Goal: Contribute content: Contribute content

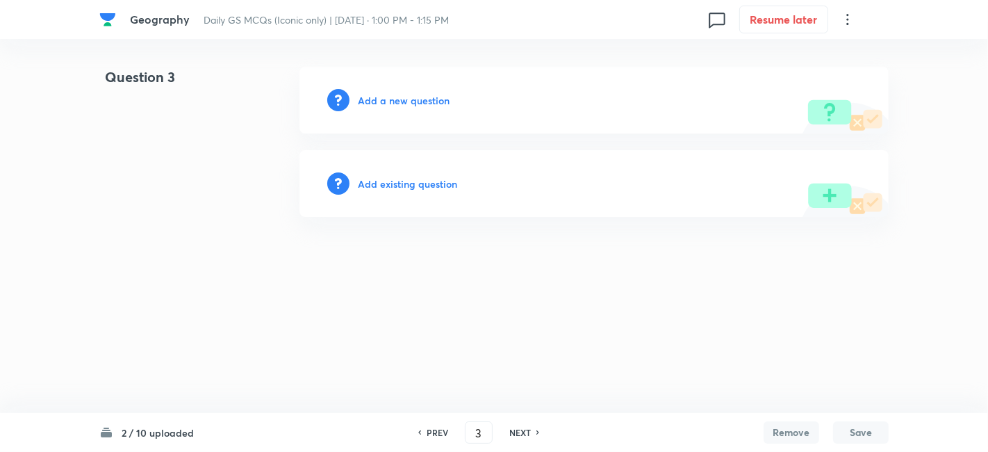
click at [393, 102] on h6 "Add a new question" at bounding box center [404, 100] width 92 height 15
click at [393, 102] on h6 "Choose a question type" at bounding box center [411, 100] width 107 height 15
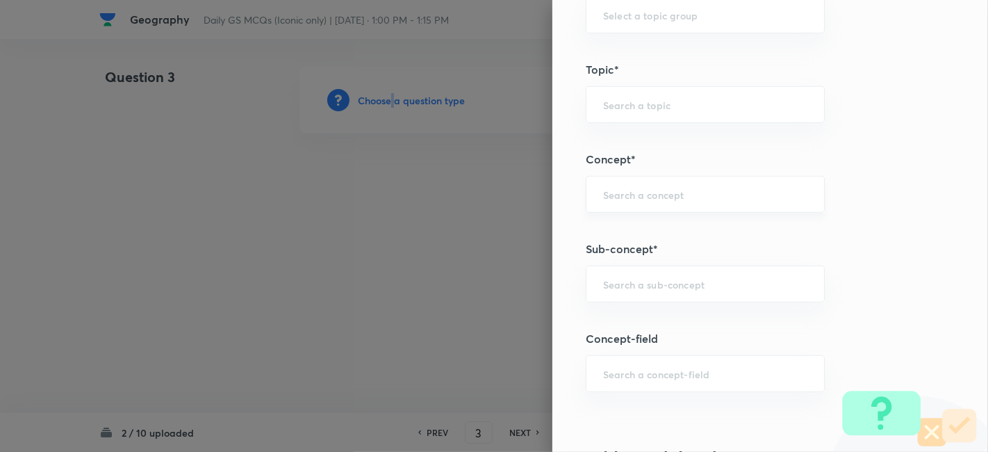
scroll to position [695, 0]
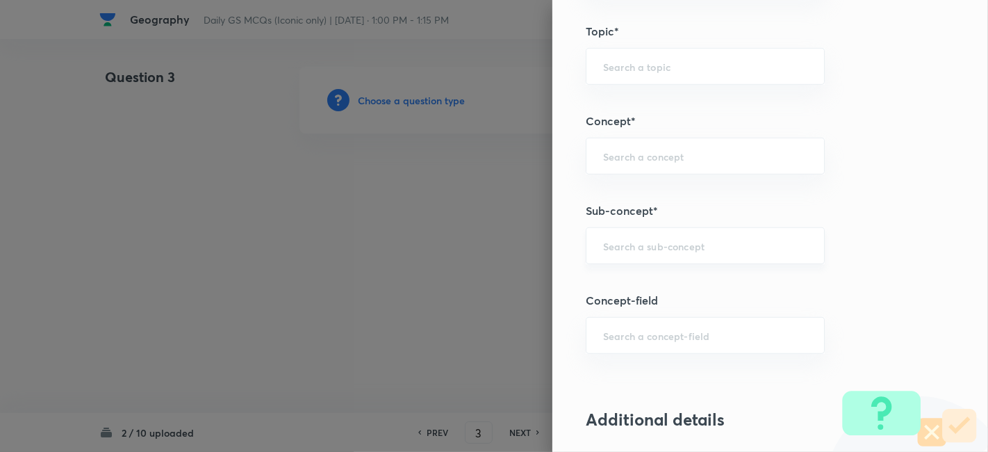
click at [684, 240] on input "text" at bounding box center [705, 245] width 204 height 13
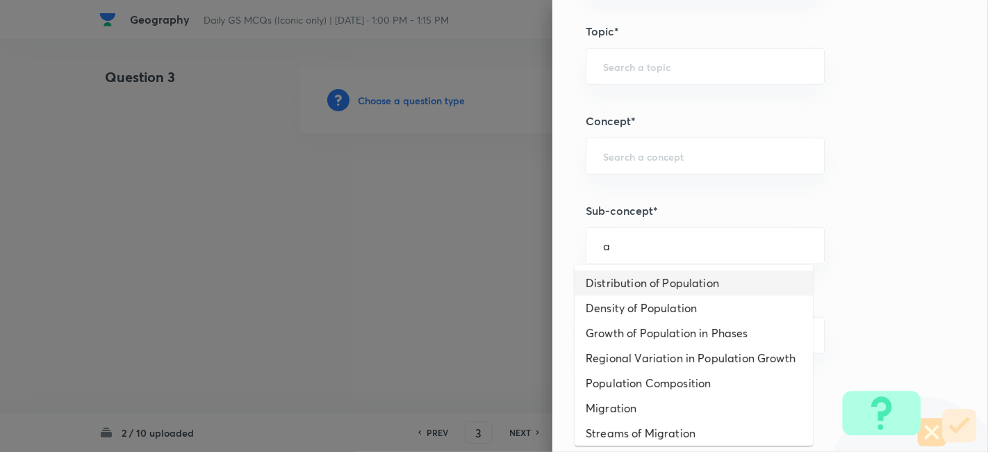
click at [681, 284] on li "Distribution of Population" at bounding box center [694, 282] width 238 height 25
type input "Distribution of Population"
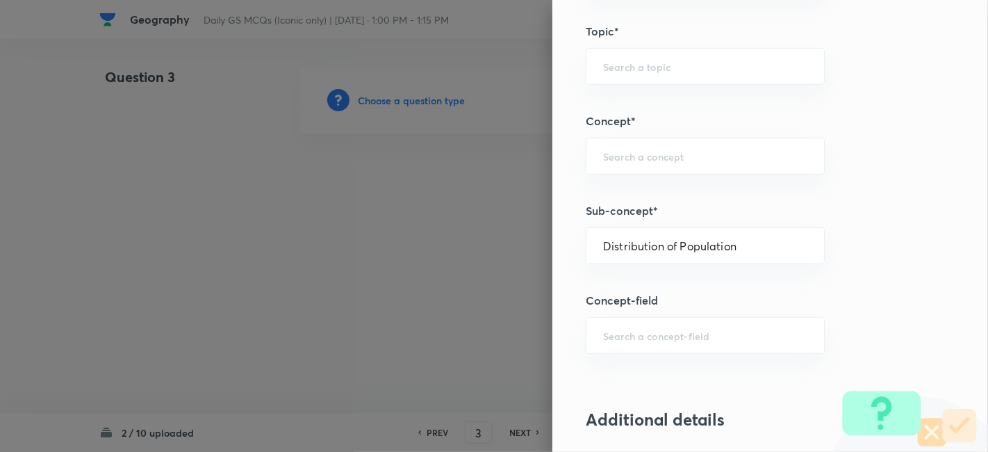
type input "Geography"
type input "Human Geography"
type input "Population:Growth and Composition"
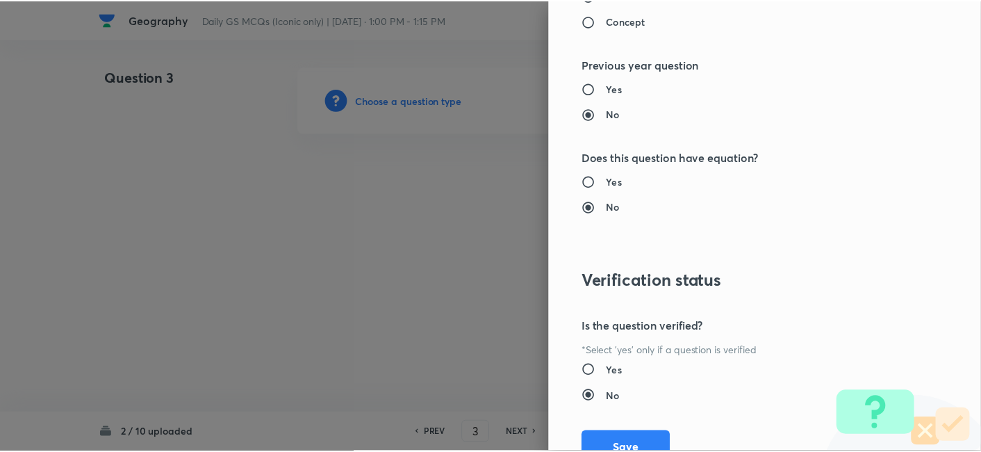
scroll to position [1438, 0]
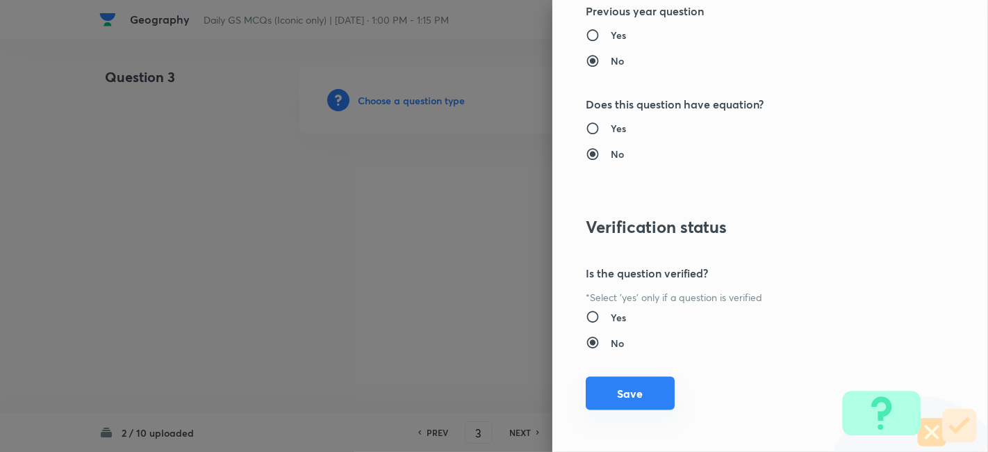
click at [635, 392] on button "Save" at bounding box center [630, 393] width 89 height 33
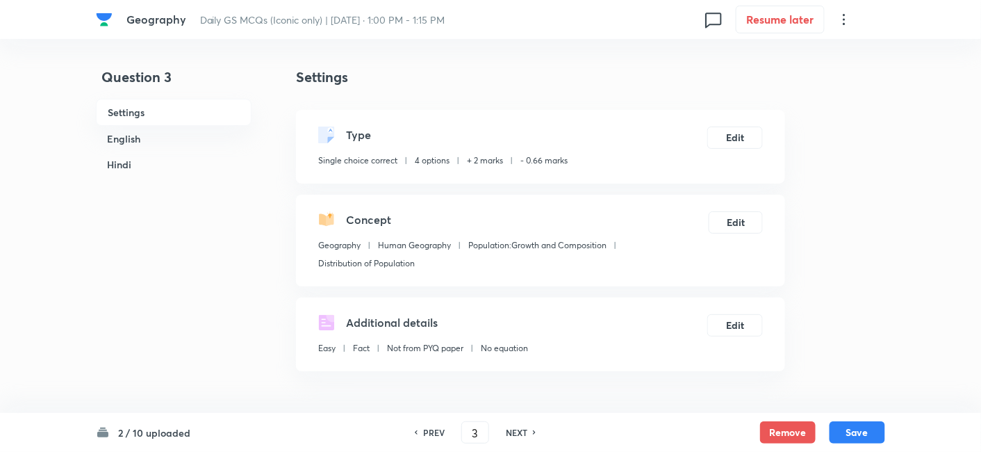
scroll to position [77, 0]
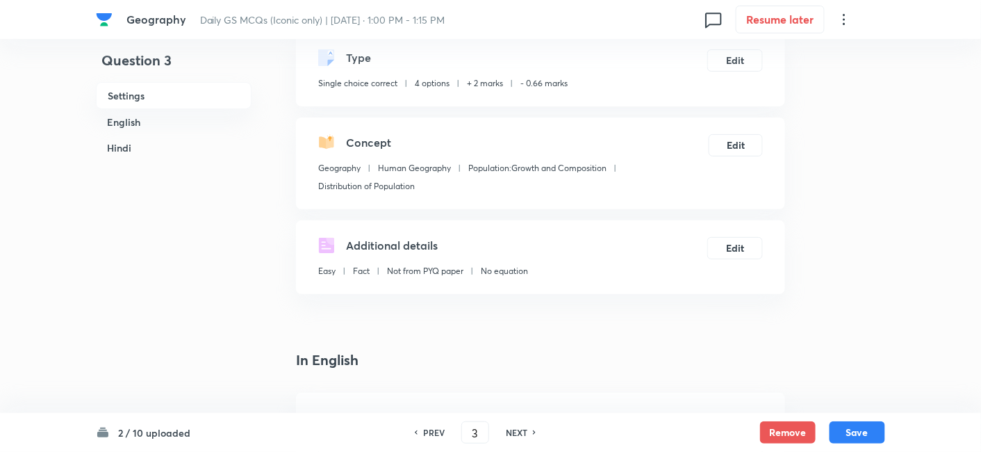
click at [169, 118] on h6 "English" at bounding box center [174, 122] width 156 height 26
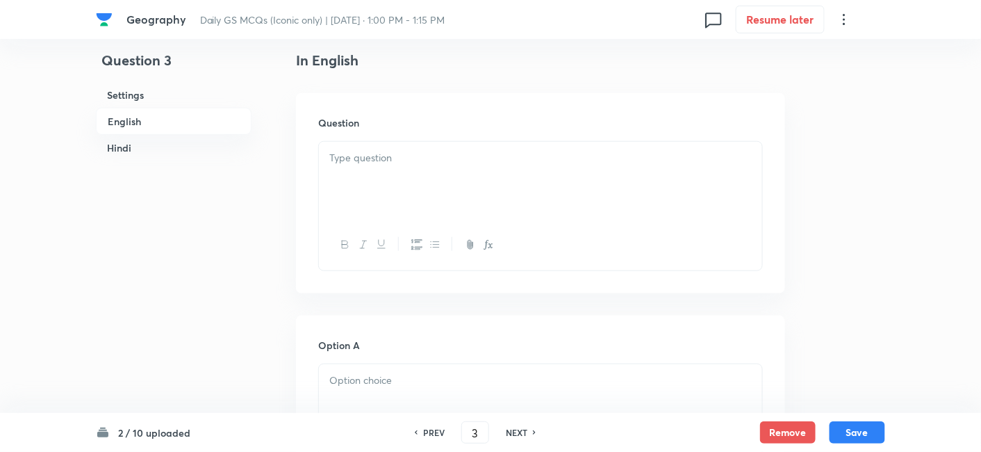
click at [429, 193] on div at bounding box center [540, 181] width 443 height 78
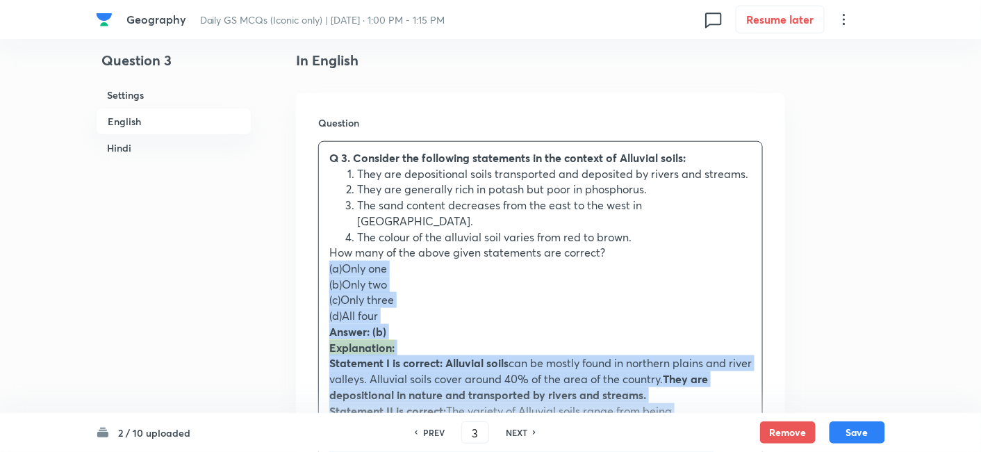
drag, startPoint x: 325, startPoint y: 262, endPoint x: 307, endPoint y: 250, distance: 21.6
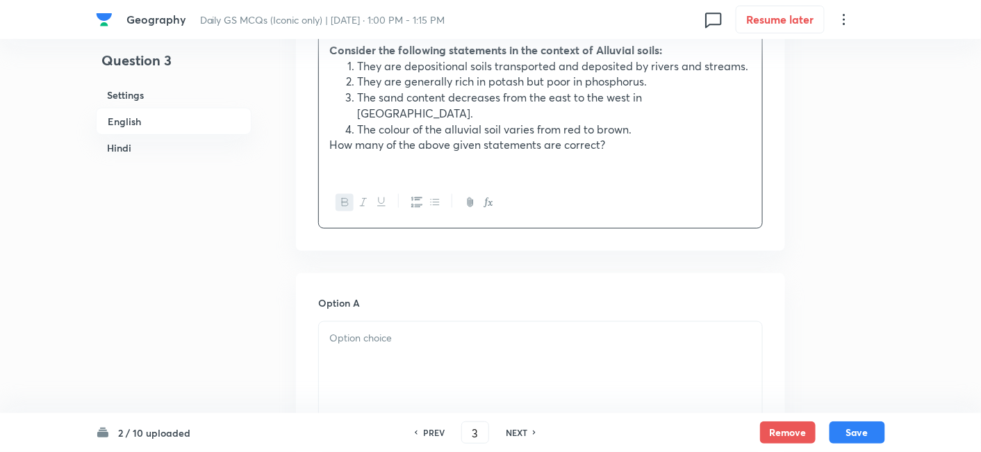
scroll to position [608, 0]
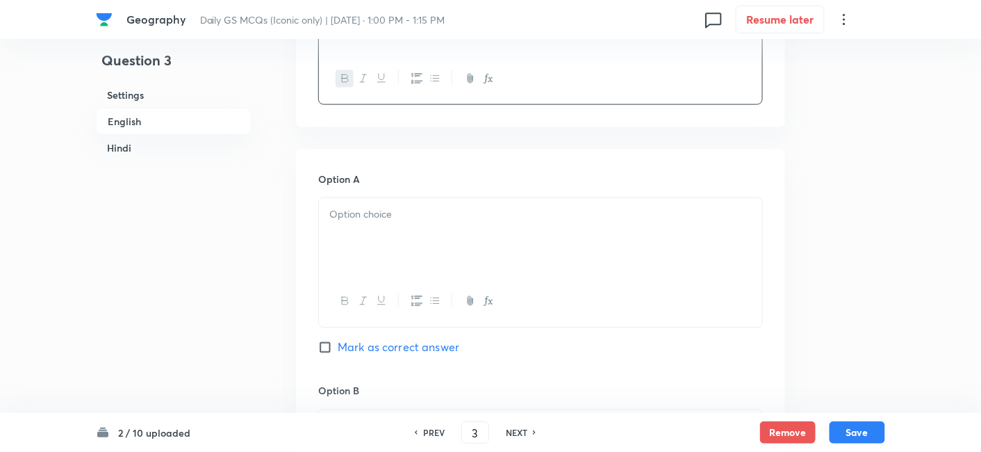
click at [368, 231] on div at bounding box center [540, 237] width 443 height 78
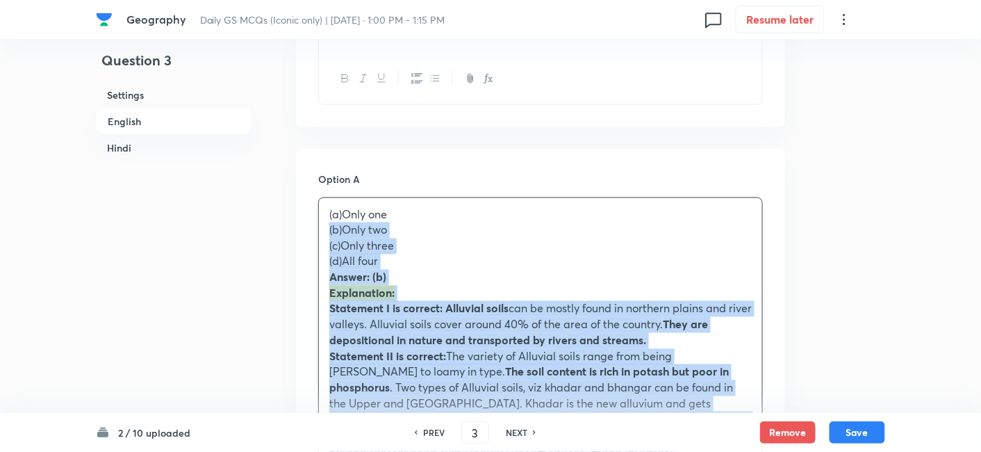
drag, startPoint x: 325, startPoint y: 222, endPoint x: 311, endPoint y: 217, distance: 14.3
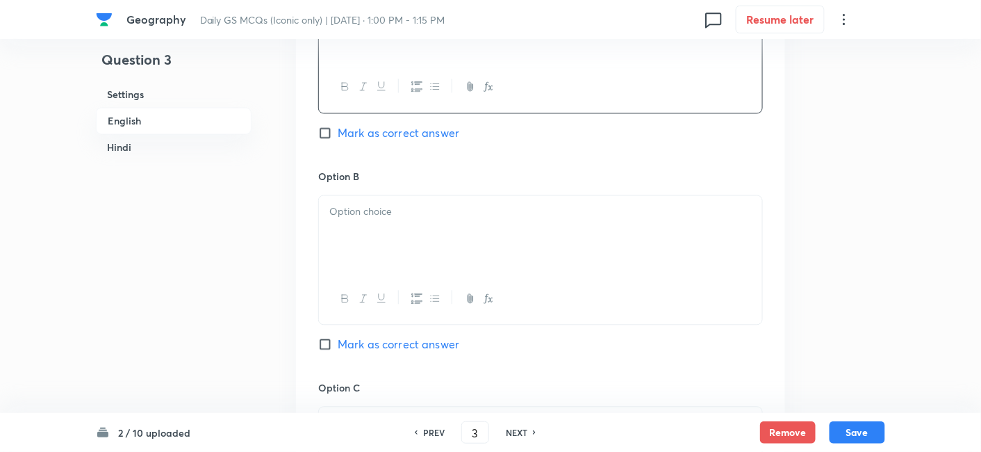
scroll to position [839, 0]
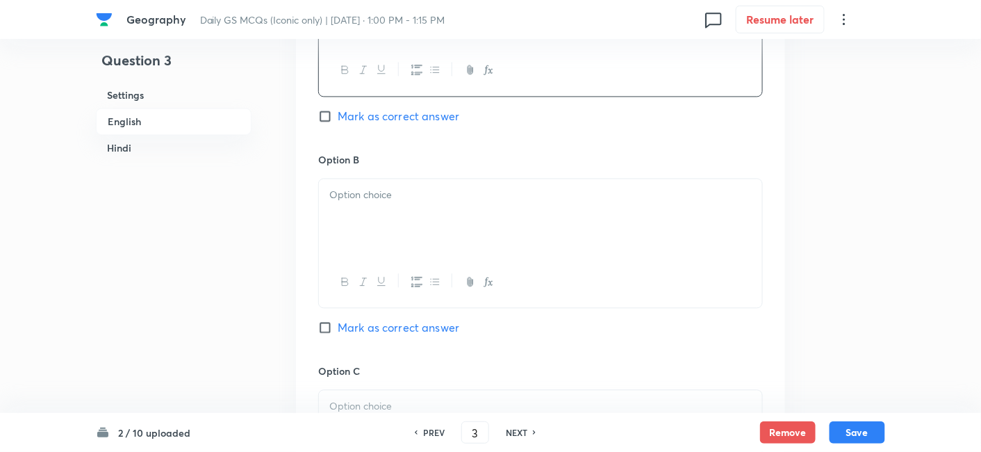
click at [395, 220] on div at bounding box center [540, 218] width 443 height 78
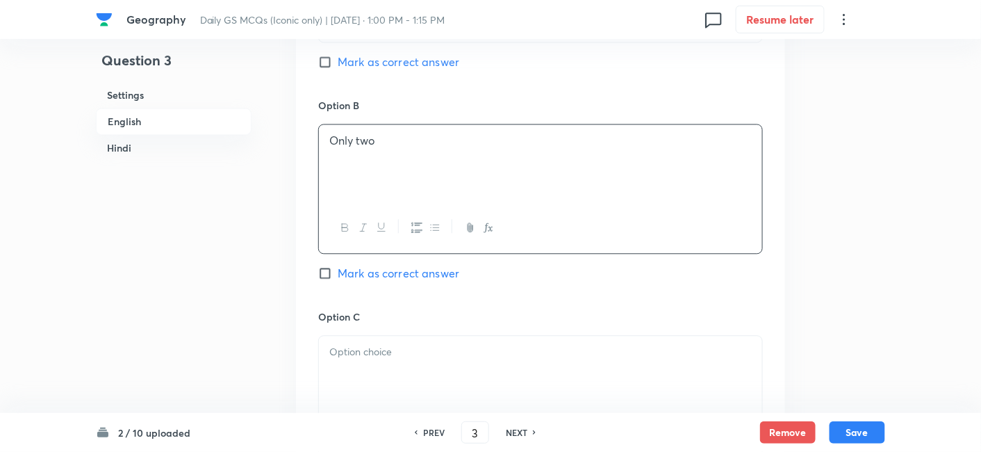
scroll to position [994, 0]
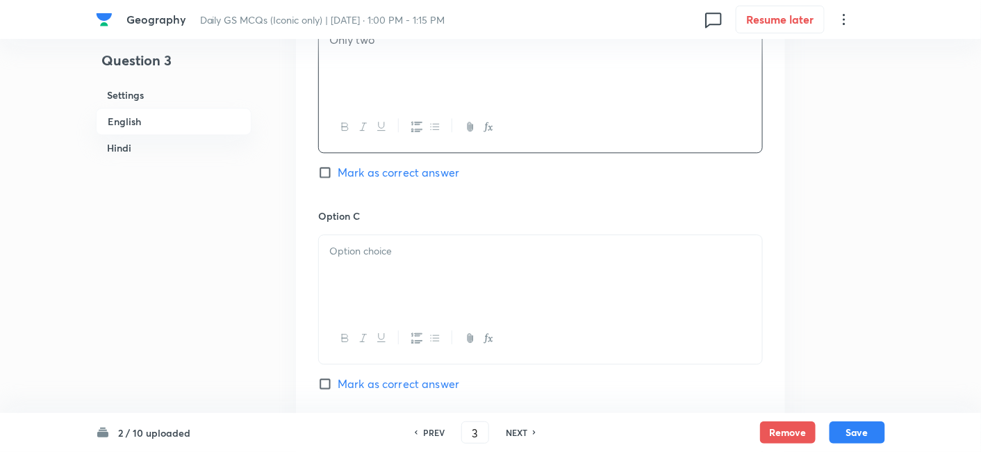
click at [422, 164] on span "Mark as correct answer" at bounding box center [399, 172] width 122 height 17
click at [338, 165] on input "Mark as correct answer" at bounding box center [327, 172] width 19 height 14
checkbox input "true"
click at [390, 273] on div at bounding box center [540, 274] width 443 height 78
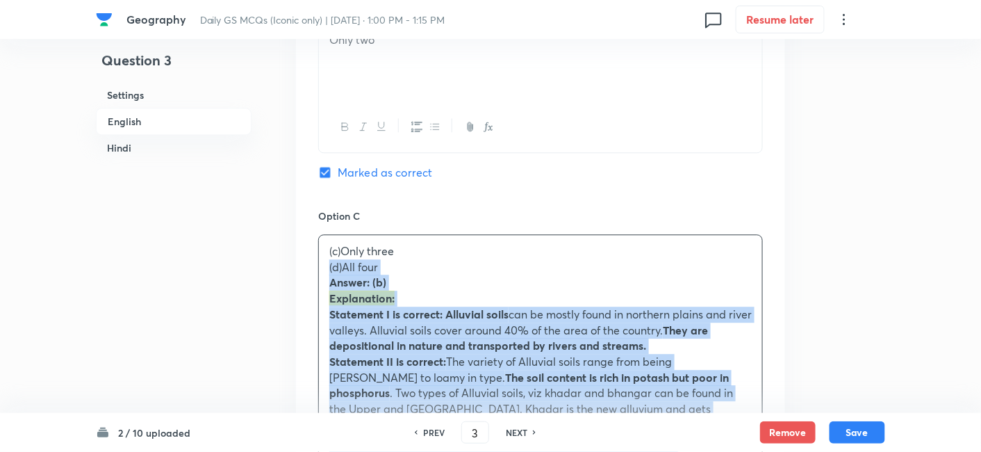
drag, startPoint x: 320, startPoint y: 265, endPoint x: 306, endPoint y: 253, distance: 18.2
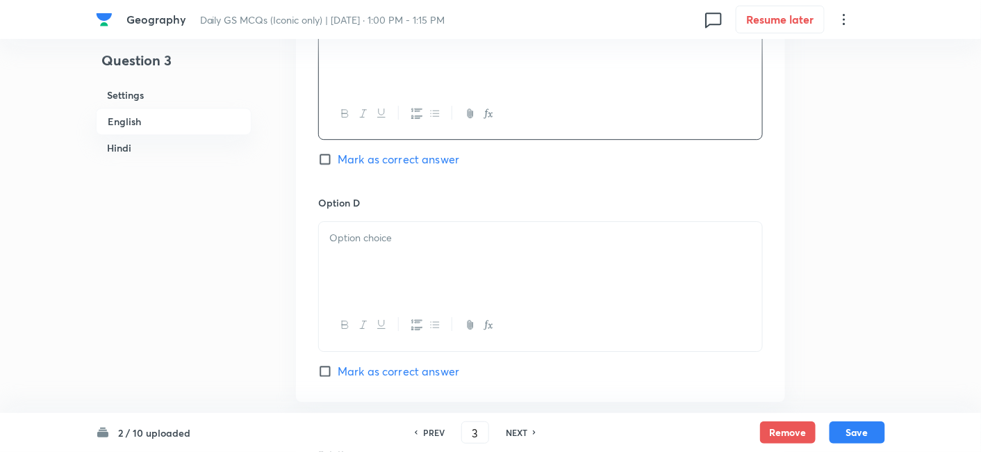
scroll to position [1226, 0]
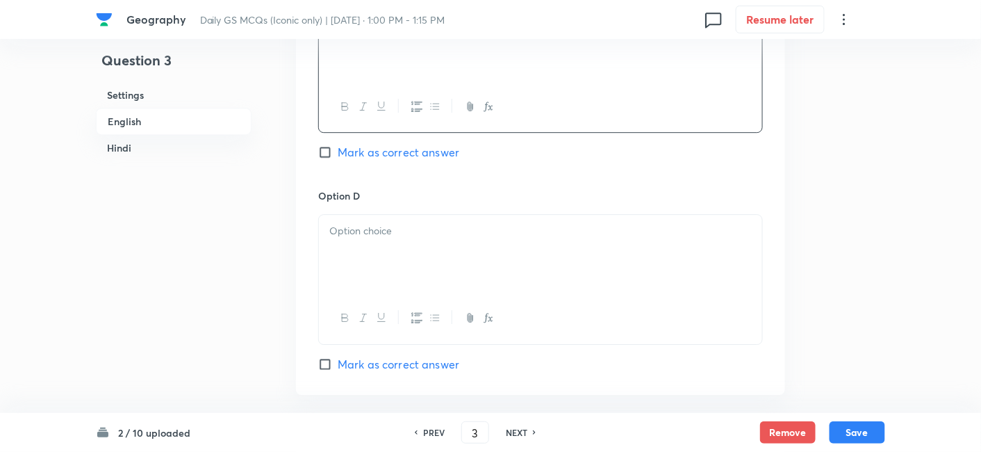
click at [399, 232] on div at bounding box center [540, 254] width 443 height 78
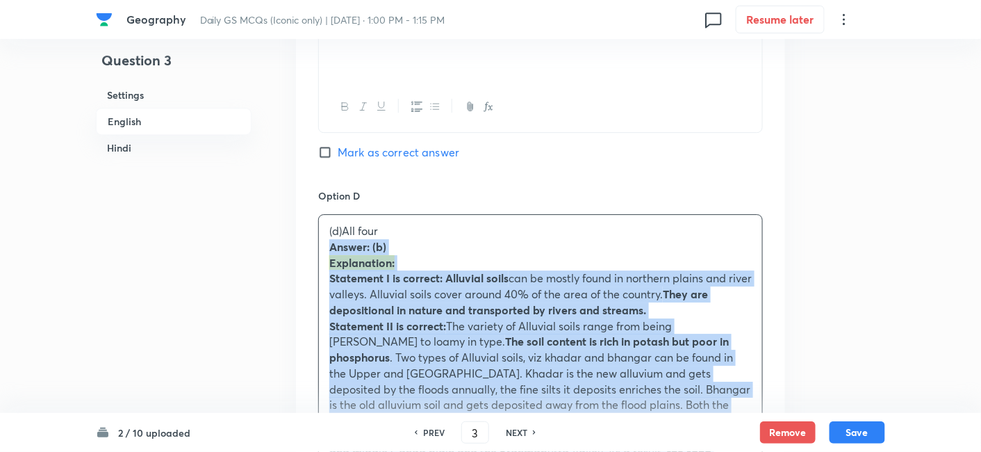
drag, startPoint x: 329, startPoint y: 234, endPoint x: 315, endPoint y: 229, distance: 14.7
click at [315, 229] on div "Option A Only one Mark as correct answer Option B Only two Marked as correct Op…" at bounding box center [540, 303] width 489 height 1543
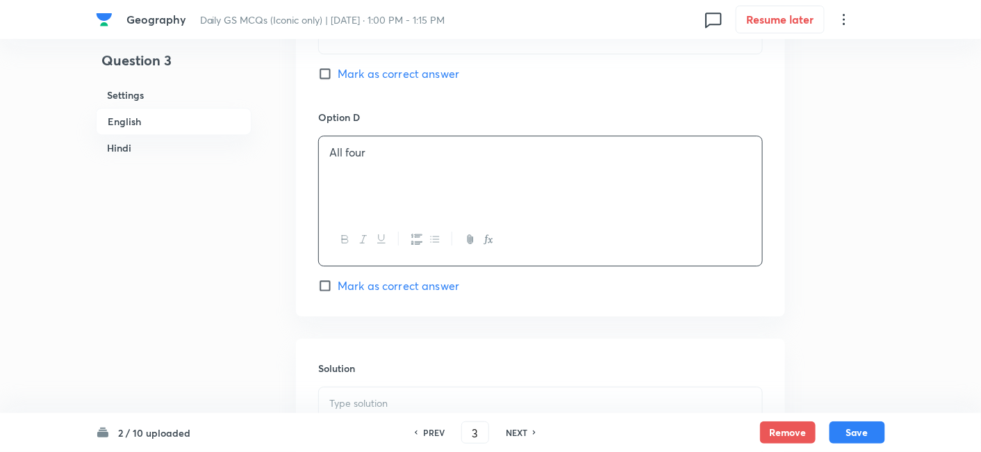
scroll to position [1457, 0]
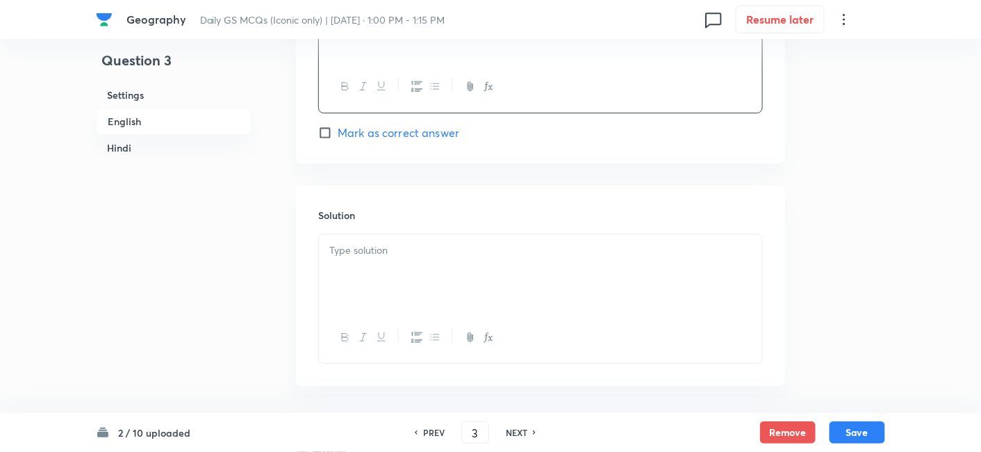
click at [375, 256] on div at bounding box center [540, 273] width 443 height 78
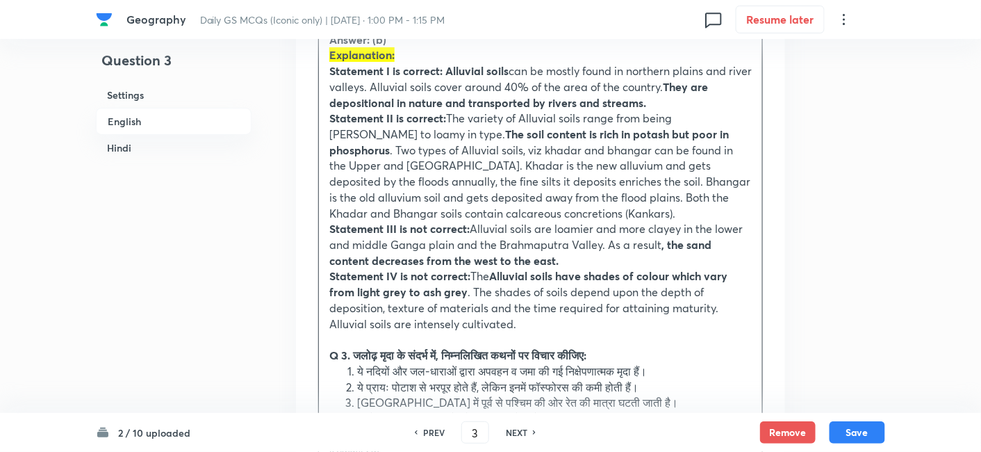
scroll to position [1689, 0]
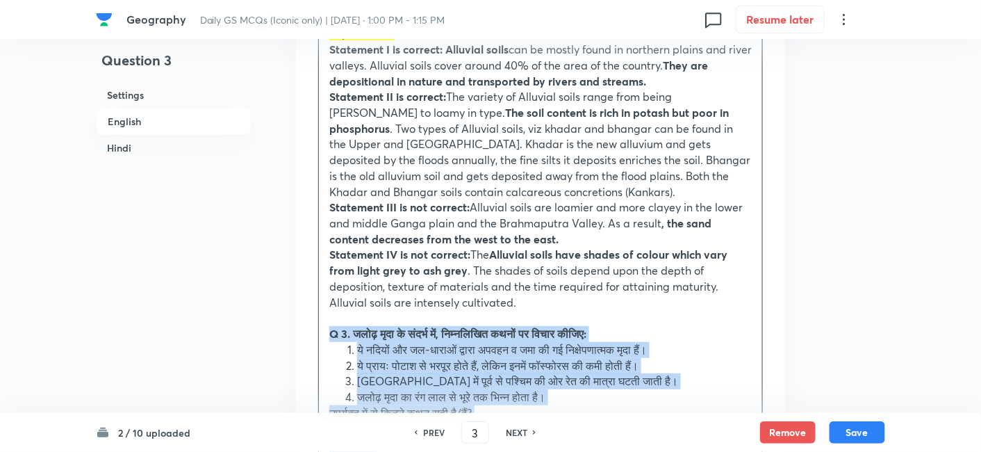
drag, startPoint x: 337, startPoint y: 314, endPoint x: 290, endPoint y: 315, distance: 46.6
click at [290, 315] on div "Question 3 Settings English Hindi Settings Type Single choice correct 4 options…" at bounding box center [490, 329] width 789 height 3904
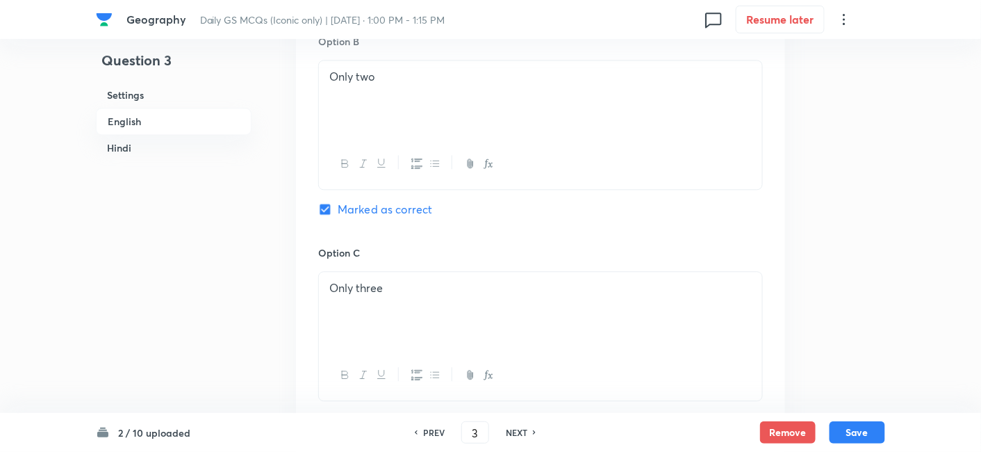
scroll to position [839, 0]
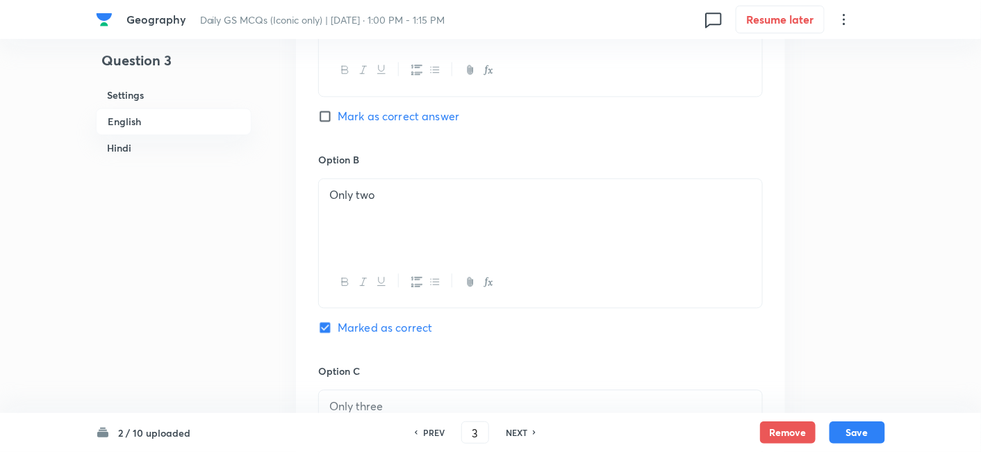
click at [153, 141] on h6 "Hindi" at bounding box center [174, 148] width 156 height 26
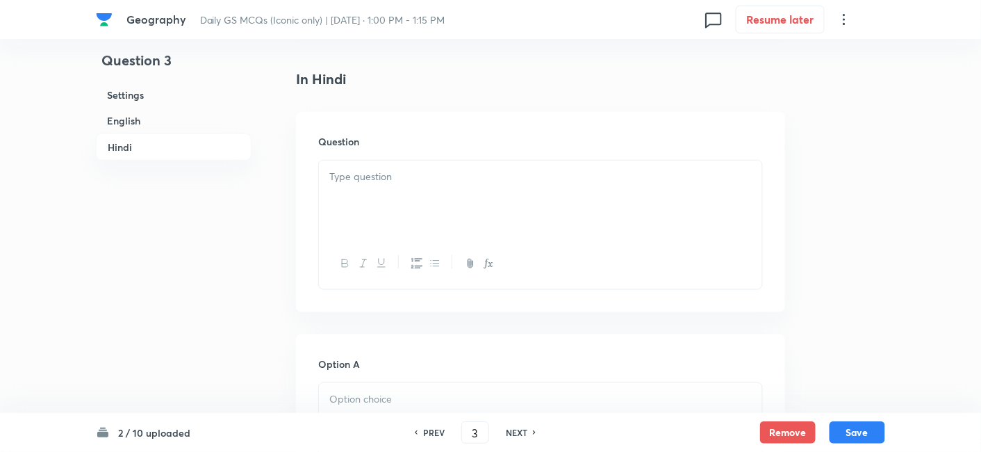
click at [432, 193] on div at bounding box center [540, 200] width 443 height 78
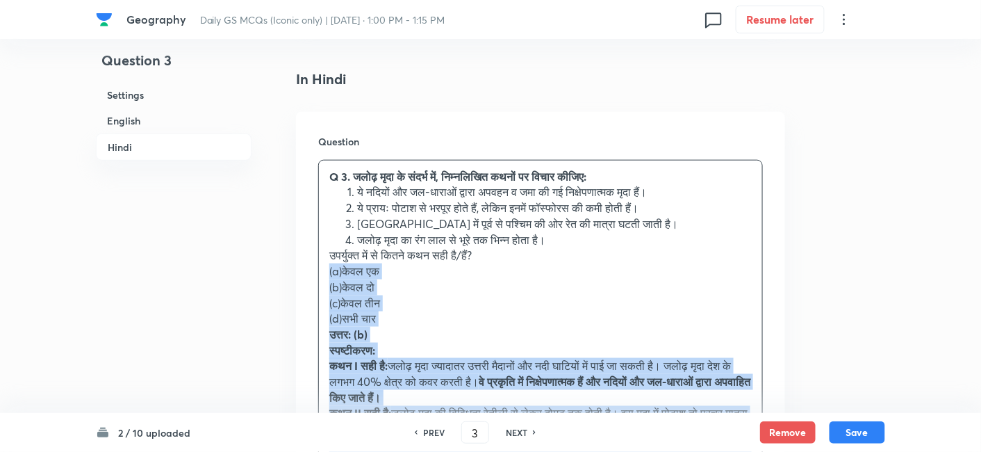
drag, startPoint x: 321, startPoint y: 270, endPoint x: 312, endPoint y: 249, distance: 22.7
click at [312, 249] on div "Question Q 3. जलोढ़ मृदा के संदर्भ में, निम्नलिखित कथनों पर विचार कीजिए: ये नदि…" at bounding box center [540, 387] width 489 height 550
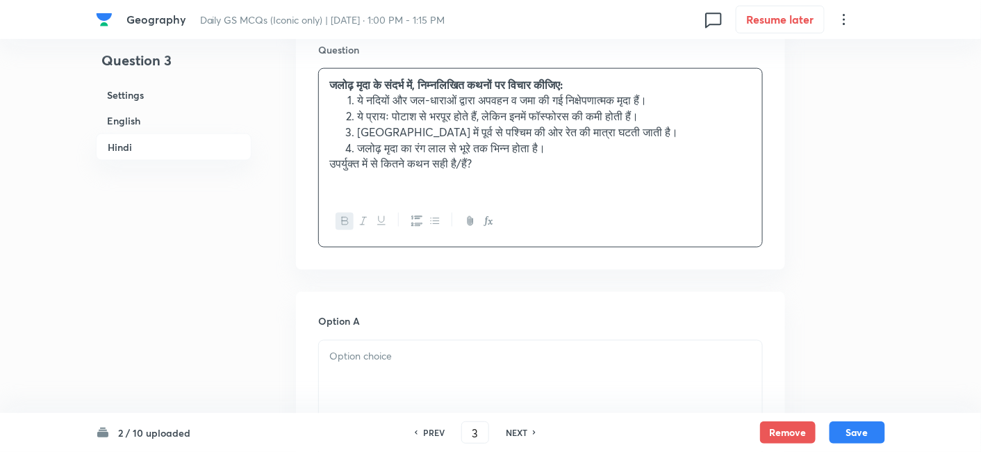
scroll to position [2301, 0]
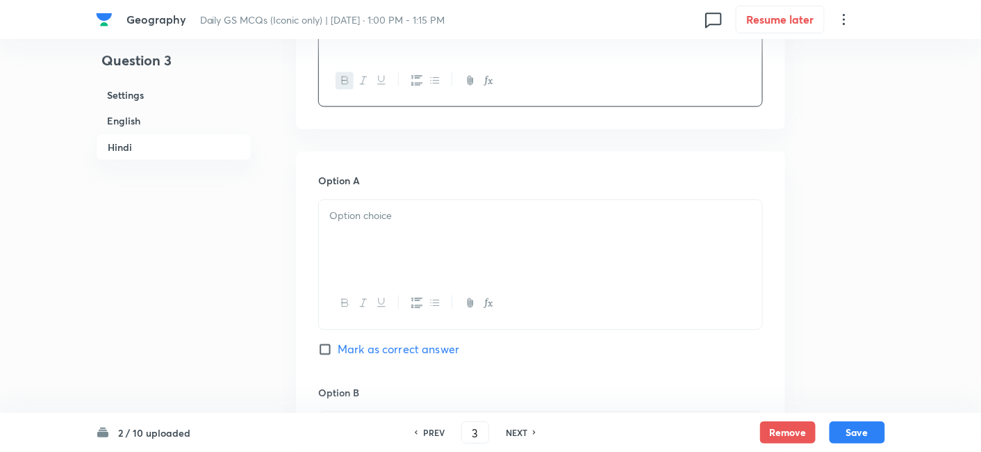
click at [407, 235] on div at bounding box center [540, 239] width 443 height 78
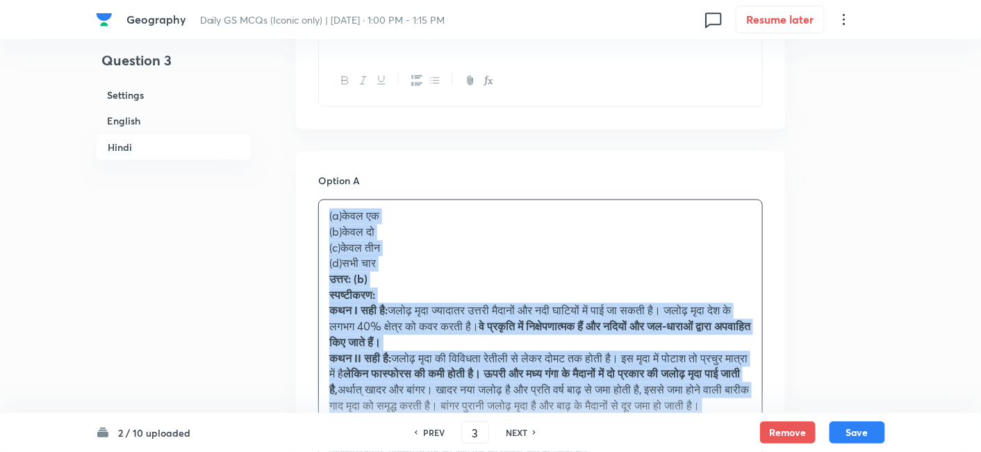
drag, startPoint x: 343, startPoint y: 222, endPoint x: 276, endPoint y: 198, distance: 71.7
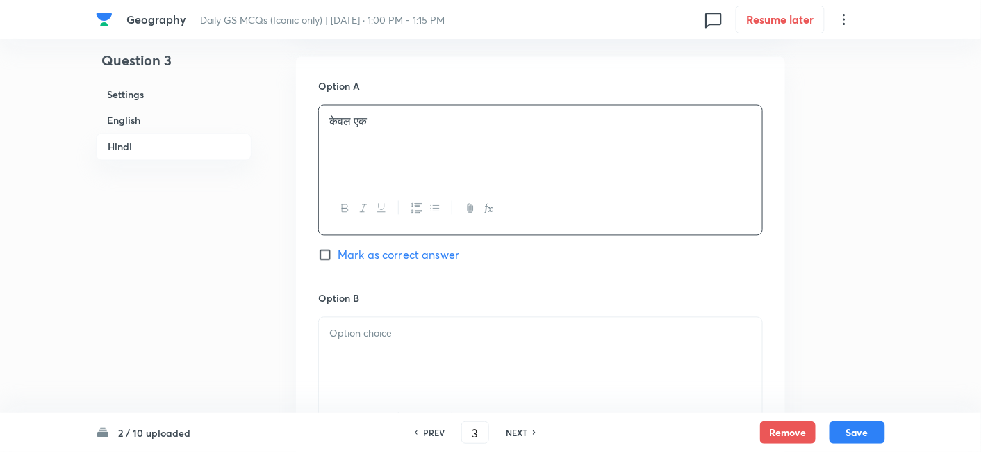
scroll to position [2455, 0]
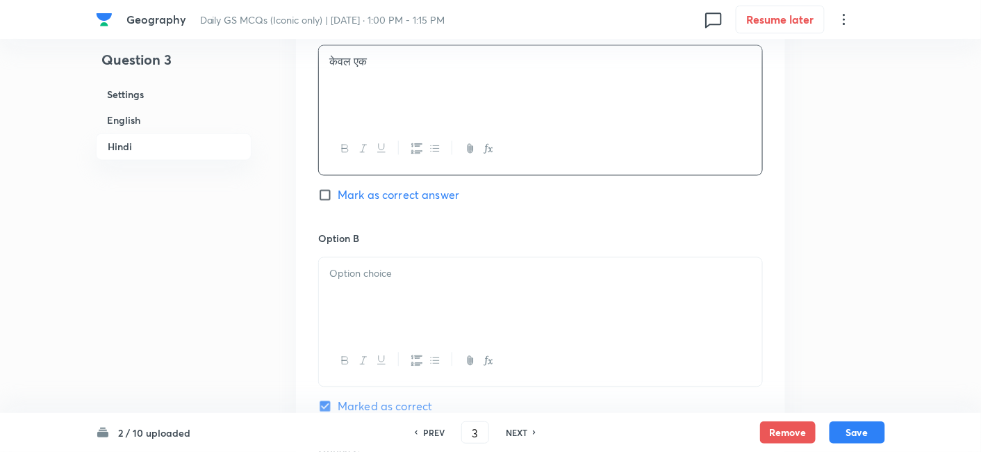
click at [386, 266] on p at bounding box center [540, 274] width 422 height 16
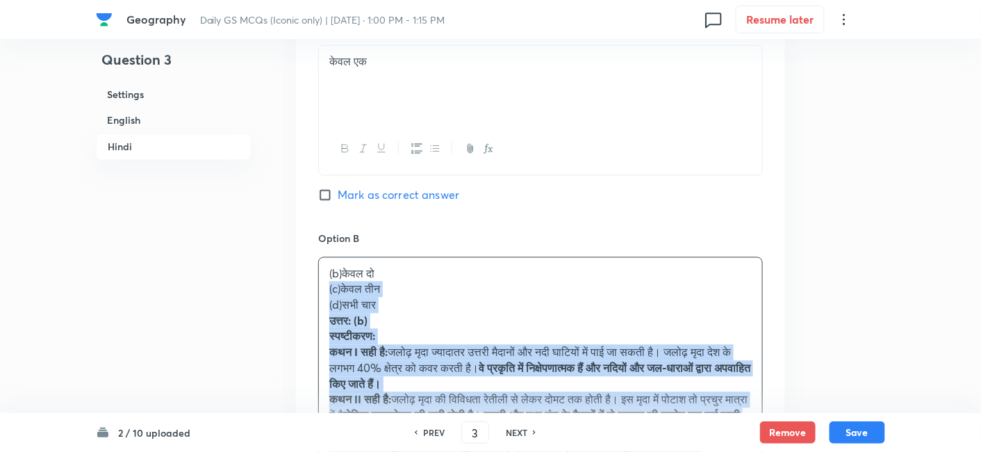
drag, startPoint x: 331, startPoint y: 273, endPoint x: 325, endPoint y: 278, distance: 7.9
click at [322, 278] on div "(b)केवल दो (c)केवल तीन (d)सभी चार उत्तर: (b) स्पष्टीकरण: कथन I सही है: जलोढ़ मृ…" at bounding box center [540, 416] width 443 height 317
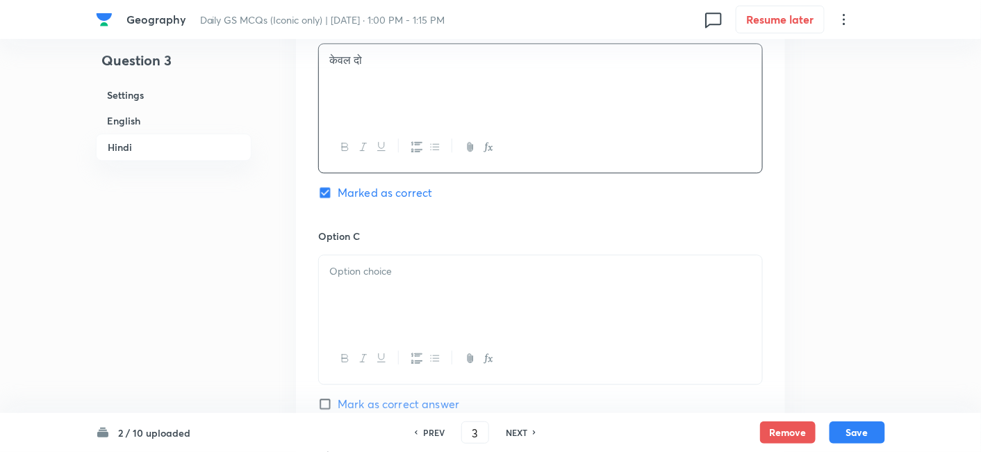
scroll to position [2686, 0]
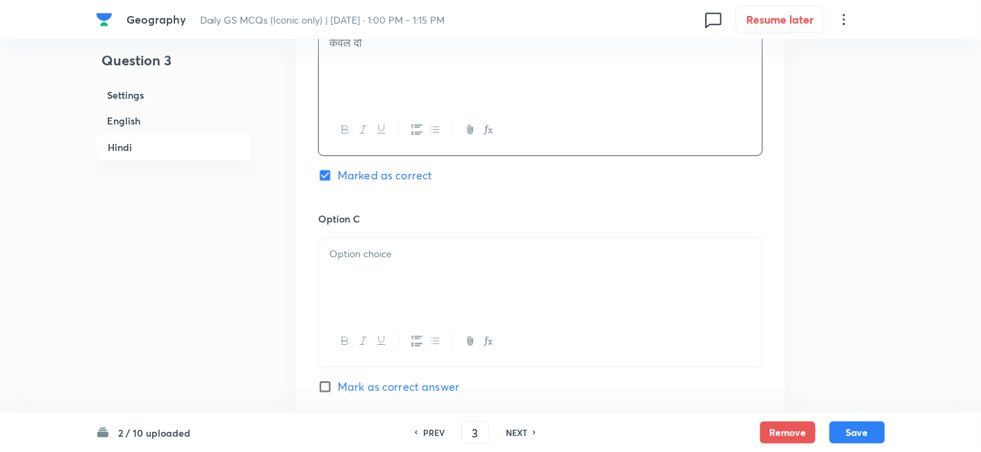
click at [402, 271] on div at bounding box center [540, 277] width 443 height 78
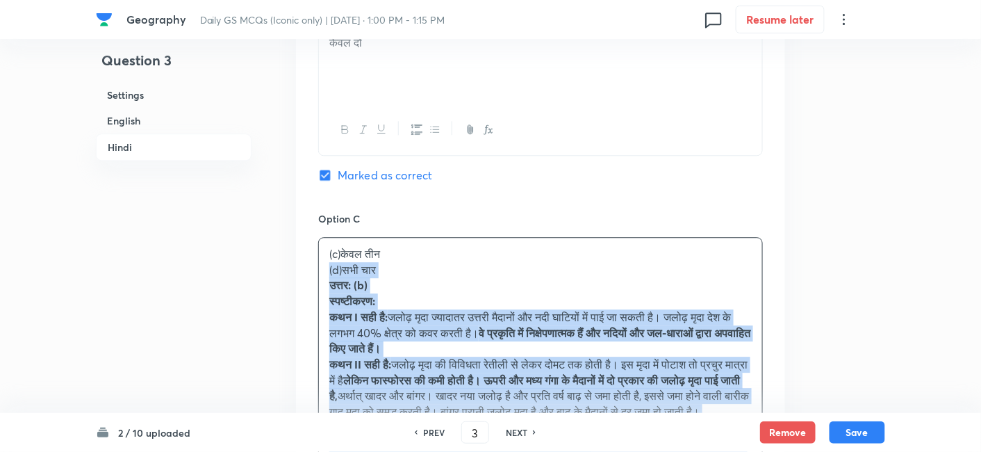
drag, startPoint x: 320, startPoint y: 258, endPoint x: 304, endPoint y: 249, distance: 17.4
click at [303, 251] on div "Option A केवल एक Mark as correct answer Option B केवल दो Marked as correct Opti…" at bounding box center [540, 309] width 489 height 1086
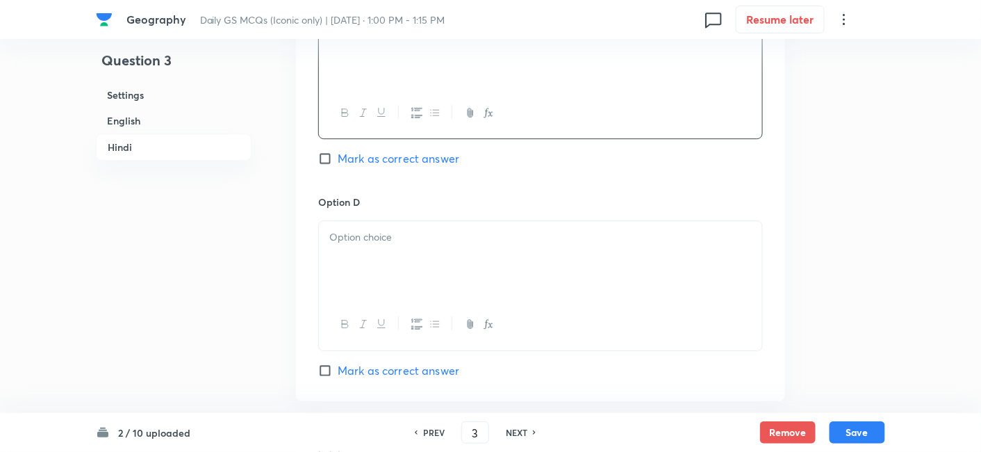
scroll to position [2919, 0]
click at [393, 245] on div at bounding box center [540, 256] width 443 height 78
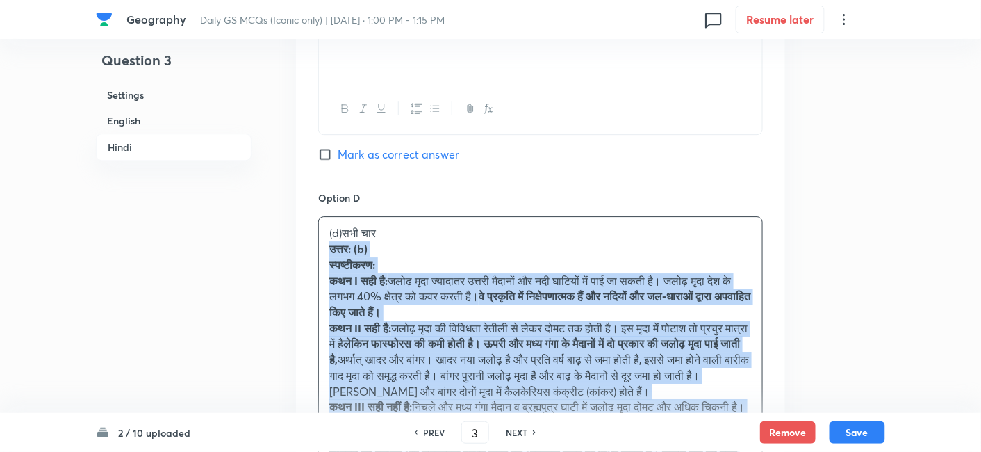
drag, startPoint x: 327, startPoint y: 248, endPoint x: 322, endPoint y: 228, distance: 20.7
click at [313, 231] on div "Option A केवल एक Mark as correct answer Option B केवल दो Marked as correct Opti…" at bounding box center [540, 69] width 489 height 1070
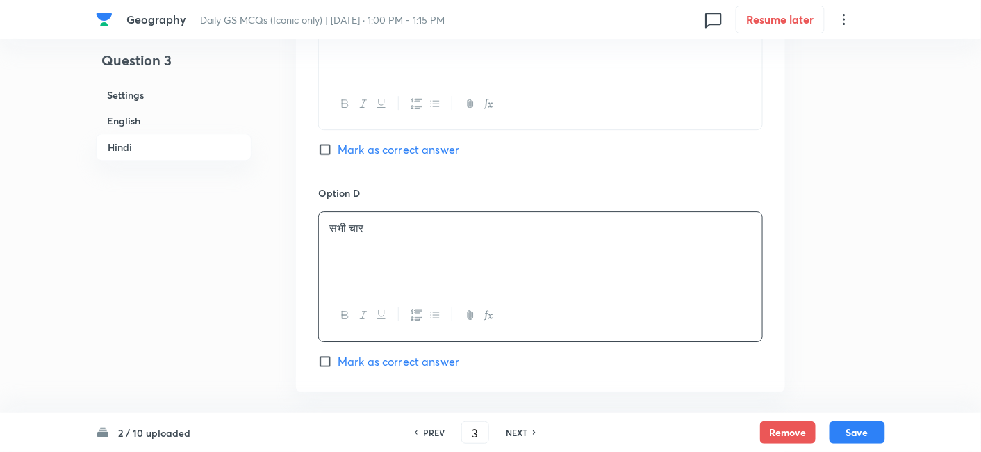
scroll to position [3188, 0]
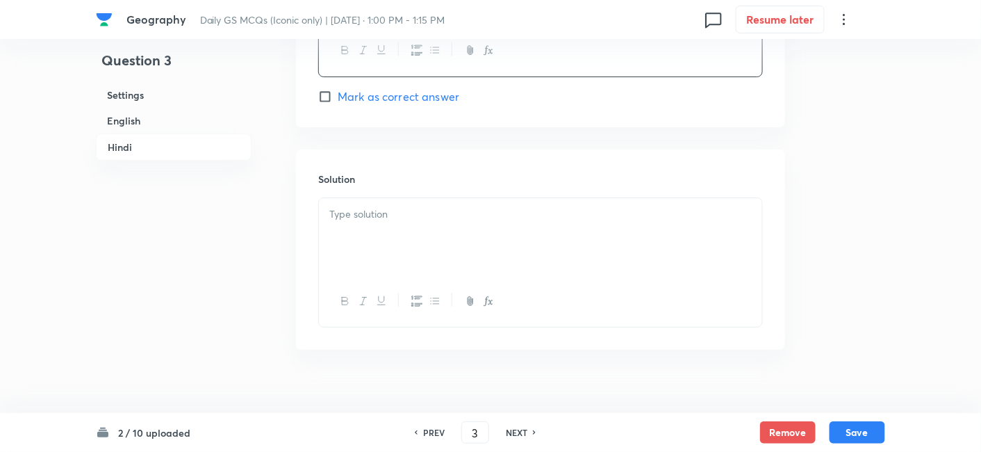
click at [400, 226] on div at bounding box center [540, 237] width 443 height 78
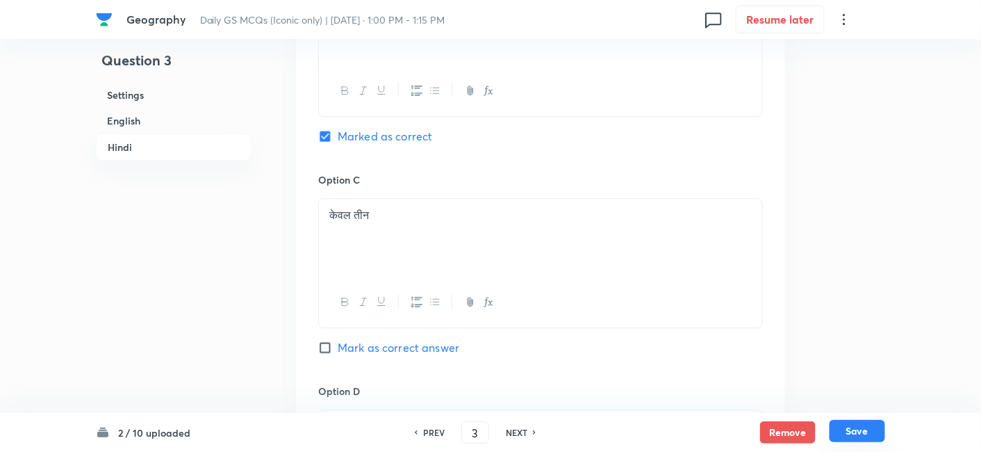
click at [847, 422] on button "Save" at bounding box center [858, 431] width 56 height 22
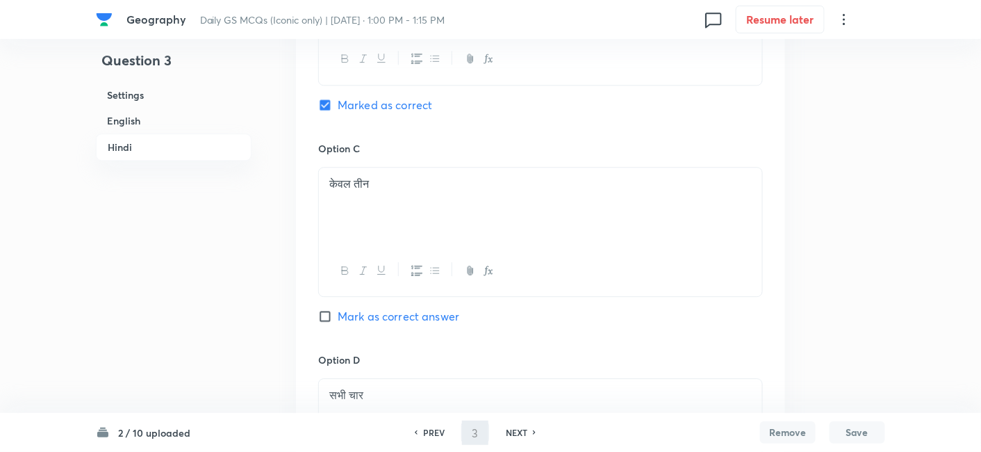
scroll to position [3125, 0]
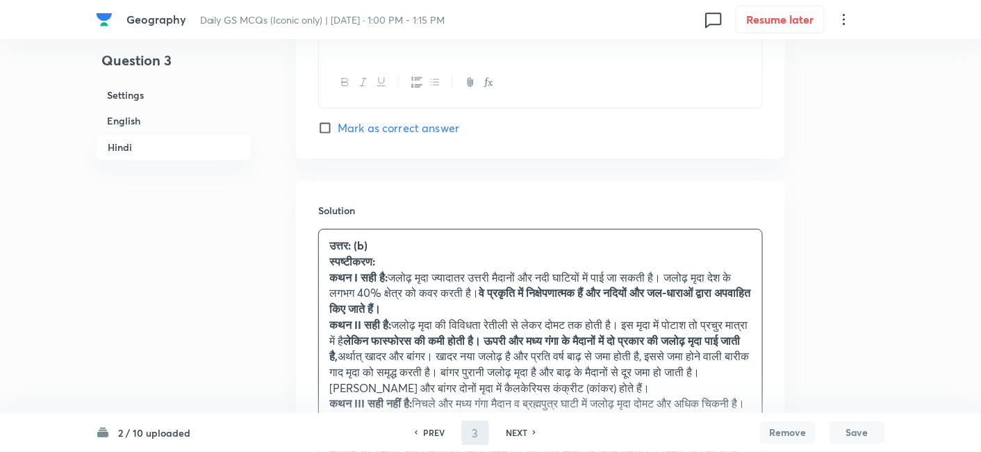
type input "4"
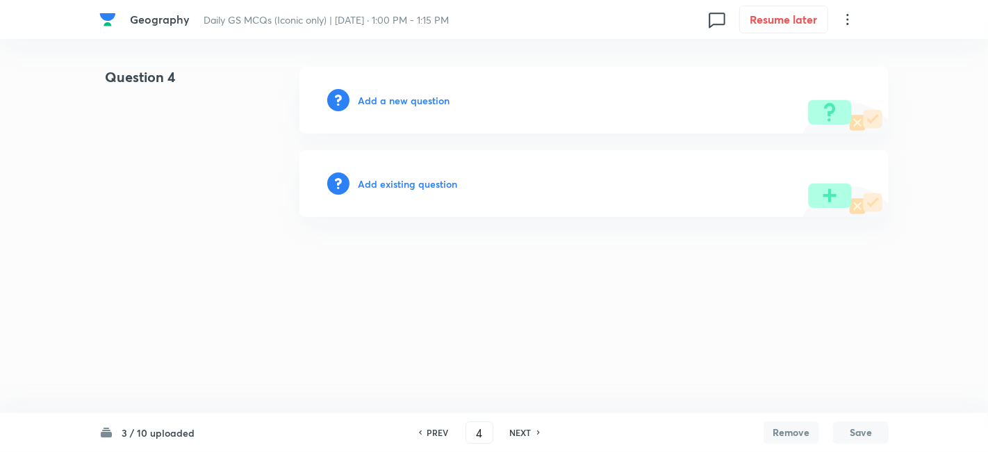
click at [422, 108] on div "Add a new question" at bounding box center [593, 100] width 589 height 67
click at [436, 99] on h6 "Add a new question" at bounding box center [404, 100] width 92 height 15
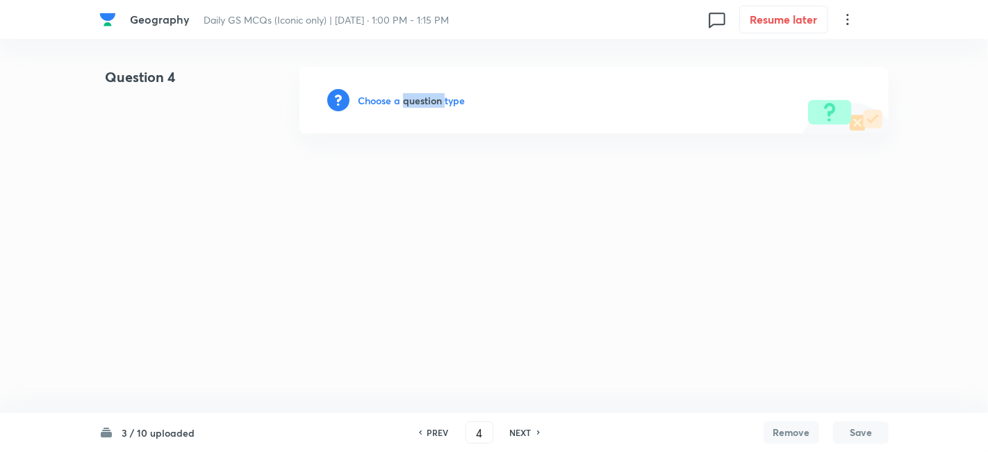
click at [436, 99] on h6 "Choose a question type" at bounding box center [411, 100] width 107 height 15
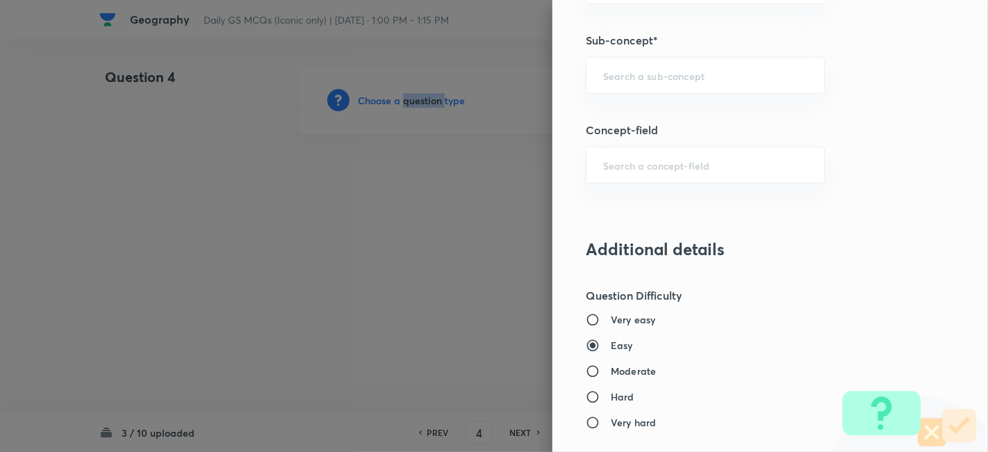
scroll to position [772, 0]
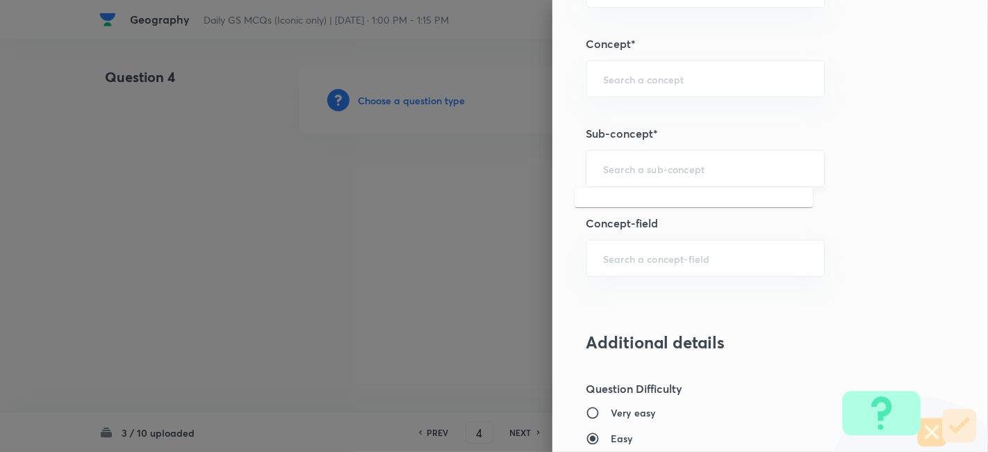
click at [679, 163] on input "text" at bounding box center [705, 168] width 204 height 13
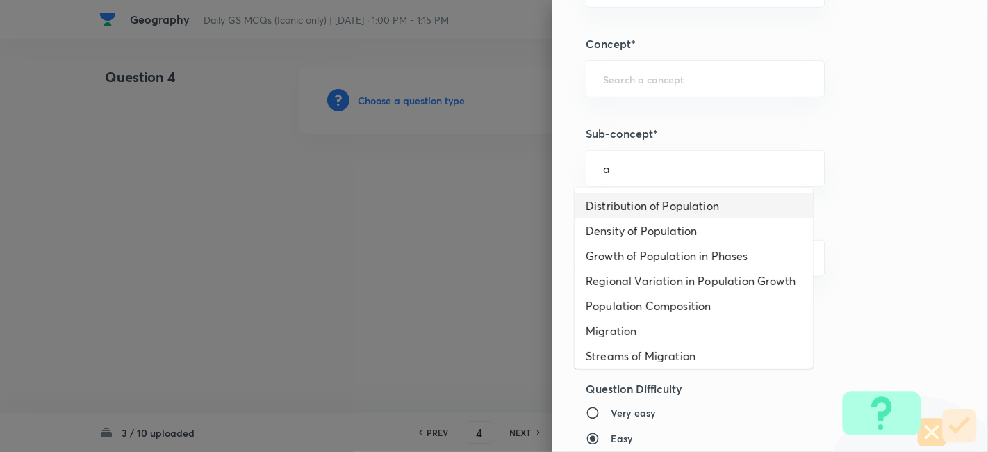
click at [671, 196] on li "Distribution of Population" at bounding box center [694, 205] width 238 height 25
type input "Distribution of Population"
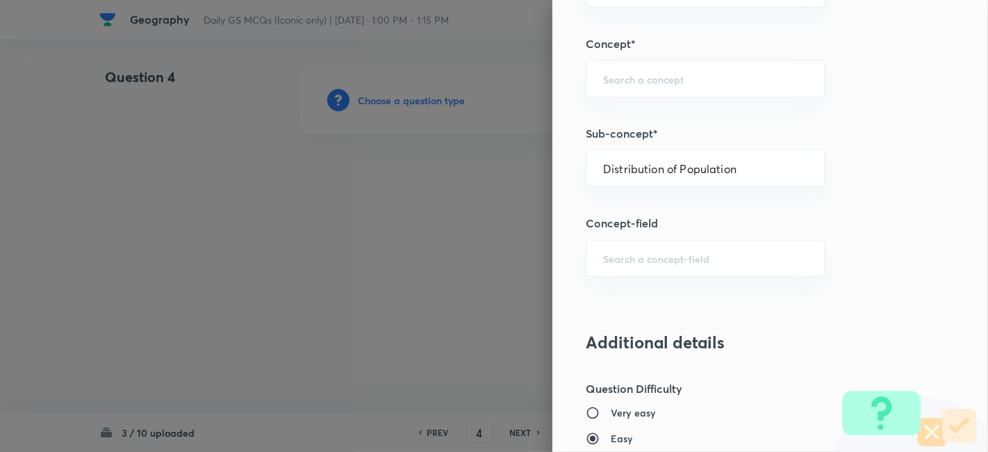
type input "Geography"
type input "Human Geography"
type input "Population:Growth and Composition"
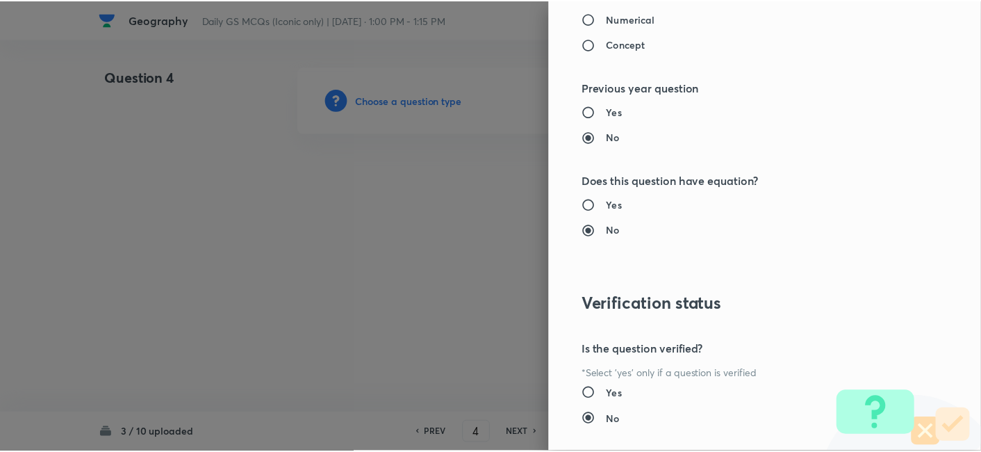
scroll to position [1438, 0]
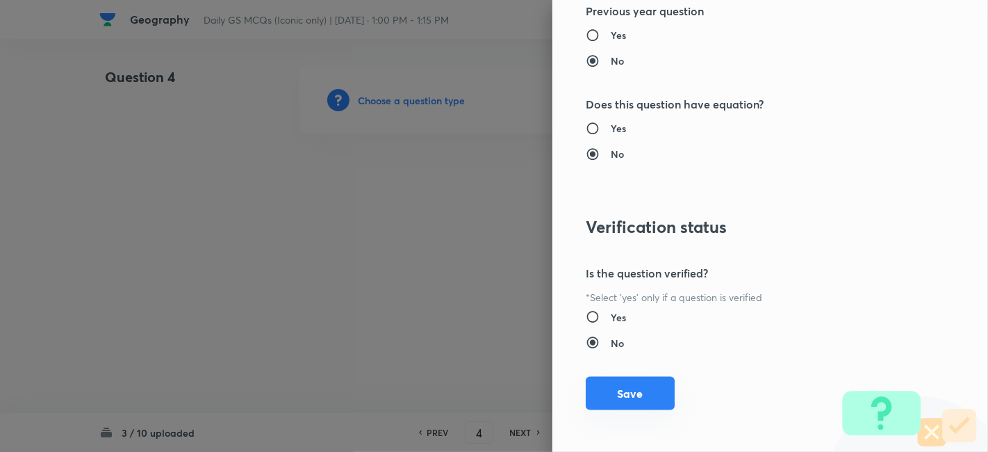
click at [637, 386] on button "Save" at bounding box center [630, 393] width 89 height 33
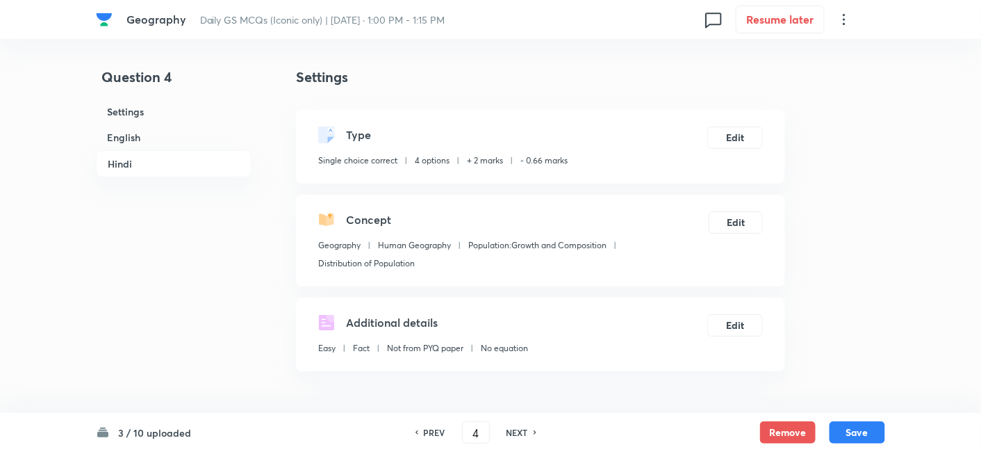
click at [167, 130] on h6 "English" at bounding box center [174, 137] width 156 height 26
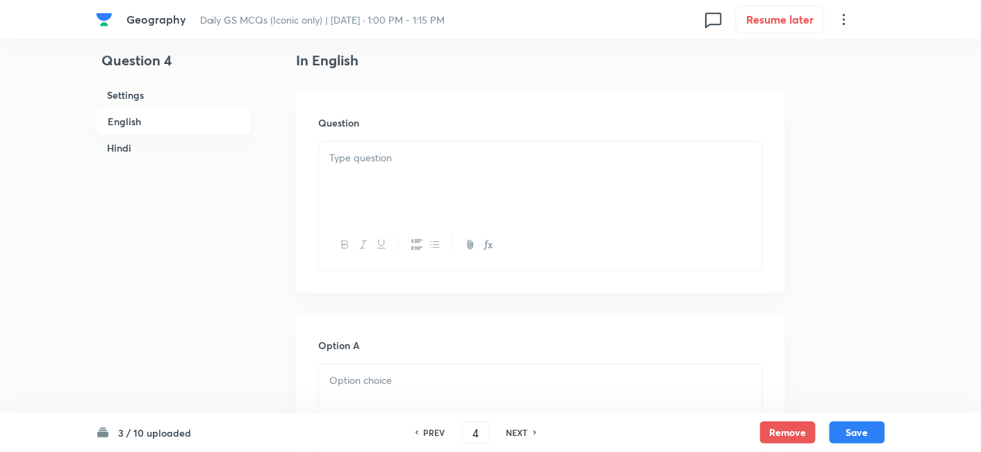
click at [461, 180] on div at bounding box center [540, 181] width 443 height 78
click at [427, 189] on div at bounding box center [540, 181] width 443 height 78
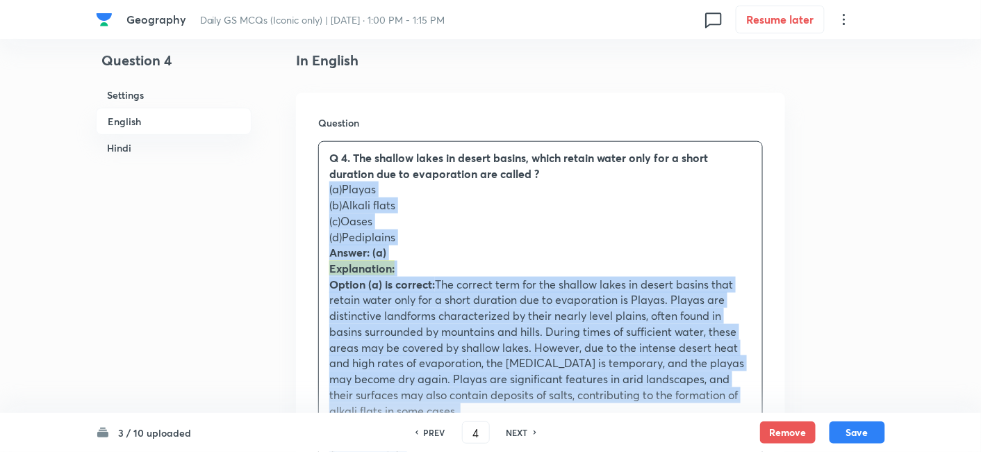
drag, startPoint x: 358, startPoint y: 245, endPoint x: 321, endPoint y: 190, distance: 66.1
click at [321, 190] on div "Q 4. The shallow lakes in desert basins, which retain water only for a short du…" at bounding box center [540, 426] width 443 height 569
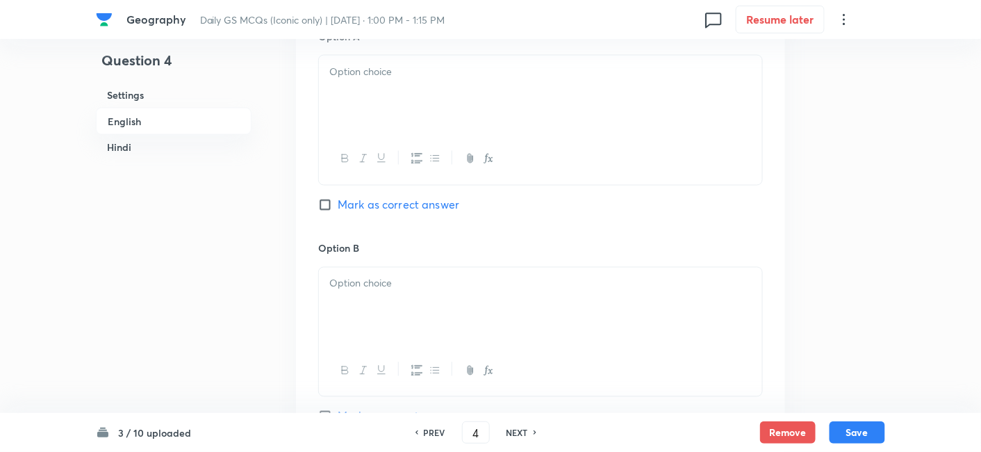
click at [399, 124] on div at bounding box center [540, 95] width 443 height 78
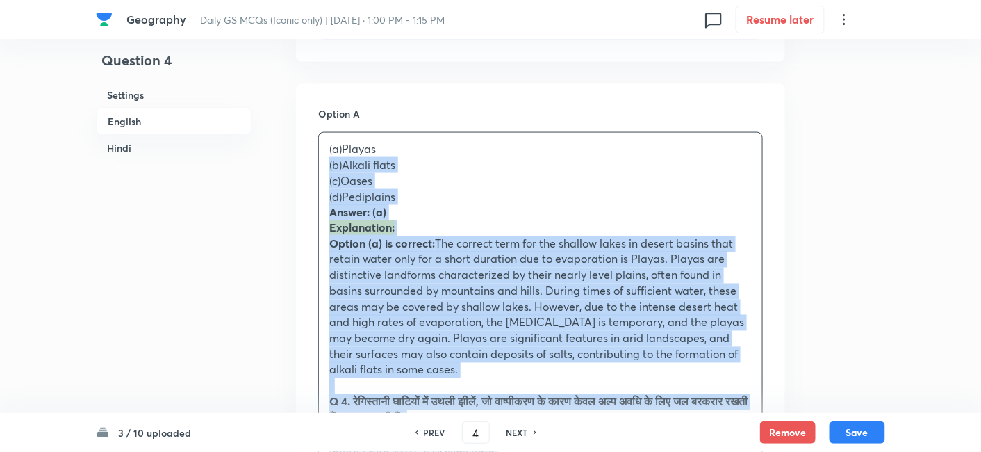
drag, startPoint x: 327, startPoint y: 169, endPoint x: 313, endPoint y: 168, distance: 13.9
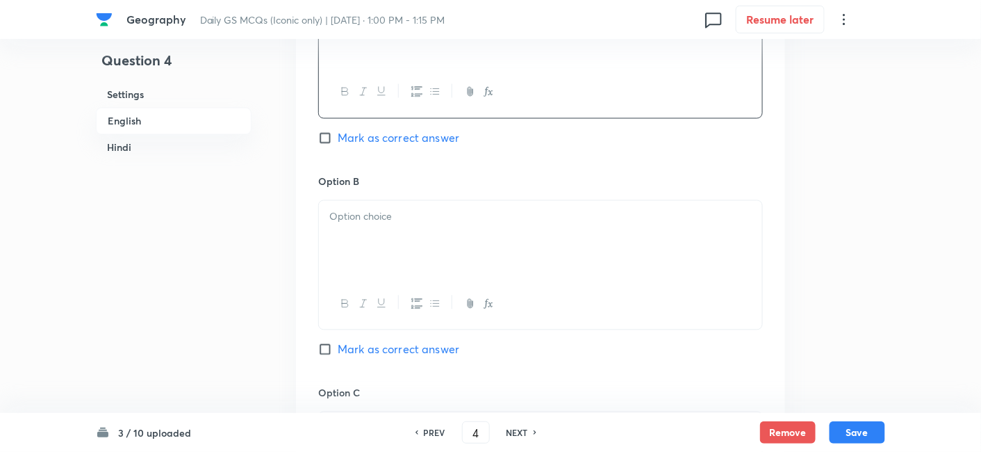
scroll to position [762, 0]
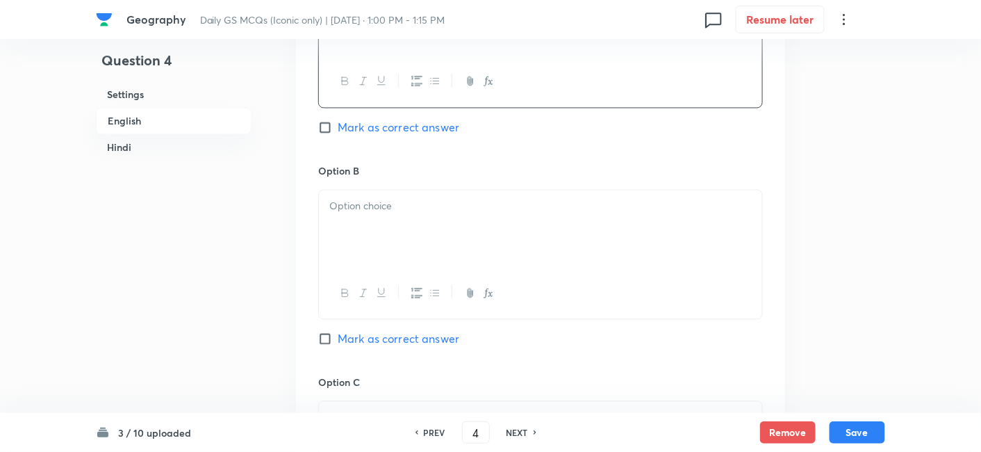
click at [406, 247] on div at bounding box center [540, 229] width 443 height 78
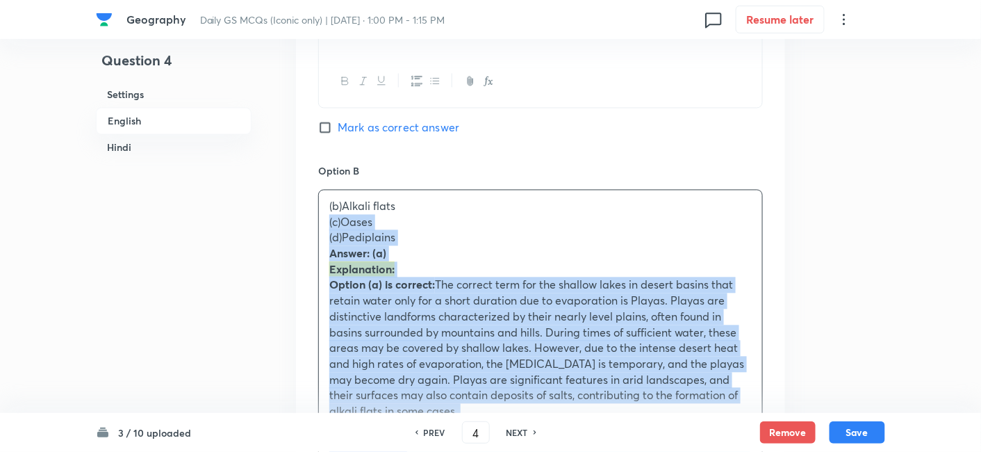
drag, startPoint x: 322, startPoint y: 229, endPoint x: 326, endPoint y: 217, distance: 13.0
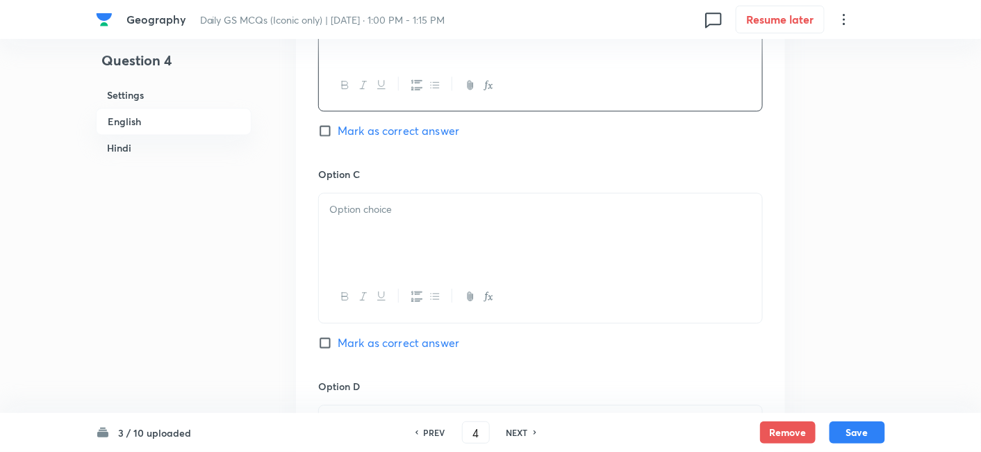
scroll to position [994, 0]
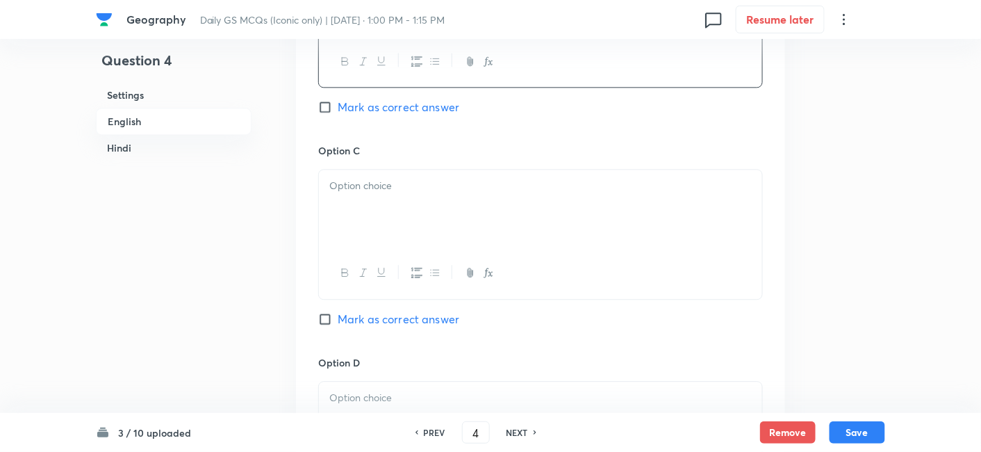
click at [393, 224] on div at bounding box center [540, 209] width 443 height 78
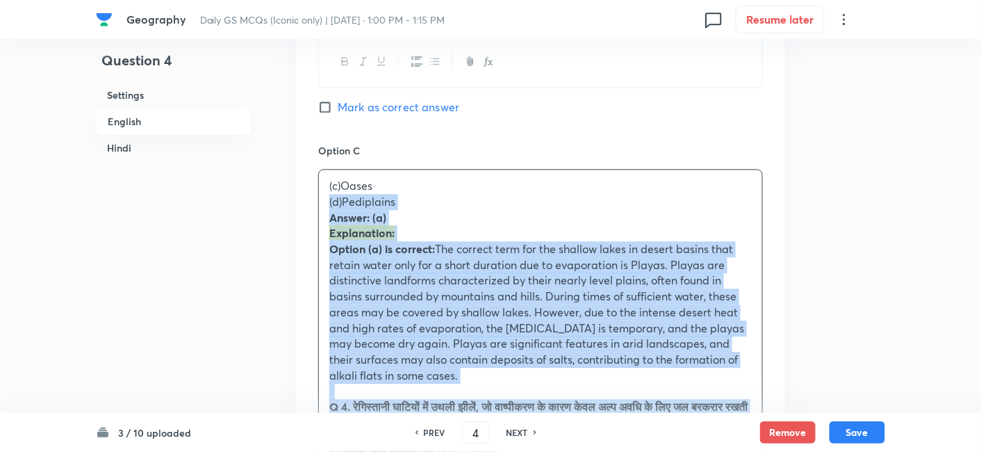
drag, startPoint x: 327, startPoint y: 205, endPoint x: 320, endPoint y: 200, distance: 9.1
click at [320, 200] on div "(c)Oases (d)Pediplains Answer: (a) Explanation: Option (a) is correct: The corr…" at bounding box center [540, 423] width 443 height 506
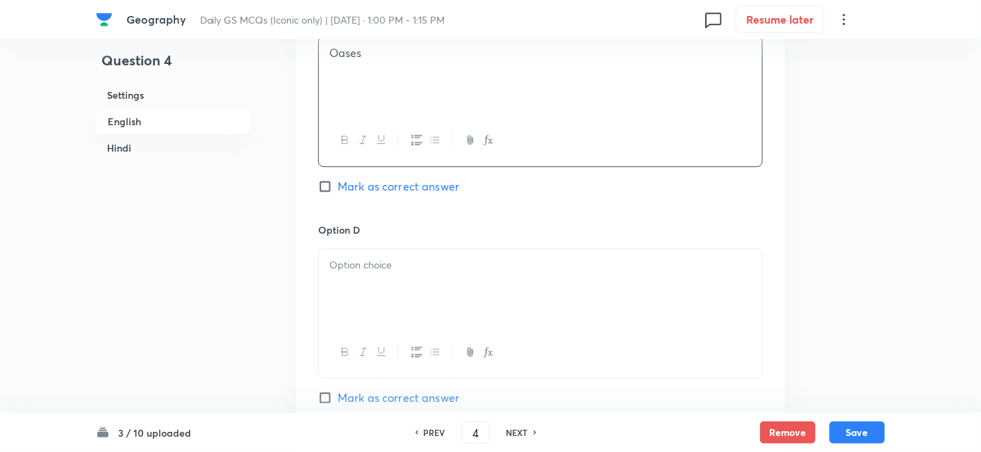
scroll to position [1149, 0]
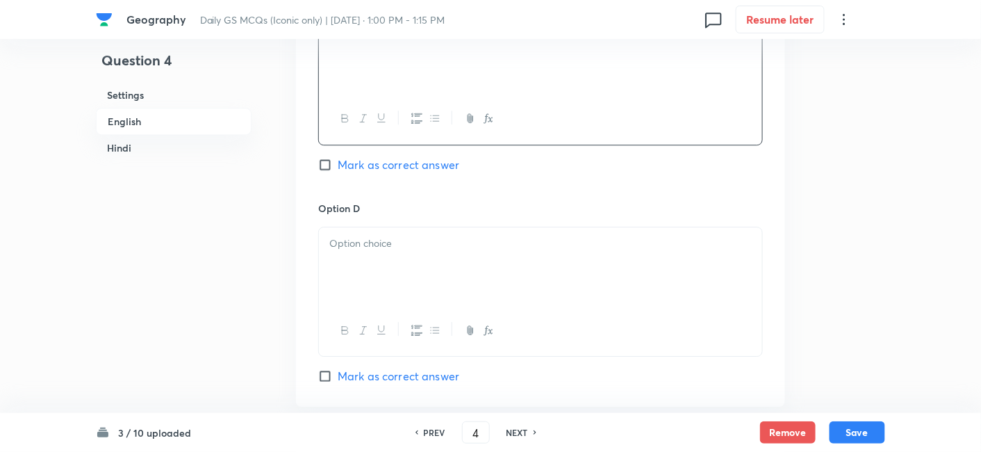
click at [401, 222] on div "Option D [PERSON_NAME] as correct answer" at bounding box center [540, 292] width 445 height 183
click at [363, 260] on div at bounding box center [540, 266] width 443 height 78
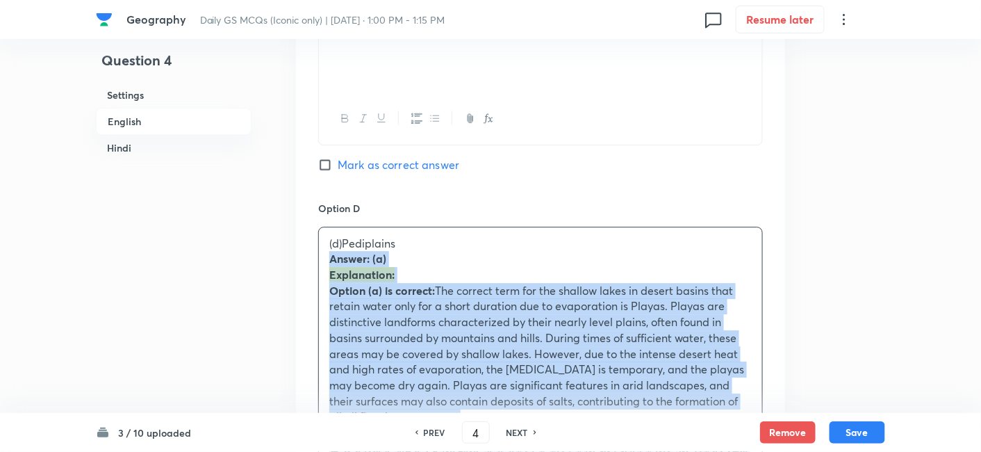
drag, startPoint x: 334, startPoint y: 263, endPoint x: 285, endPoint y: 253, distance: 50.4
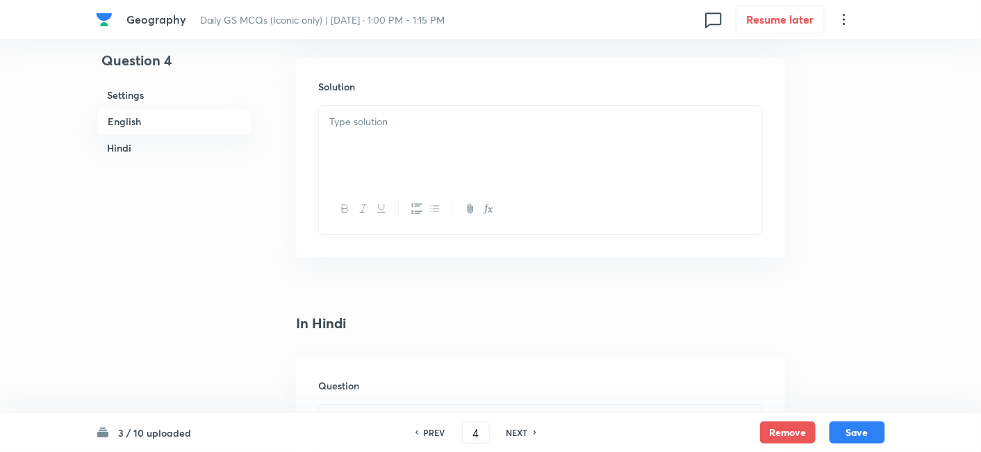
scroll to position [1534, 0]
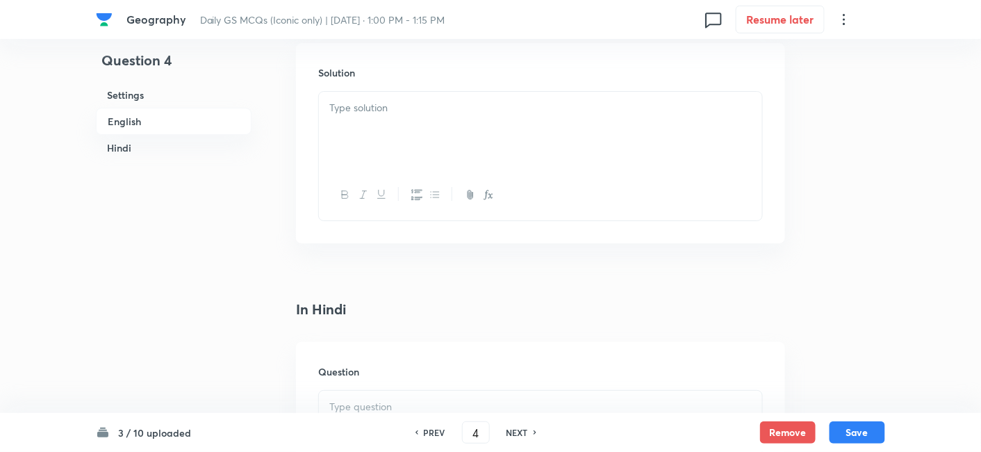
click at [395, 130] on div at bounding box center [540, 131] width 443 height 78
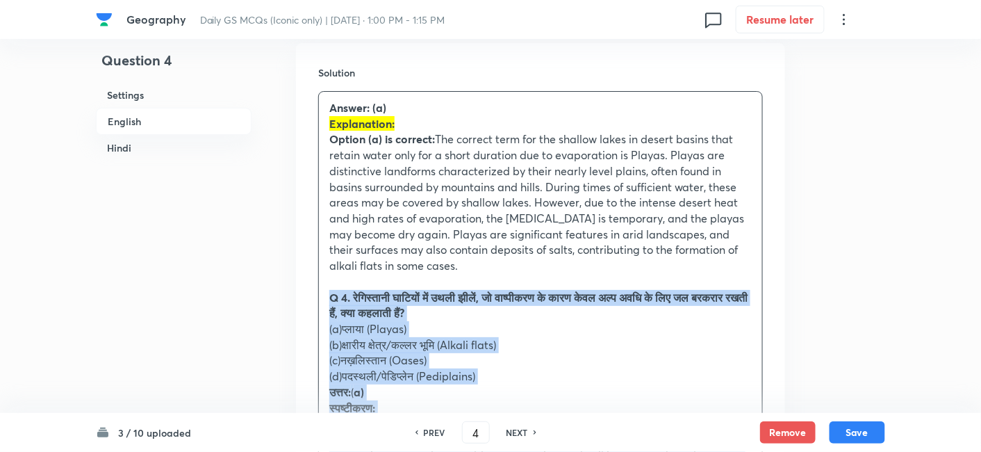
click at [311, 293] on div "Solution Answer: (a) Explanation: Option (a) is correct: The correct term for t…" at bounding box center [540, 341] width 489 height 597
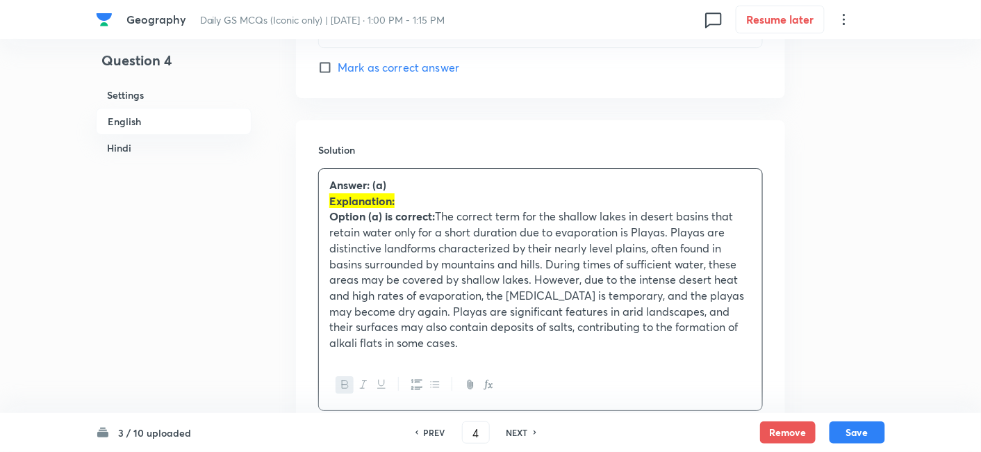
click at [154, 120] on h6 "English" at bounding box center [174, 121] width 156 height 27
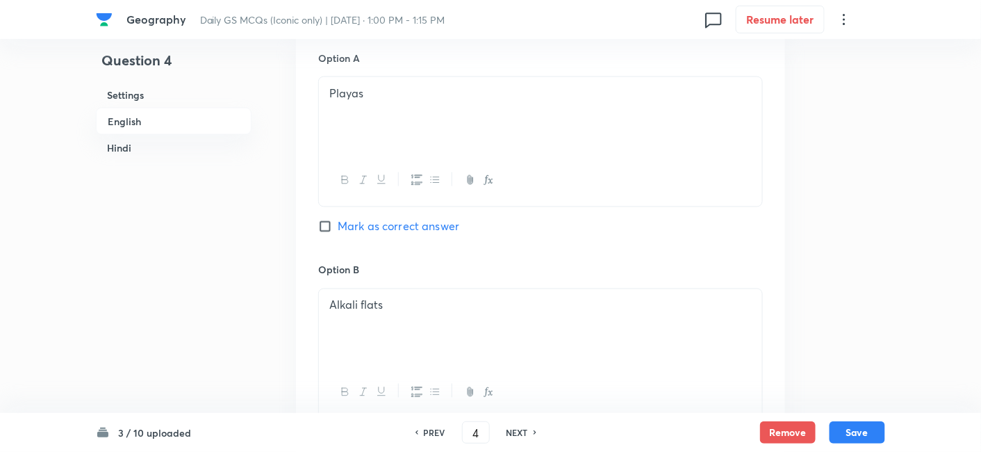
scroll to position [685, 0]
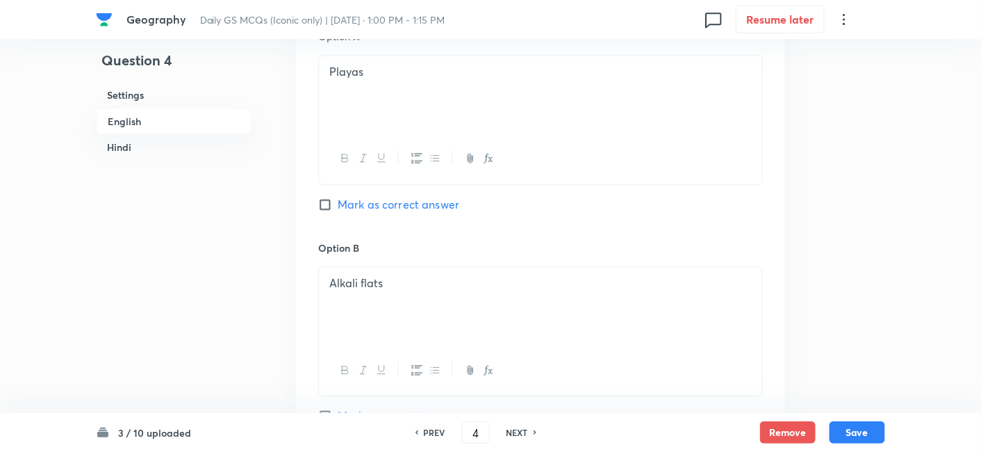
click at [445, 199] on span "Mark as correct answer" at bounding box center [399, 205] width 122 height 17
click at [338, 199] on input "Mark as correct answer" at bounding box center [327, 205] width 19 height 14
checkbox input "true"
click at [142, 151] on h6 "Hindi" at bounding box center [174, 148] width 156 height 26
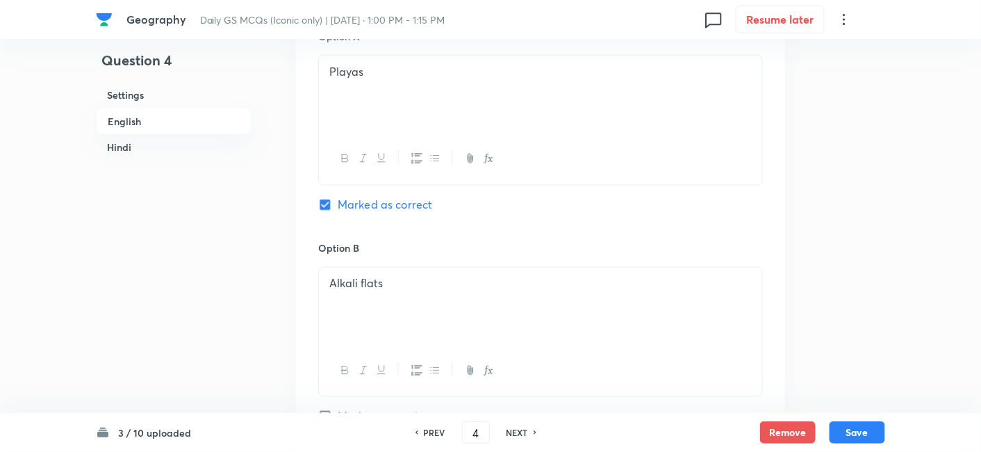
scroll to position [1894, 0]
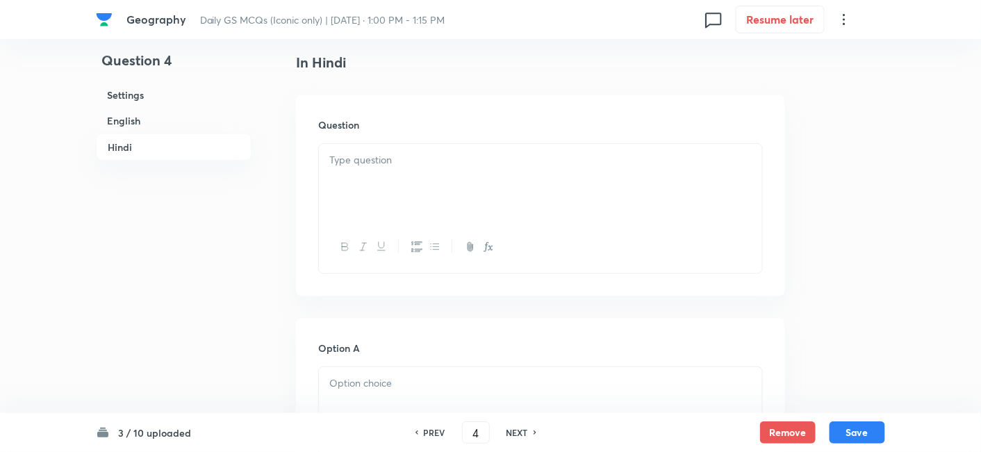
click at [417, 187] on div at bounding box center [540, 183] width 443 height 78
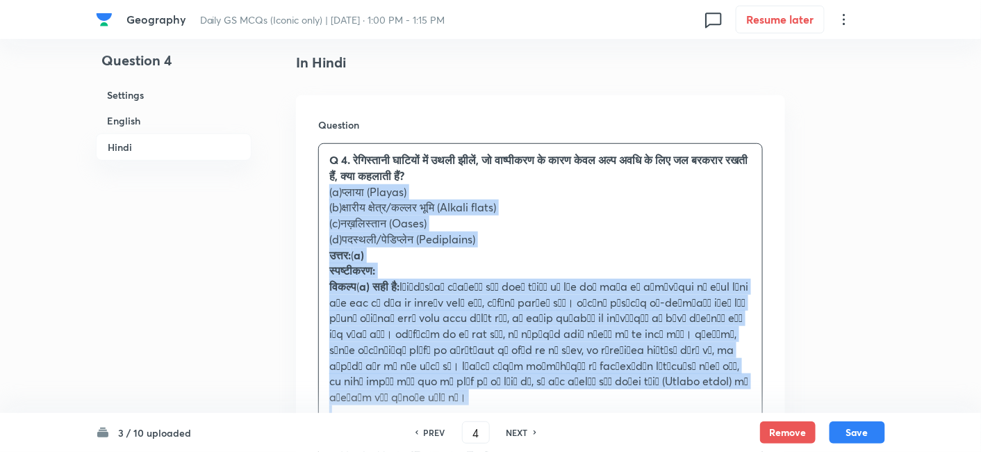
drag, startPoint x: 331, startPoint y: 206, endPoint x: 311, endPoint y: 190, distance: 24.7
click at [311, 190] on div "Question Q 4. रेगिस्तानी घाटियों में उथली झीलें, जो वाष्पीकरण के कारण केवल अल्प…" at bounding box center [540, 299] width 489 height 408
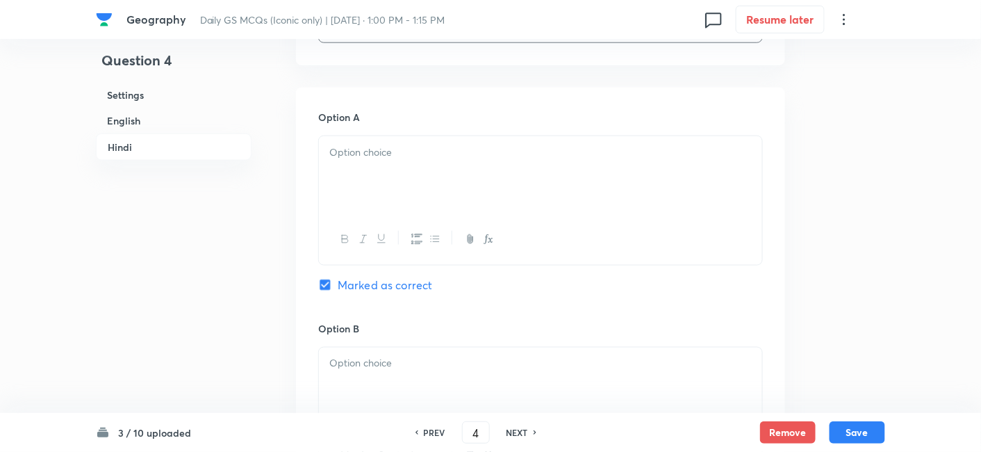
scroll to position [2126, 0]
click at [373, 188] on div at bounding box center [540, 174] width 443 height 78
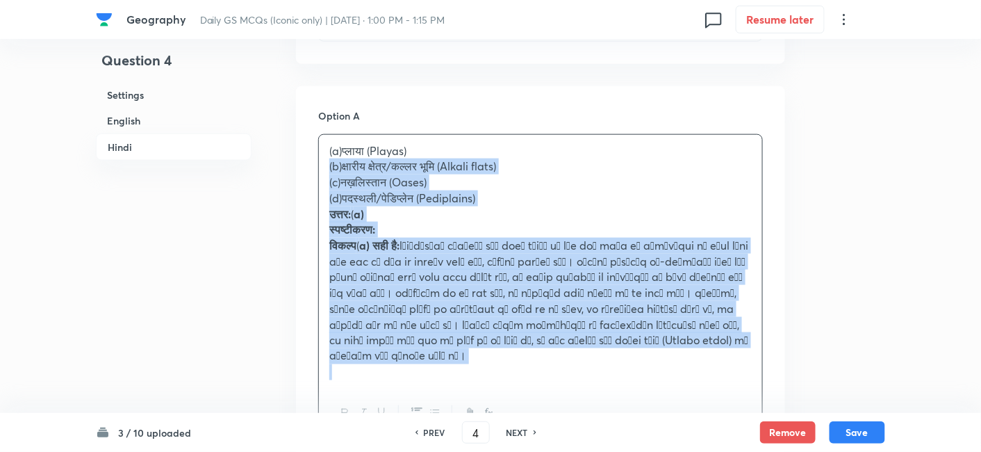
drag, startPoint x: 342, startPoint y: 172, endPoint x: 315, endPoint y: 171, distance: 26.4
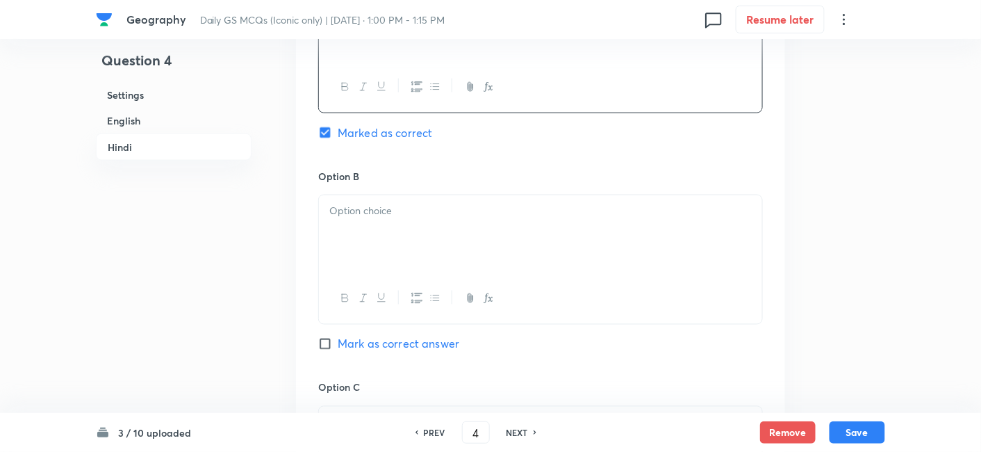
scroll to position [2280, 0]
click at [370, 220] on div at bounding box center [540, 231] width 443 height 78
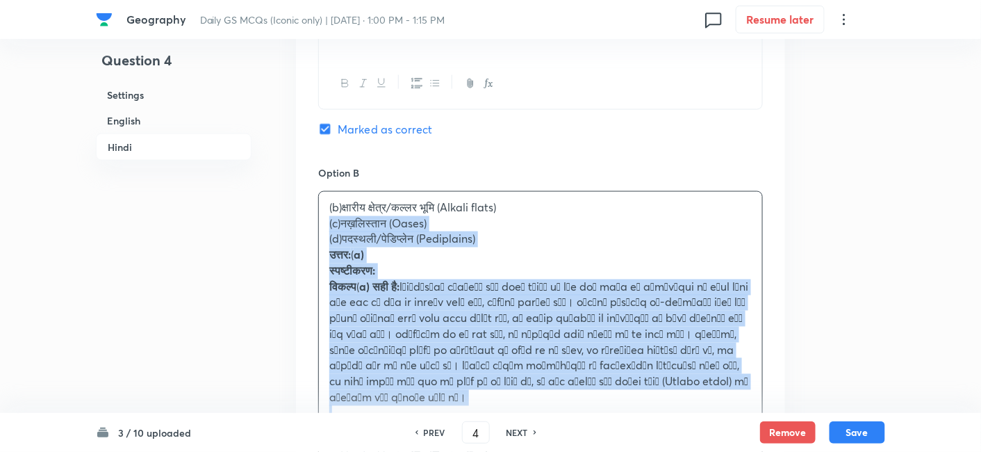
drag, startPoint x: 325, startPoint y: 225, endPoint x: 309, endPoint y: 228, distance: 16.9
click at [309, 228] on div "Option A प्लाया (Playas) Marked as correct Option B (b)क्षारीय क्षेत्र/कल्लर भू…" at bounding box center [540, 443] width 489 height 1023
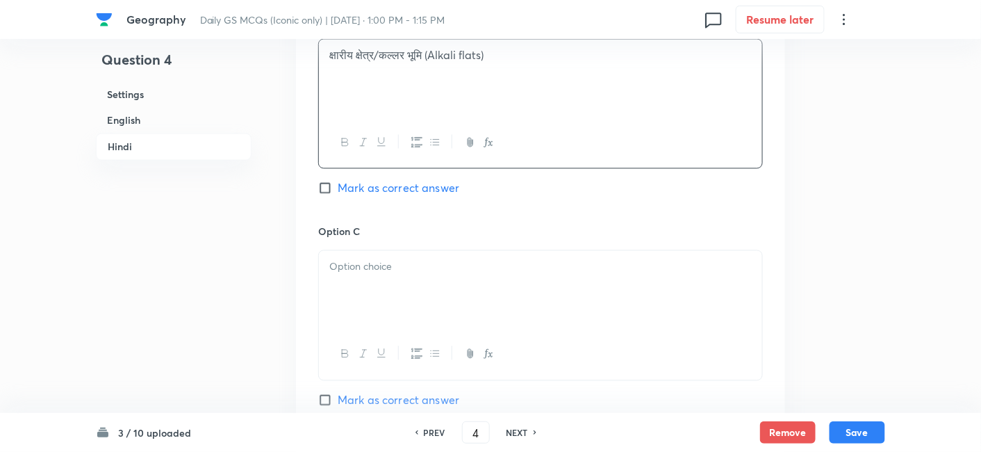
scroll to position [2434, 0]
click at [388, 284] on div at bounding box center [540, 288] width 443 height 78
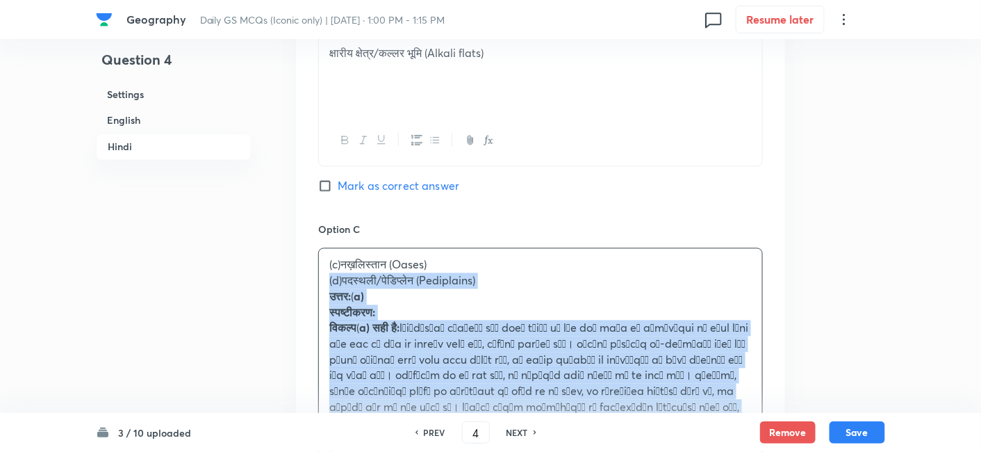
drag, startPoint x: 309, startPoint y: 279, endPoint x: 297, endPoint y: 279, distance: 11.8
click at [297, 279] on div "Option A प्लाया (Playas) Marked as correct Option B क्षारीय क्षेत्र/कल्लर भूमि …" at bounding box center [540, 281] width 489 height 1007
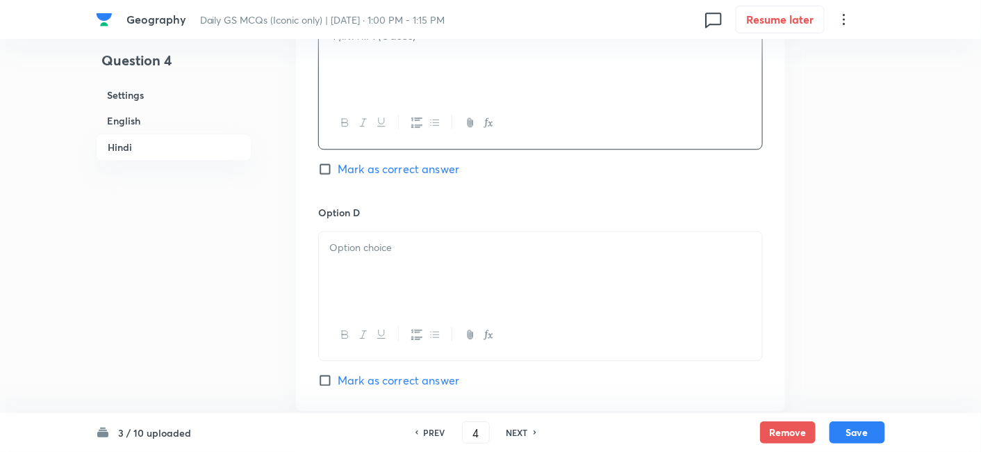
scroll to position [2666, 0]
click at [376, 273] on div at bounding box center [540, 268] width 443 height 78
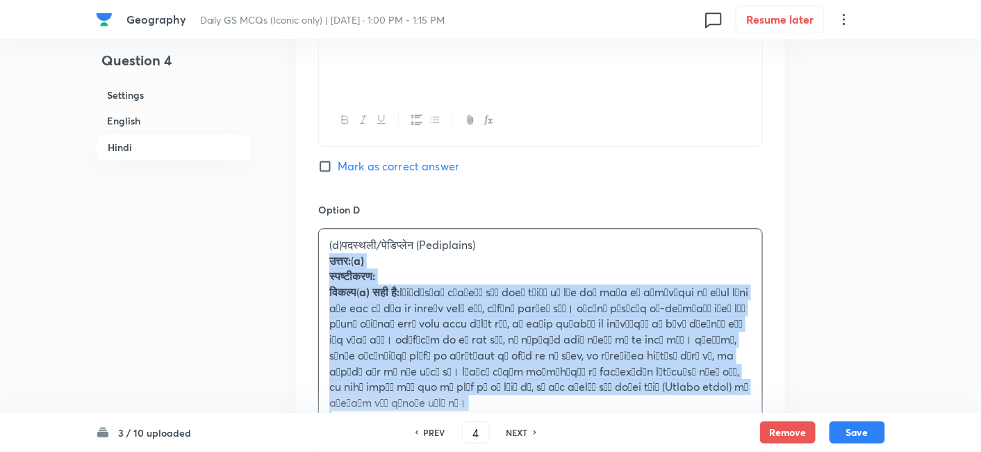
drag, startPoint x: 324, startPoint y: 261, endPoint x: 313, endPoint y: 255, distance: 12.4
click at [313, 255] on div "Option A प्लाया (Playas) Marked as correct Option B क्षारीय क्षेत्र/कल्लर भूमि …" at bounding box center [540, 41] width 489 height 991
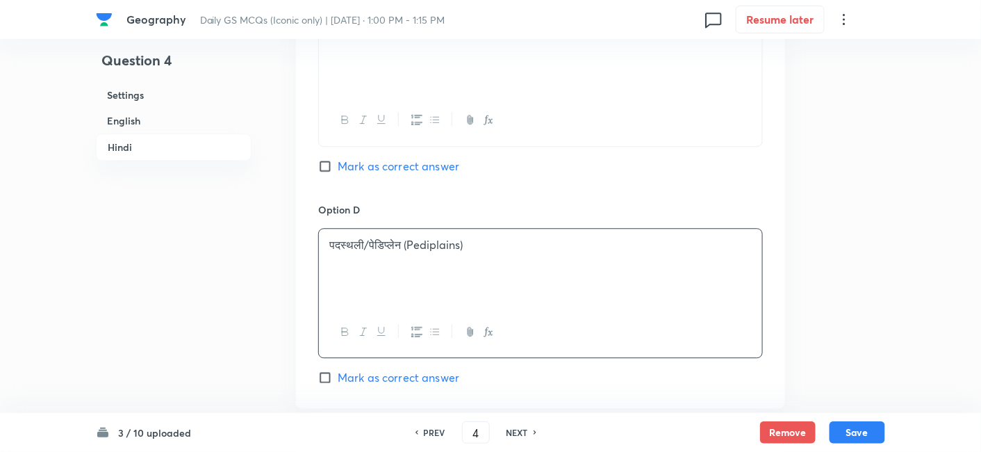
scroll to position [2964, 0]
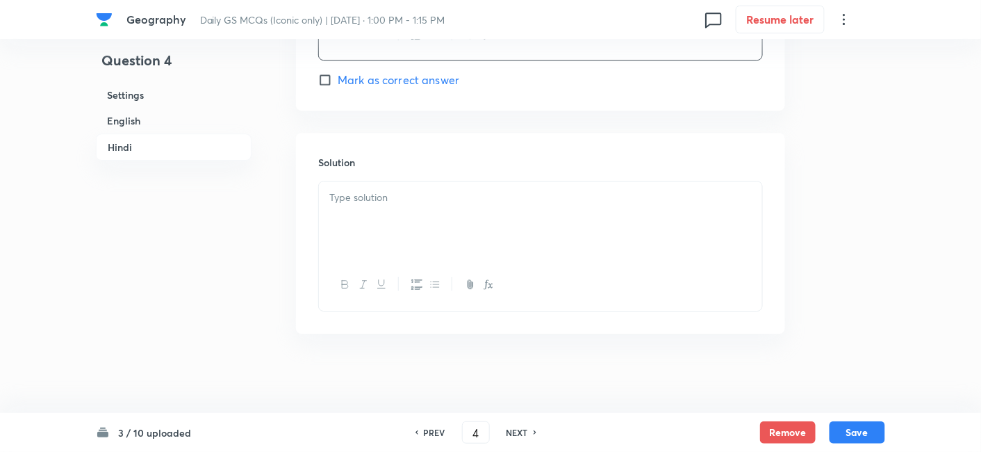
click at [376, 238] on div at bounding box center [540, 220] width 443 height 78
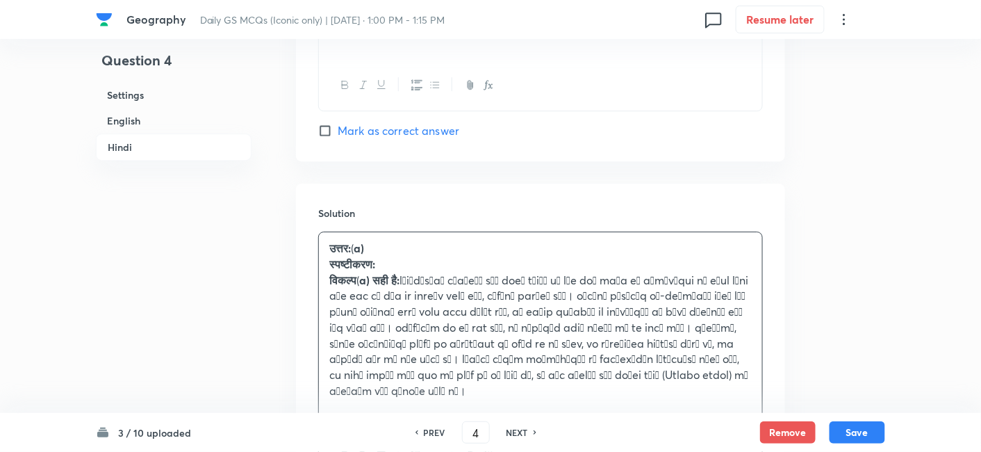
scroll to position [3060, 0]
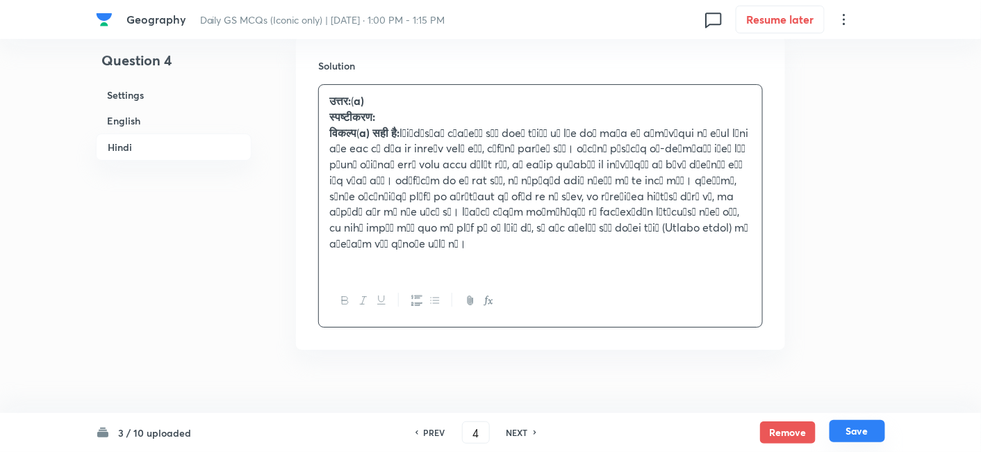
click at [883, 434] on button "Save" at bounding box center [858, 431] width 56 height 22
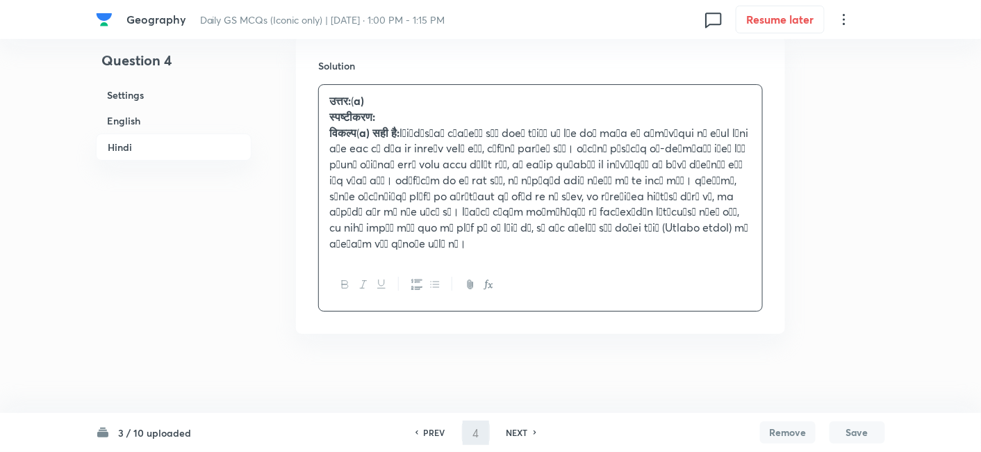
scroll to position [3044, 0]
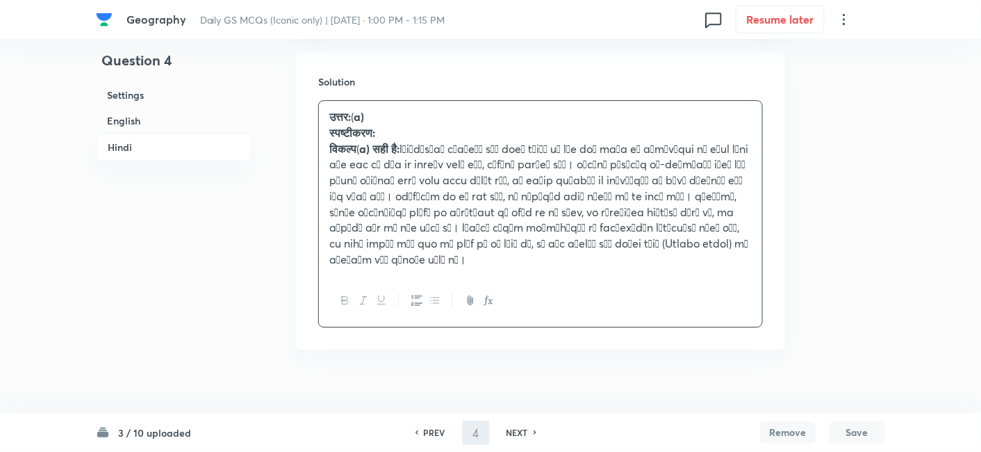
type input "5"
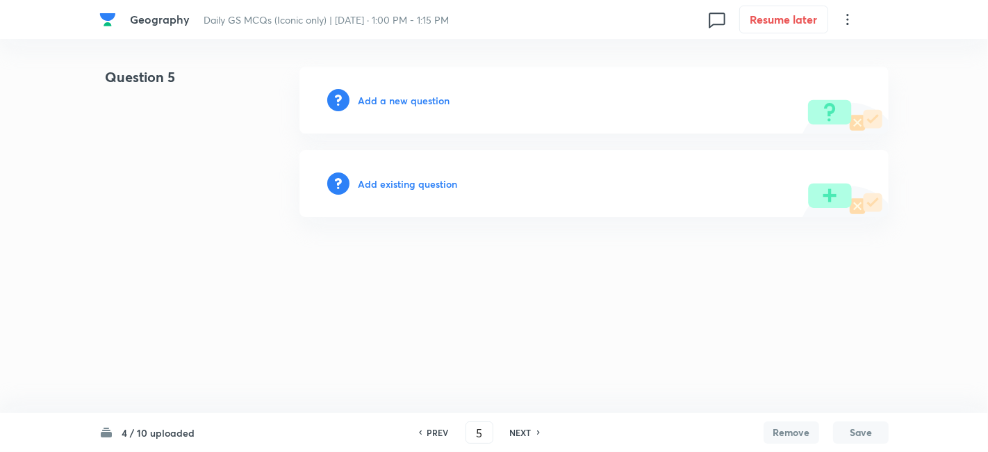
click at [429, 97] on h6 "Add a new question" at bounding box center [404, 100] width 92 height 15
click at [429, 97] on h6 "Choose a question type" at bounding box center [411, 100] width 107 height 15
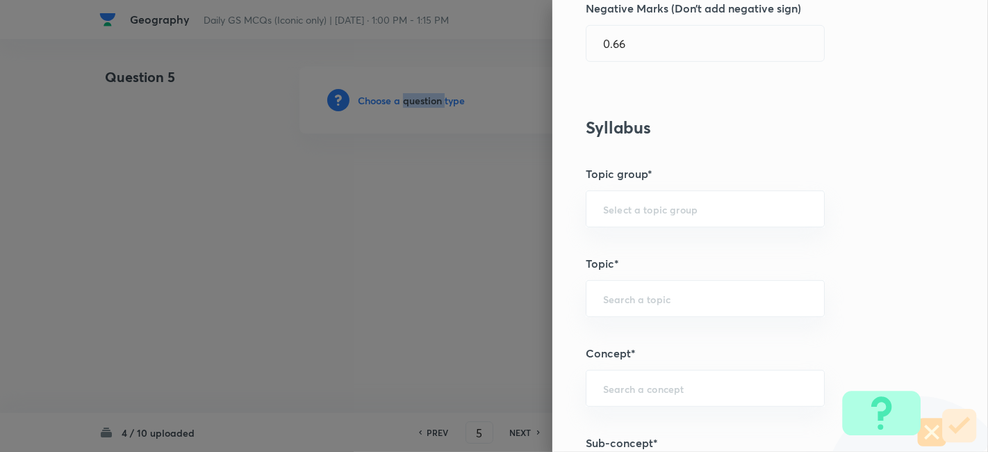
scroll to position [849, 0]
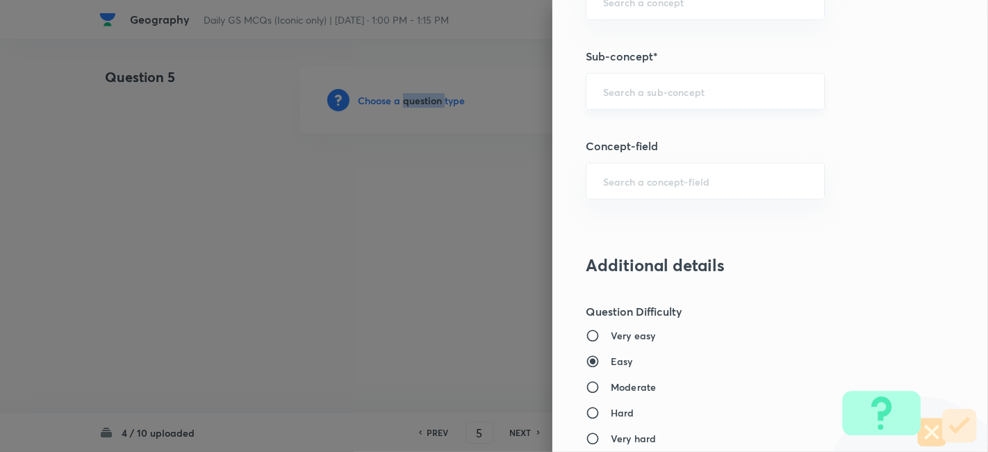
click at [671, 105] on div "​" at bounding box center [705, 91] width 239 height 37
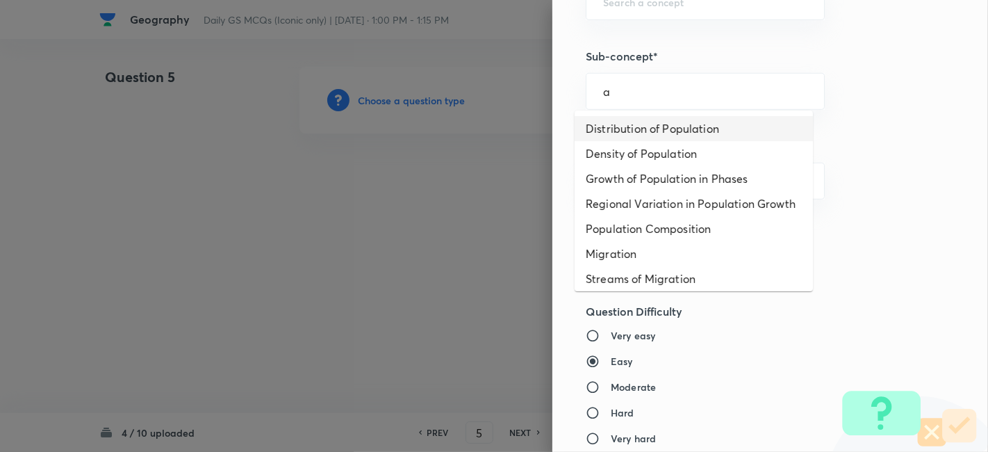
drag, startPoint x: 670, startPoint y: 106, endPoint x: 663, endPoint y: 120, distance: 16.2
click at [663, 120] on li "Distribution of Population" at bounding box center [694, 128] width 238 height 25
type input "Distribution of Population"
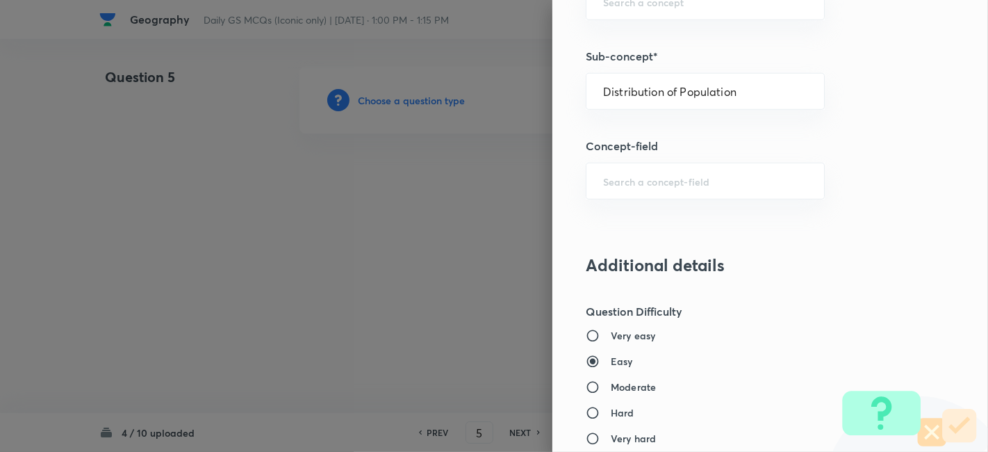
type input "Geography"
type input "Human Geography"
type input "Population:Growth and Composition"
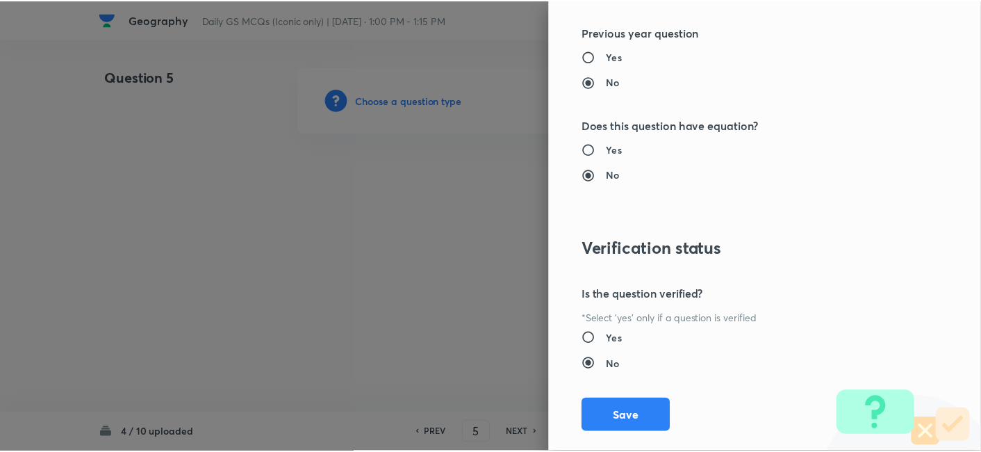
scroll to position [1438, 0]
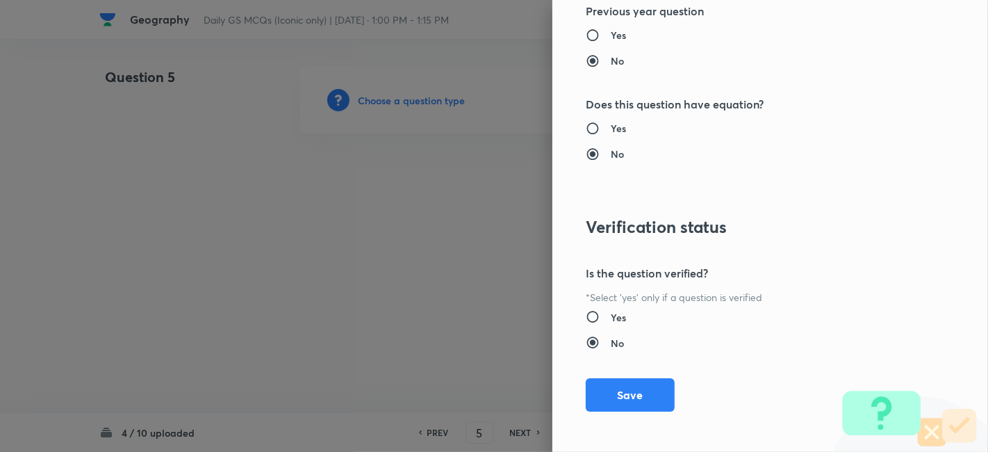
click at [625, 372] on div "Question settings Question type* Single choice correct Number of options* 2 3 4…" at bounding box center [770, 226] width 436 height 452
click at [625, 377] on button "Save" at bounding box center [630, 393] width 89 height 33
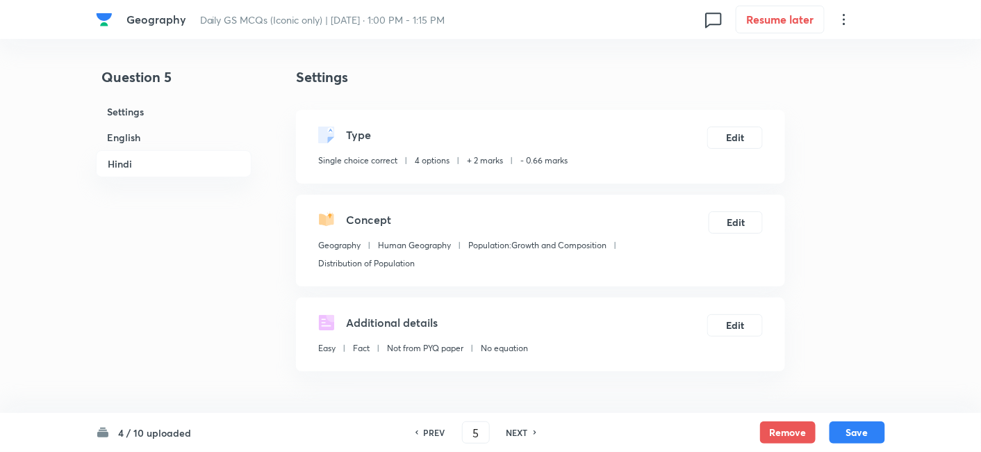
click at [177, 136] on h6 "English" at bounding box center [174, 137] width 156 height 26
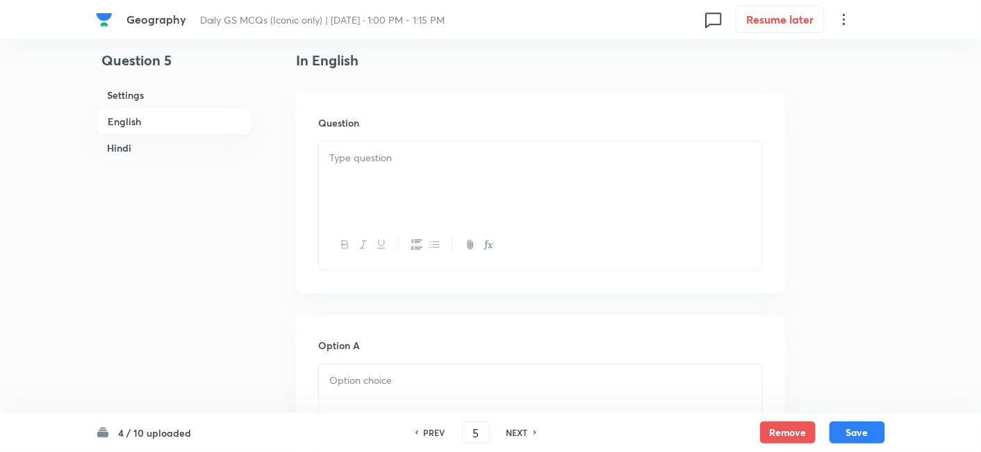
click at [486, 186] on div at bounding box center [540, 181] width 443 height 78
click at [451, 175] on div at bounding box center [540, 181] width 443 height 78
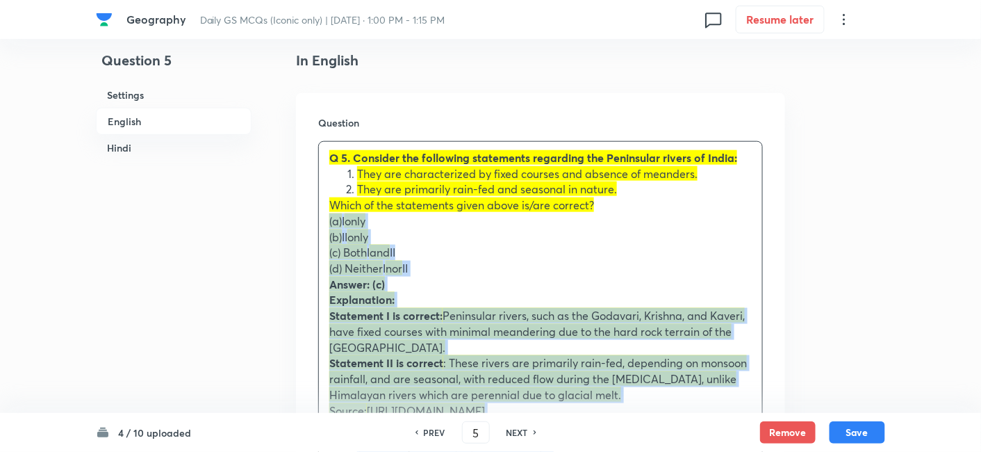
drag, startPoint x: 356, startPoint y: 218, endPoint x: 288, endPoint y: 219, distance: 68.1
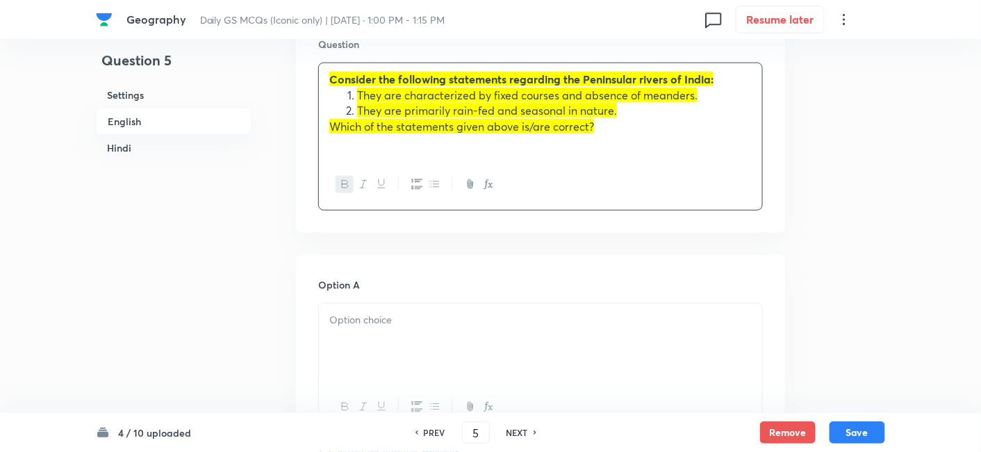
scroll to position [608, 0]
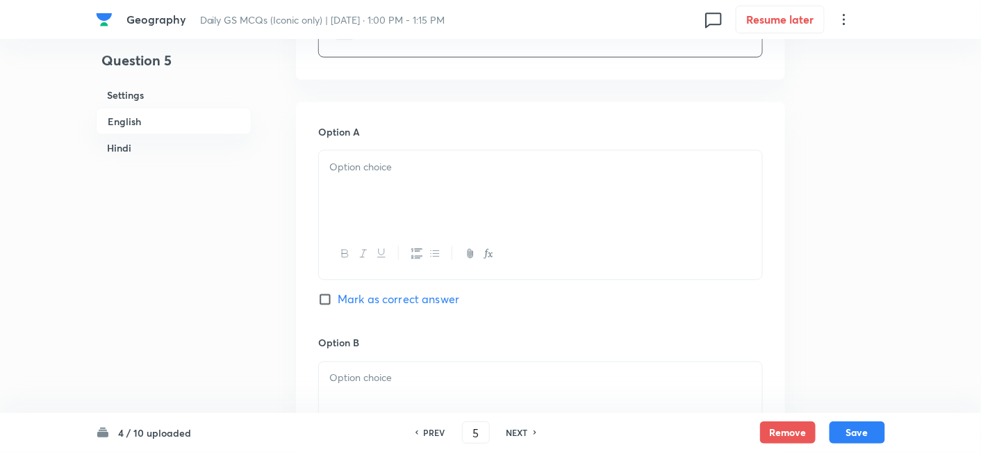
click at [385, 167] on p at bounding box center [540, 167] width 422 height 16
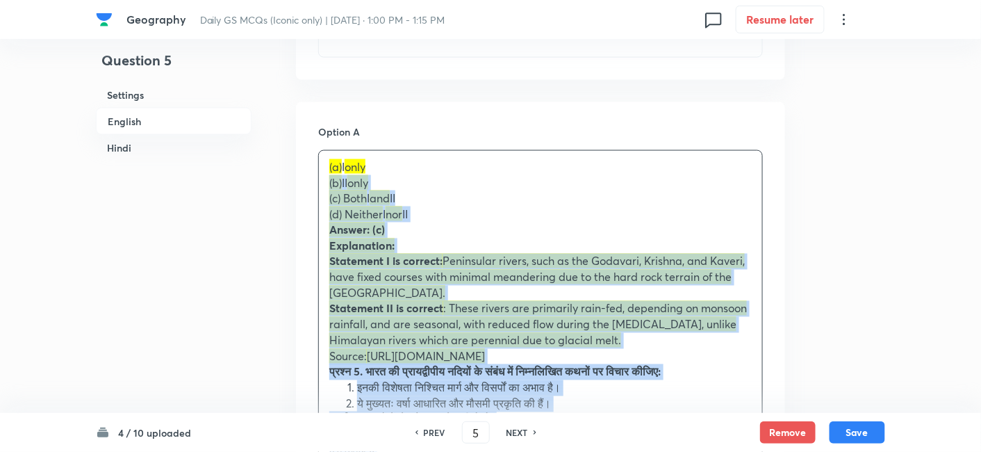
drag, startPoint x: 321, startPoint y: 183, endPoint x: 313, endPoint y: 183, distance: 7.7
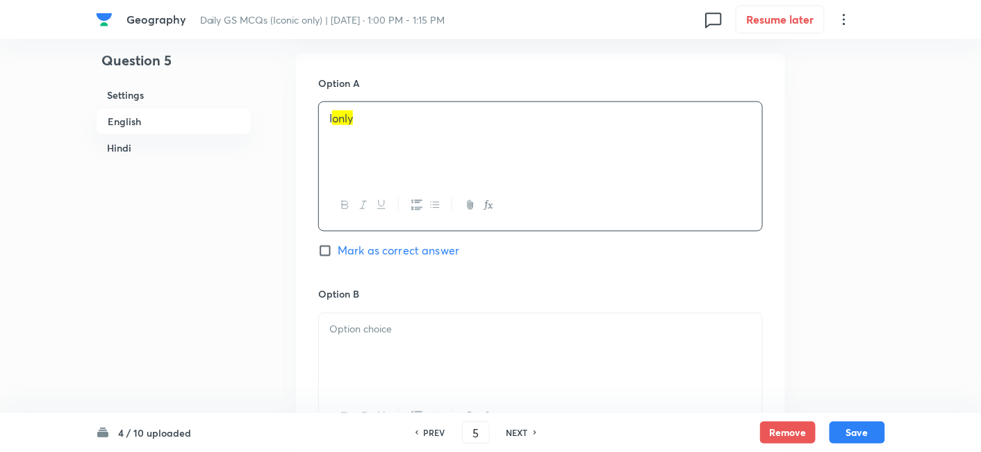
scroll to position [762, 0]
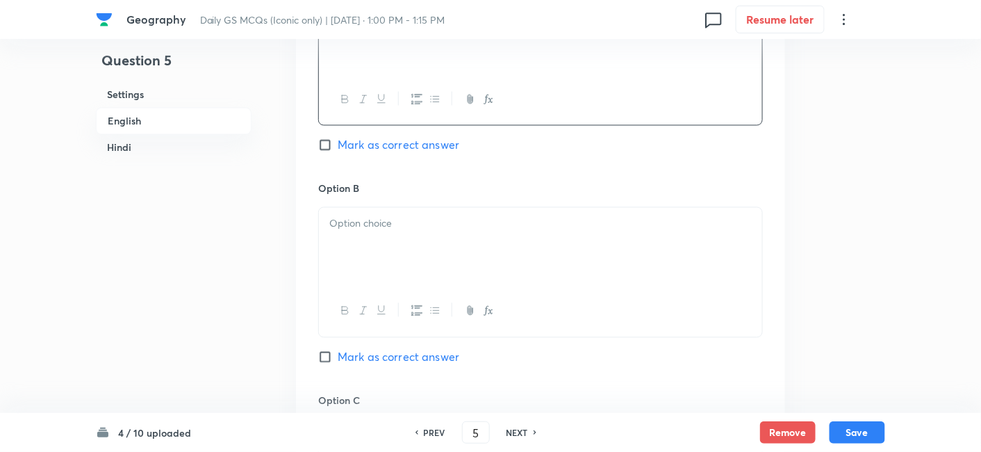
click at [382, 251] on div at bounding box center [540, 247] width 443 height 78
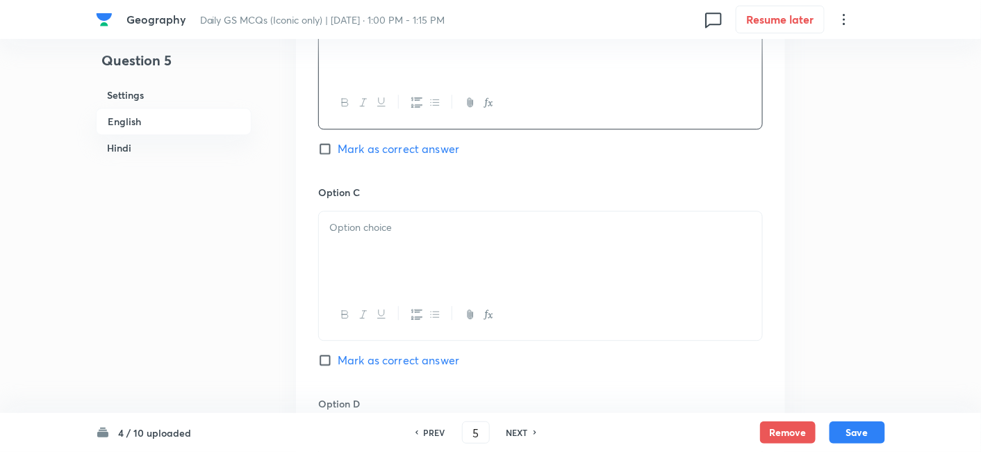
scroll to position [994, 0]
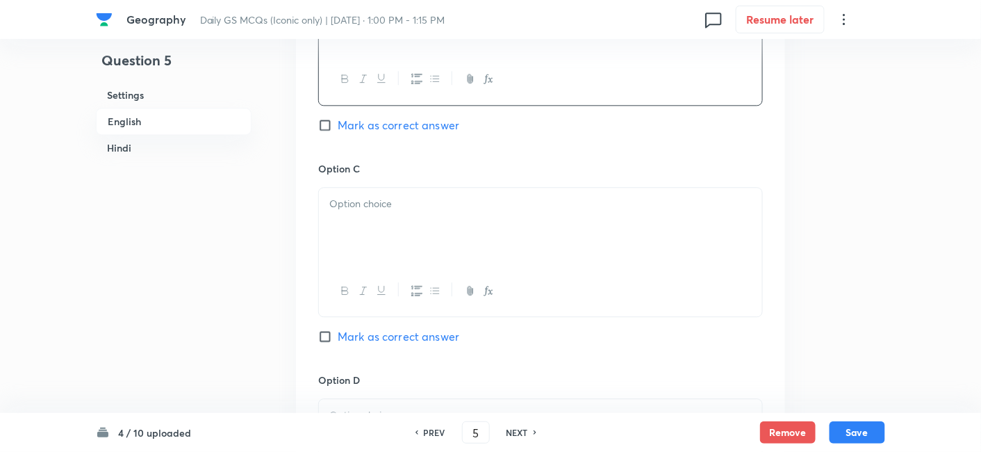
click at [376, 235] on div at bounding box center [540, 227] width 443 height 78
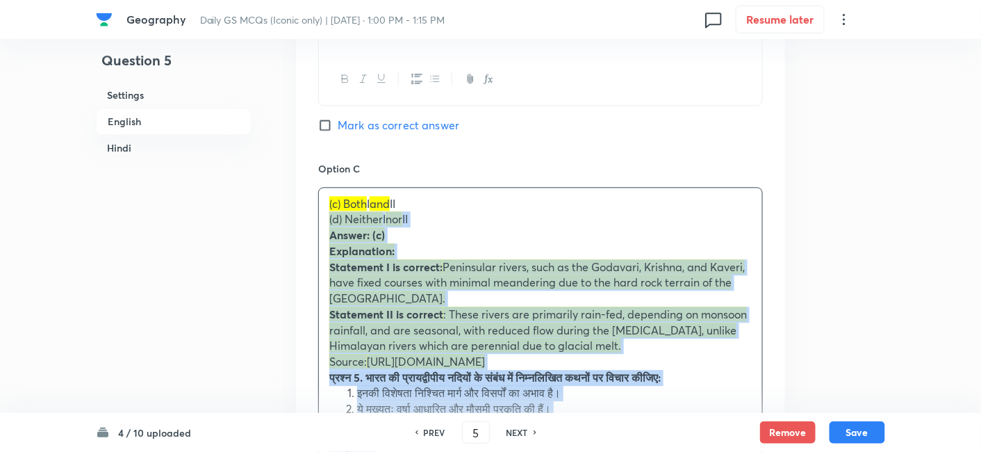
drag, startPoint x: 295, startPoint y: 225, endPoint x: 281, endPoint y: 220, distance: 15.0
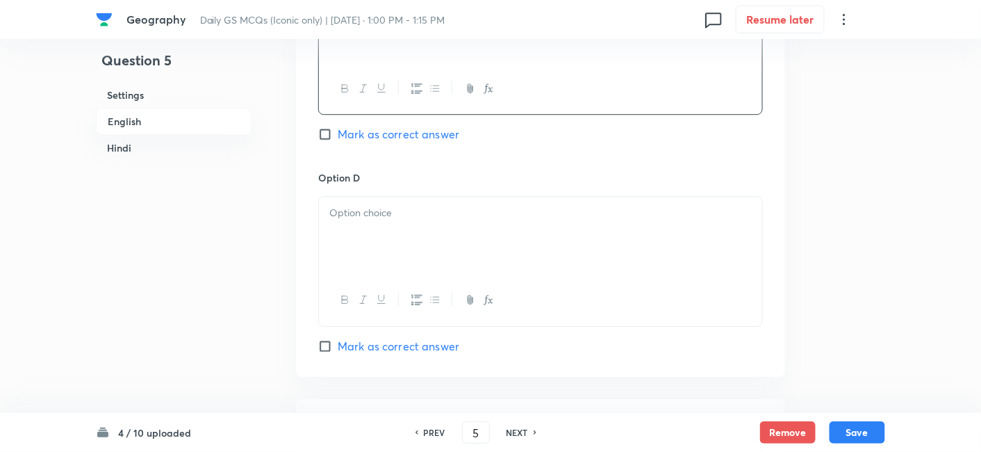
scroll to position [1226, 0]
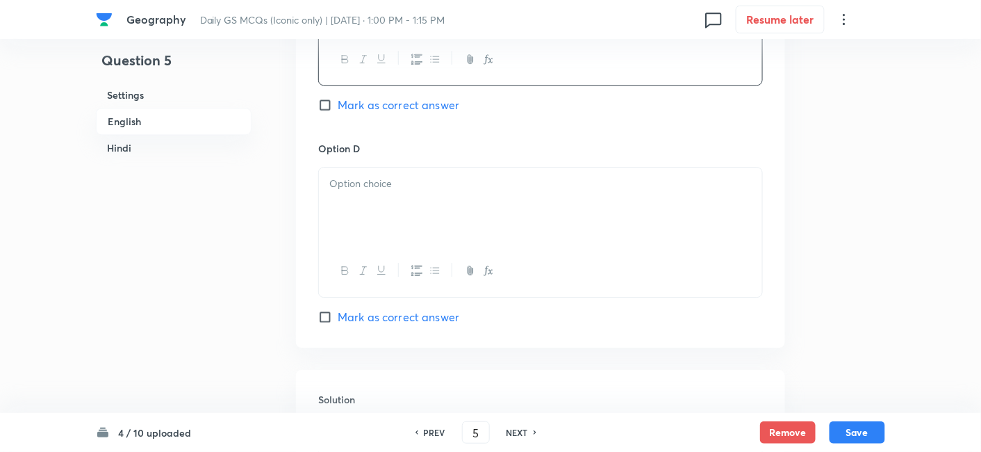
click at [389, 101] on span "Mark as correct answer" at bounding box center [399, 105] width 122 height 17
click at [338, 101] on input "Mark as correct answer" at bounding box center [327, 105] width 19 height 14
checkbox input "true"
click at [377, 201] on div at bounding box center [540, 206] width 443 height 78
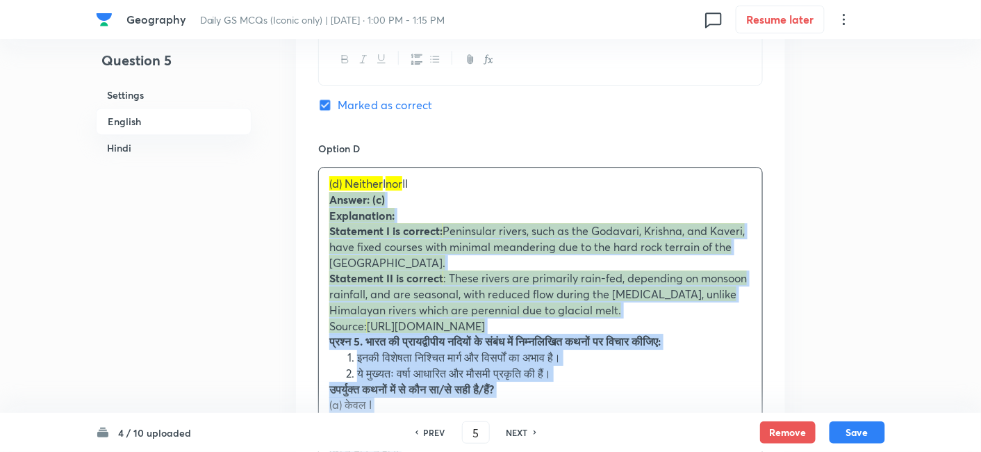
drag, startPoint x: 317, startPoint y: 201, endPoint x: 302, endPoint y: 193, distance: 17.1
click at [302, 193] on div "Option A I only Mark as correct answer Option B II only Mark as correct answer …" at bounding box center [540, 82] width 489 height 1197
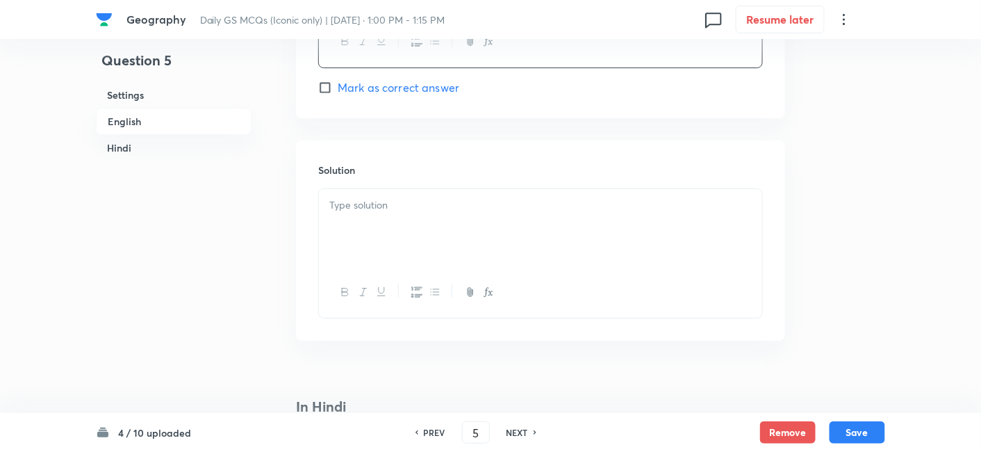
scroll to position [1457, 0]
click at [398, 218] on div at bounding box center [540, 226] width 443 height 78
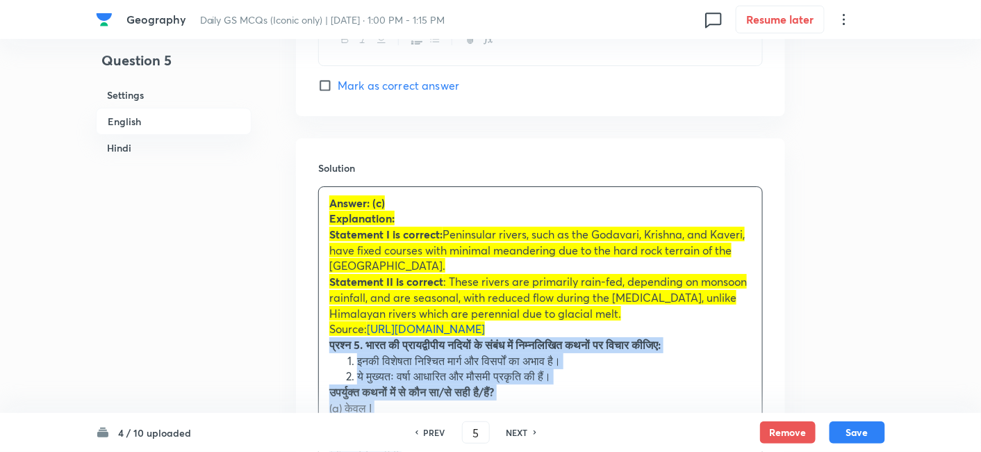
drag, startPoint x: 348, startPoint y: 350, endPoint x: 330, endPoint y: 338, distance: 21.6
click at [324, 341] on div "Answer: (c) Explanation: Statement I is correct: Peninsular rivers, such as the…" at bounding box center [540, 384] width 443 height 395
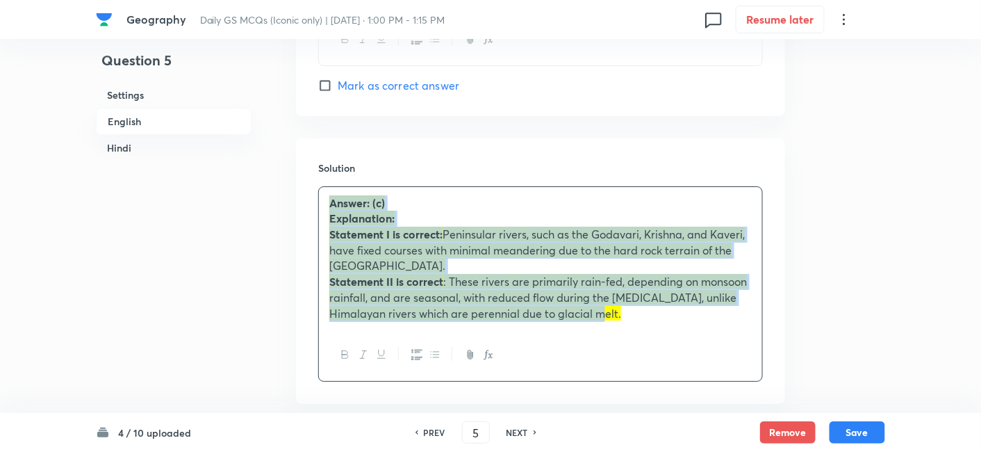
scroll to position [1844, 0]
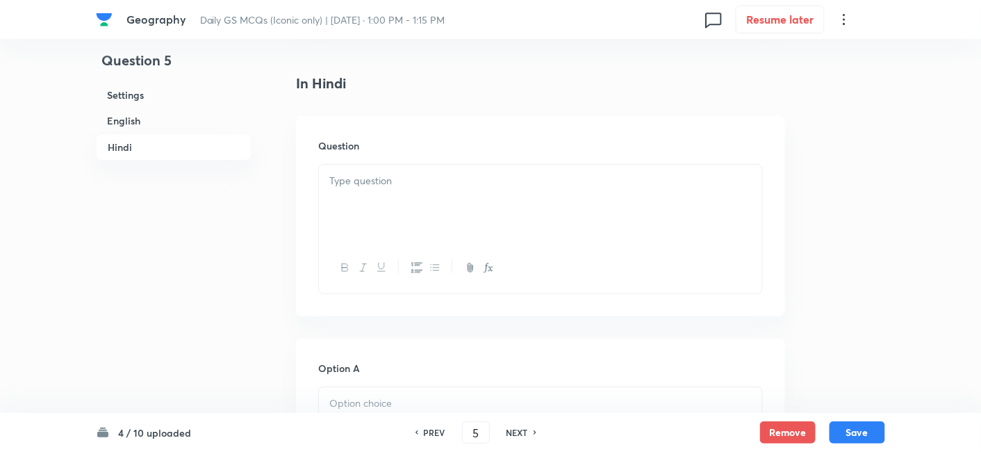
click at [400, 219] on div at bounding box center [540, 204] width 443 height 78
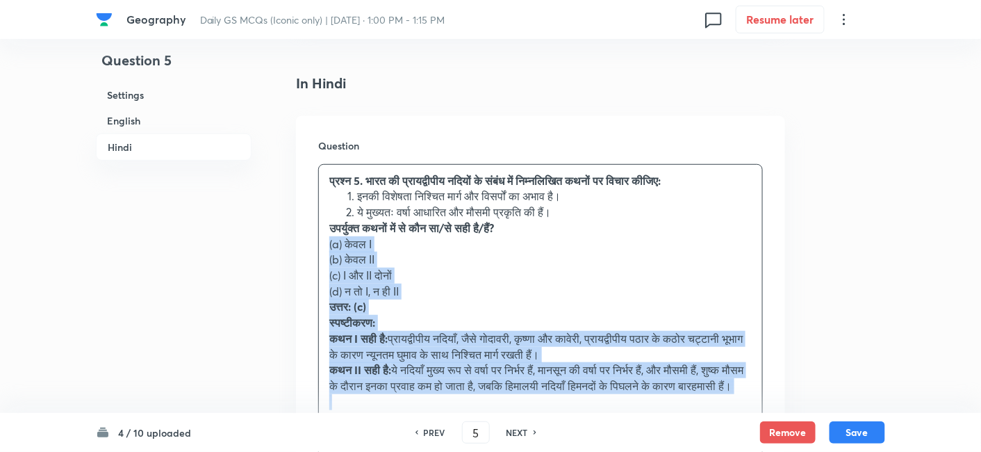
click at [314, 241] on div "Question प्रश्न 5. भारत की प्रायद्वीपीय नदियों के संबंध में निम्नलिखित कथनों पर…" at bounding box center [540, 304] width 489 height 376
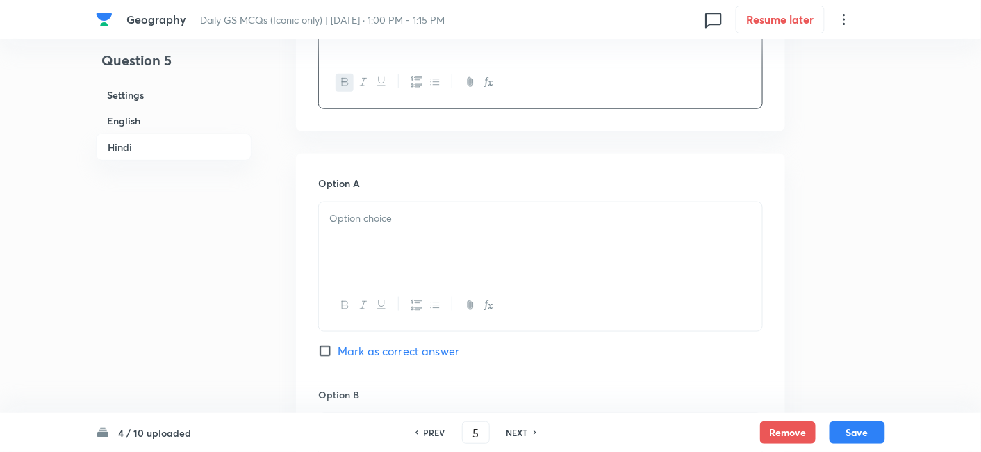
scroll to position [2075, 0]
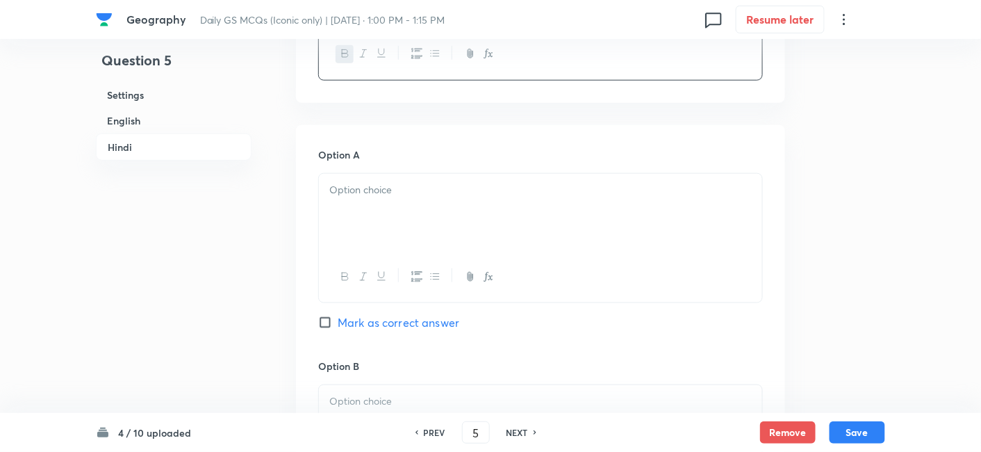
click at [383, 239] on div at bounding box center [540, 213] width 443 height 78
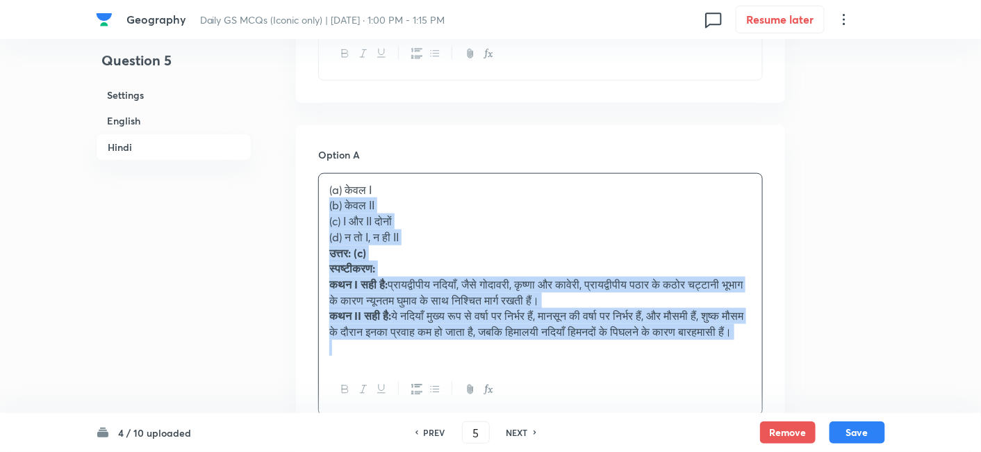
drag, startPoint x: 323, startPoint y: 209, endPoint x: 315, endPoint y: 206, distance: 8.1
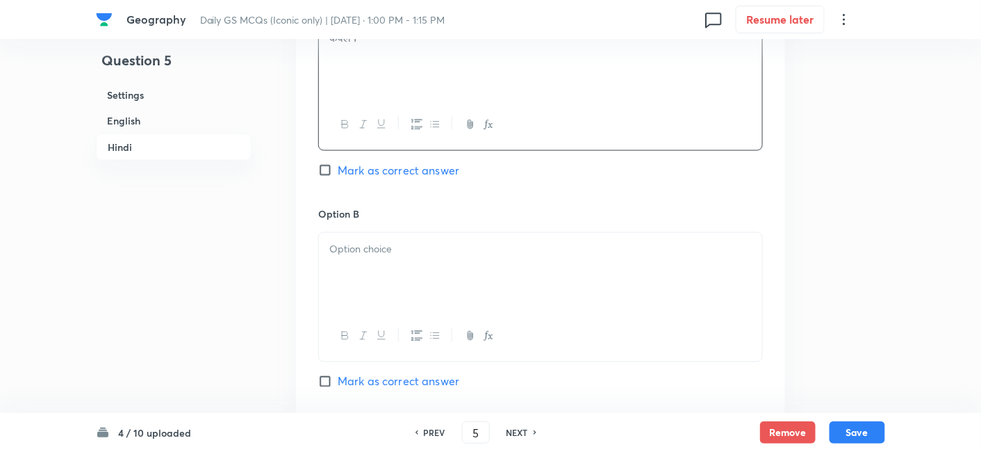
scroll to position [2229, 0]
click at [407, 243] on p at bounding box center [540, 247] width 422 height 16
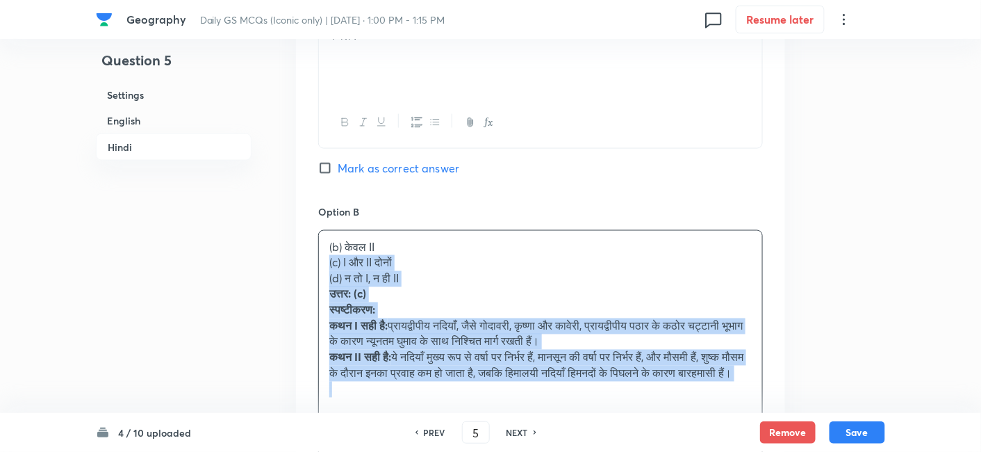
drag, startPoint x: 315, startPoint y: 272, endPoint x: 306, endPoint y: 259, distance: 16.2
click at [306, 259] on div "Option A केवल I Mark as correct answer Option B (b) केवल II (c) I और II दोनों (…" at bounding box center [540, 451] width 489 height 960
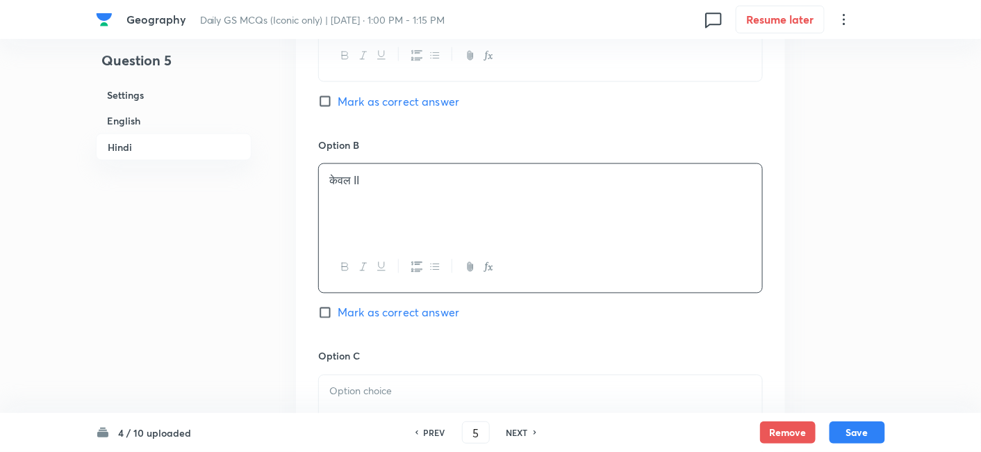
scroll to position [2461, 0]
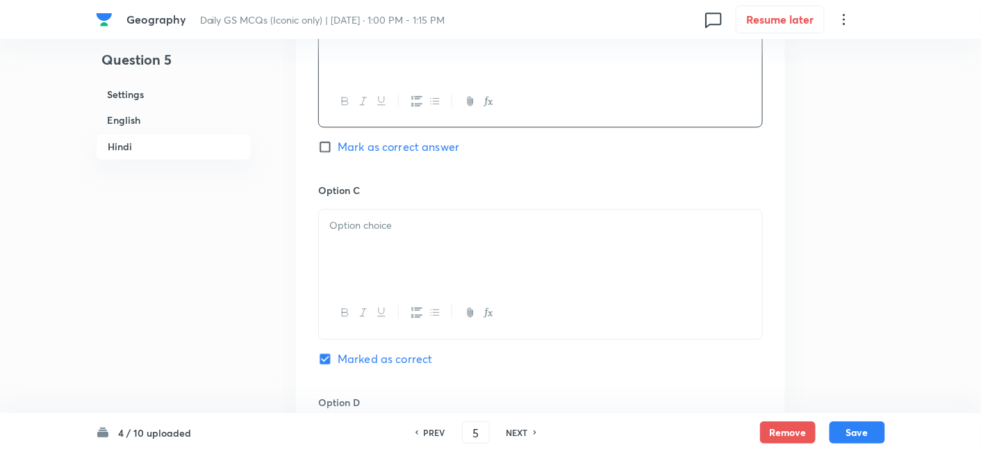
click at [379, 245] on div at bounding box center [540, 249] width 443 height 78
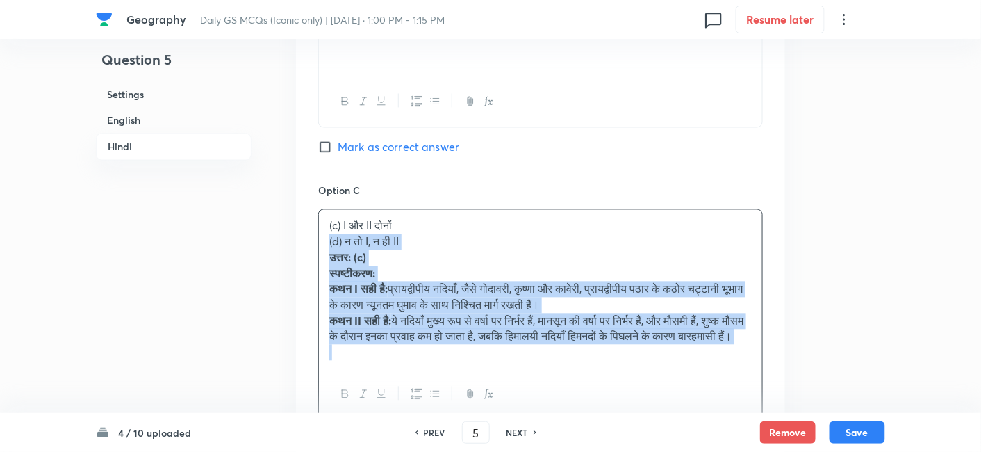
drag, startPoint x: 336, startPoint y: 238, endPoint x: 323, endPoint y: 241, distance: 13.0
click at [323, 241] on div "(c) I और II दोनों (d) न तो I, न ही II उत्तर: (c) स्पष्टीकरण: कथन I सही है: प्रा…" at bounding box center [540, 289] width 443 height 158
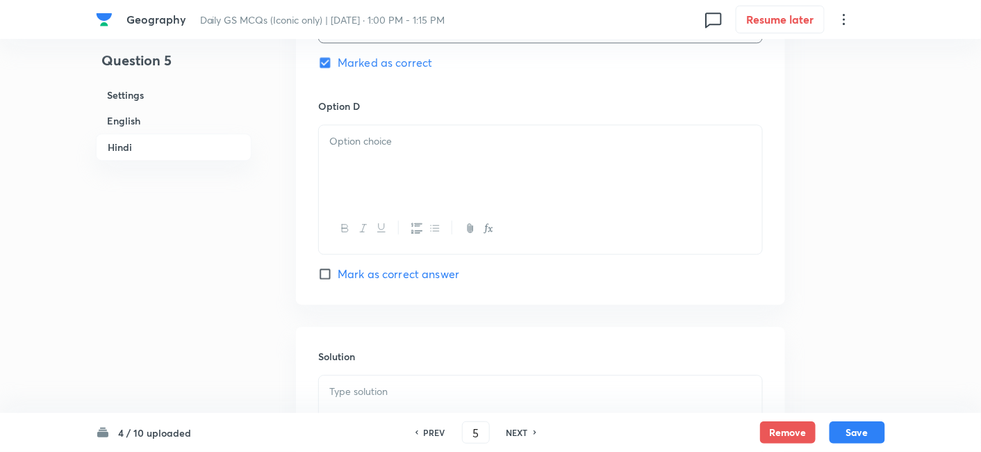
scroll to position [2770, 0]
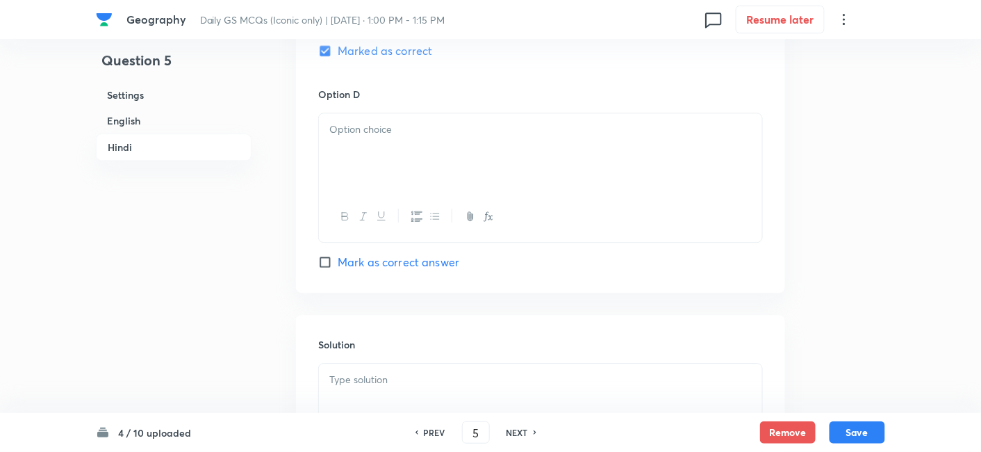
click at [369, 158] on div at bounding box center [540, 152] width 443 height 78
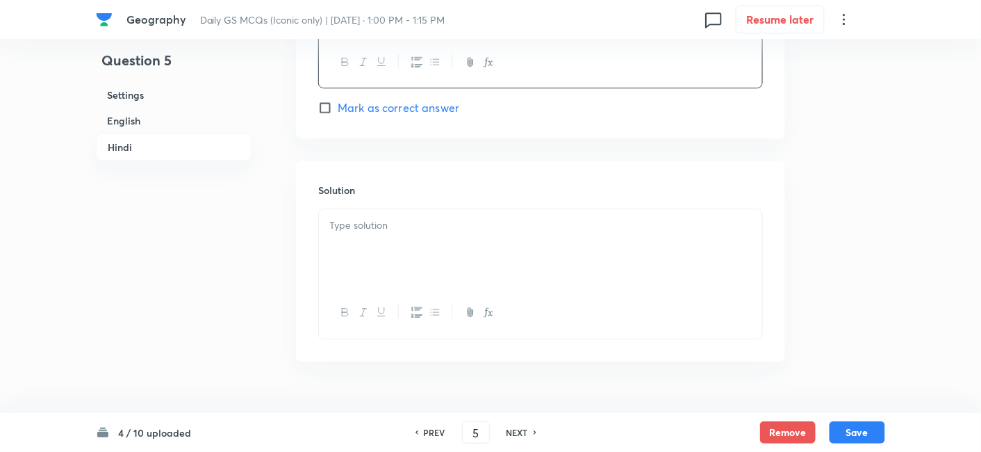
click at [379, 239] on div at bounding box center [540, 248] width 443 height 78
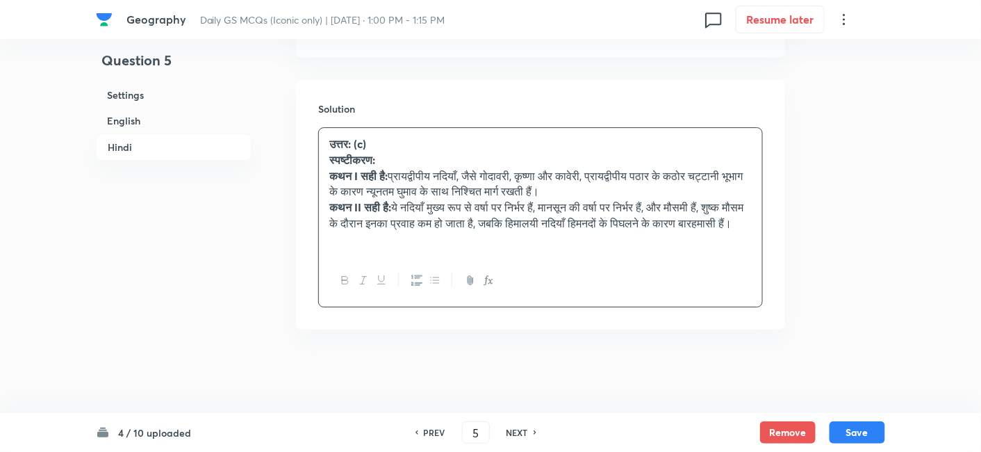
scroll to position [3017, 0]
click at [858, 430] on button "Save" at bounding box center [858, 431] width 56 height 22
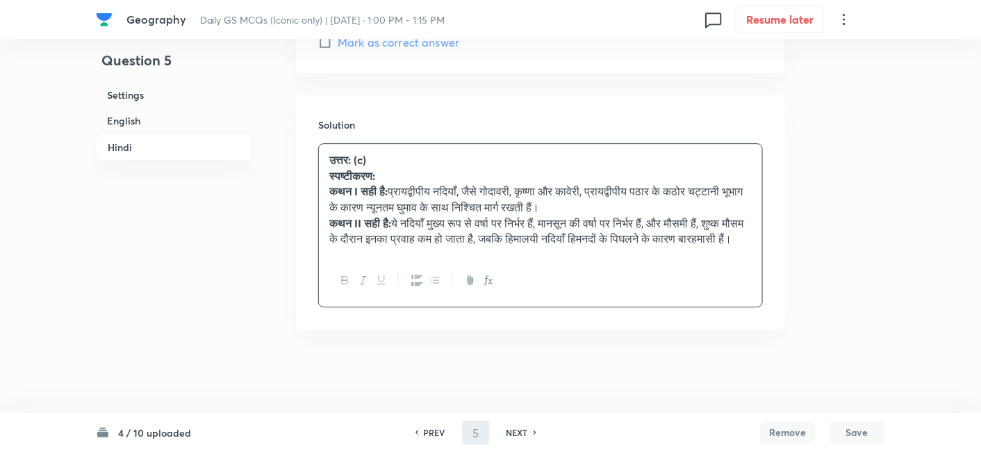
scroll to position [2969, 0]
type input "6"
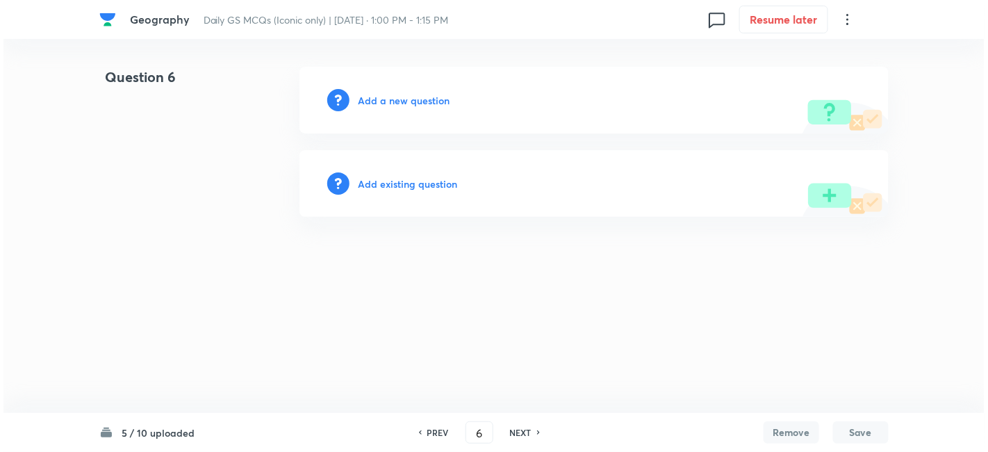
scroll to position [0, 0]
click at [411, 99] on h6 "Add a new question" at bounding box center [404, 100] width 92 height 15
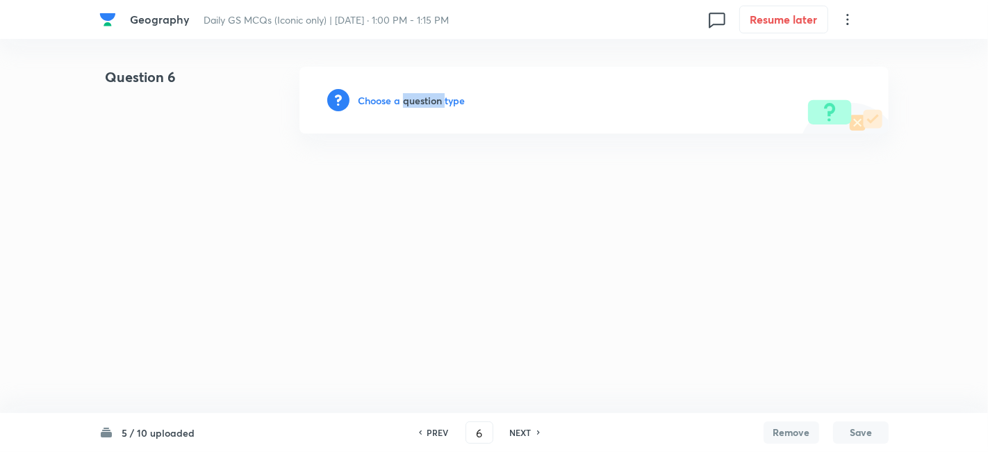
click at [411, 99] on h6 "Choose a question type" at bounding box center [411, 100] width 107 height 15
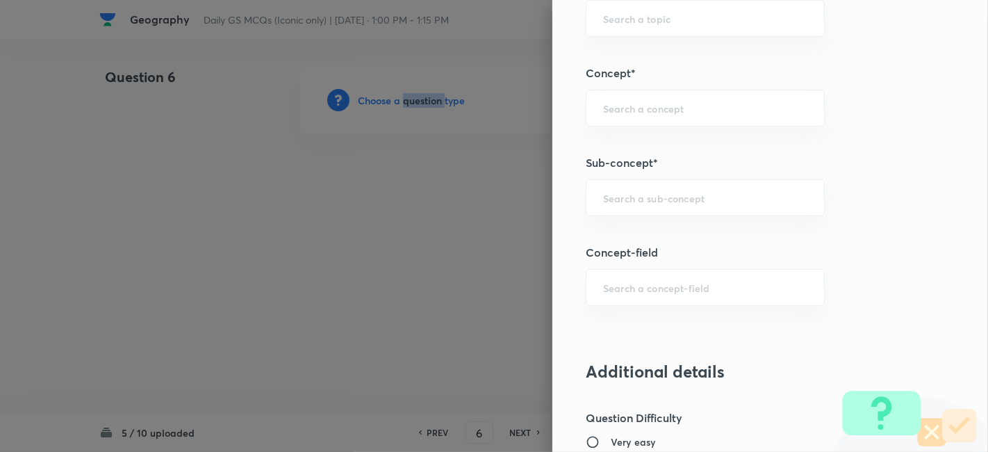
scroll to position [772, 0]
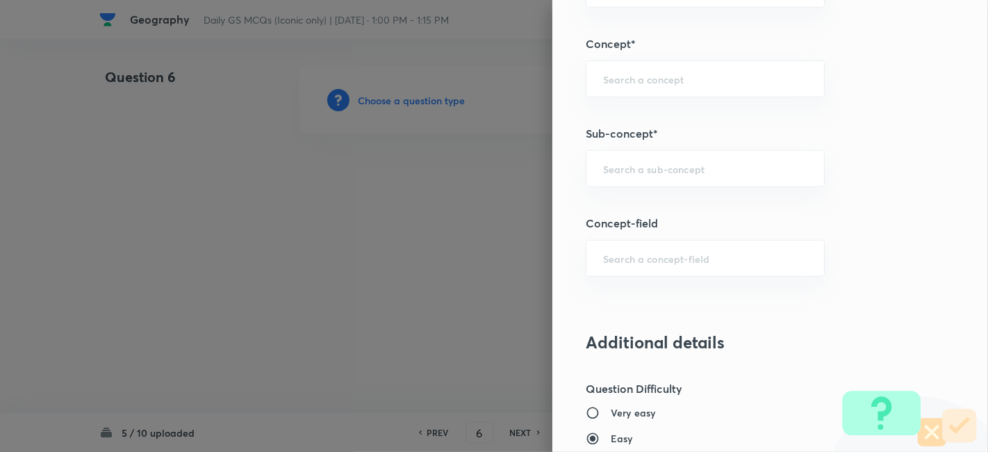
click at [698, 186] on div "Question settings Question type* Single choice correct Number of options* 2 3 4…" at bounding box center [770, 226] width 436 height 452
click at [691, 174] on div "​" at bounding box center [705, 168] width 239 height 37
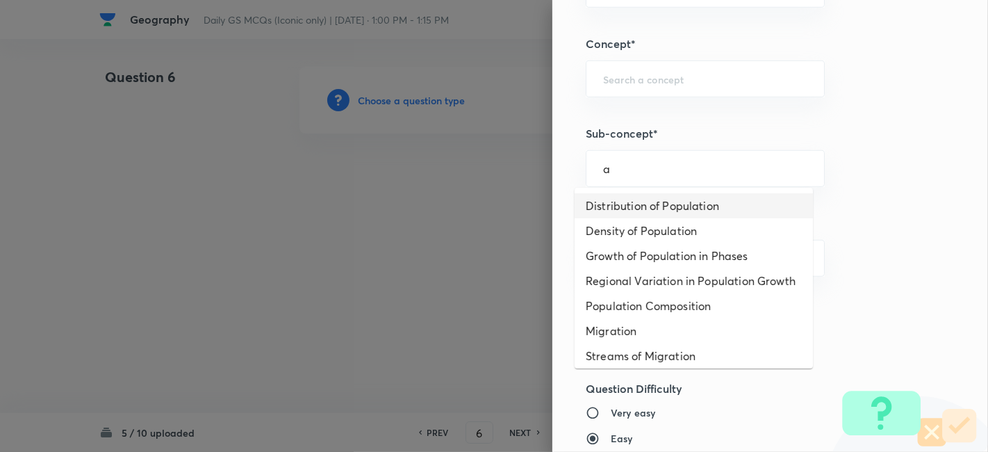
click at [656, 205] on li "Distribution of Population" at bounding box center [694, 205] width 238 height 25
type input "Distribution of Population"
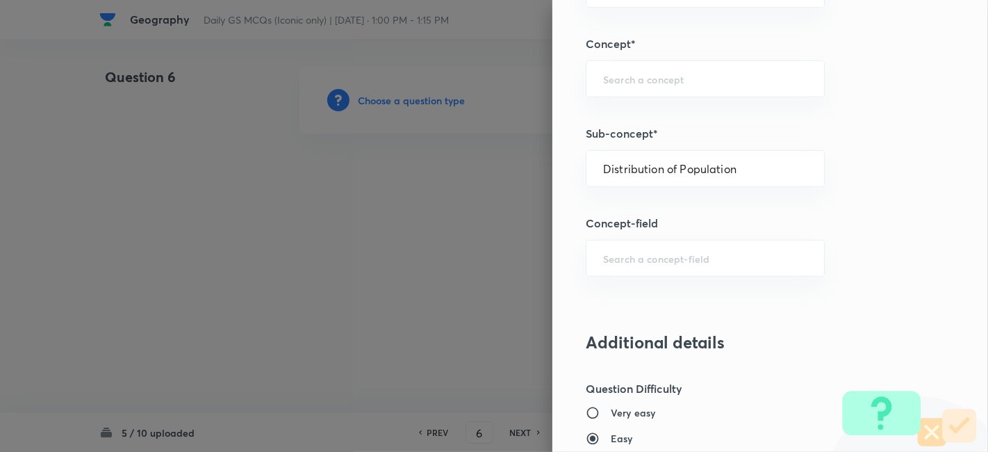
type input "Geography"
type input "Human Geography"
type input "Population:Growth and Composition"
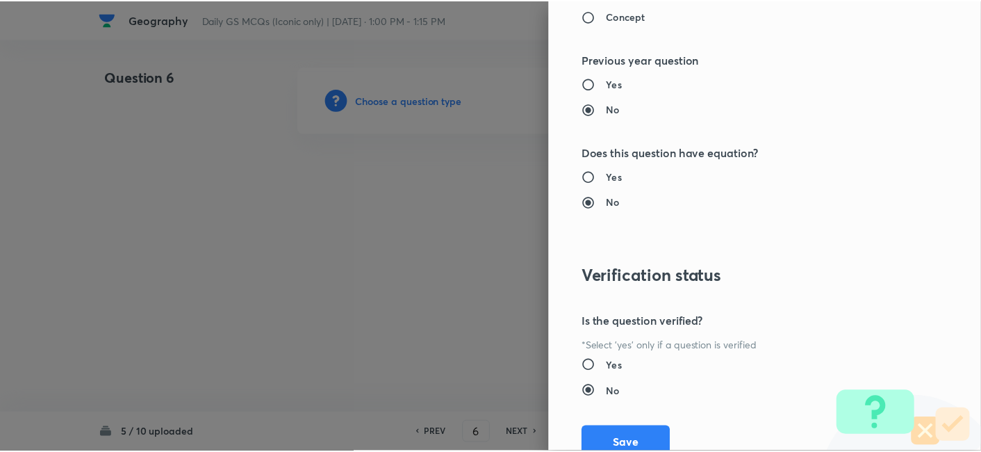
scroll to position [1438, 0]
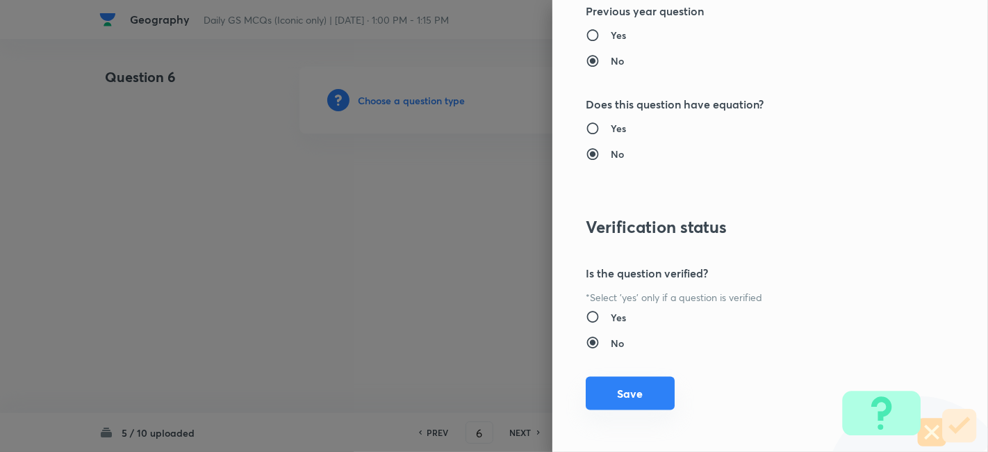
click at [641, 377] on button "Save" at bounding box center [630, 393] width 89 height 33
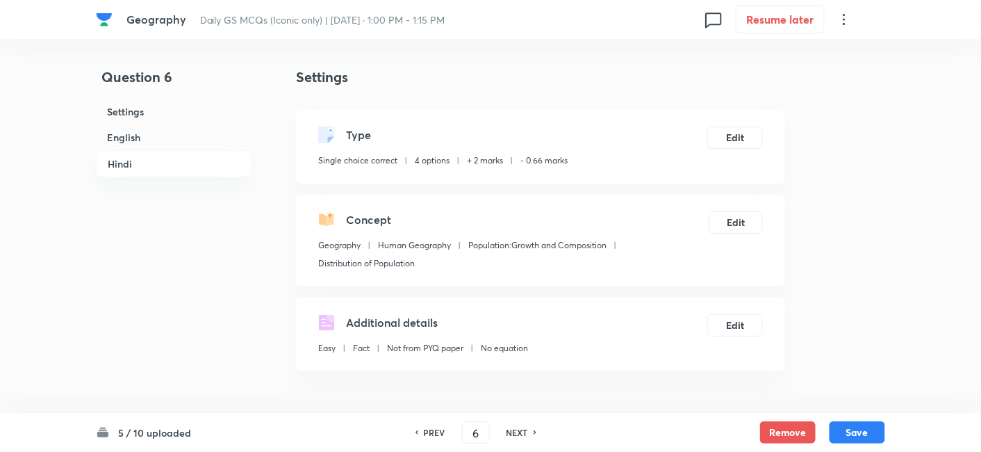
click at [215, 137] on h6 "English" at bounding box center [174, 137] width 156 height 26
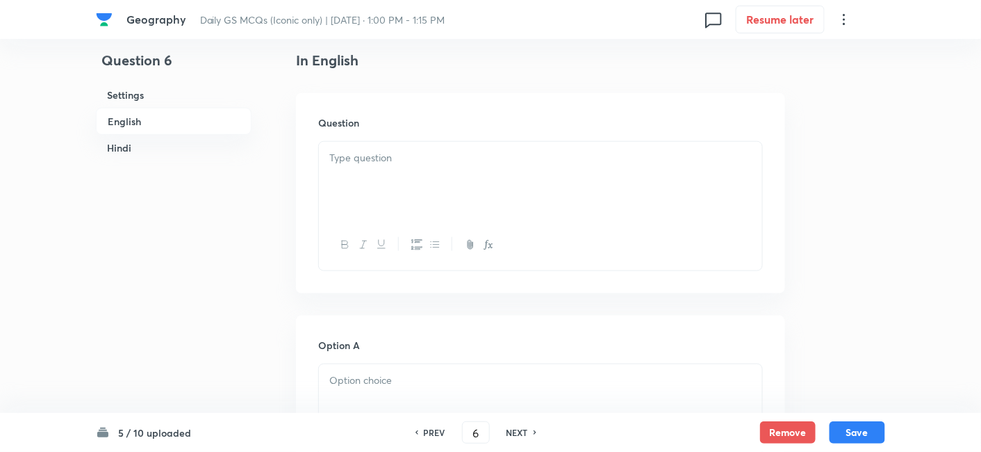
click at [429, 161] on p at bounding box center [540, 158] width 422 height 16
click at [443, 152] on p at bounding box center [540, 158] width 422 height 16
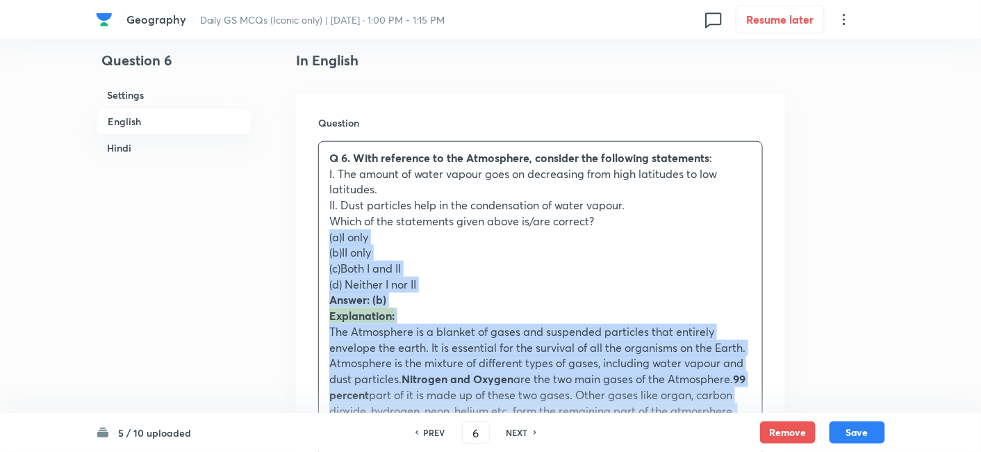
drag, startPoint x: 354, startPoint y: 227, endPoint x: 309, endPoint y: 233, distance: 45.7
click at [309, 233] on div "Question Q 6. With reference to the Atmosphere, consider the following statemen…" at bounding box center [540, 304] width 489 height 423
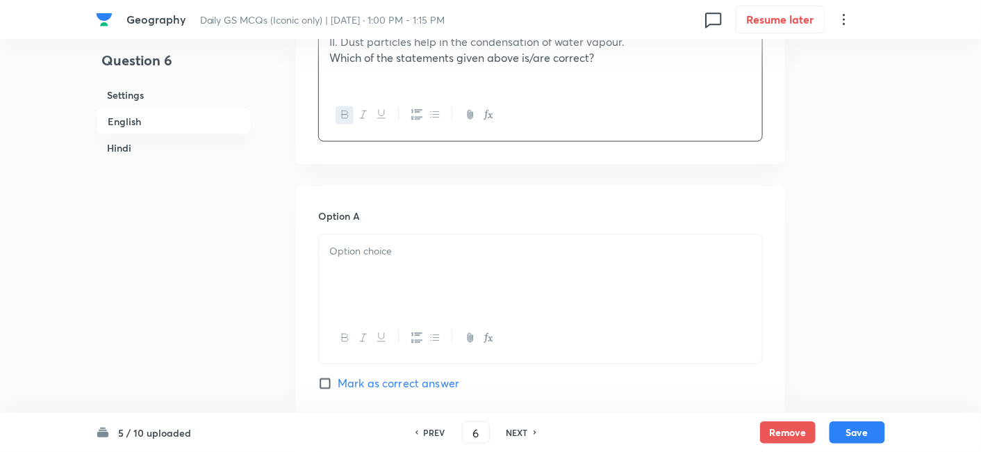
scroll to position [608, 0]
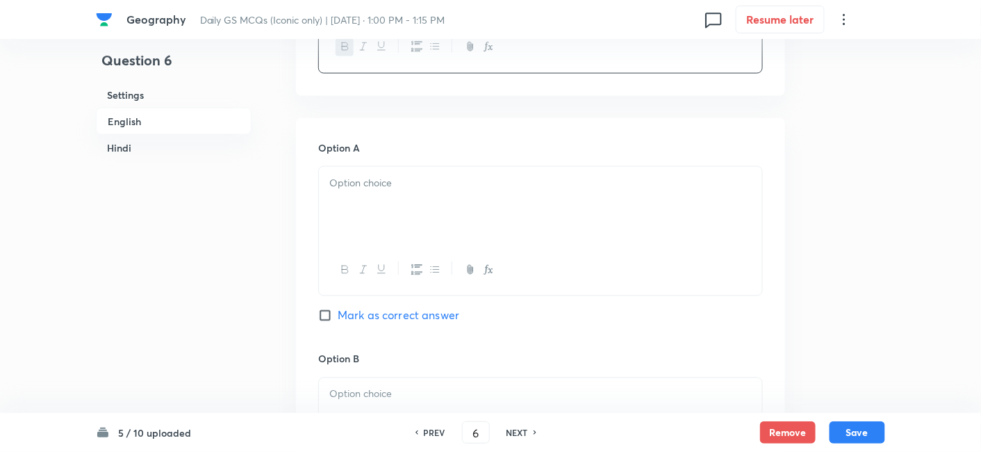
click at [393, 224] on div at bounding box center [540, 206] width 443 height 78
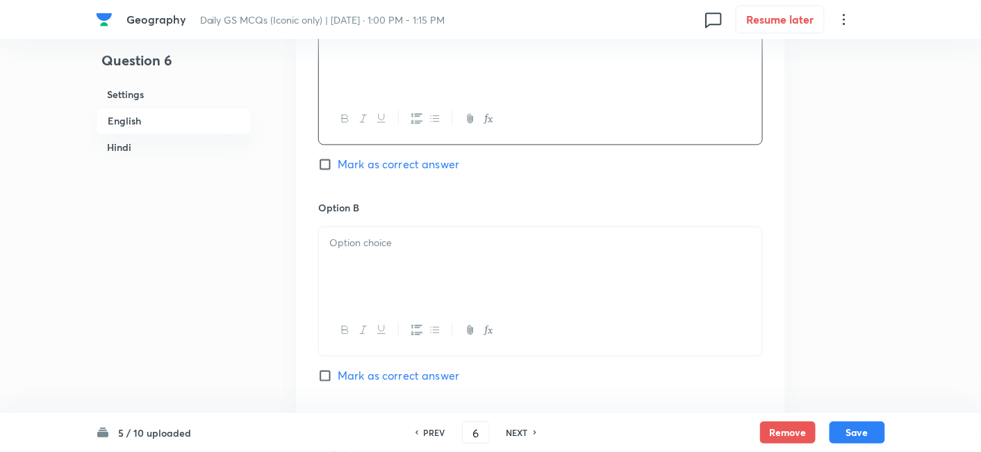
scroll to position [762, 0]
click at [394, 207] on h6 "Option B" at bounding box center [540, 204] width 445 height 15
click at [393, 240] on p at bounding box center [540, 240] width 422 height 16
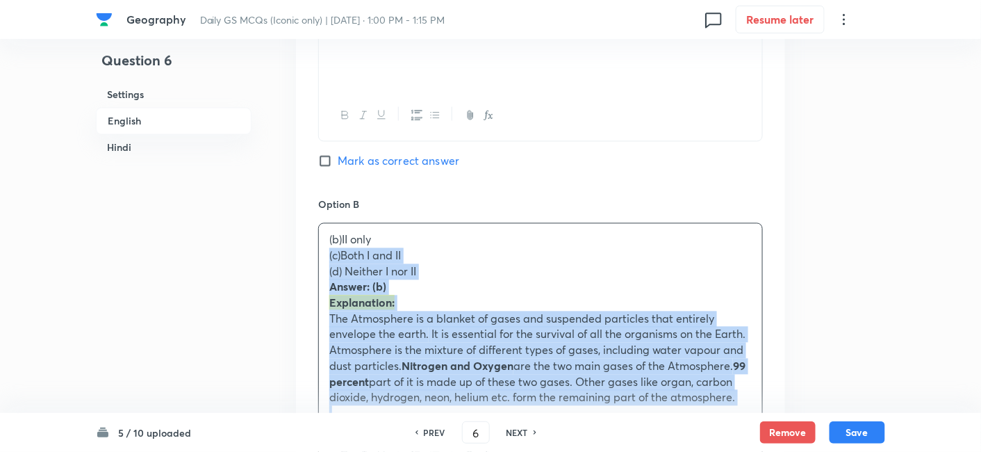
drag, startPoint x: 337, startPoint y: 254, endPoint x: 302, endPoint y: 258, distance: 35.7
click at [302, 258] on div "Option A I only [PERSON_NAME] as correct answer Option B (b)II only (c)Both I a…" at bounding box center [540, 459] width 489 height 991
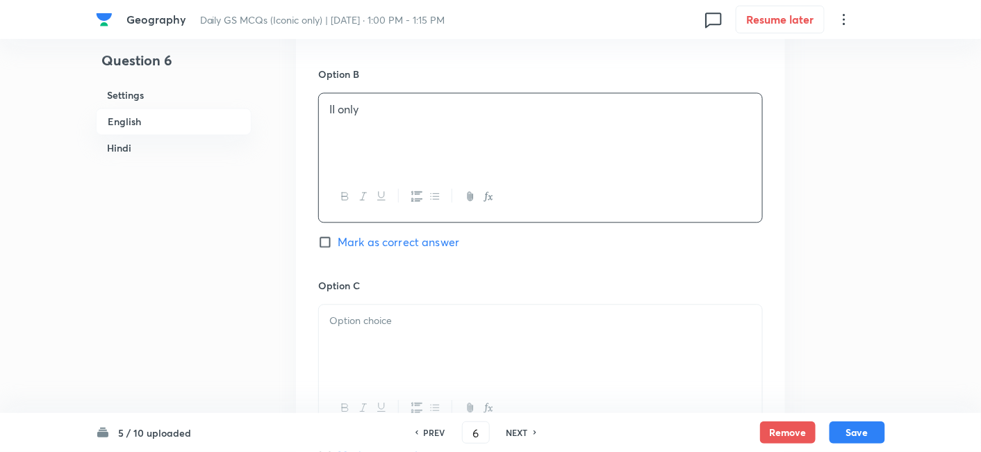
scroll to position [917, 0]
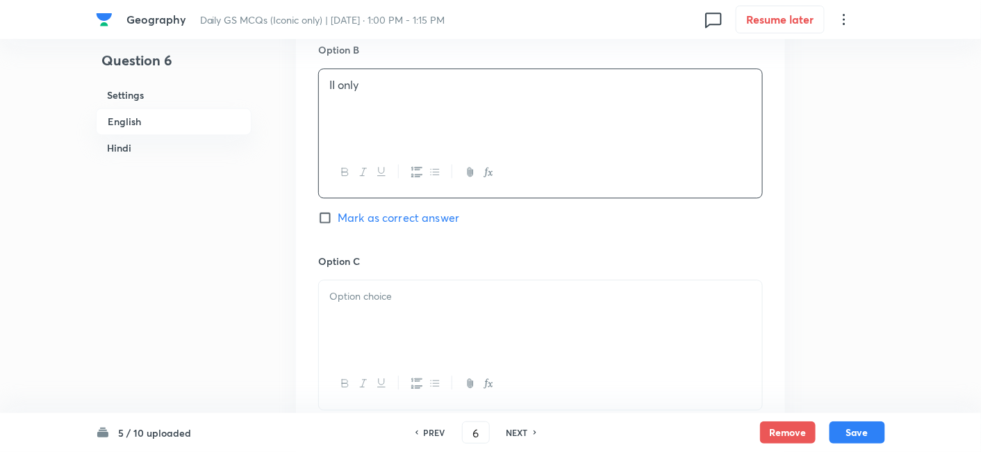
click at [395, 204] on div "Option B II only Mark as correct answer" at bounding box center [540, 147] width 445 height 211
click at [393, 225] on div "Option B II only Mark as correct answer" at bounding box center [540, 147] width 445 height 211
click at [403, 215] on span "Mark as correct answer" at bounding box center [399, 217] width 122 height 17
click at [338, 215] on input "Mark as correct answer" at bounding box center [327, 218] width 19 height 14
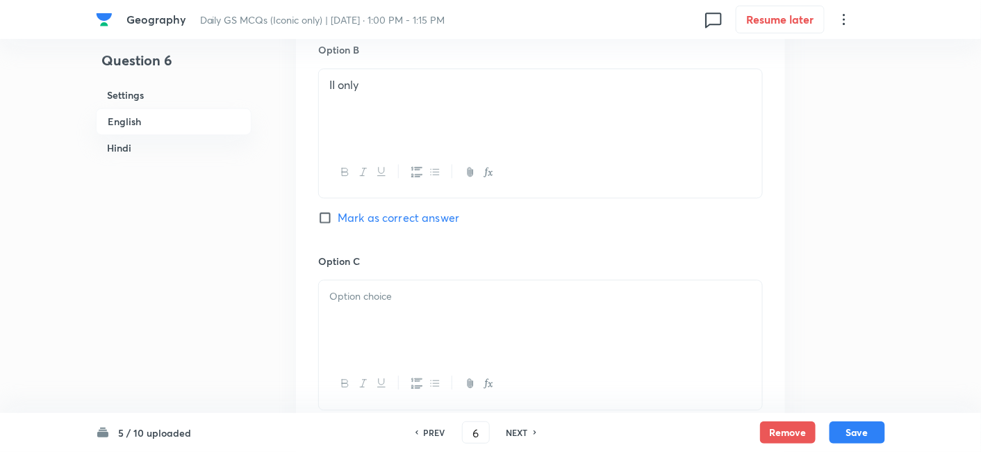
checkbox input "true"
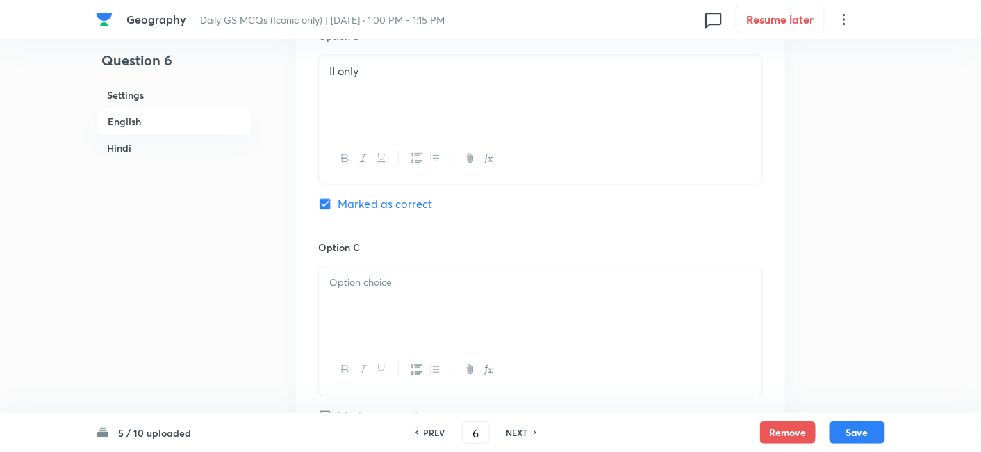
checkbox input "true"
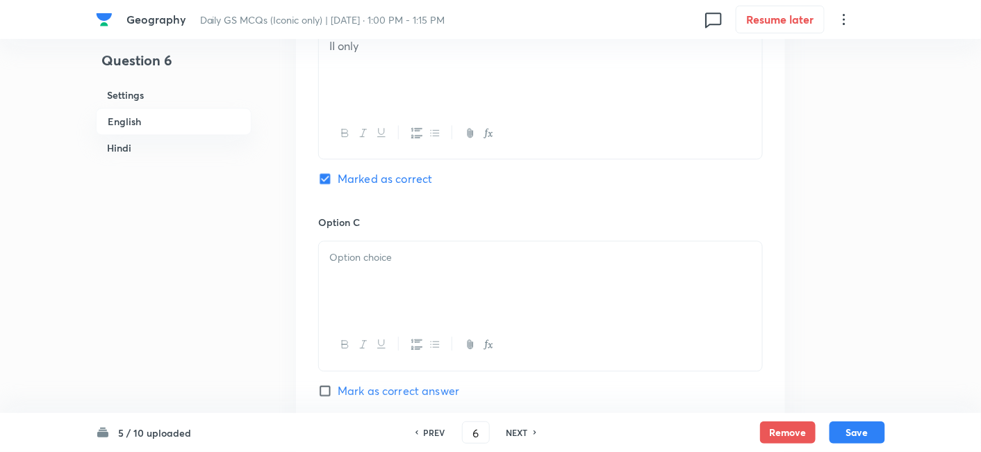
scroll to position [994, 0]
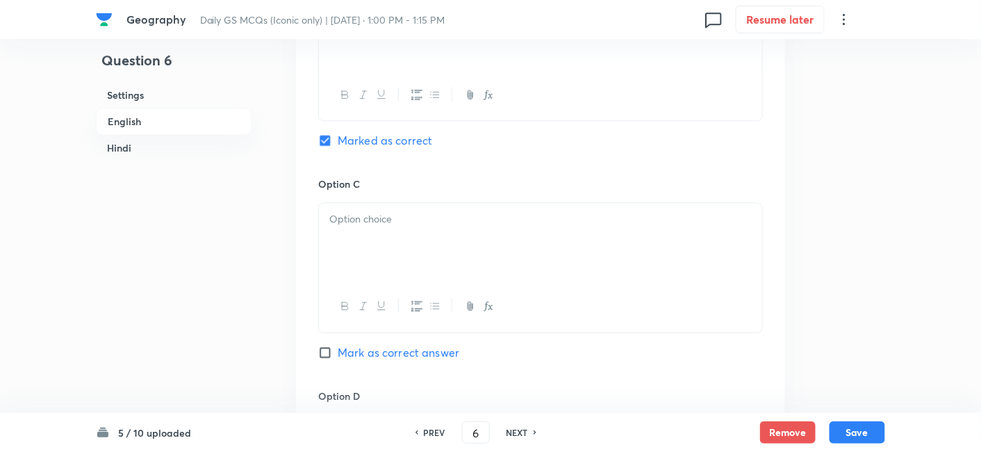
click at [403, 227] on div at bounding box center [540, 242] width 443 height 78
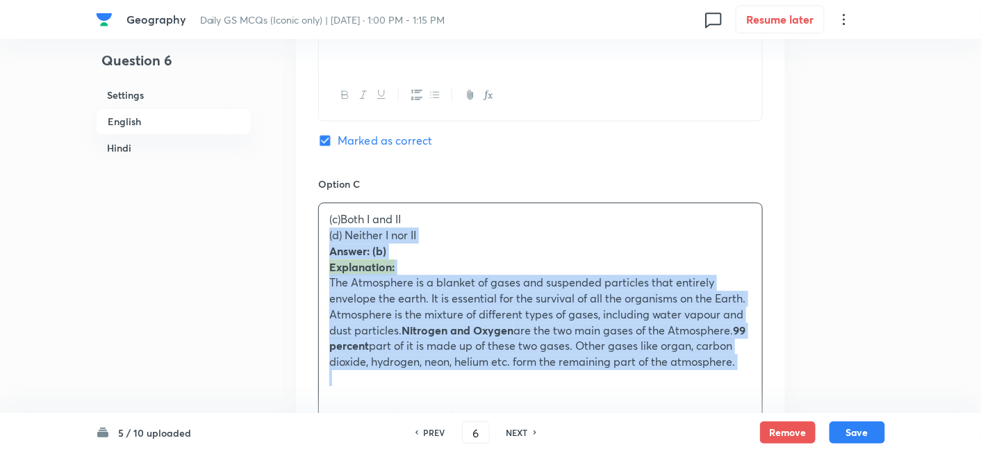
drag, startPoint x: 341, startPoint y: 243, endPoint x: 294, endPoint y: 241, distance: 47.3
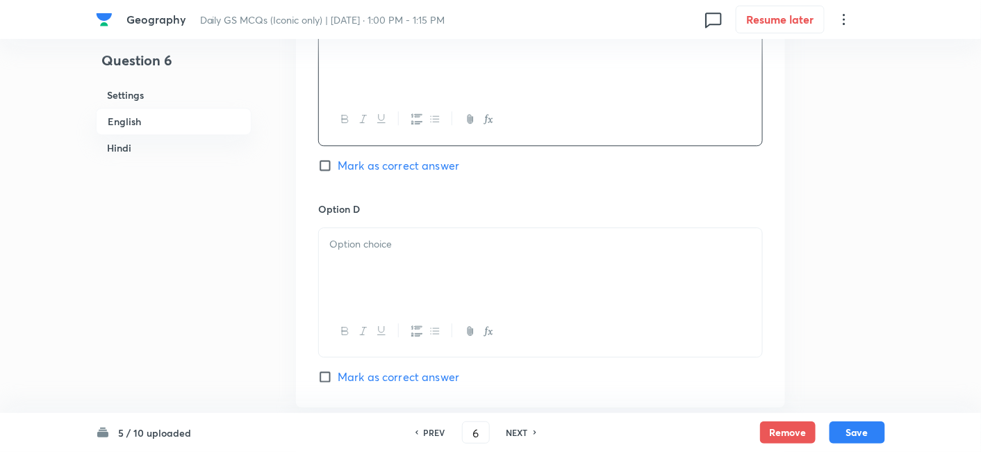
scroll to position [1226, 0]
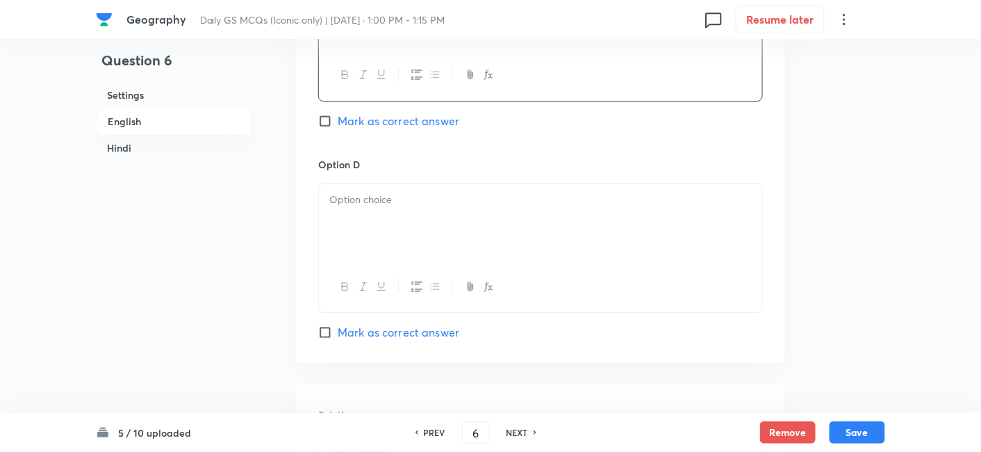
click at [381, 237] on div at bounding box center [540, 222] width 443 height 78
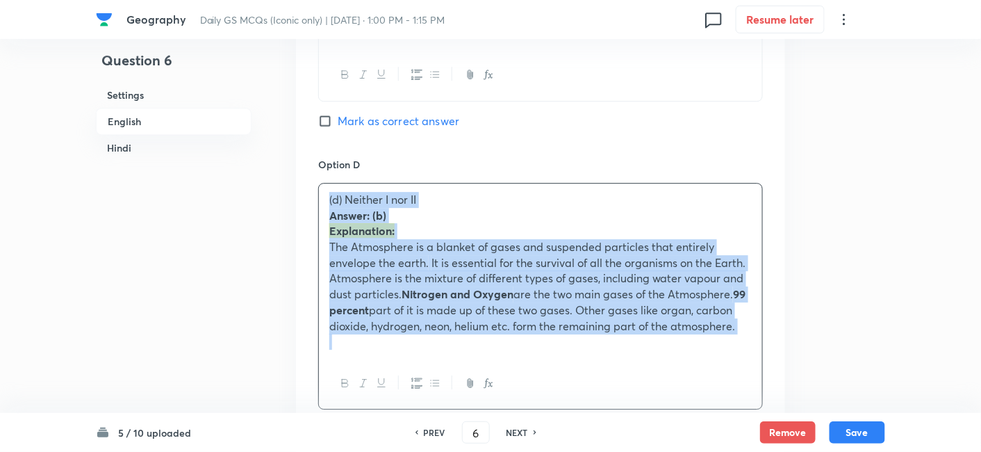
drag, startPoint x: 322, startPoint y: 221, endPoint x: 296, endPoint y: 197, distance: 34.9
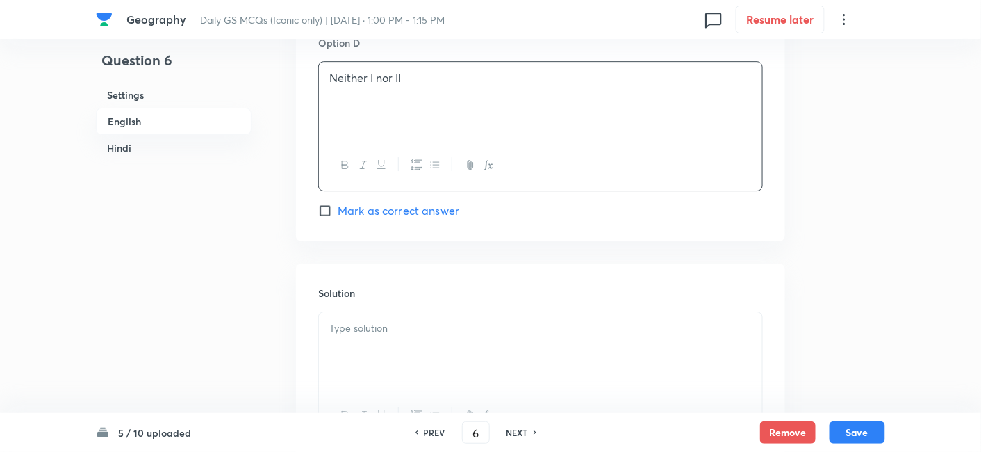
scroll to position [1534, 0]
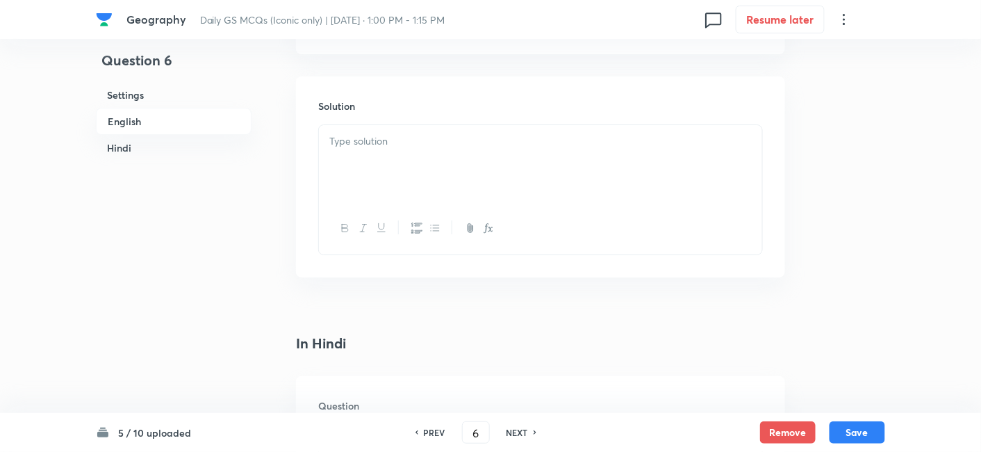
click at [397, 181] on div at bounding box center [540, 164] width 443 height 78
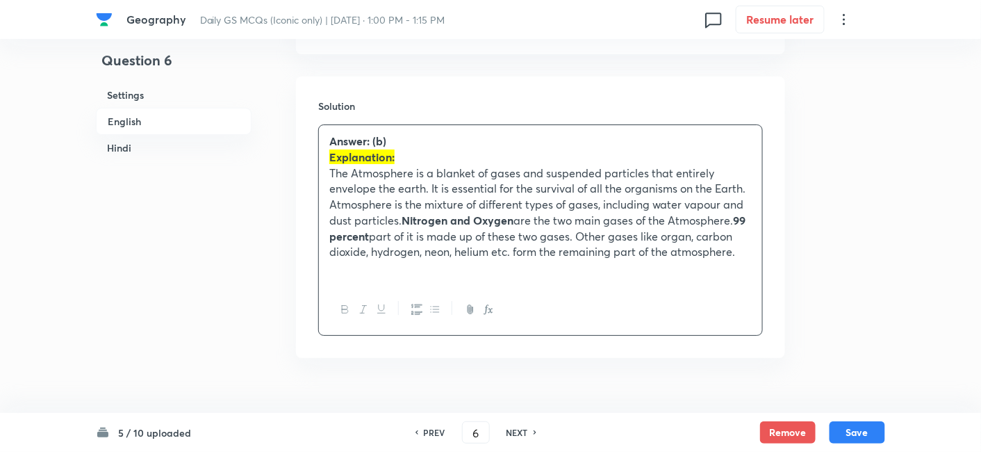
click at [190, 131] on h6 "English" at bounding box center [174, 121] width 156 height 27
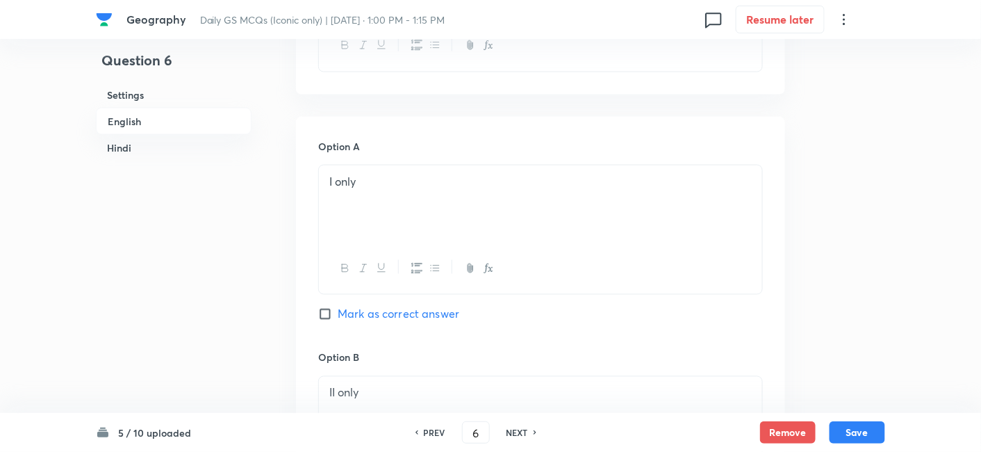
scroll to position [762, 0]
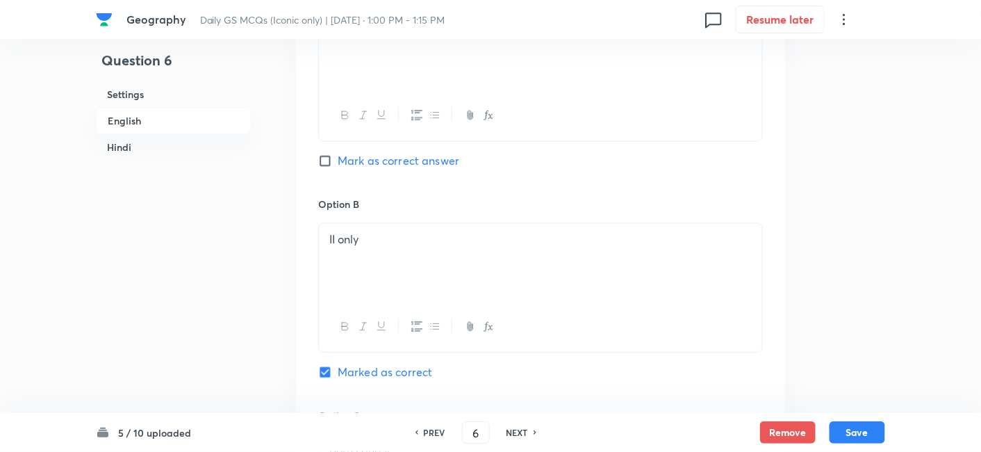
click at [162, 158] on h6 "Hindi" at bounding box center [174, 148] width 156 height 26
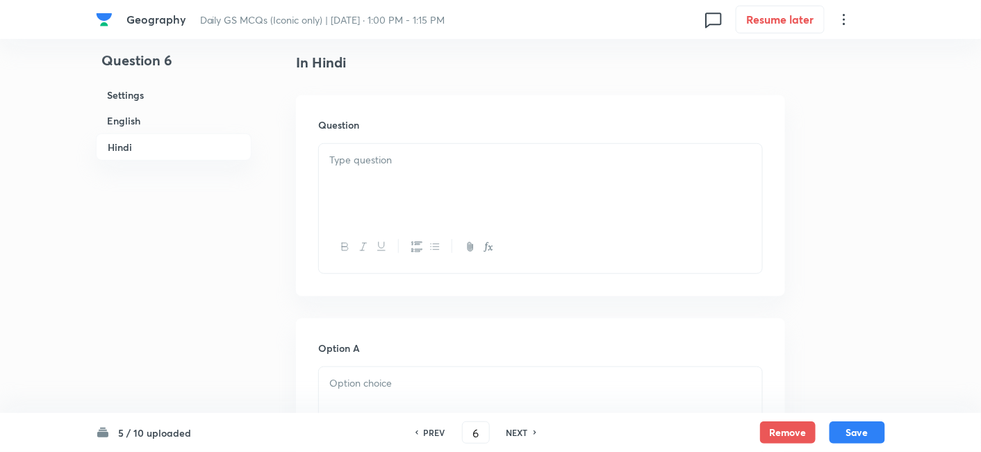
click at [357, 182] on div at bounding box center [540, 183] width 443 height 78
click at [142, 125] on h6 "English" at bounding box center [174, 121] width 156 height 26
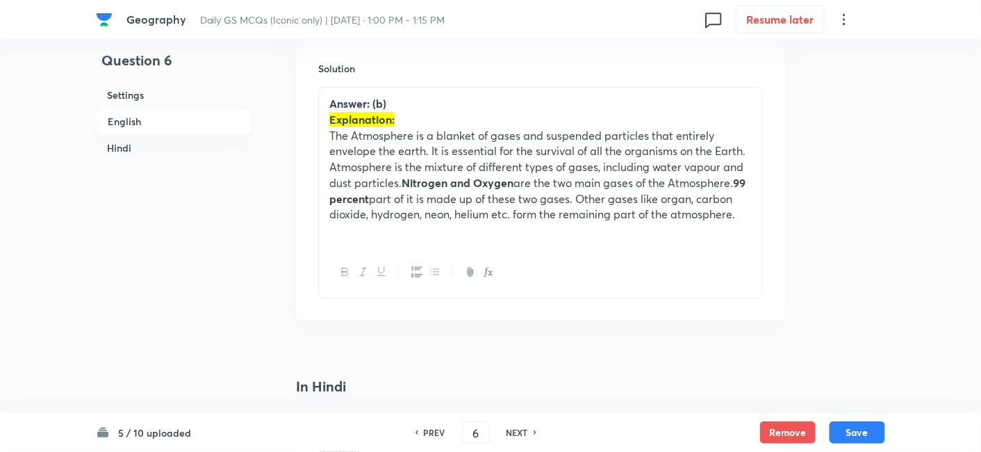
scroll to position [1689, 0]
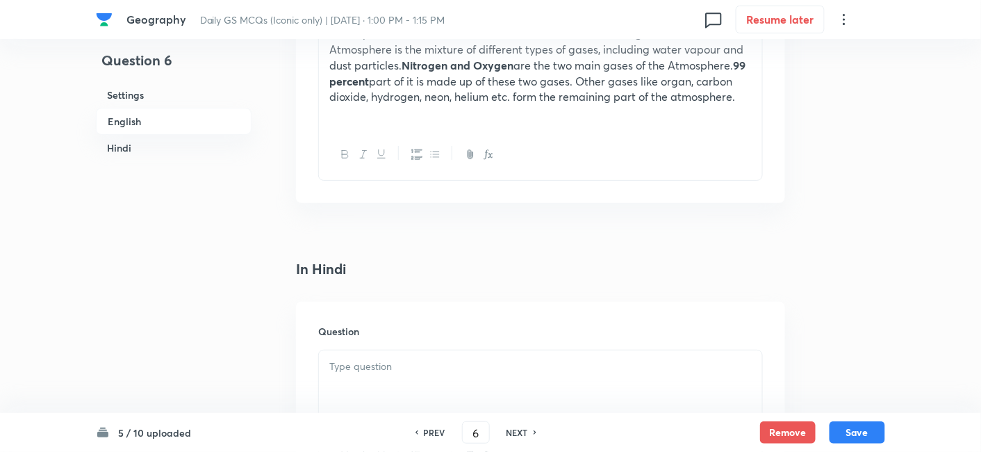
click at [500, 110] on p at bounding box center [540, 113] width 422 height 16
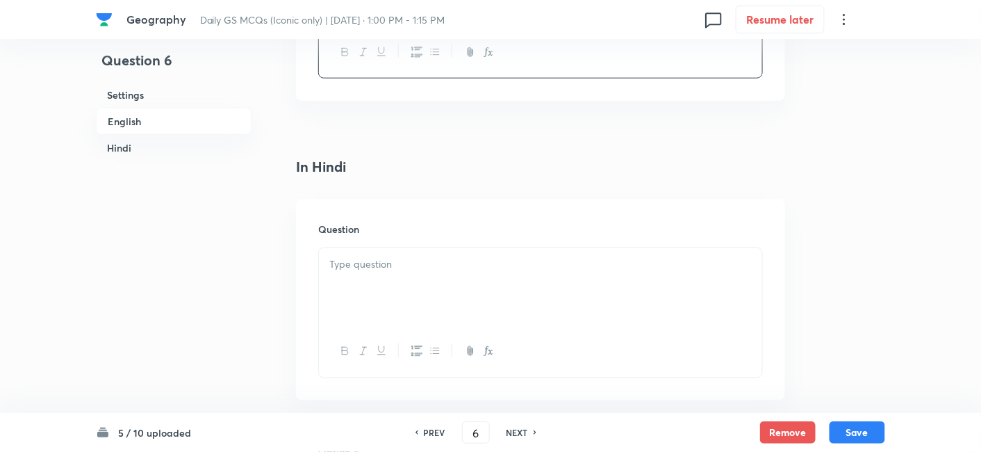
scroll to position [2217, 0]
click at [432, 233] on div at bounding box center [540, 238] width 443 height 78
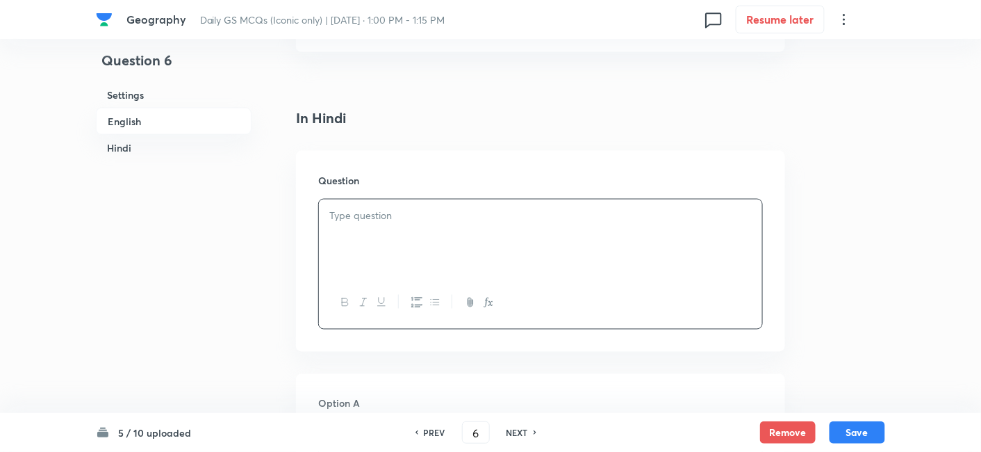
click at [480, 235] on div at bounding box center [540, 238] width 443 height 78
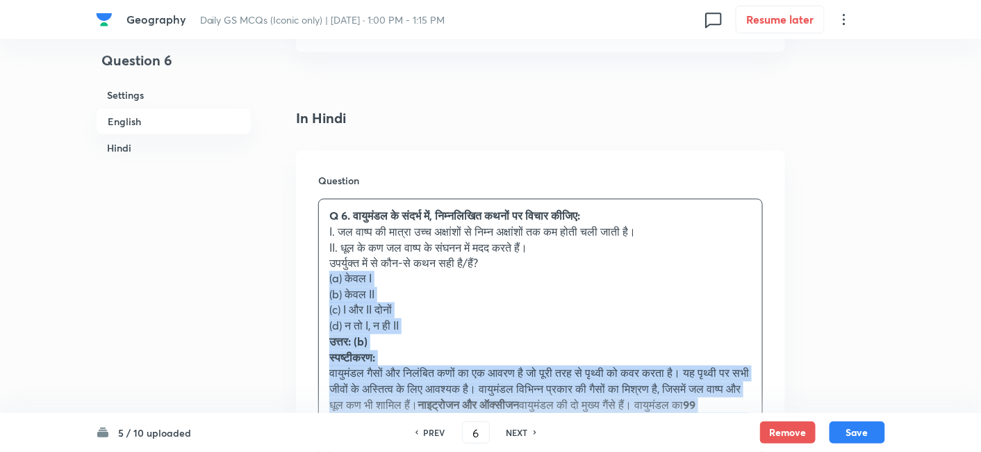
drag, startPoint x: 420, startPoint y: 256, endPoint x: 307, endPoint y: 270, distance: 114.0
click at [307, 270] on div "Question Q 6. वायुमंडल के संदर्भ में, निम्नलिखित कथनों पर विचार कीजिए: I. जल वा…" at bounding box center [540, 347] width 489 height 392
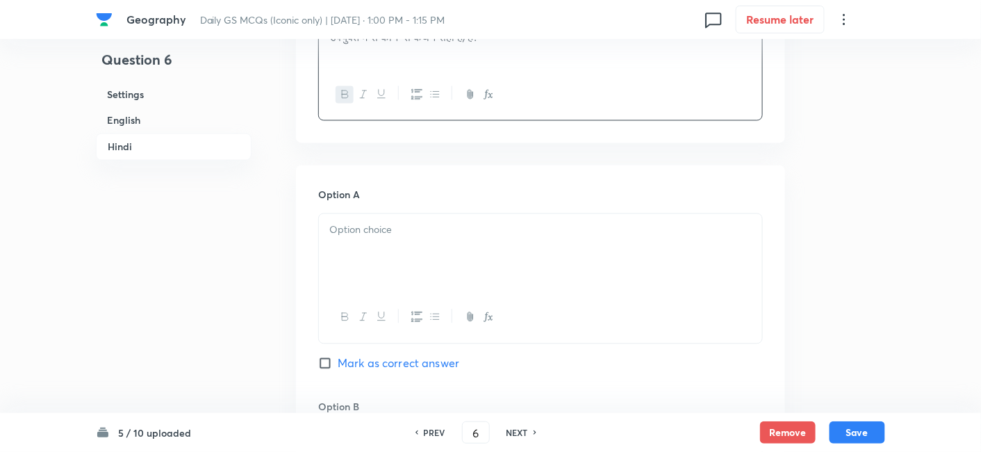
scroll to position [2448, 0]
click at [395, 220] on p at bounding box center [540, 225] width 422 height 16
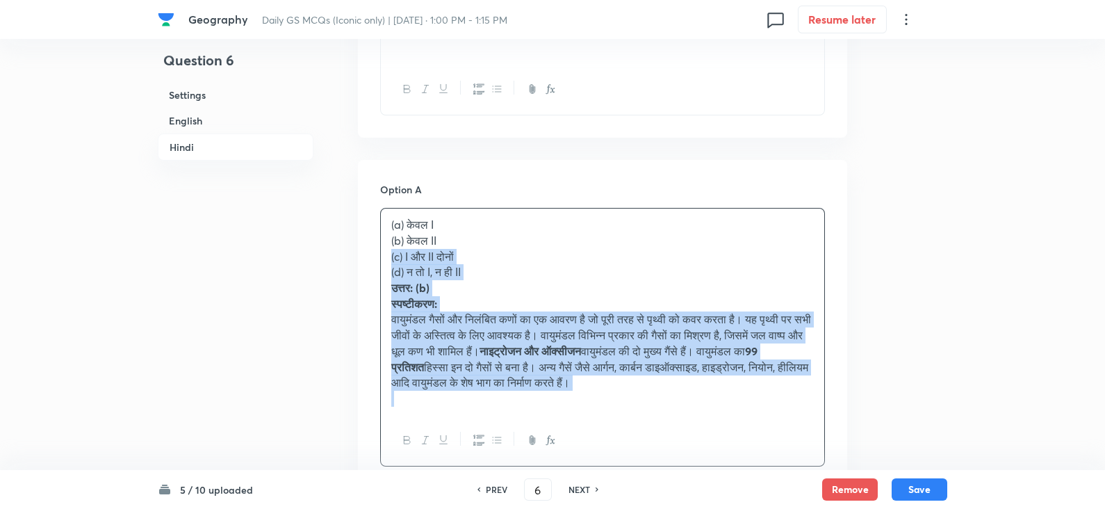
drag, startPoint x: 384, startPoint y: 261, endPoint x: 354, endPoint y: 259, distance: 29.3
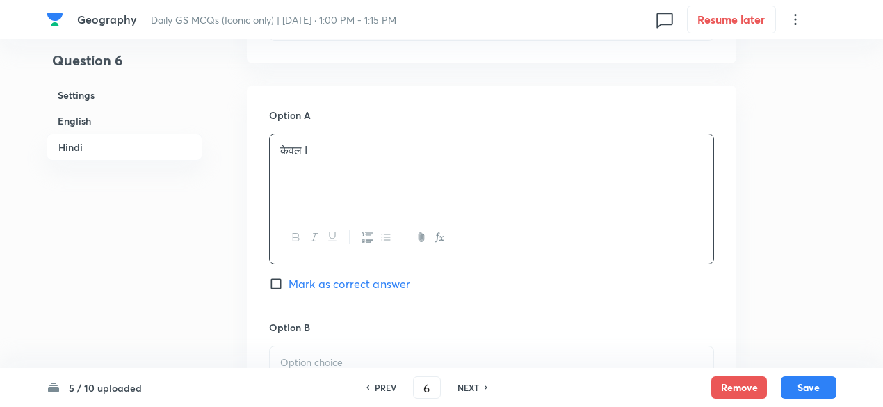
scroll to position [2656, 0]
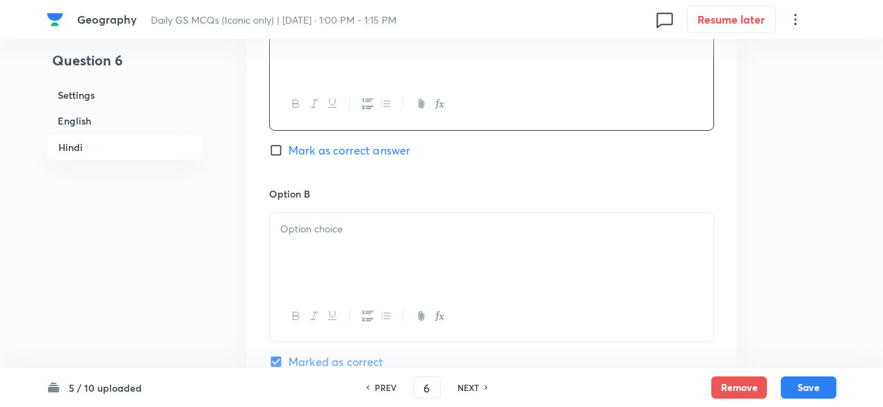
click at [328, 248] on div at bounding box center [491, 252] width 443 height 78
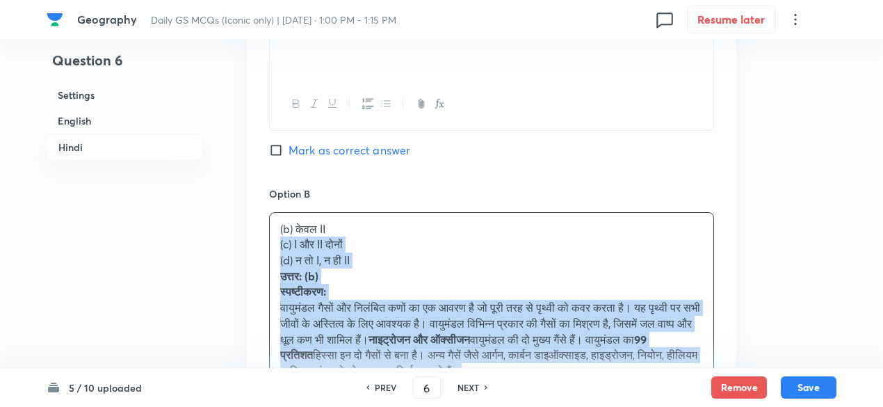
click at [270, 238] on div "(b) केवल II (c) I और II दोनों (d) न तो I, न ही II उत्तर: (b) स्पष्टीकरण: वायुमं…" at bounding box center [491, 308] width 443 height 190
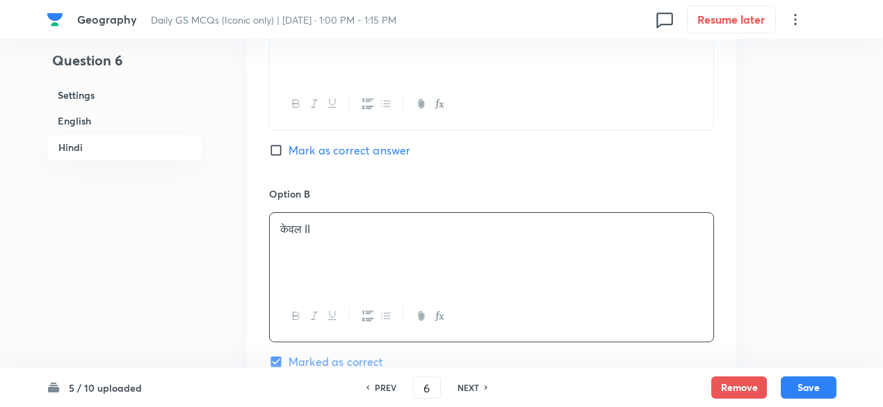
scroll to position [2864, 0]
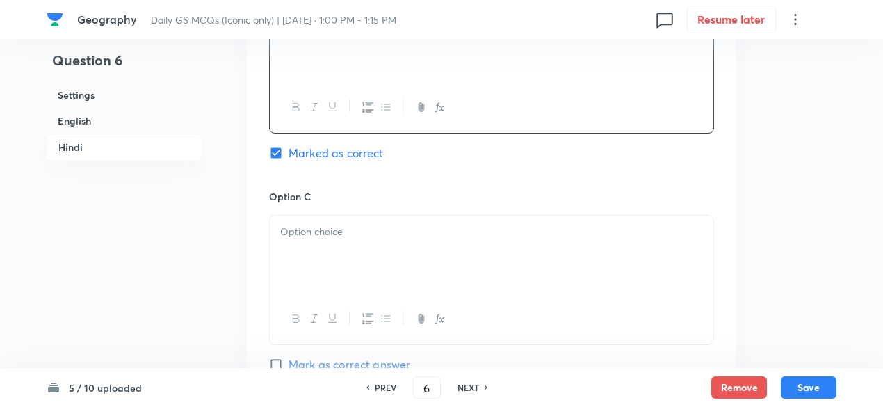
click at [344, 235] on p at bounding box center [491, 232] width 422 height 16
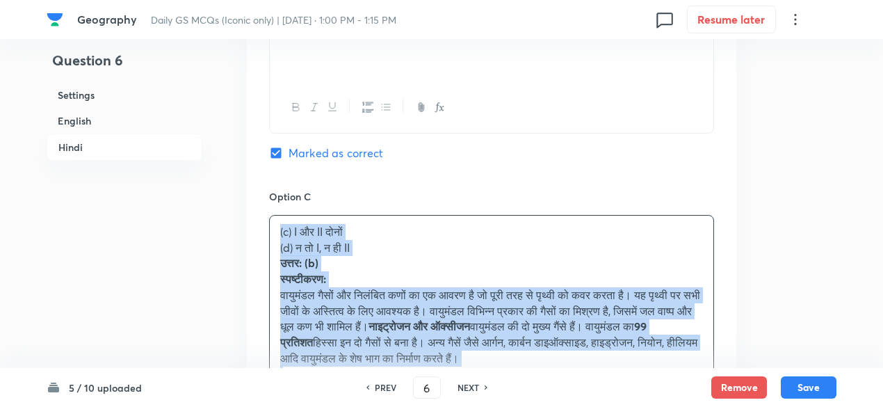
drag, startPoint x: 265, startPoint y: 237, endPoint x: 256, endPoint y: 236, distance: 9.1
click at [256, 236] on div "Option A केवल I Mark as correct answer Option B केवल II Marked as correct Optio…" at bounding box center [491, 224] width 489 height 960
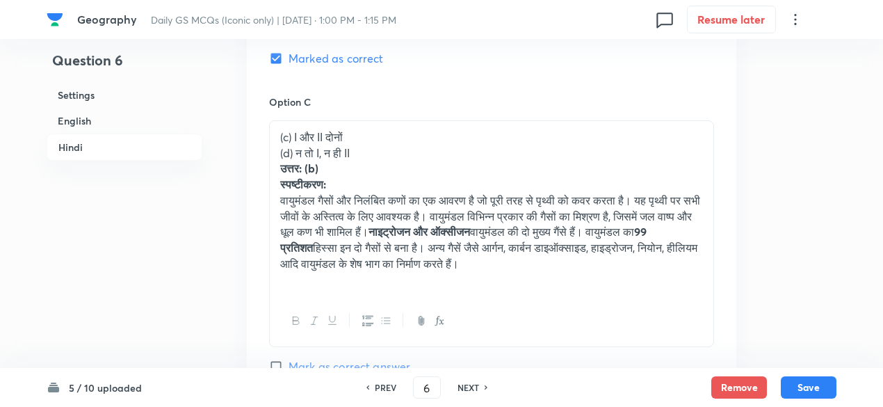
scroll to position [2934, 0]
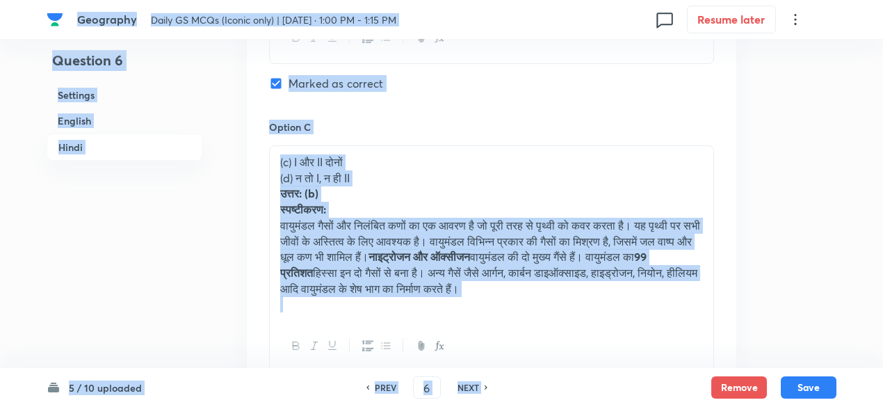
click at [377, 227] on p "वायुमंडल गैसों और निलंबित कणों का एक आवरण है जो पूरी तरह से पृथ्वी को कवर करता …" at bounding box center [491, 257] width 422 height 79
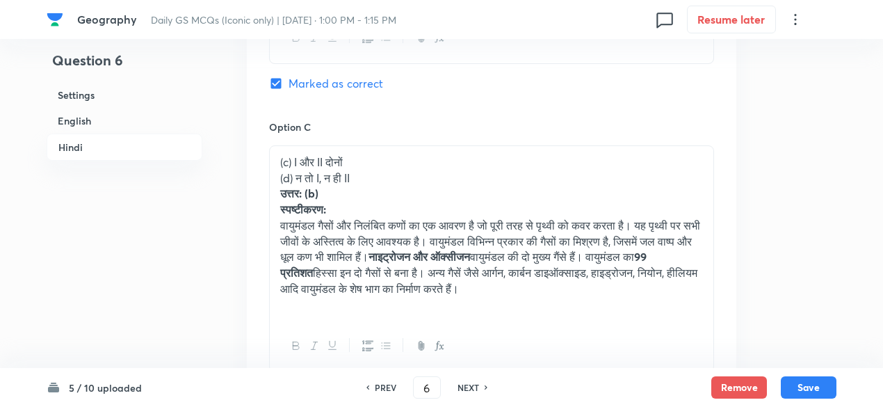
click at [377, 227] on p "वायुमंडल गैसों और निलंबित कणों का एक आवरण है जो पूरी तरह से पृथ्वी को कवर करता …" at bounding box center [491, 257] width 422 height 79
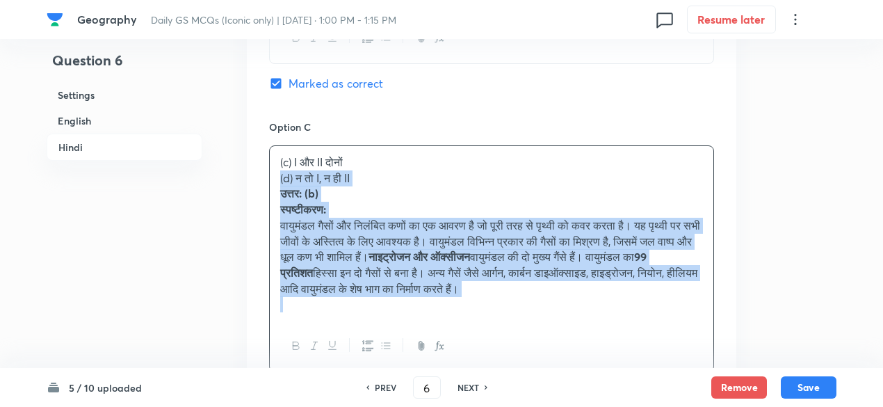
drag, startPoint x: 277, startPoint y: 187, endPoint x: 265, endPoint y: 175, distance: 16.7
click at [265, 175] on div "Option A केवल I Mark as correct answer Option B केवल II Marked as correct Optio…" at bounding box center [491, 154] width 489 height 960
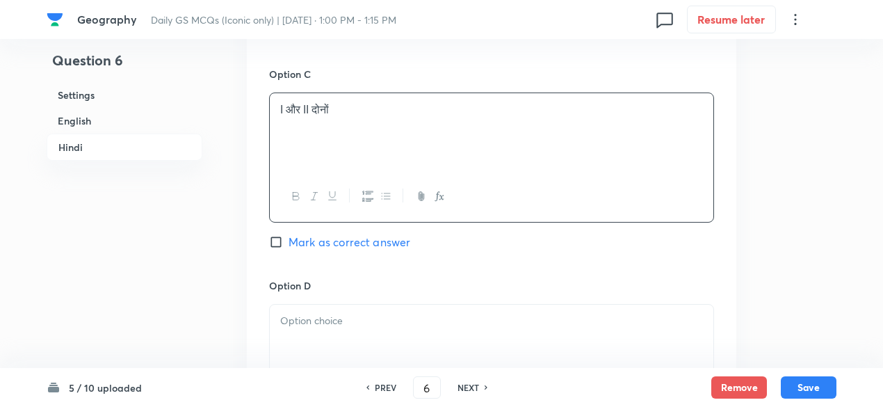
scroll to position [3073, 0]
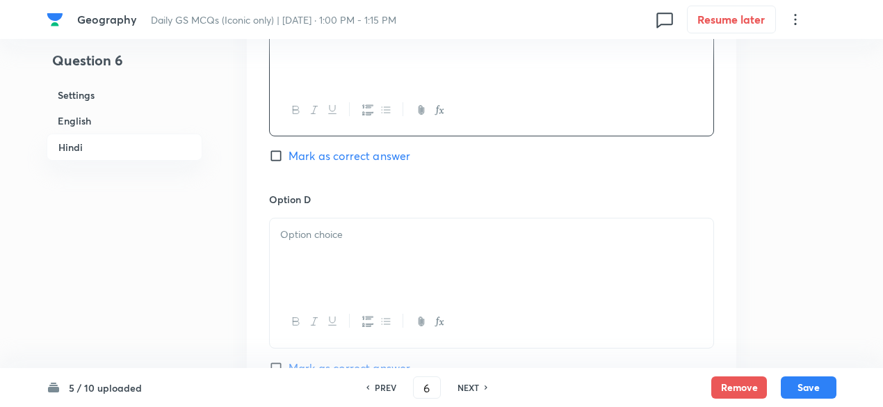
click at [321, 228] on p at bounding box center [491, 235] width 422 height 16
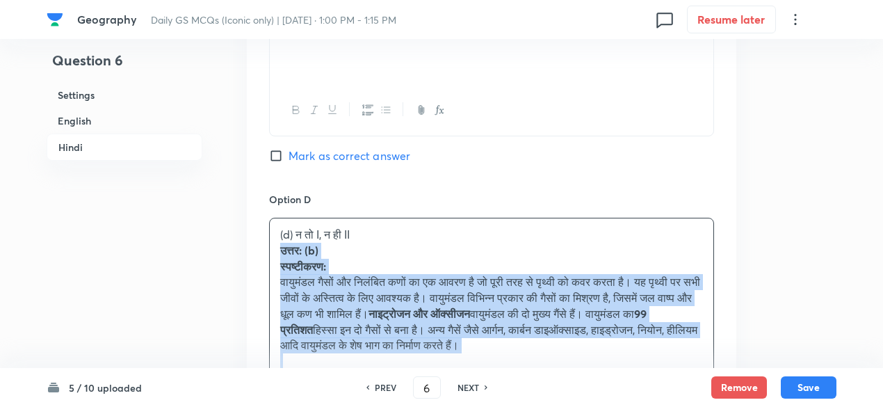
drag, startPoint x: 282, startPoint y: 260, endPoint x: 267, endPoint y: 247, distance: 20.2
click at [267, 247] on div "Option A केवल I Mark as correct answer Option B केवल II Marked as correct Optio…" at bounding box center [491, 7] width 489 height 944
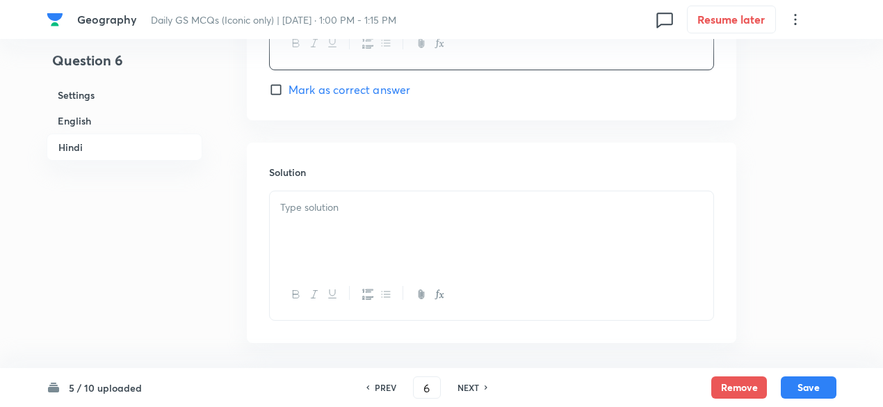
click at [359, 227] on div at bounding box center [491, 230] width 443 height 78
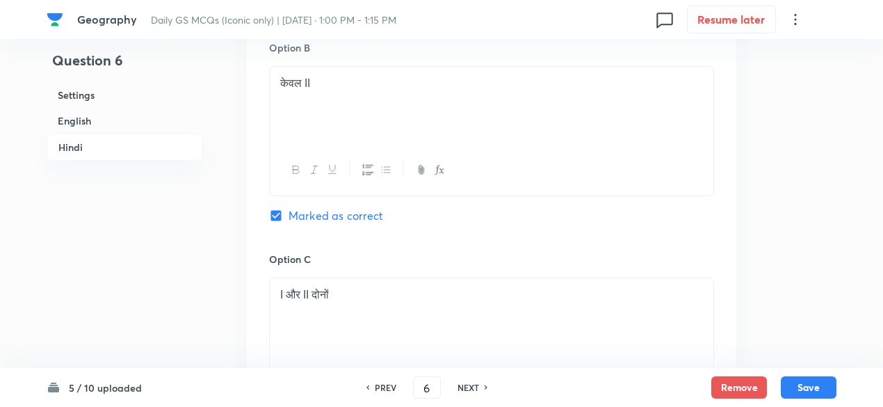
scroll to position [2732, 0]
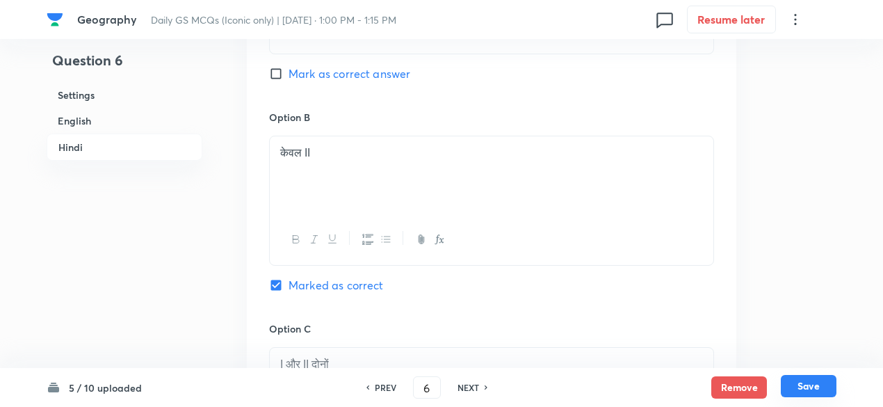
click at [814, 386] on button "Save" at bounding box center [808, 386] width 56 height 22
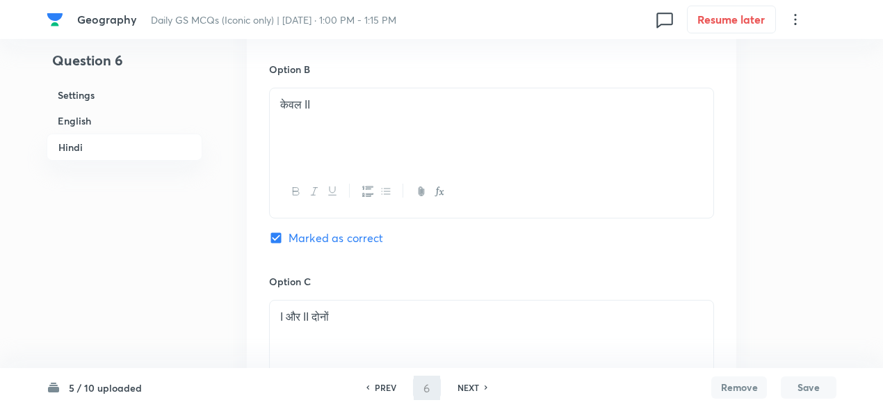
scroll to position [3304, 0]
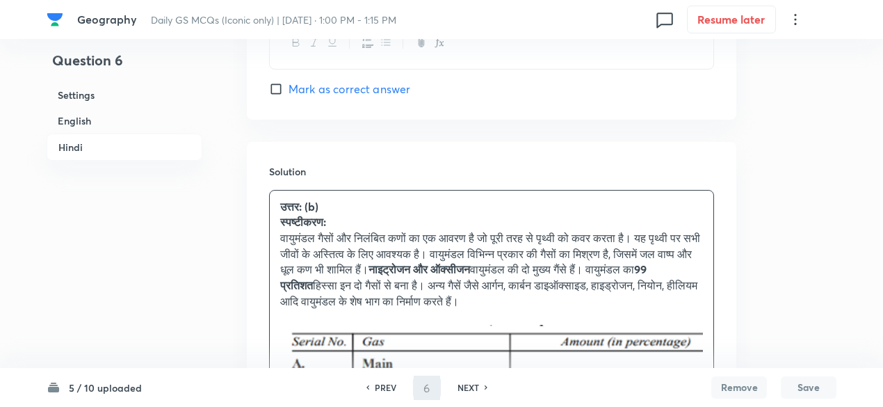
type input "7"
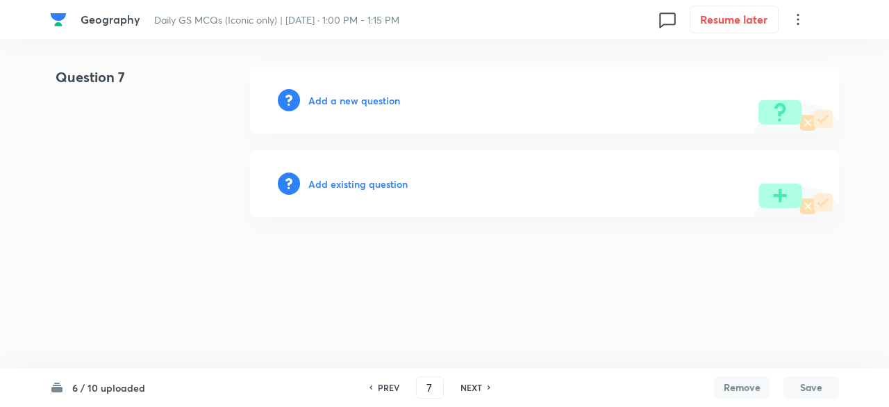
click at [348, 99] on h6 "Add a new question" at bounding box center [355, 100] width 92 height 15
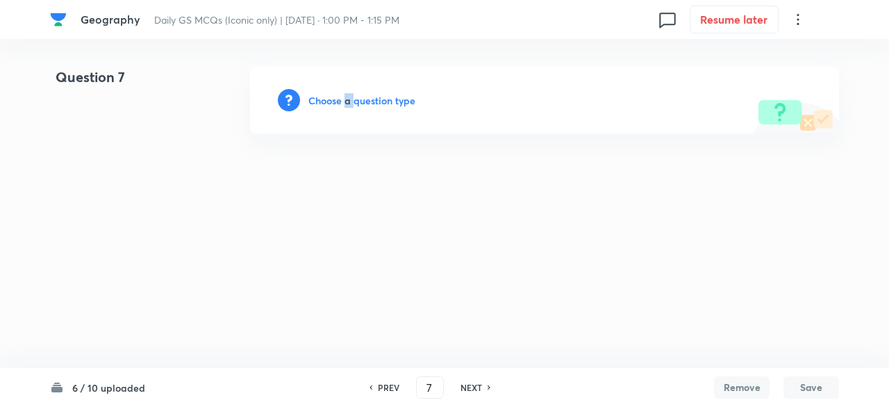
click at [348, 99] on h6 "Choose a question type" at bounding box center [362, 100] width 107 height 15
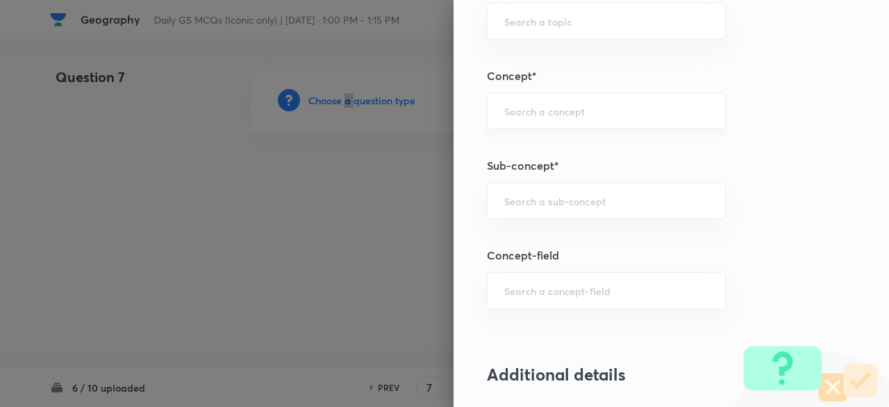
scroll to position [764, 0]
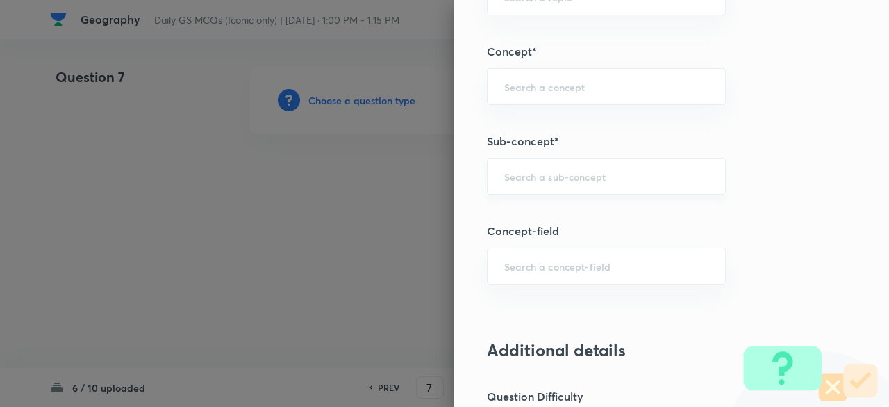
click at [610, 170] on input "text" at bounding box center [606, 176] width 204 height 13
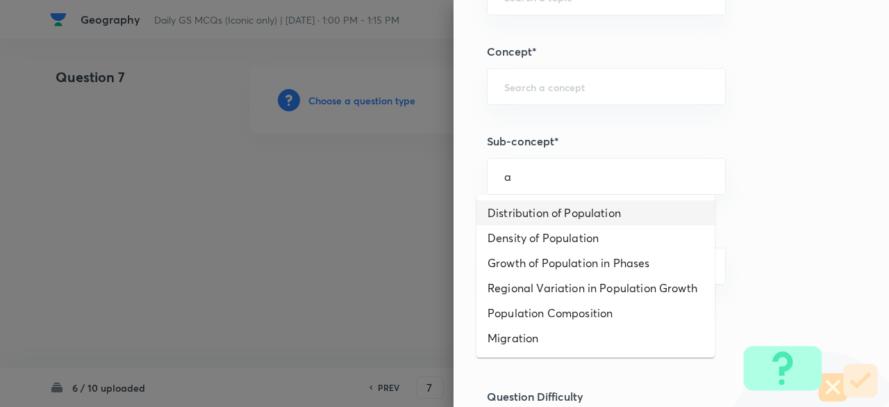
click at [568, 202] on li "Distribution of Population" at bounding box center [596, 212] width 238 height 25
type input "Distribution of Population"
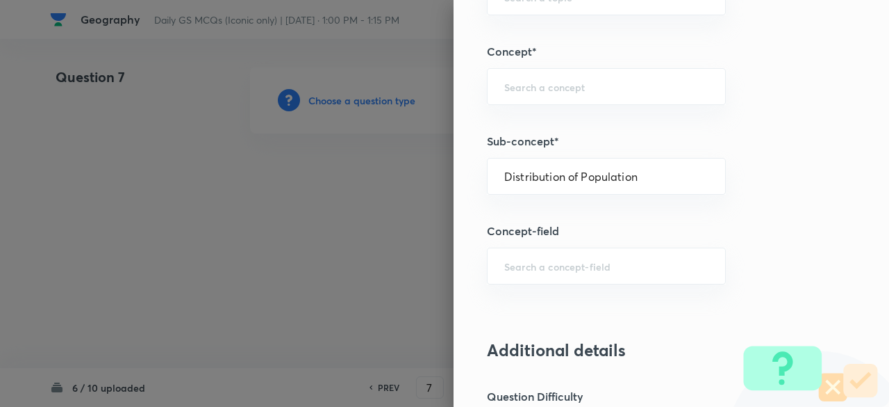
type input "Geography"
type input "Human Geography"
type input "Population:Growth and Composition"
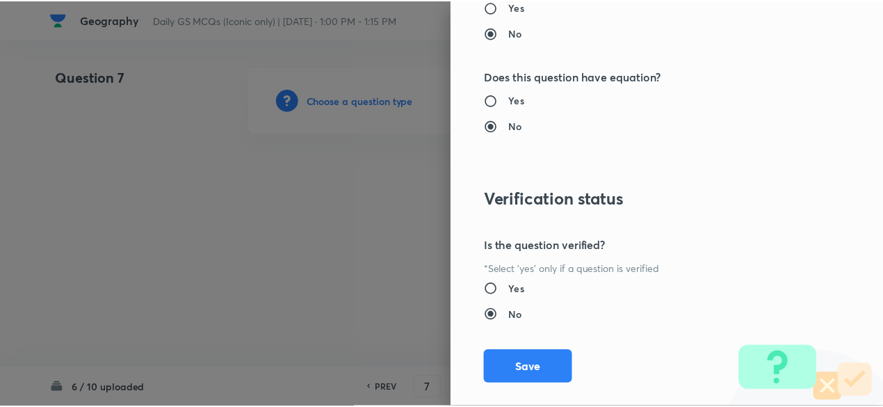
scroll to position [1484, 0]
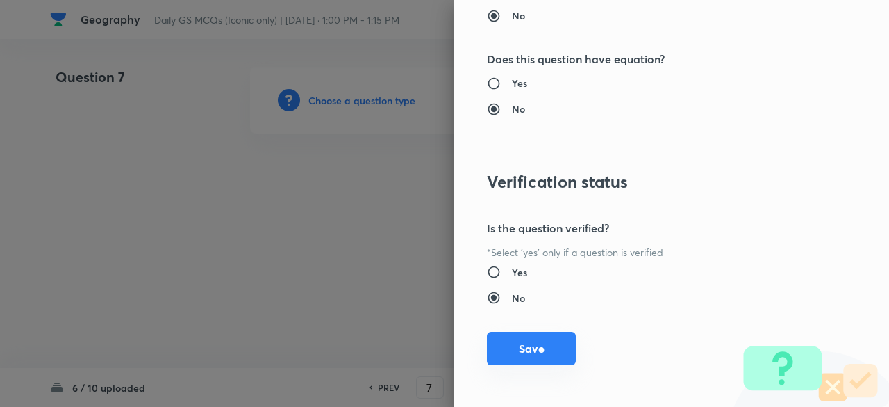
click at [542, 344] on button "Save" at bounding box center [531, 347] width 89 height 33
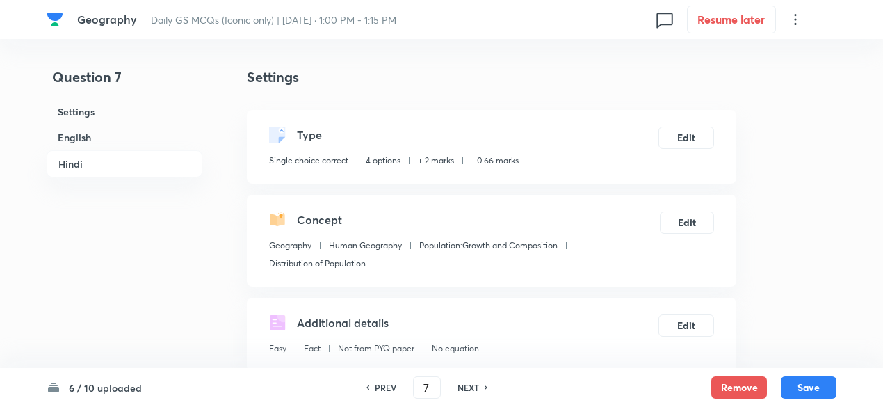
drag, startPoint x: 129, startPoint y: 142, endPoint x: 190, endPoint y: 158, distance: 62.4
click at [129, 142] on h6 "English" at bounding box center [125, 137] width 156 height 26
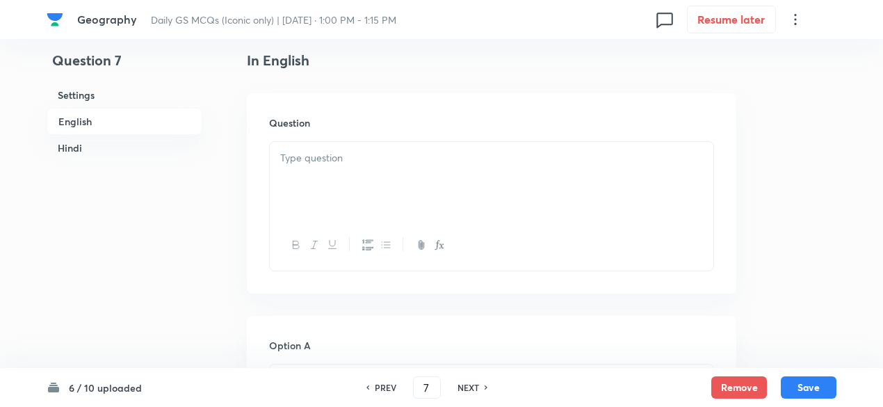
click at [270, 165] on div "Question" at bounding box center [491, 193] width 489 height 200
click at [391, 177] on div at bounding box center [491, 181] width 443 height 78
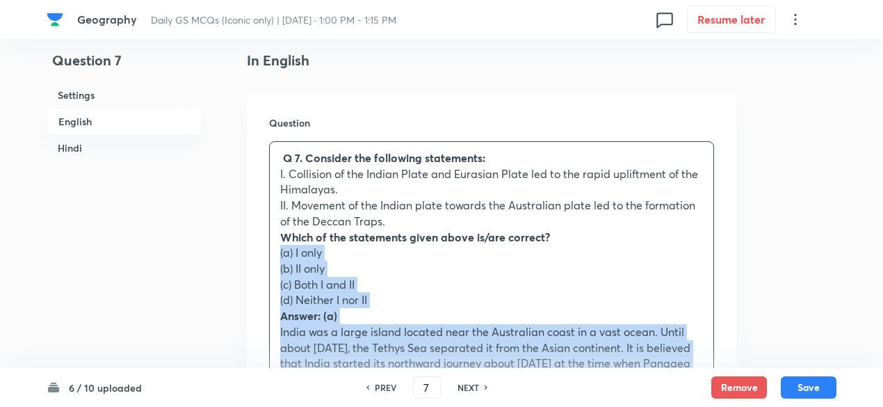
drag, startPoint x: 264, startPoint y: 254, endPoint x: 274, endPoint y: 236, distance: 20.5
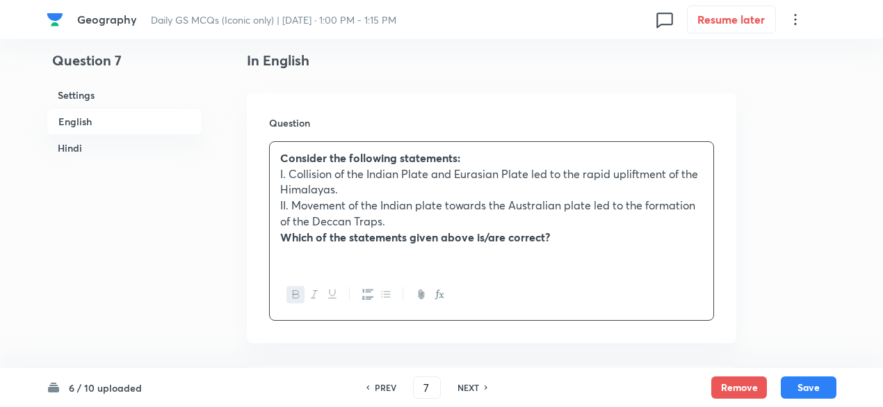
scroll to position [585, 0]
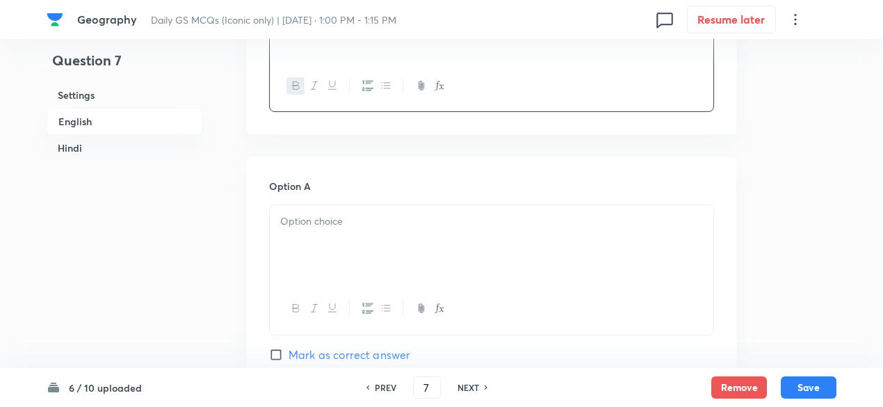
click at [320, 181] on h6 "Option A" at bounding box center [491, 186] width 445 height 15
drag, startPoint x: 313, startPoint y: 238, endPoint x: 330, endPoint y: 245, distance: 18.3
click at [315, 238] on div at bounding box center [491, 244] width 443 height 78
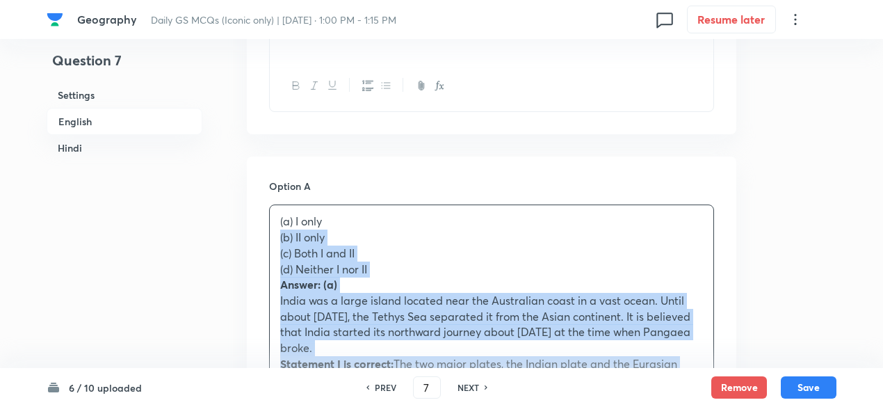
drag, startPoint x: 282, startPoint y: 237, endPoint x: 275, endPoint y: 233, distance: 8.1
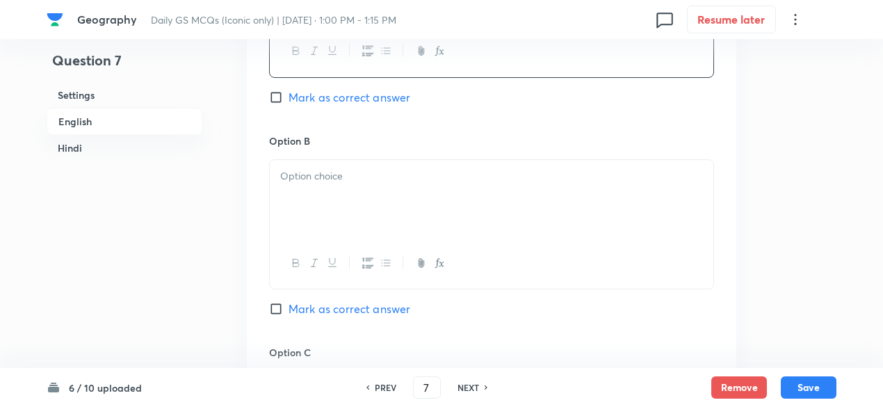
scroll to position [863, 0]
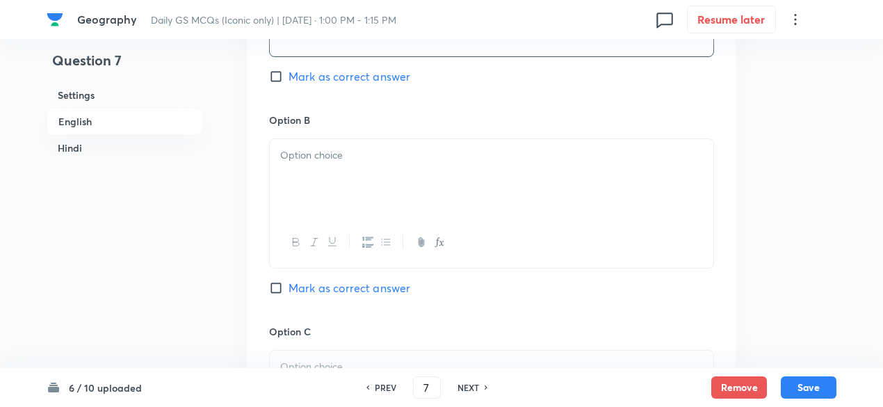
click at [348, 191] on div at bounding box center [491, 178] width 443 height 78
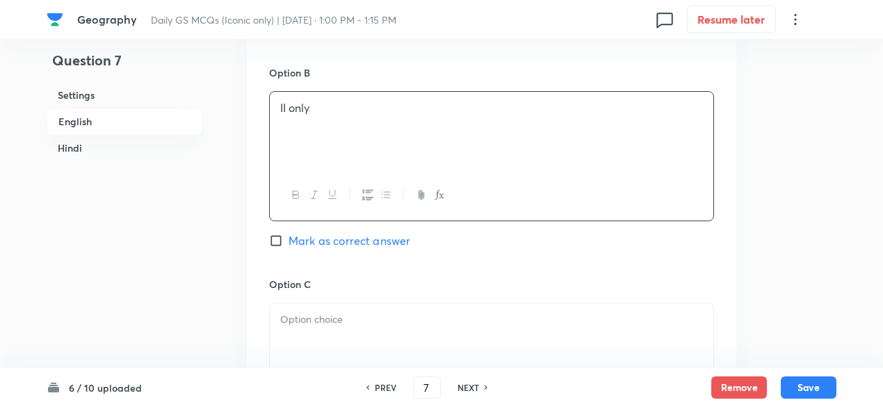
scroll to position [1072, 0]
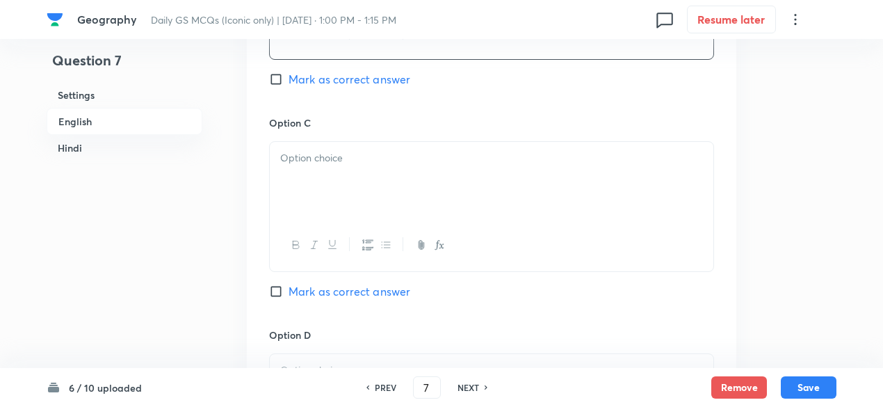
click at [352, 182] on div at bounding box center [491, 181] width 443 height 78
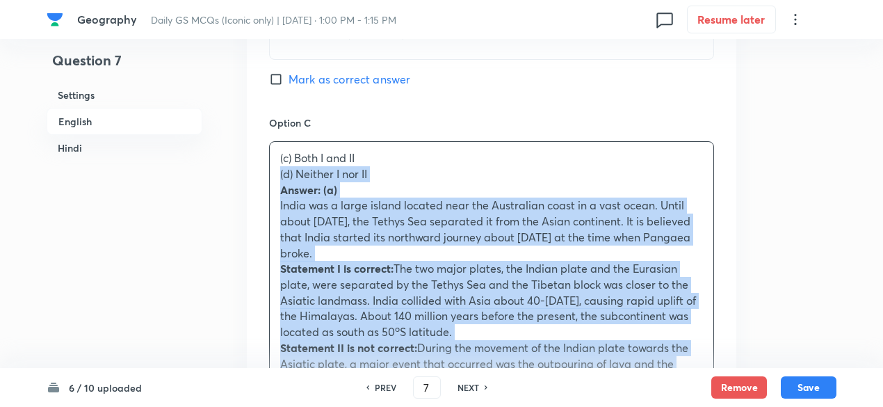
drag, startPoint x: 306, startPoint y: 181, endPoint x: 281, endPoint y: 181, distance: 25.0
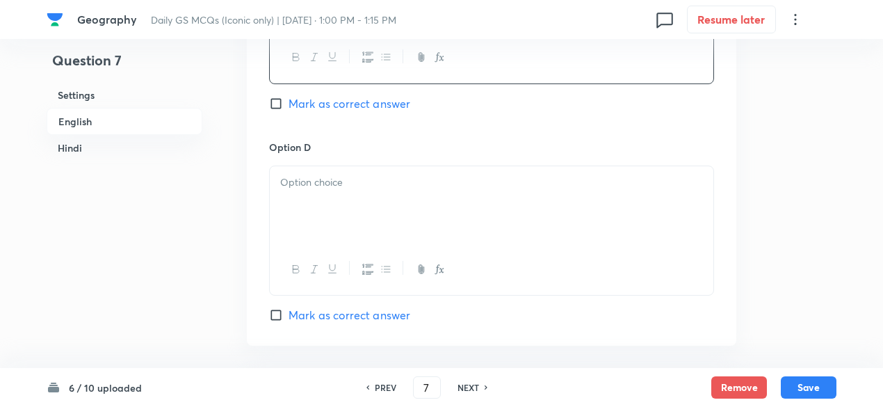
scroll to position [1280, 0]
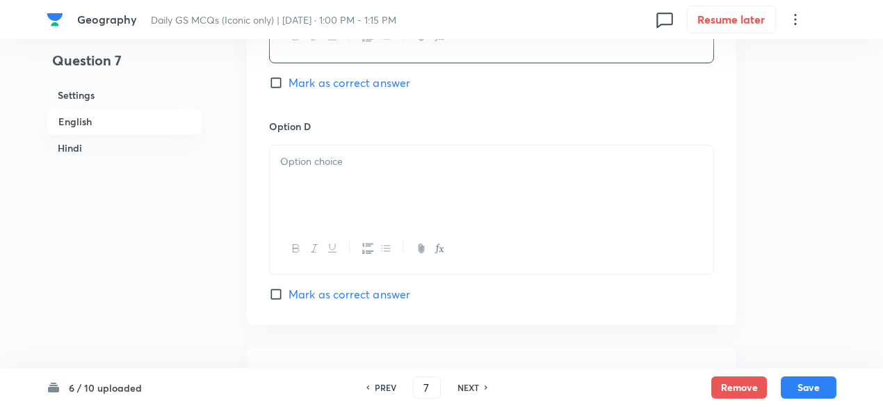
click at [352, 197] on div at bounding box center [491, 184] width 443 height 78
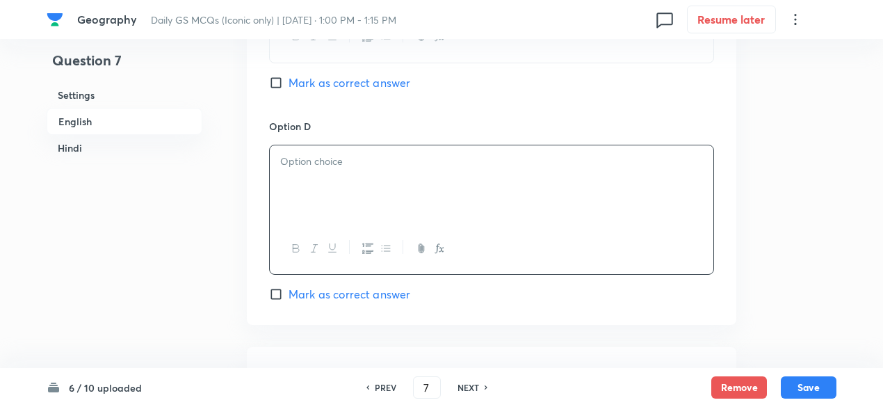
click at [352, 197] on div at bounding box center [491, 184] width 443 height 78
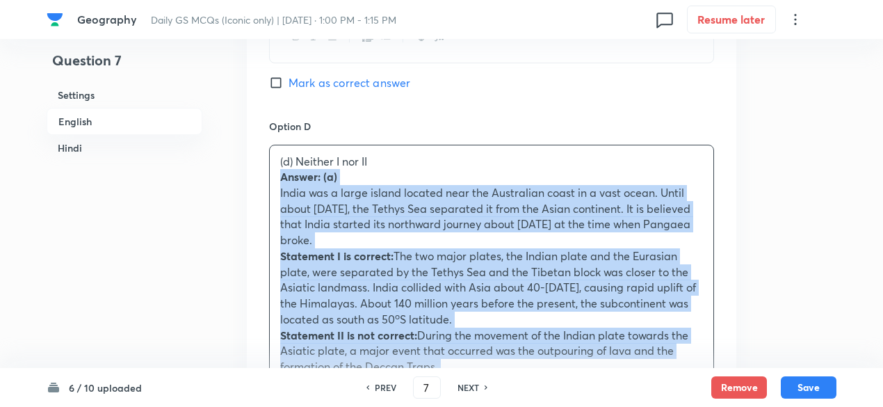
drag, startPoint x: 294, startPoint y: 177, endPoint x: 248, endPoint y: 176, distance: 45.9
click at [248, 176] on div "Option A I only Mark as correct answer Option B II only Mark as correct answer …" at bounding box center [491, 122] width 489 height 1322
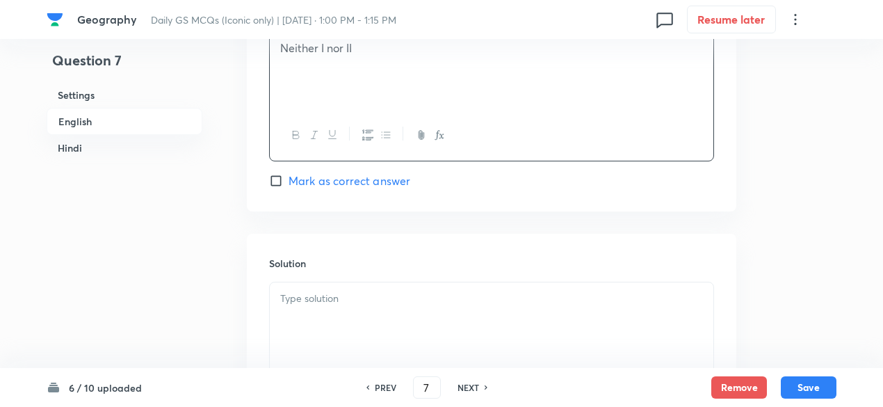
scroll to position [1558, 0]
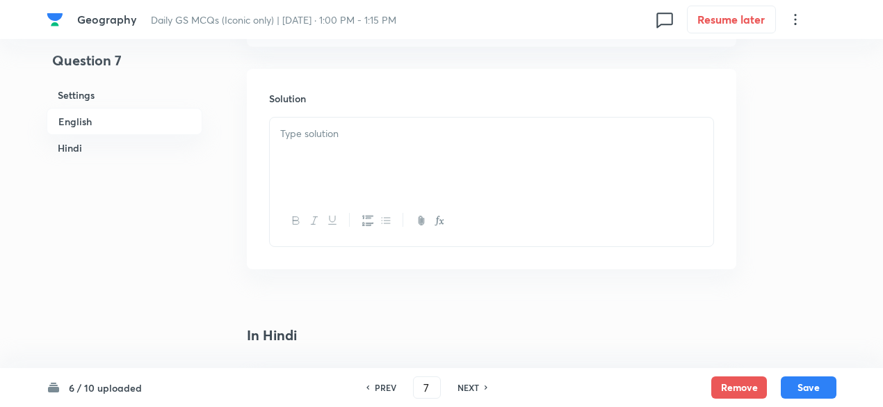
click at [355, 165] on div at bounding box center [491, 156] width 443 height 78
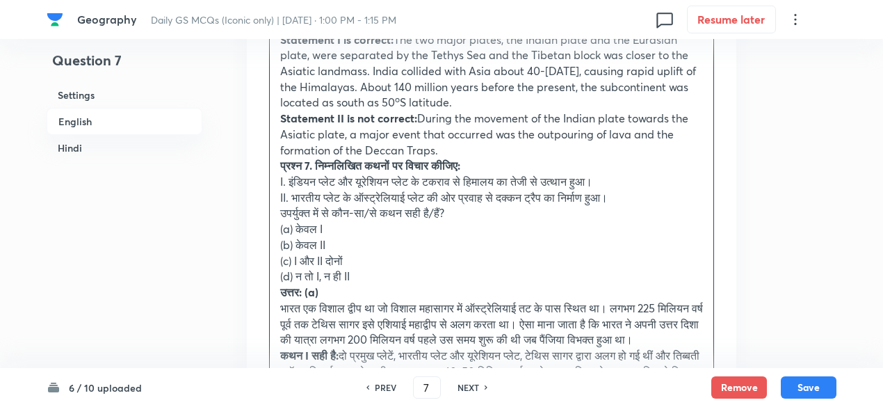
scroll to position [1766, 0]
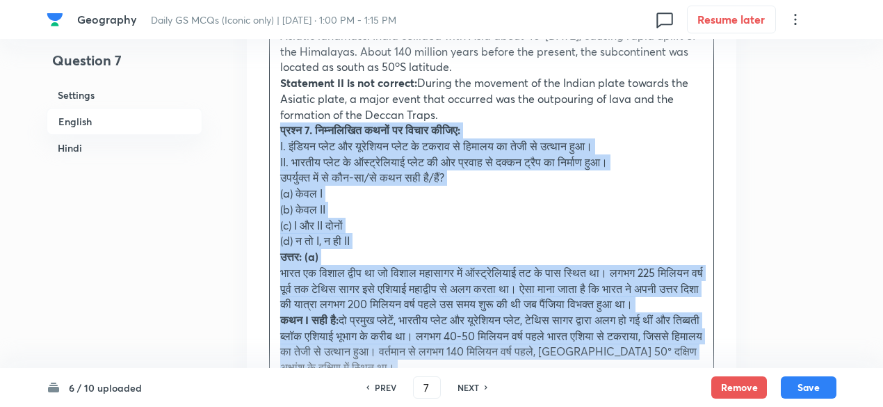
drag, startPoint x: 286, startPoint y: 148, endPoint x: 262, endPoint y: 134, distance: 27.4
click at [262, 134] on div "Solution Answer: (a) [GEOGRAPHIC_DATA] was a large island located near the Aust…" at bounding box center [491, 182] width 489 height 644
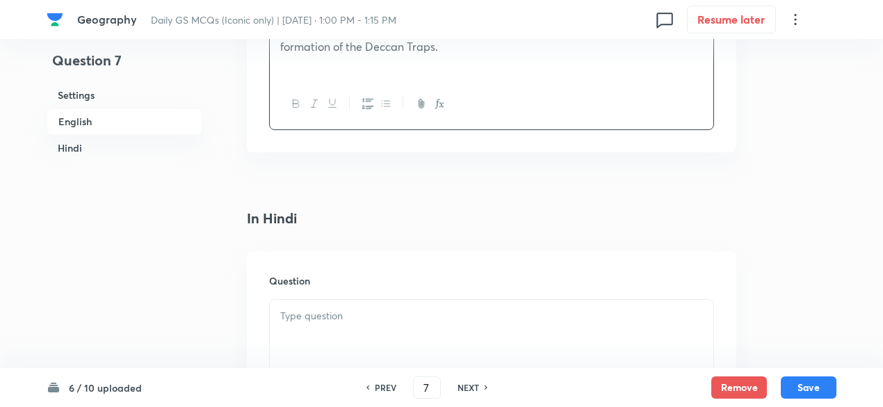
scroll to position [1975, 0]
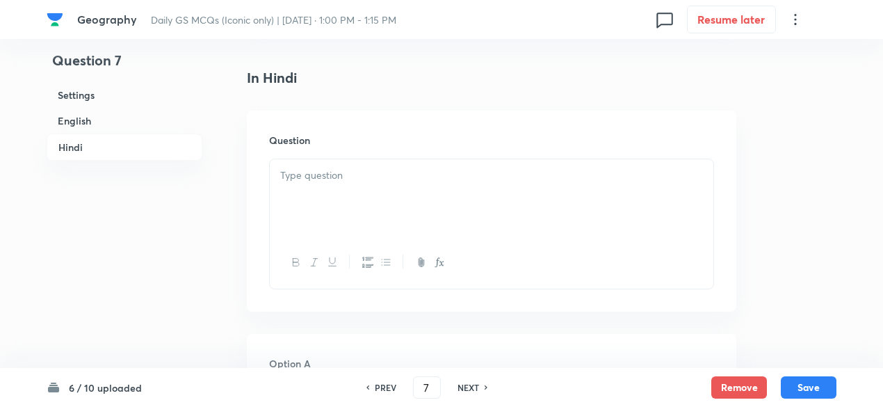
click at [378, 197] on div at bounding box center [491, 198] width 443 height 78
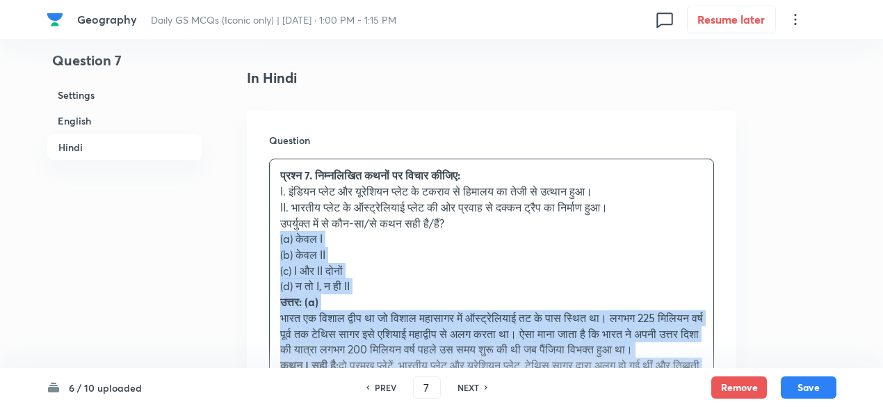
drag, startPoint x: 256, startPoint y: 240, endPoint x: 246, endPoint y: 232, distance: 12.8
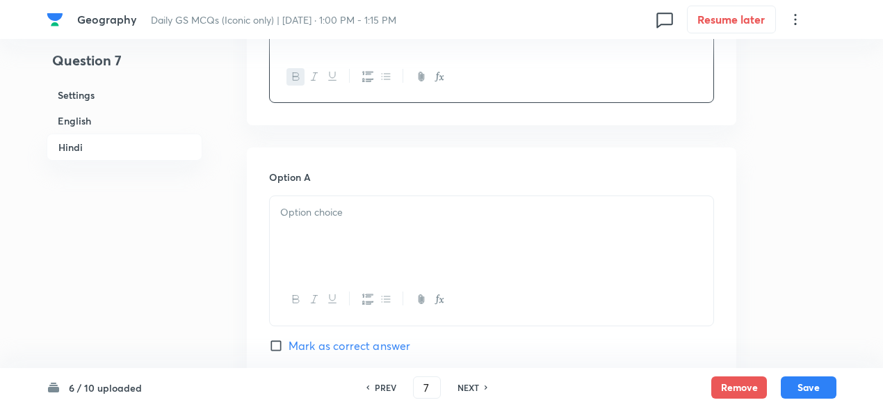
scroll to position [2183, 0]
click at [334, 220] on div at bounding box center [491, 230] width 443 height 78
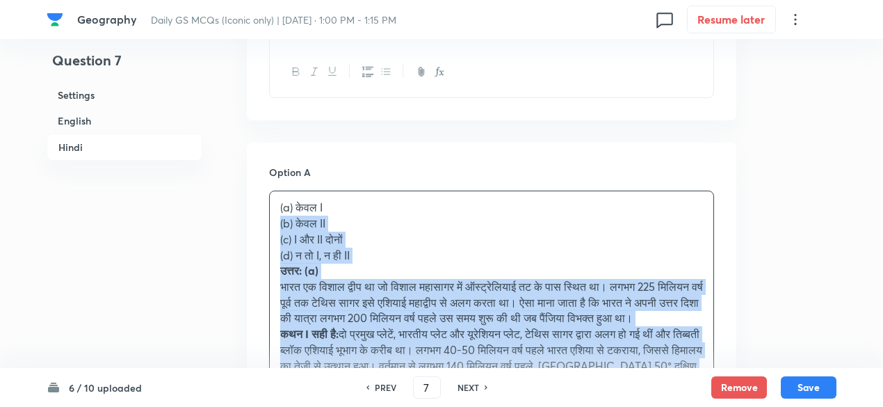
drag, startPoint x: 265, startPoint y: 234, endPoint x: 263, endPoint y: 216, distance: 18.3
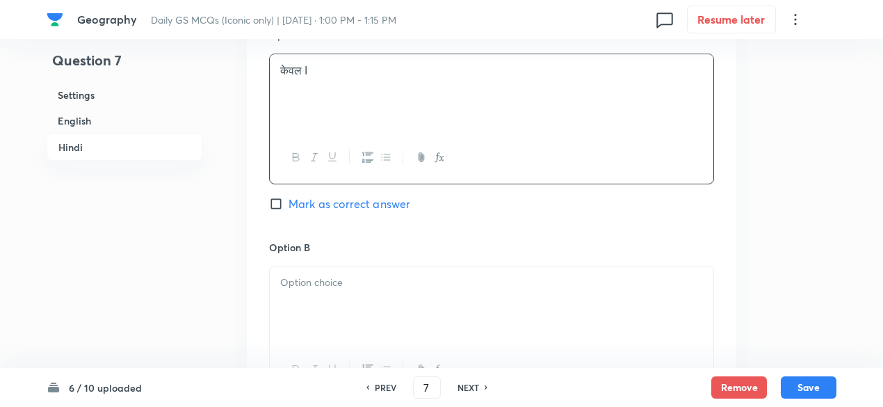
scroll to position [2322, 0]
click at [340, 312] on div at bounding box center [491, 303] width 443 height 78
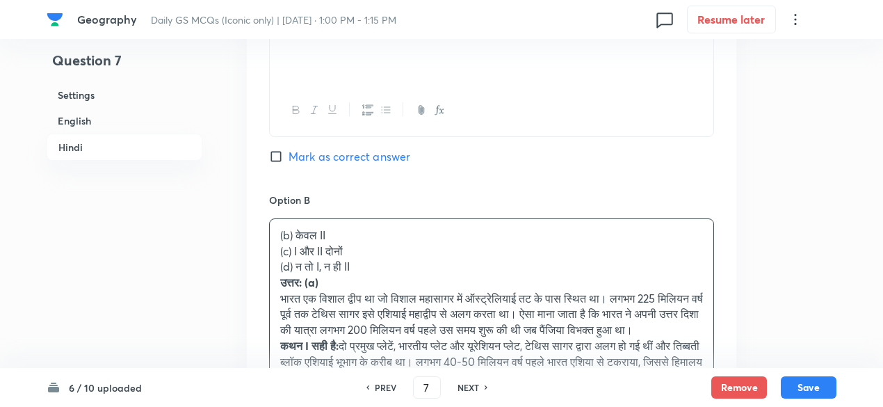
scroll to position [2392, 0]
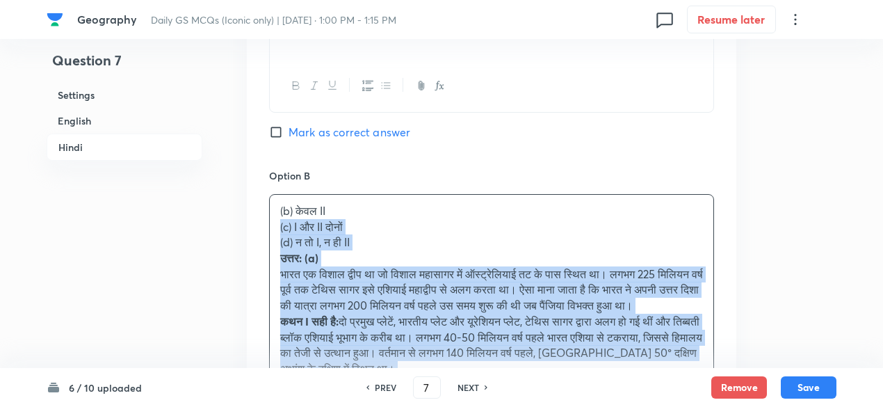
drag, startPoint x: 292, startPoint y: 229, endPoint x: 238, endPoint y: 227, distance: 53.6
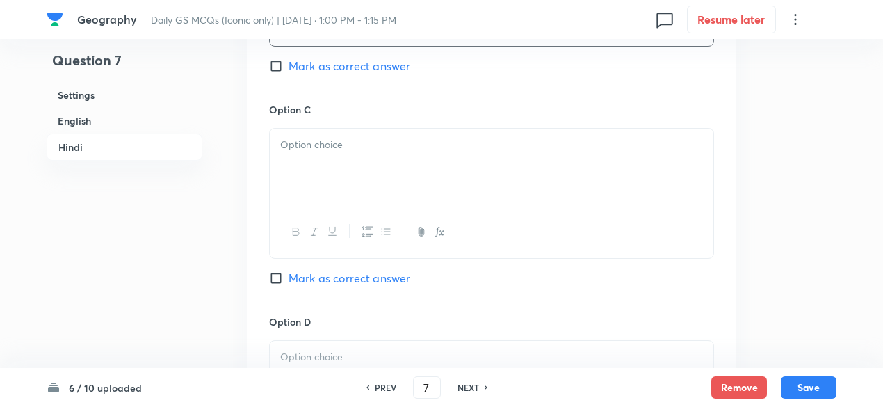
scroll to position [2670, 0]
click at [322, 179] on div at bounding box center [491, 167] width 443 height 78
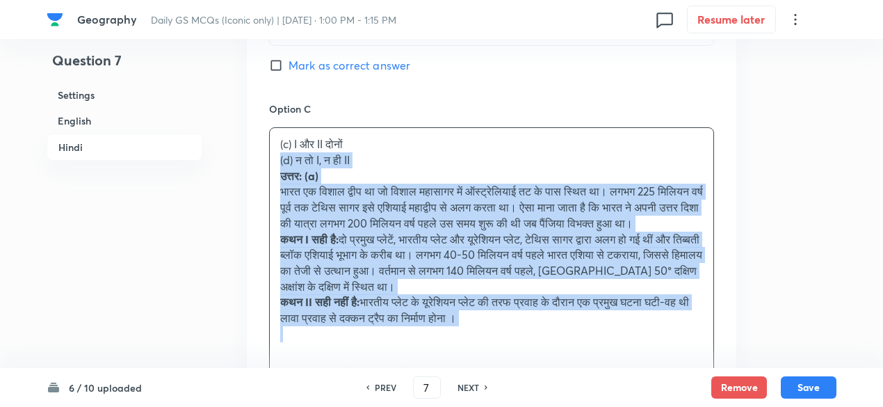
click at [261, 163] on div "Option A केवल I Mark as correct answer Option B केवल II Mark as correct answer …" at bounding box center [491, 159] width 489 height 1007
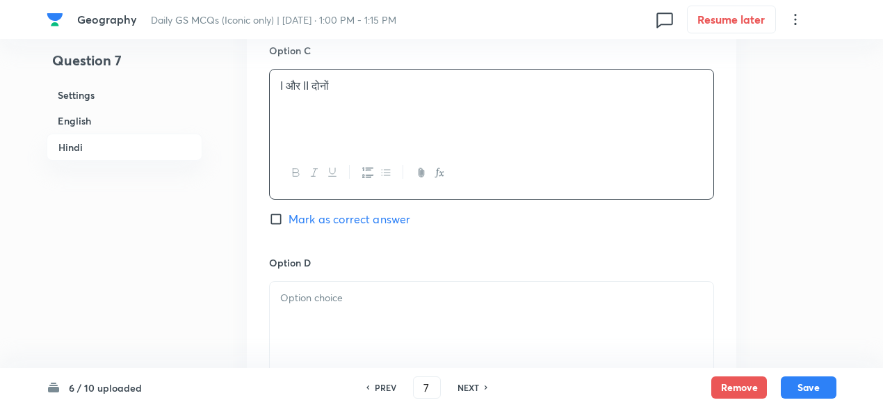
scroll to position [2878, 0]
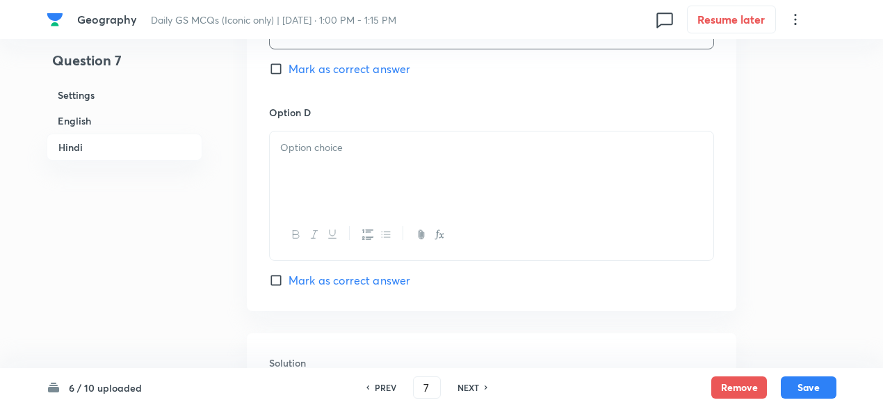
click at [335, 182] on div at bounding box center [491, 170] width 443 height 78
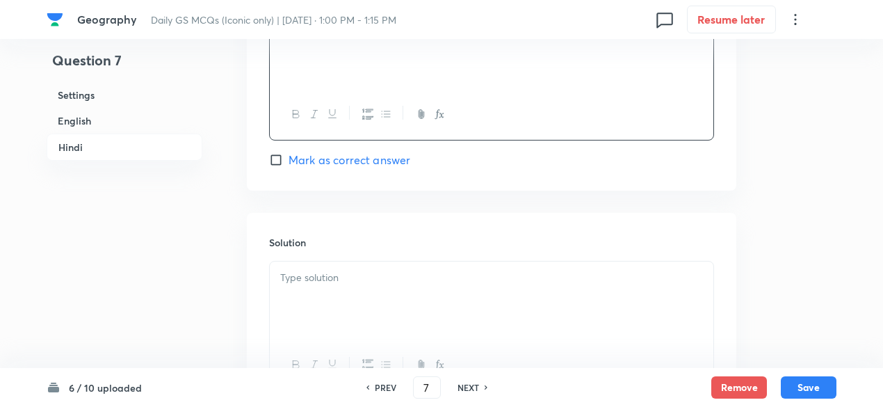
scroll to position [3124, 0]
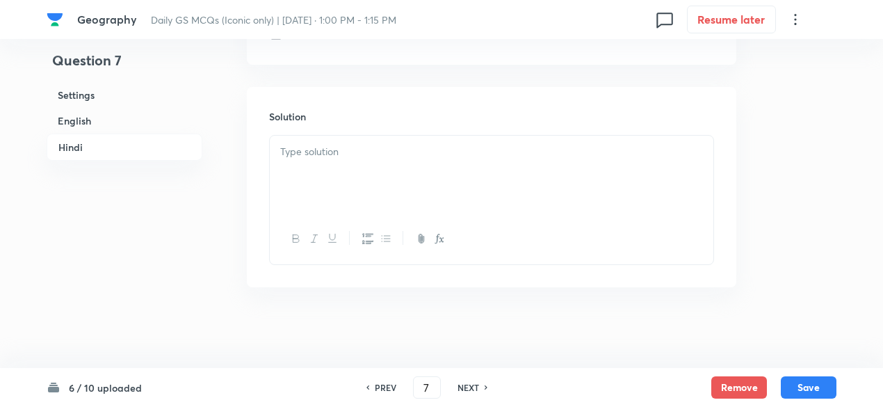
click at [372, 179] on div at bounding box center [491, 175] width 443 height 78
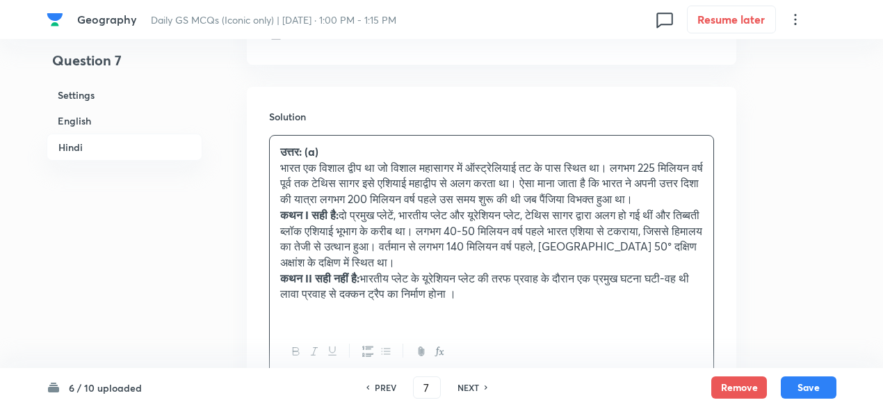
click at [102, 112] on h6 "English" at bounding box center [125, 121] width 156 height 26
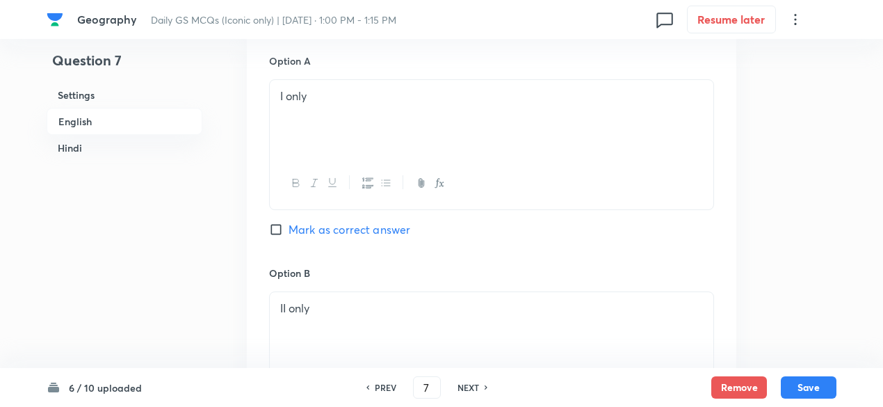
scroll to position [724, 0]
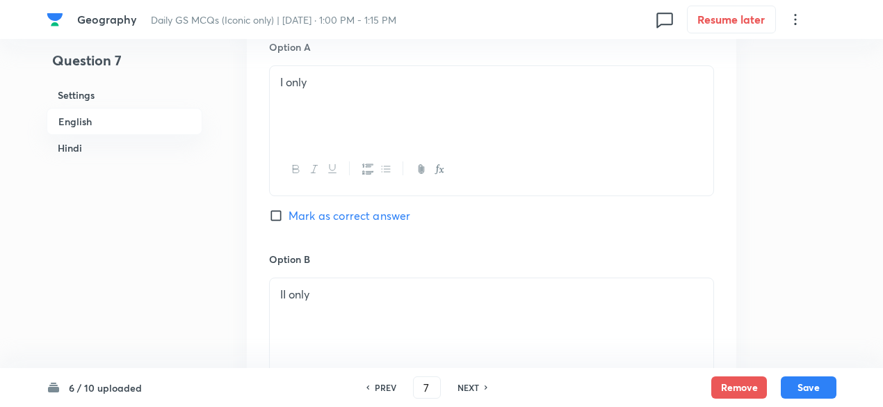
click at [388, 219] on span "Mark as correct answer" at bounding box center [349, 215] width 122 height 17
click at [288, 219] on input "Mark as correct answer" at bounding box center [278, 215] width 19 height 14
checkbox input "true"
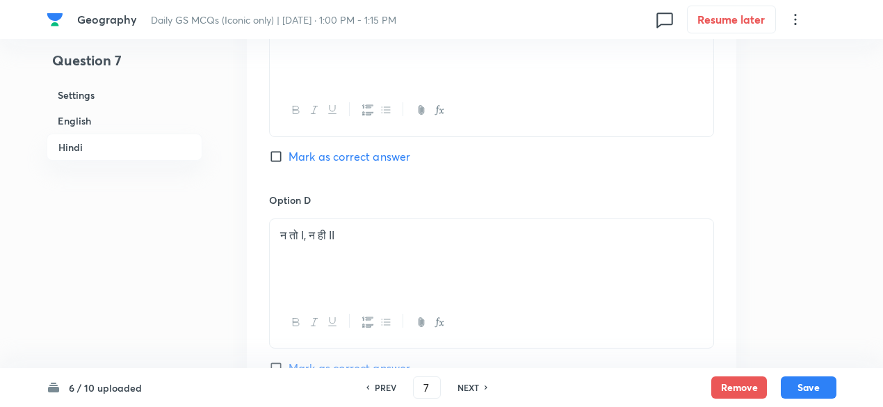
scroll to position [2948, 0]
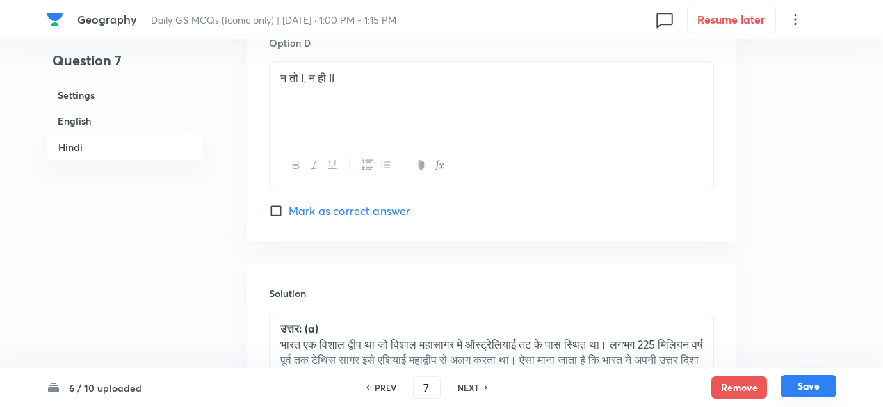
click at [795, 379] on button "Save" at bounding box center [808, 386] width 56 height 22
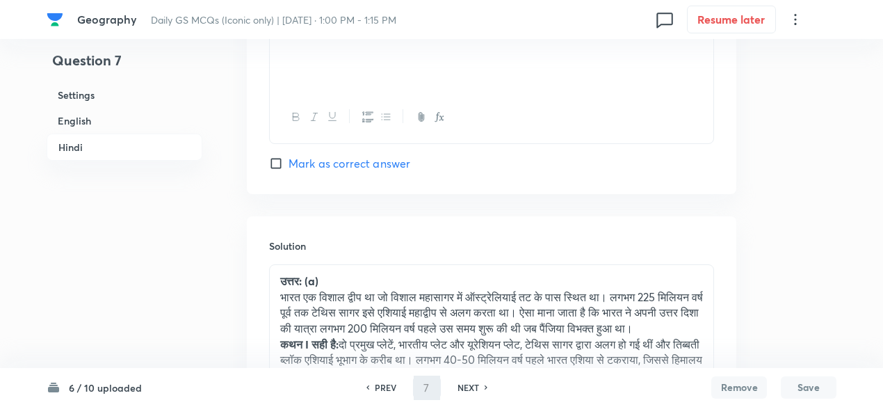
type input "8"
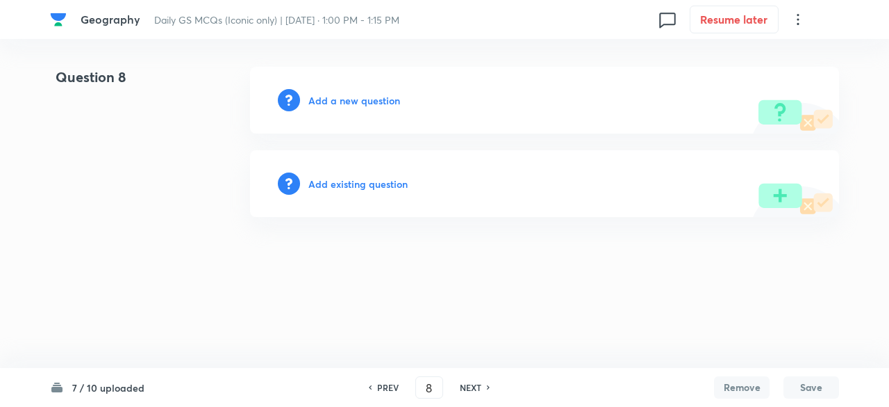
click at [367, 88] on div "Add a new question" at bounding box center [544, 100] width 589 height 67
click at [363, 94] on h6 "Add a new question" at bounding box center [355, 100] width 92 height 15
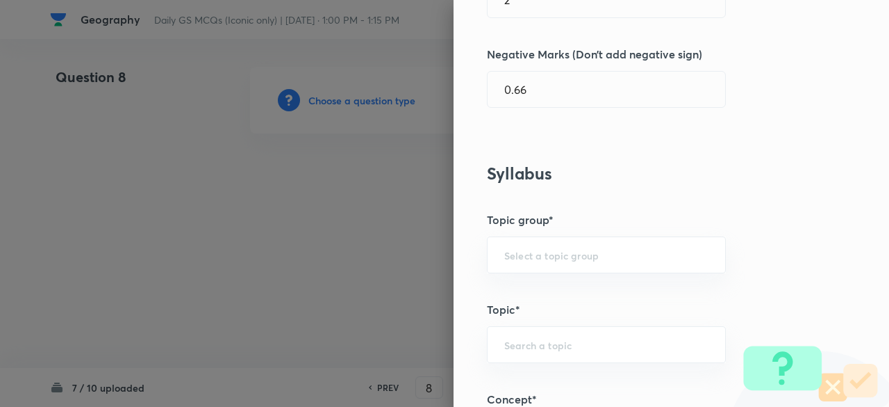
scroll to position [764, 0]
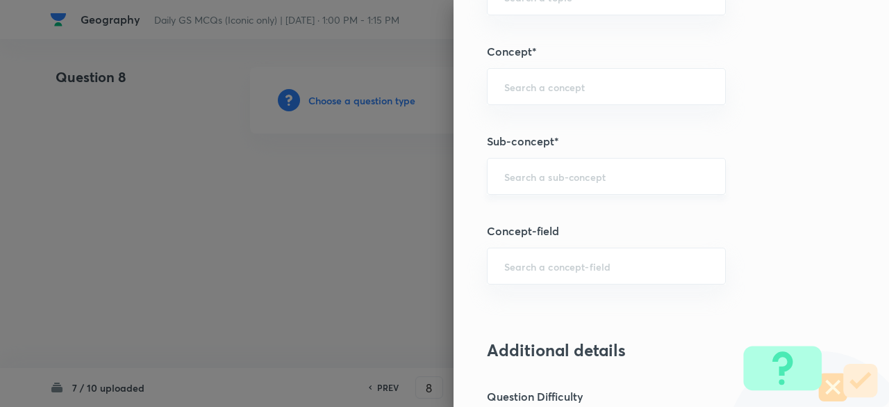
click at [570, 181] on div "​" at bounding box center [606, 176] width 239 height 37
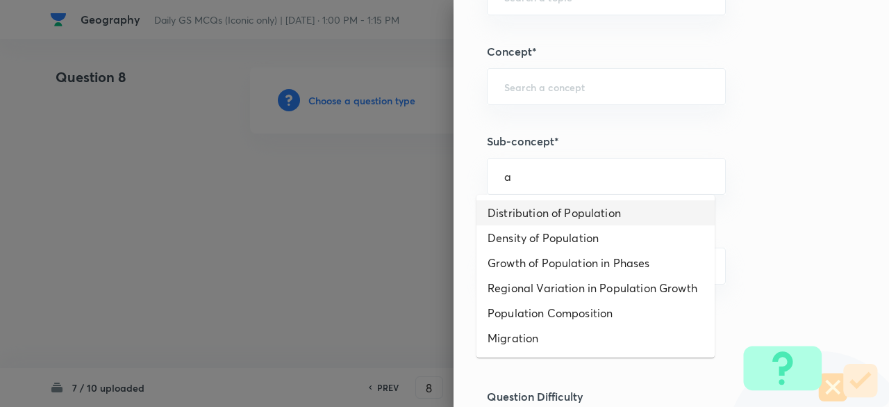
click at [571, 206] on li "Distribution of Population" at bounding box center [596, 212] width 238 height 25
type input "Distribution of Population"
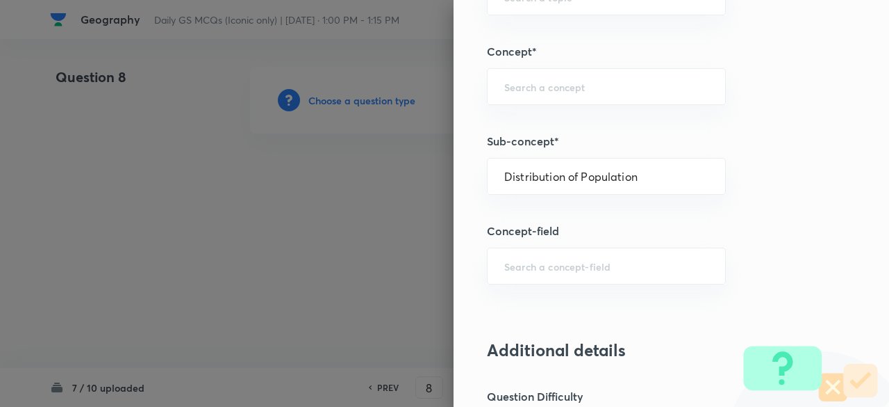
type input "Geography"
type input "Human Geography"
type input "Population:Growth and Composition"
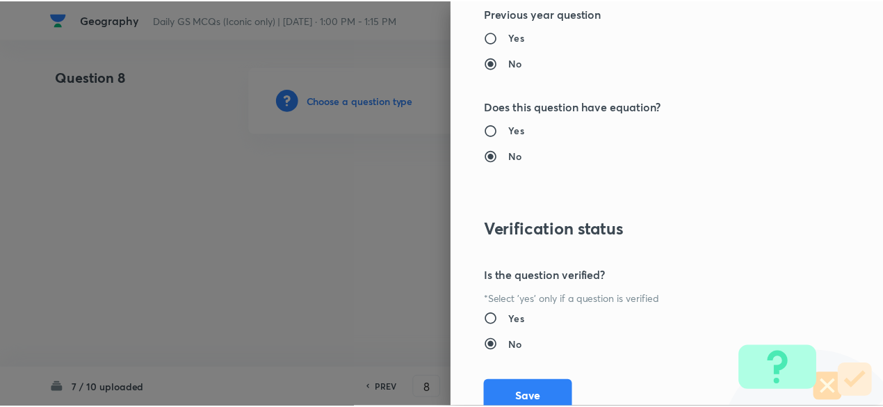
scroll to position [1484, 0]
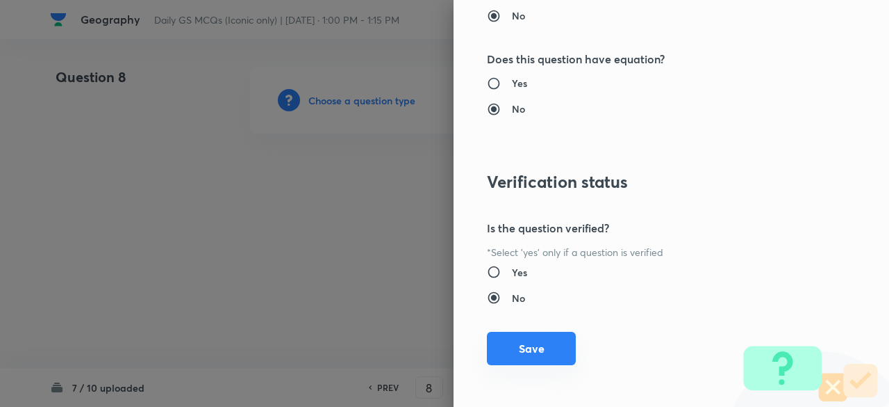
click at [531, 345] on button "Save" at bounding box center [531, 347] width 89 height 33
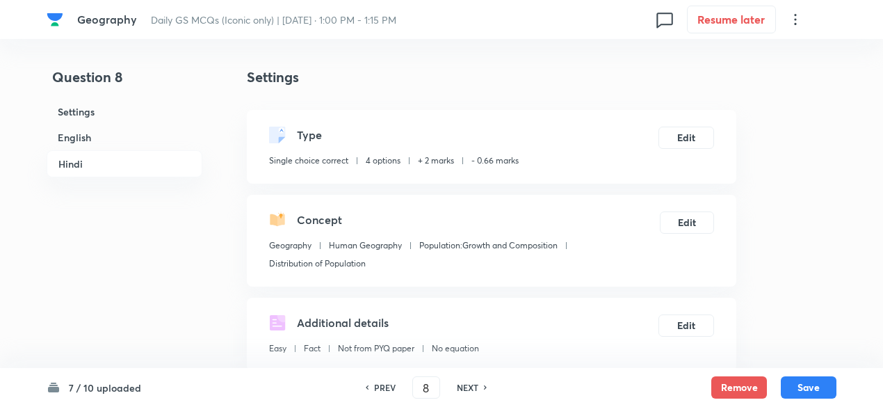
click at [135, 136] on h6 "English" at bounding box center [125, 137] width 156 height 26
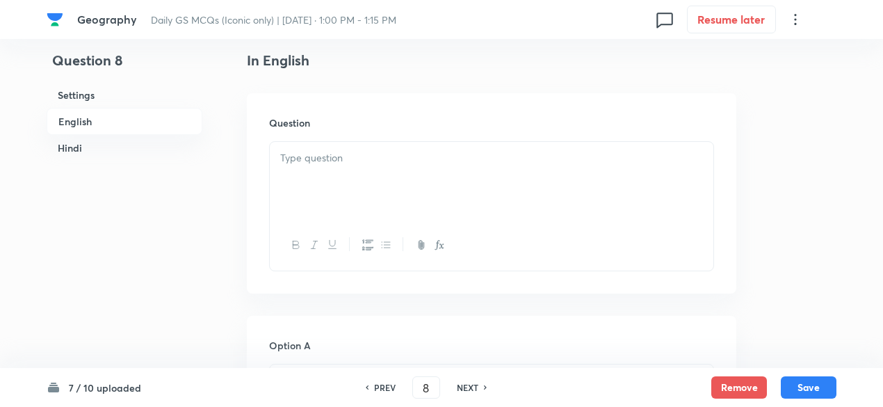
click at [420, 167] on div at bounding box center [491, 181] width 443 height 78
click at [353, 175] on div at bounding box center [491, 181] width 443 height 78
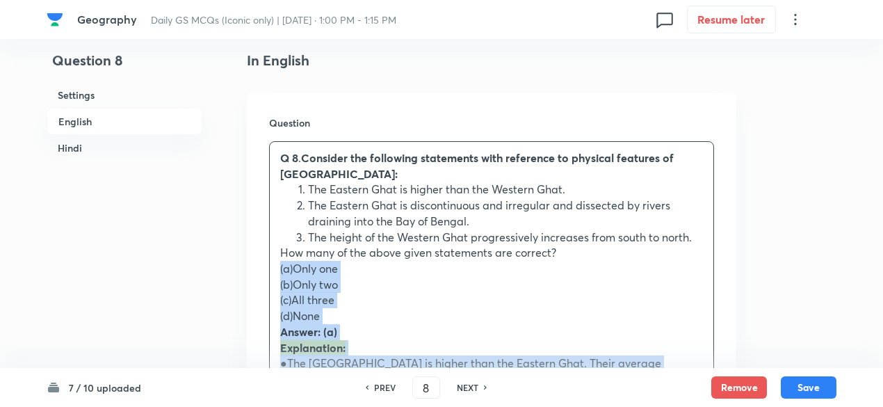
drag, startPoint x: 274, startPoint y: 279, endPoint x: 270, endPoint y: 254, distance: 25.4
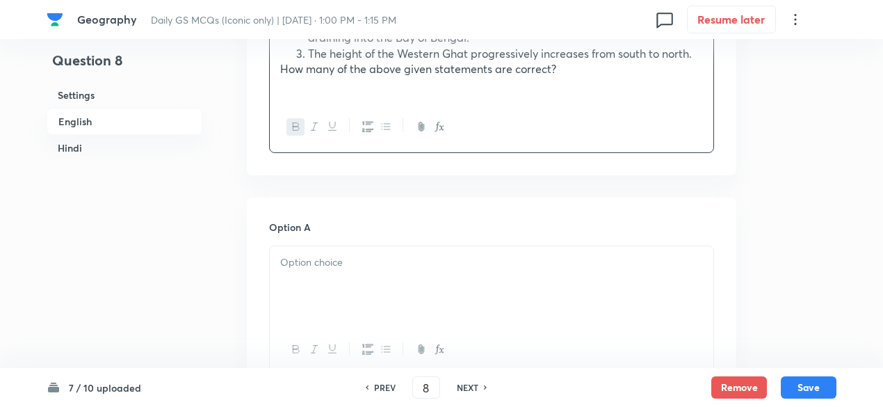
scroll to position [585, 0]
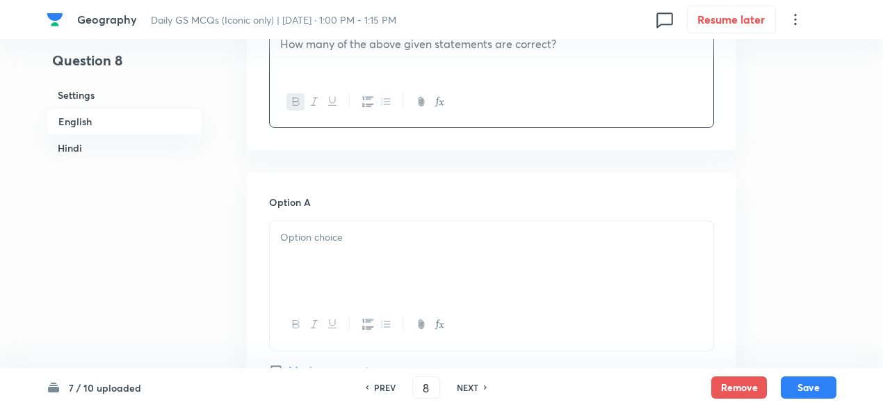
click at [338, 256] on div at bounding box center [491, 260] width 443 height 78
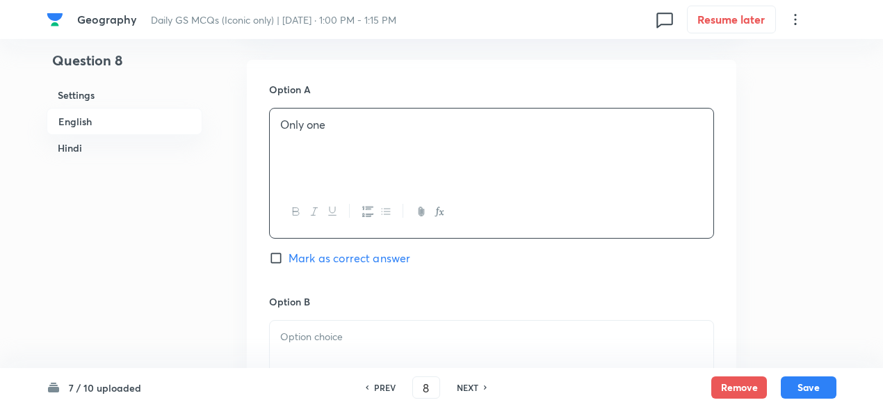
scroll to position [794, 0]
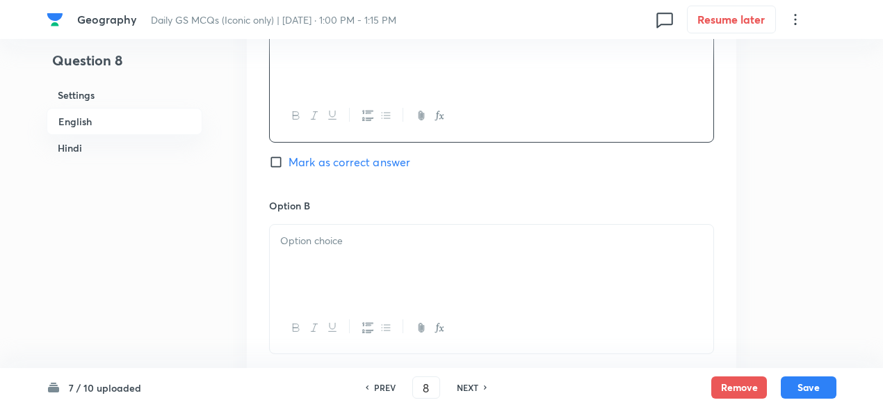
click at [368, 154] on span "Mark as correct answer" at bounding box center [349, 162] width 122 height 17
click at [288, 155] on input "Mark as correct answer" at bounding box center [278, 162] width 19 height 14
checkbox input "true"
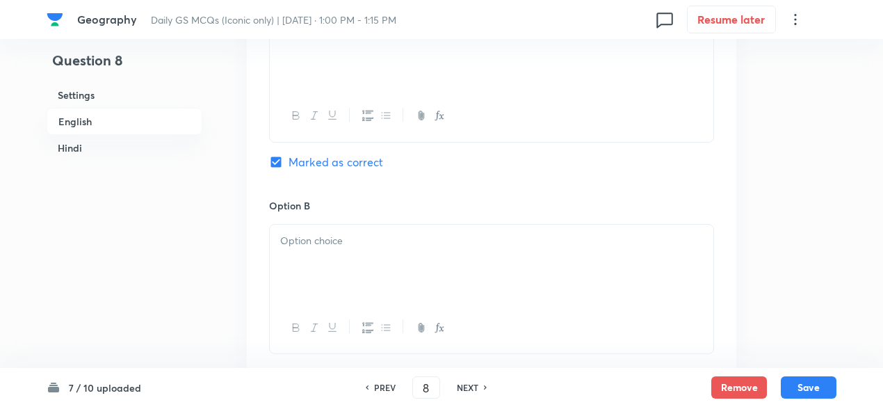
checkbox input "true"
click at [347, 233] on p at bounding box center [491, 241] width 422 height 16
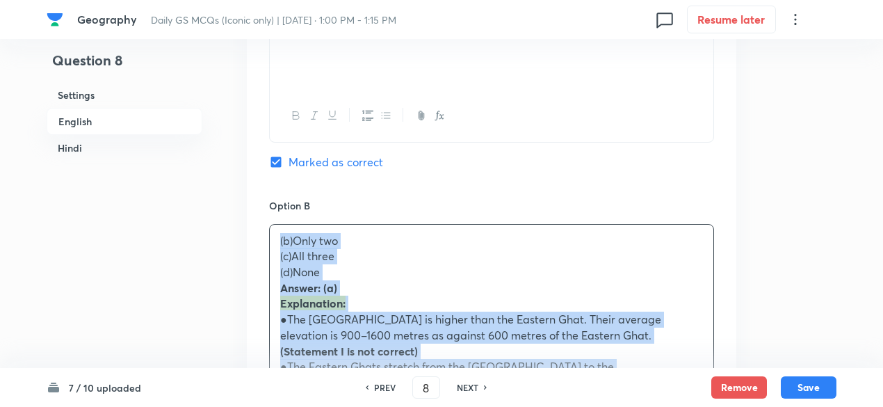
drag, startPoint x: 274, startPoint y: 231, endPoint x: 267, endPoint y: 230, distance: 7.8
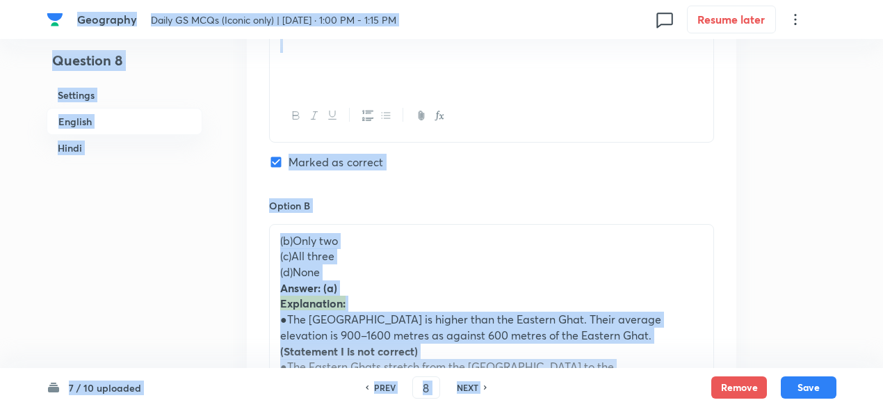
click at [366, 248] on p "(c)All three" at bounding box center [491, 256] width 422 height 16
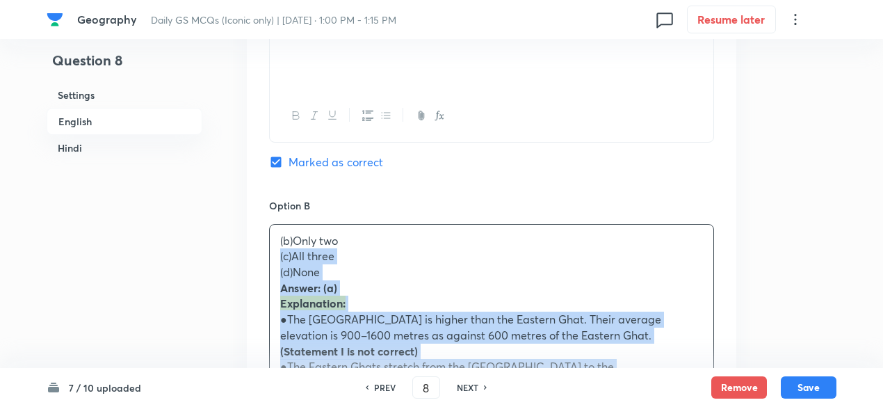
drag, startPoint x: 285, startPoint y: 244, endPoint x: 244, endPoint y: 213, distance: 51.1
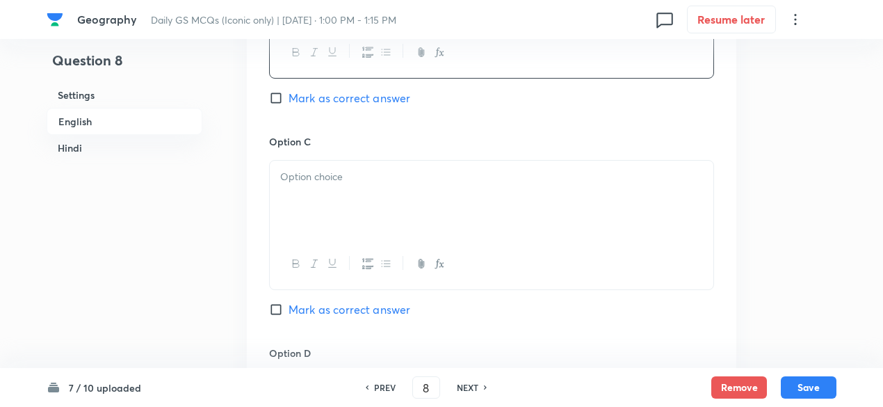
scroll to position [1072, 0]
click at [325, 186] on div at bounding box center [491, 197] width 443 height 78
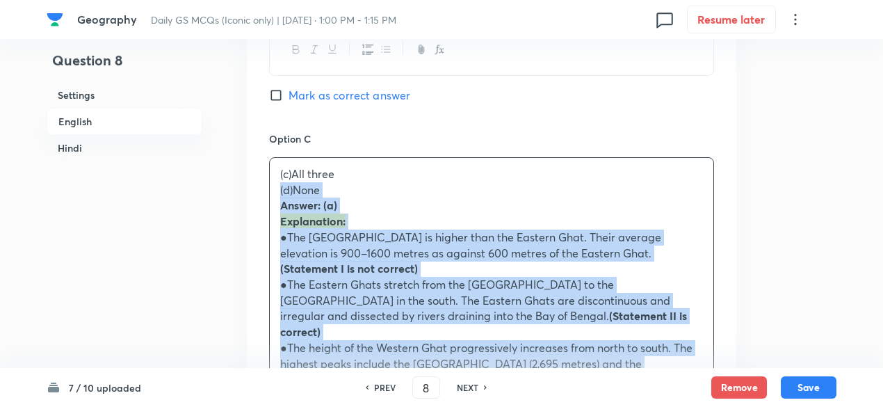
drag, startPoint x: 278, startPoint y: 184, endPoint x: 250, endPoint y: 167, distance: 32.4
click at [250, 167] on div "Option A Only one Marked as correct Option B Only two Mark as correct answer Op…" at bounding box center [491, 387] width 489 height 1402
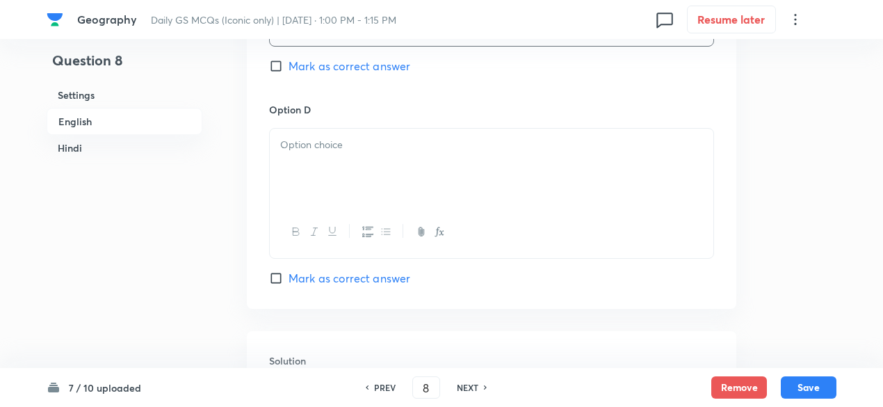
scroll to position [1349, 0]
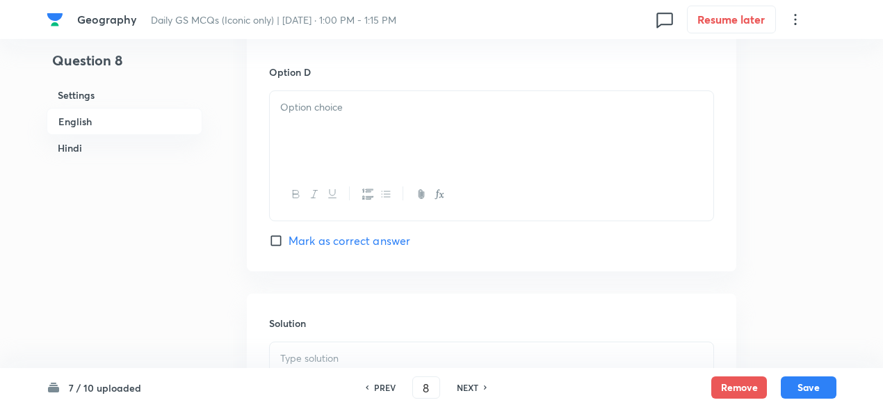
click at [338, 122] on div at bounding box center [491, 130] width 443 height 78
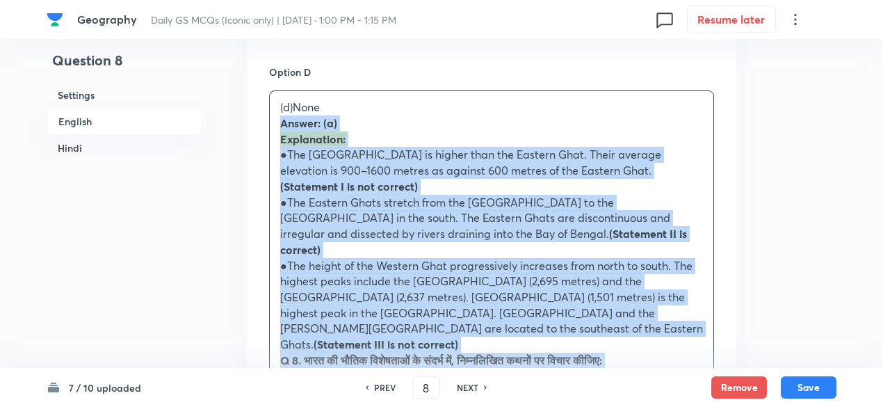
drag, startPoint x: 282, startPoint y: 126, endPoint x: 253, endPoint y: 109, distance: 33.6
click at [253, 109] on div "Option A Only one Marked as correct Option B Only two Mark as correct answer Op…" at bounding box center [491, 101] width 489 height 1386
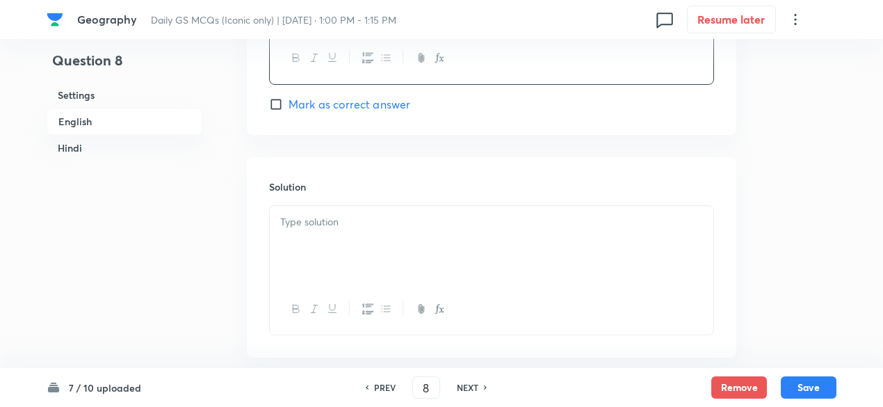
scroll to position [1488, 0]
click at [344, 203] on div at bounding box center [491, 242] width 443 height 78
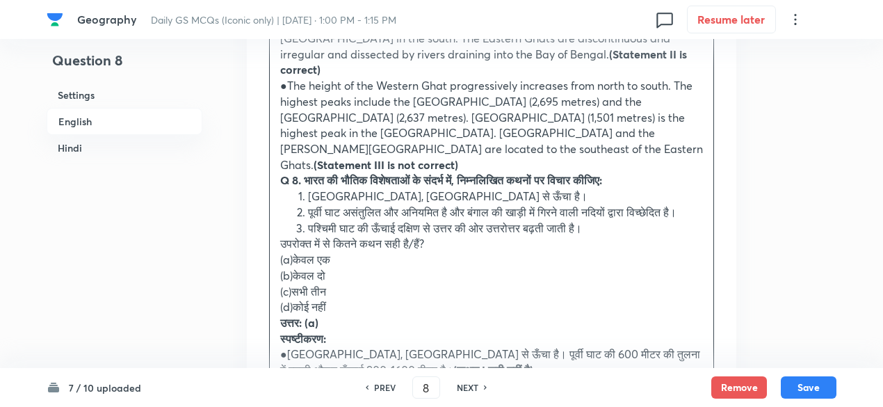
scroll to position [1766, 0]
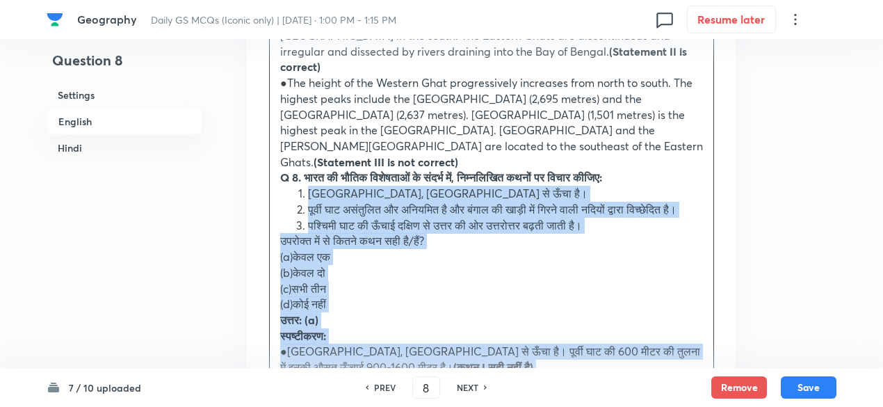
drag, startPoint x: 282, startPoint y: 154, endPoint x: 274, endPoint y: 140, distance: 16.2
click at [274, 140] on div "Answer: (a) Explanation: ●The [GEOGRAPHIC_DATA] is higher than the Eastern Ghat…" at bounding box center [491, 217] width 443 height 585
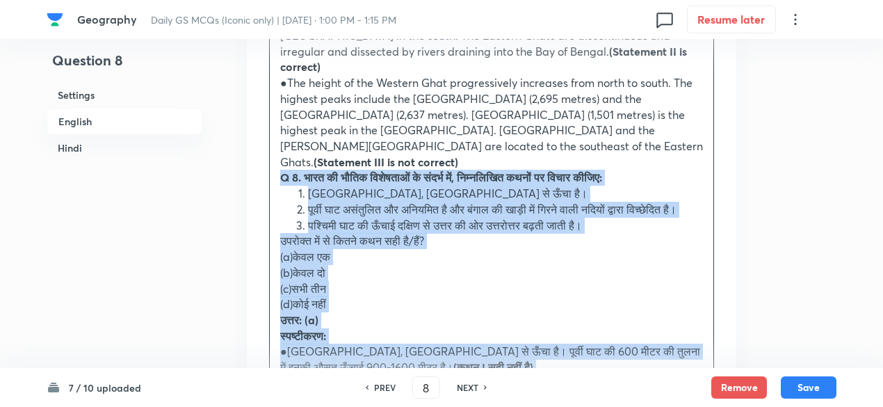
click at [274, 133] on div "Answer: (a) Explanation: ●The [GEOGRAPHIC_DATA] is higher than the Eastern Ghat…" at bounding box center [491, 217] width 443 height 585
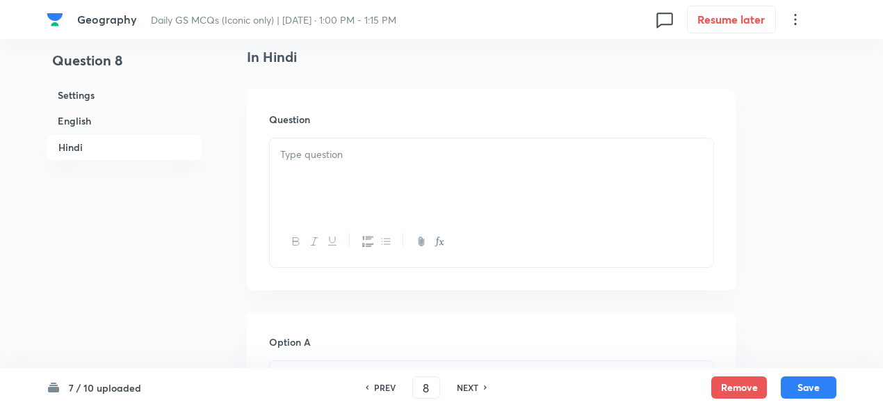
scroll to position [2044, 0]
click at [332, 146] on p at bounding box center [491, 154] width 422 height 16
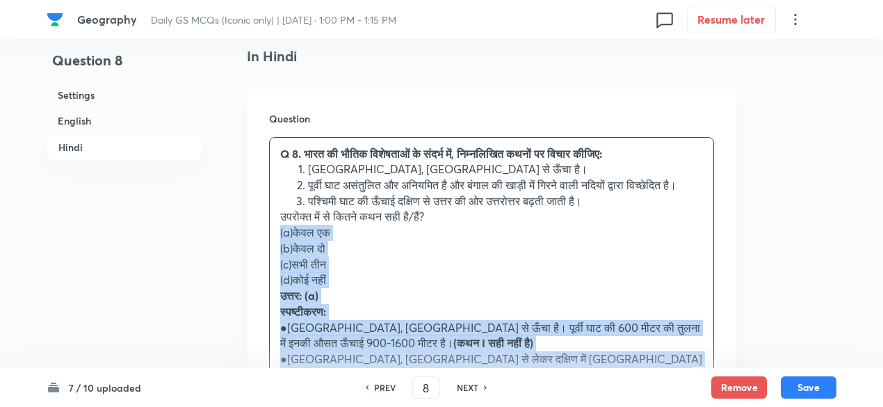
drag, startPoint x: 284, startPoint y: 197, endPoint x: 264, endPoint y: 197, distance: 20.2
click at [264, 197] on div "Question Q 8. भारत की भौतिक विशेषताओं के संदर्भ में, निम्नलिखित कथनों पर विचार …" at bounding box center [491, 324] width 489 height 470
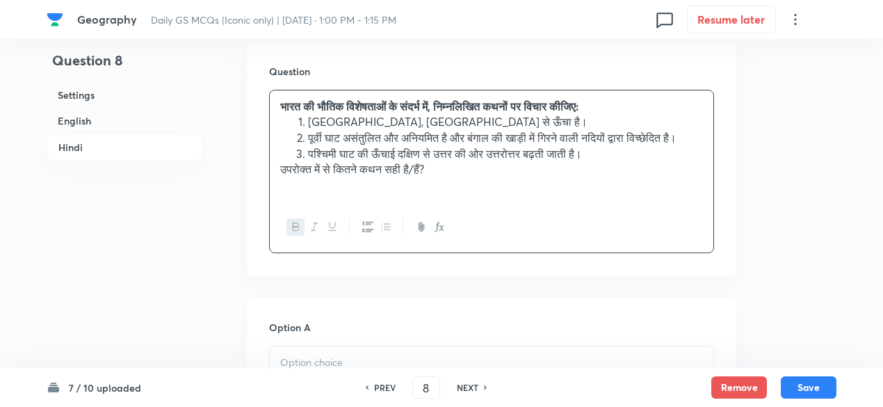
scroll to position [2183, 0]
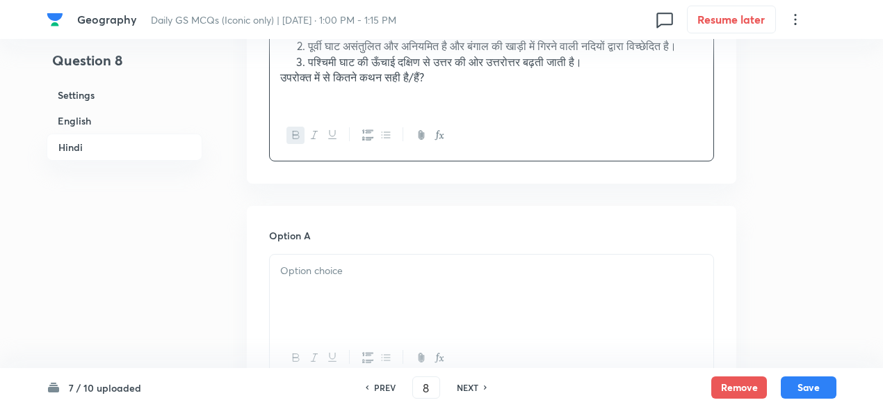
click at [336, 263] on p at bounding box center [491, 271] width 422 height 16
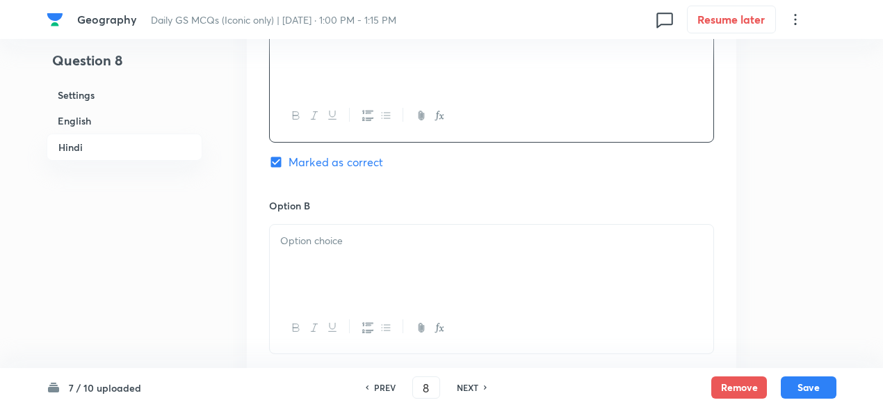
scroll to position [2461, 0]
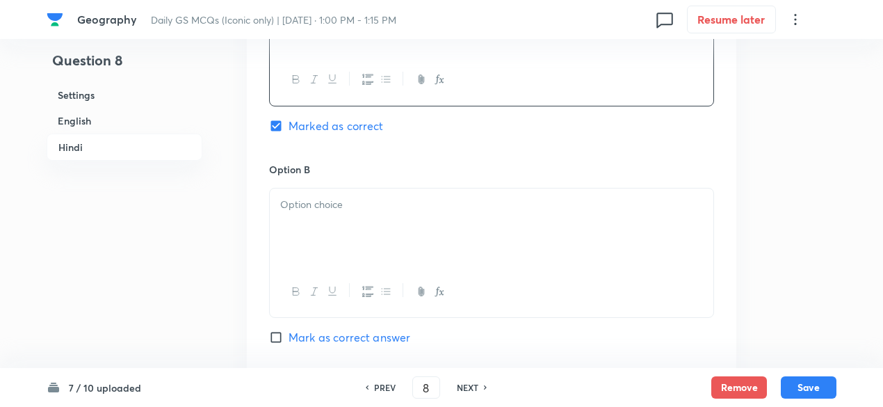
click at [339, 212] on div at bounding box center [491, 227] width 443 height 78
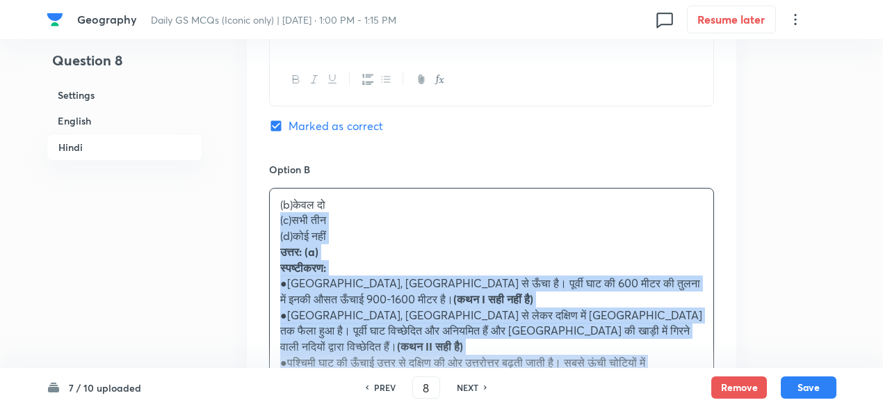
drag, startPoint x: 261, startPoint y: 190, endPoint x: 254, endPoint y: 184, distance: 8.4
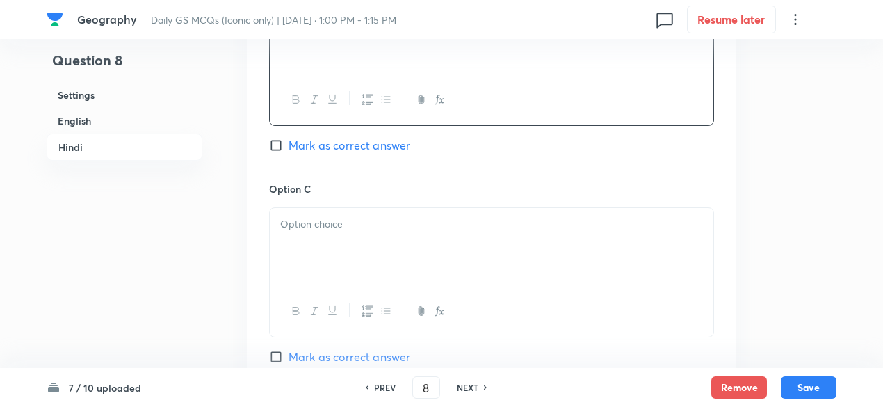
scroll to position [2670, 0]
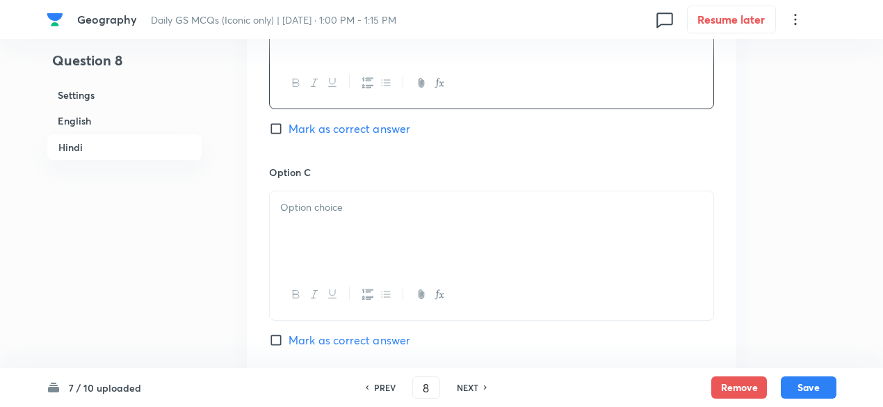
click at [344, 202] on div at bounding box center [491, 230] width 443 height 78
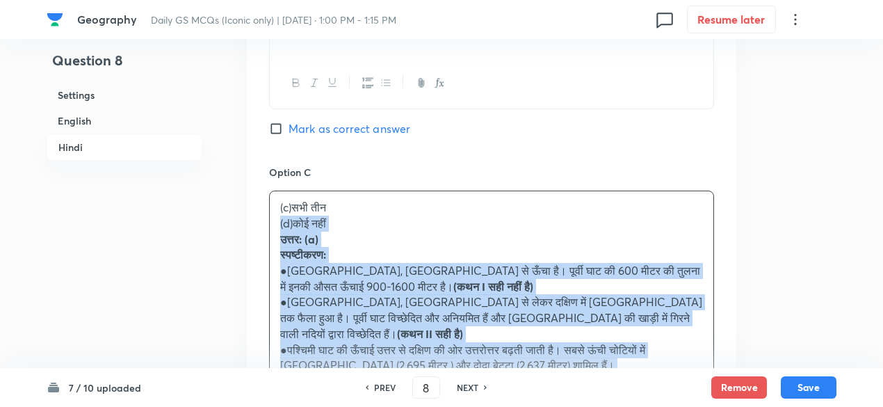
drag, startPoint x: 281, startPoint y: 192, endPoint x: 265, endPoint y: 188, distance: 17.2
click at [264, 188] on div "Option A केवल एक Marked as correct Option B केवल दो Mark as correct answer Opti…" at bounding box center [491, 230] width 489 height 1023
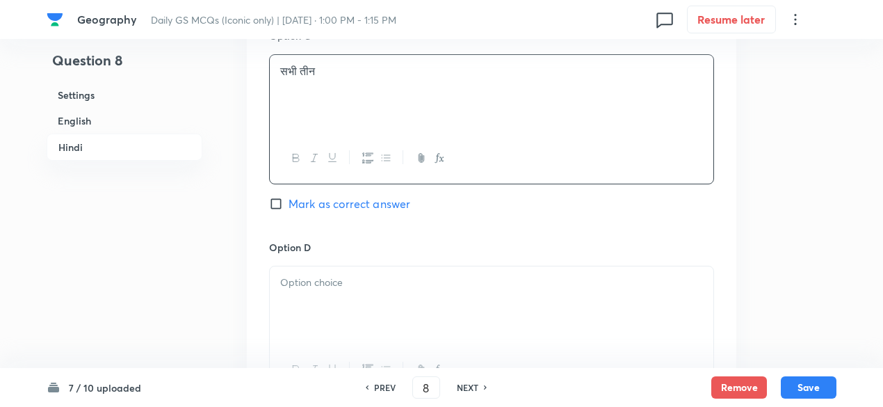
scroll to position [2809, 0]
click at [361, 272] on p at bounding box center [491, 280] width 422 height 16
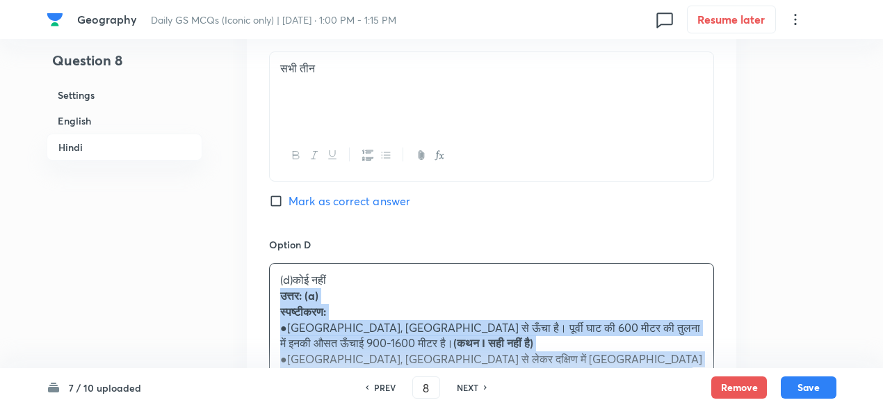
click at [257, 259] on div "Option A केवल एक Marked as correct Option B केवल दो Mark as correct answer Opti…" at bounding box center [491, 83] width 489 height 1007
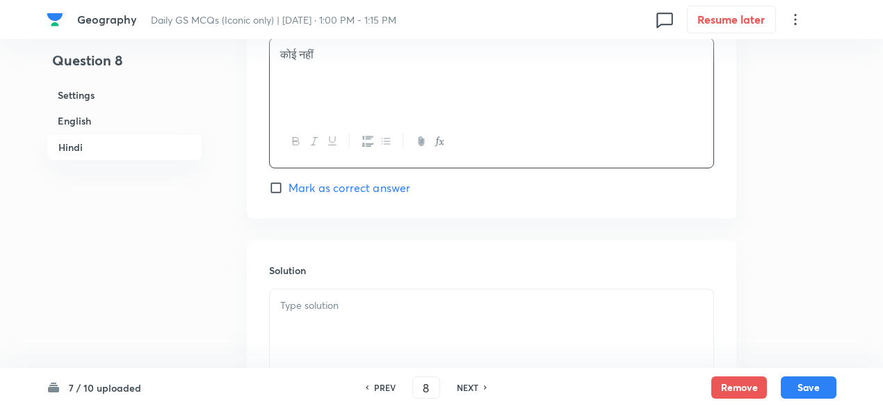
scroll to position [3087, 0]
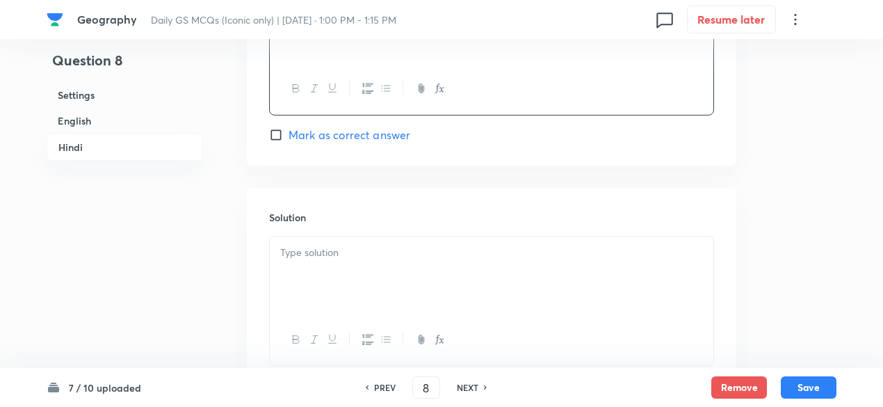
click at [355, 245] on p at bounding box center [491, 253] width 422 height 16
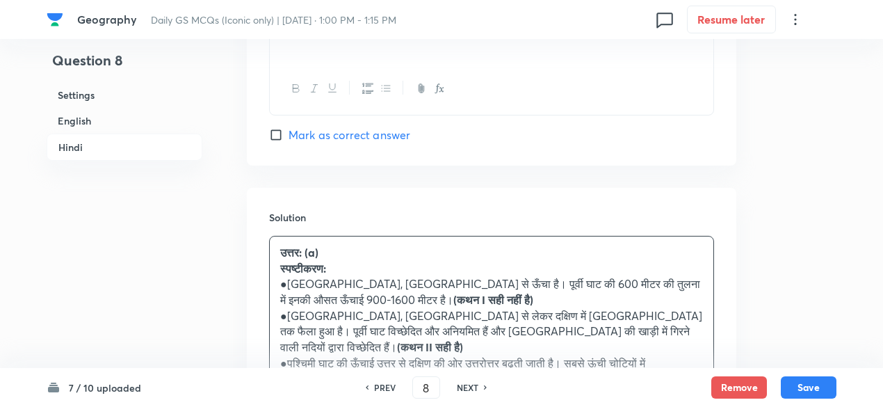
click at [126, 120] on h6 "English" at bounding box center [125, 121] width 156 height 26
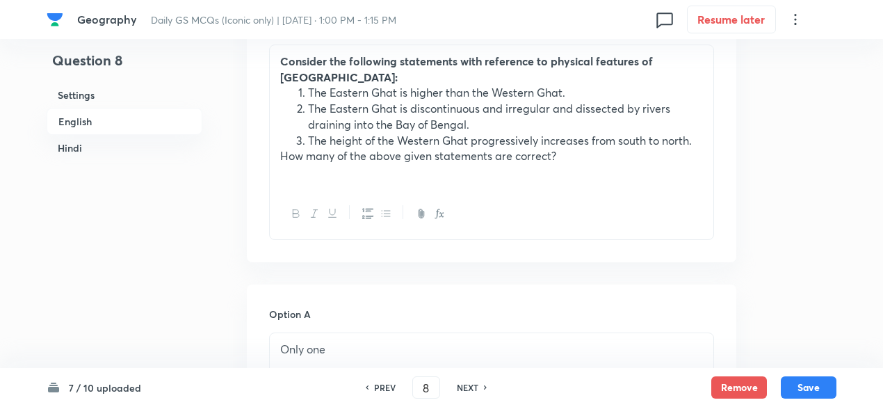
scroll to position [655, 0]
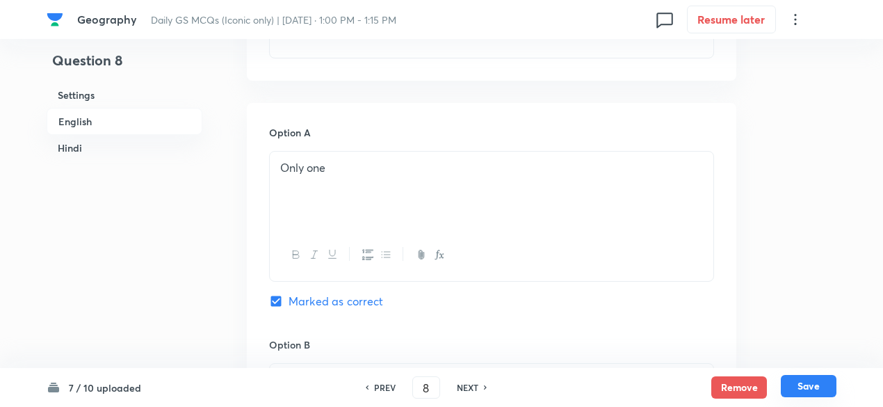
click at [810, 383] on button "Save" at bounding box center [808, 386] width 56 height 22
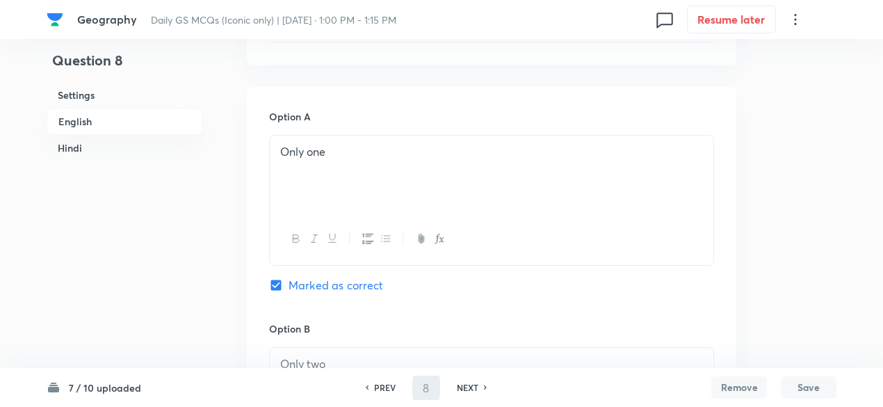
type input "9"
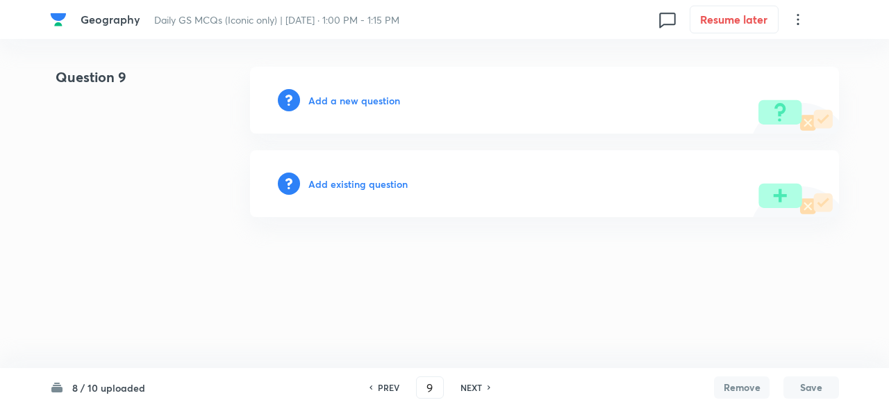
click at [375, 101] on h6 "Add a new question" at bounding box center [355, 100] width 92 height 15
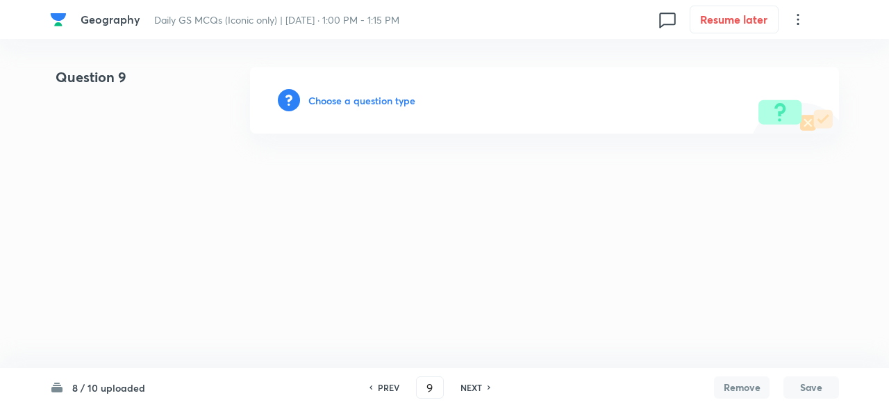
click at [375, 101] on h6 "Choose a question type" at bounding box center [362, 100] width 107 height 15
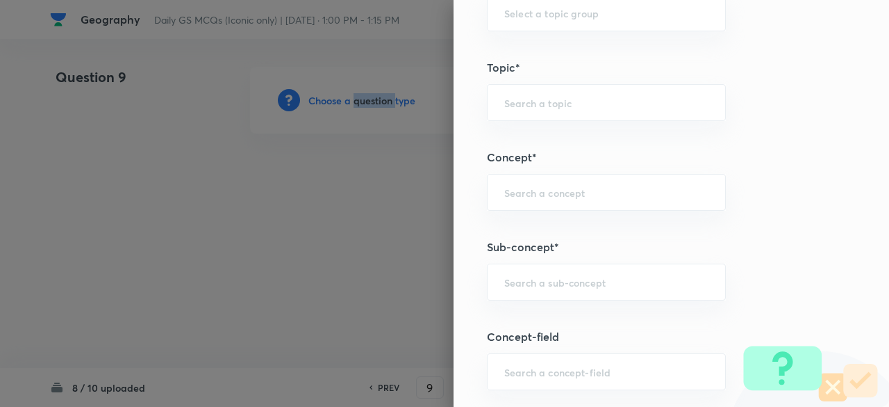
scroll to position [834, 0]
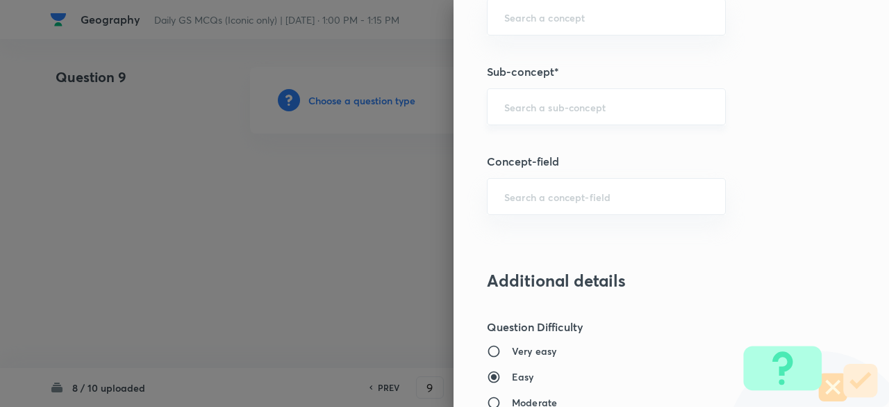
click at [624, 108] on input "text" at bounding box center [606, 106] width 204 height 13
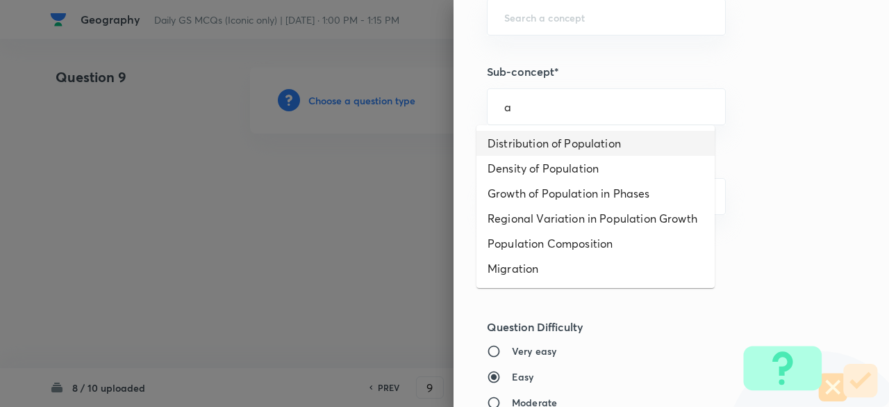
click at [606, 134] on li "Distribution of Population" at bounding box center [596, 143] width 238 height 25
click at [606, 134] on div "Question settings Question type* Single choice correct Number of options* 2 3 4…" at bounding box center [672, 203] width 436 height 407
type input "Distribution of Population"
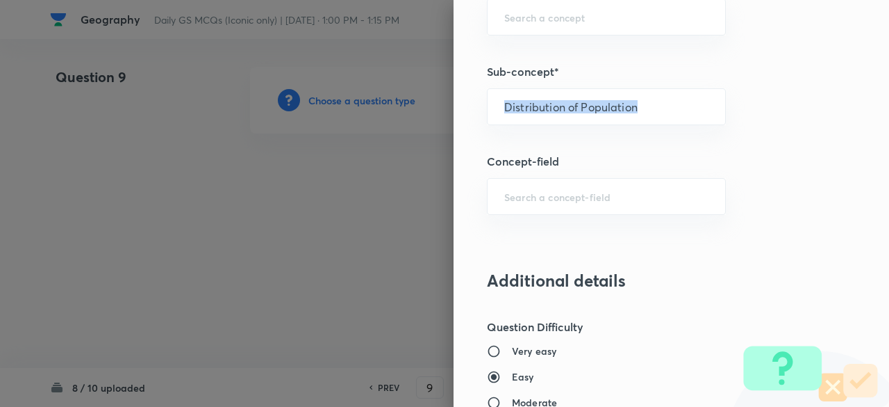
type input "Geography"
type input "Human Geography"
type input "Population:Growth and Composition"
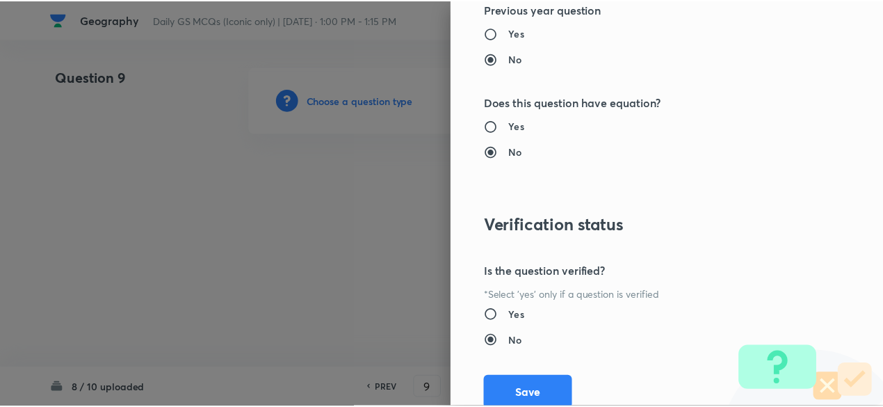
scroll to position [1484, 0]
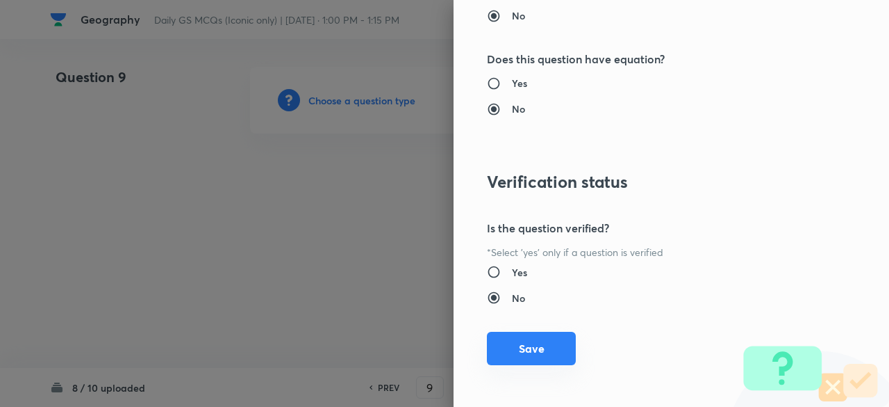
click at [558, 337] on button "Save" at bounding box center [531, 347] width 89 height 33
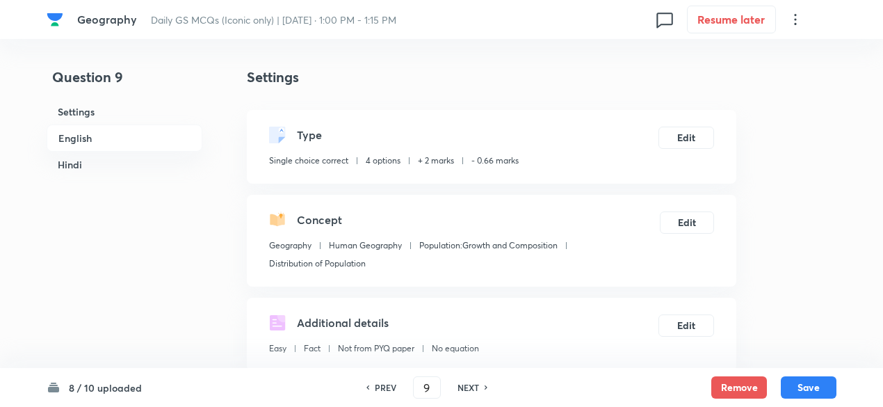
click at [142, 140] on h6 "English" at bounding box center [125, 137] width 156 height 27
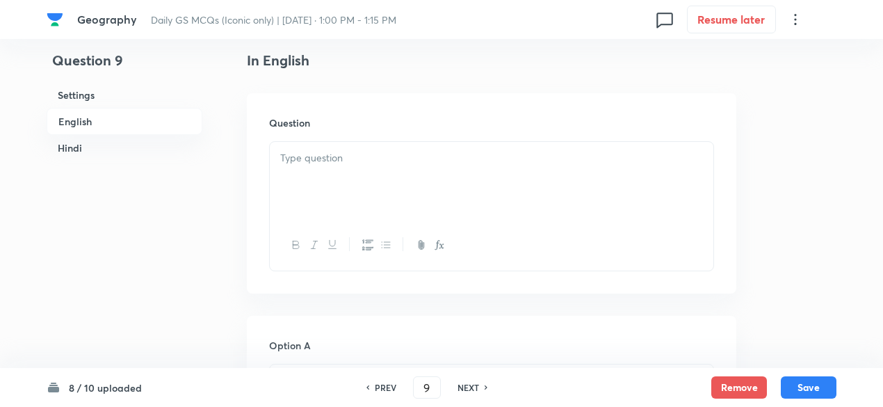
click at [445, 187] on div at bounding box center [491, 181] width 443 height 78
click at [407, 190] on div at bounding box center [491, 181] width 443 height 78
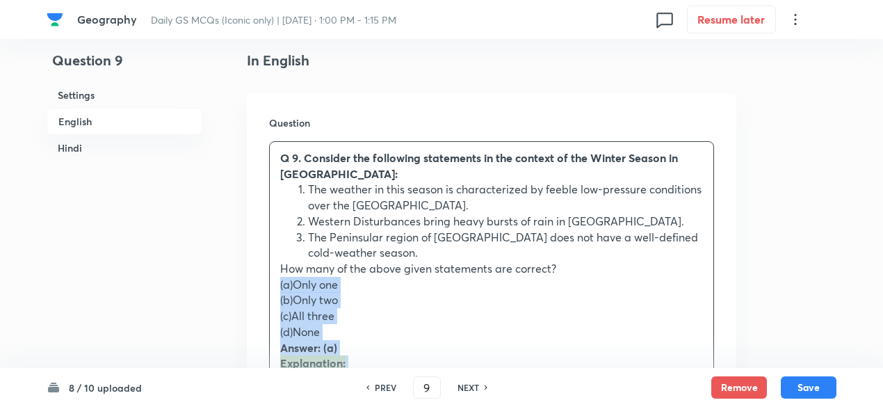
drag, startPoint x: 277, startPoint y: 284, endPoint x: 258, endPoint y: 284, distance: 18.8
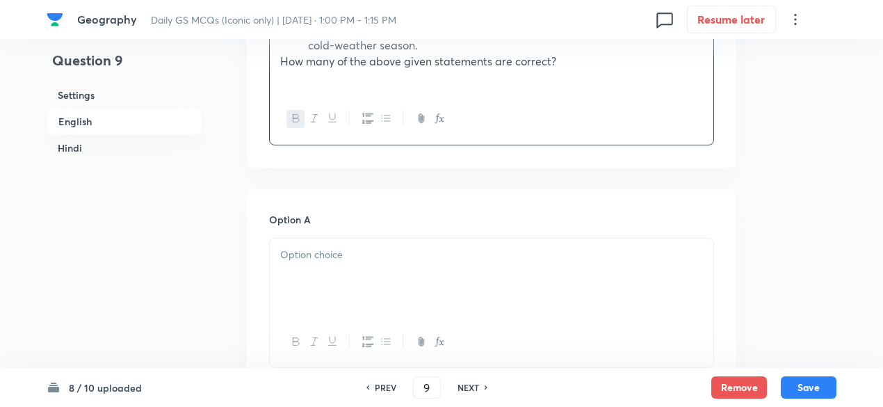
scroll to position [585, 0]
click at [352, 245] on p at bounding box center [491, 253] width 422 height 16
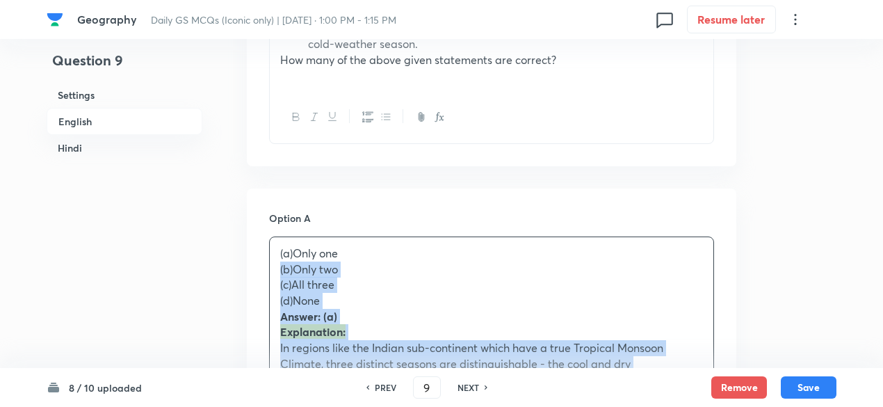
drag, startPoint x: 264, startPoint y: 266, endPoint x: 261, endPoint y: 247, distance: 19.0
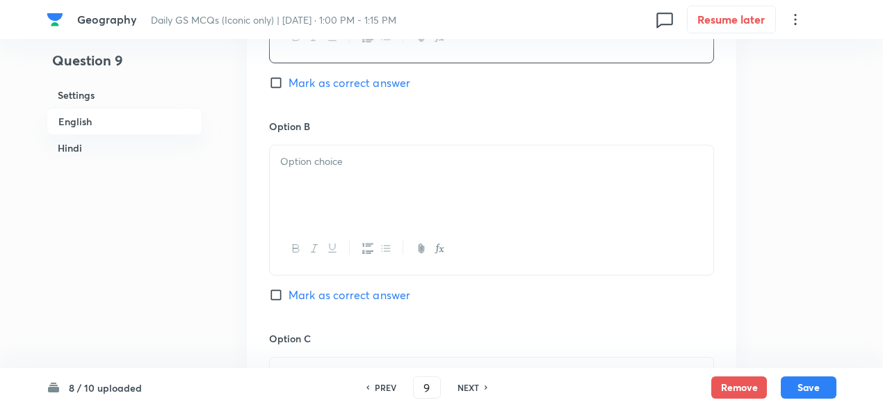
scroll to position [933, 0]
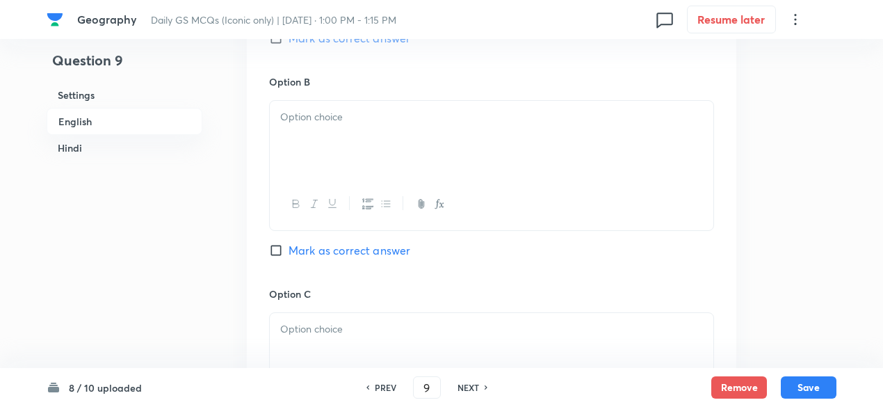
click at [357, 126] on div at bounding box center [491, 140] width 443 height 78
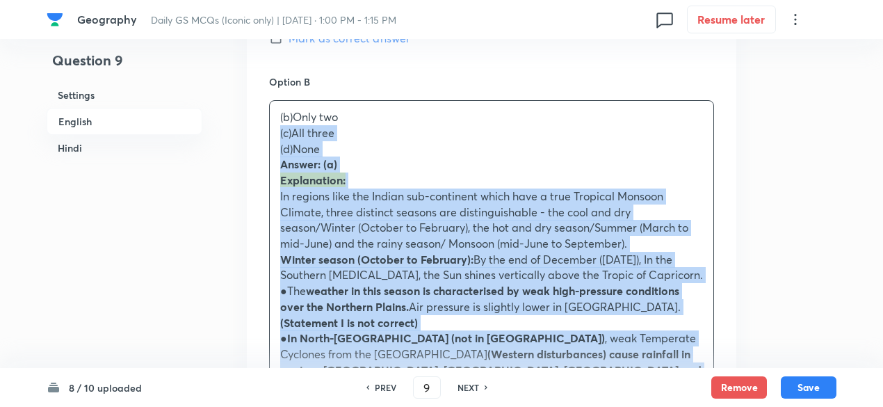
drag, startPoint x: 291, startPoint y: 126, endPoint x: 267, endPoint y: 117, distance: 26.2
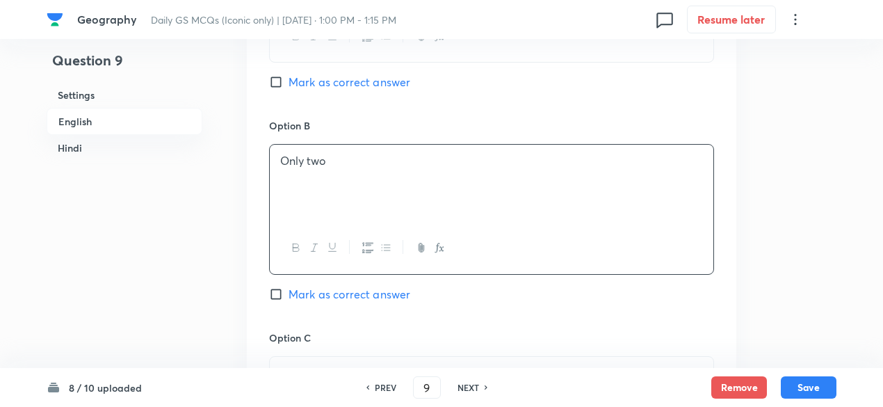
scroll to position [863, 0]
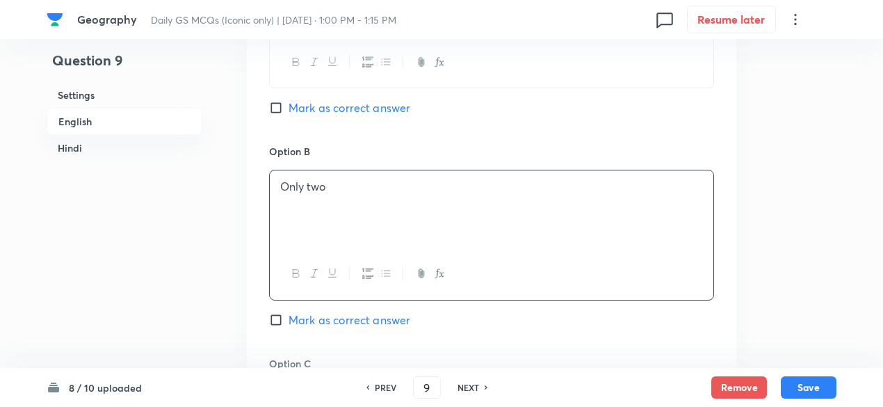
click at [356, 79] on div "Option A Only one [PERSON_NAME] as correct answer" at bounding box center [491, 38] width 445 height 211
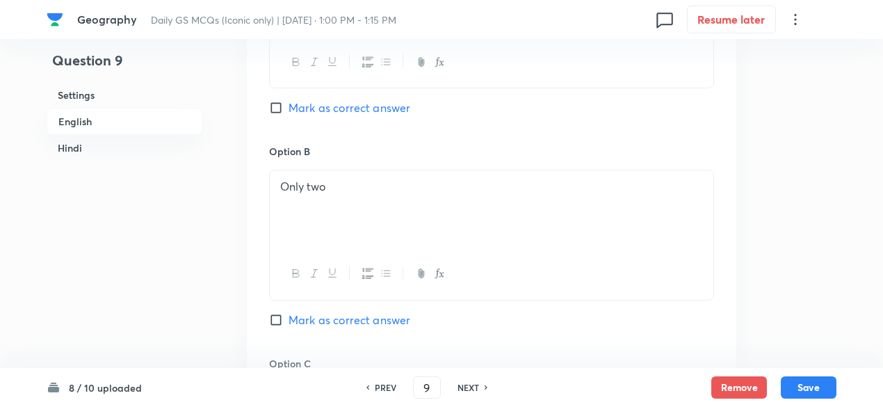
click at [356, 99] on span "Mark as correct answer" at bounding box center [349, 107] width 122 height 17
click at [288, 101] on input "Mark as correct answer" at bounding box center [278, 108] width 19 height 14
click at [356, 99] on span "Mark as correct answer" at bounding box center [349, 107] width 122 height 17
click at [288, 101] on input "Mark as correct answer" at bounding box center [278, 108] width 19 height 14
checkbox input "true"
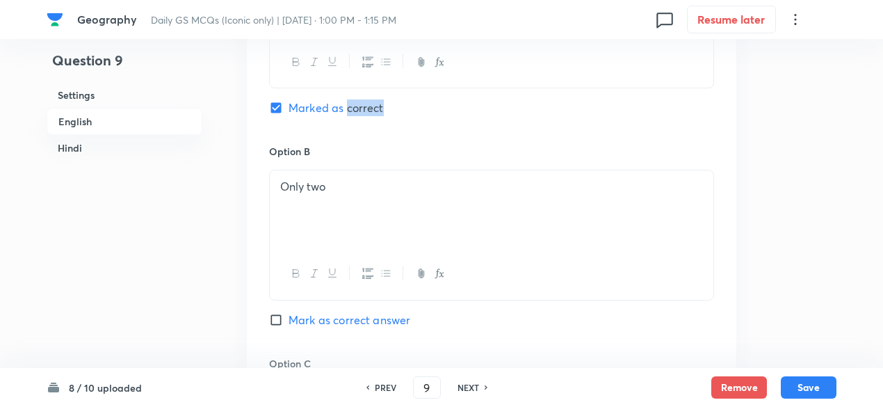
checkbox input "true"
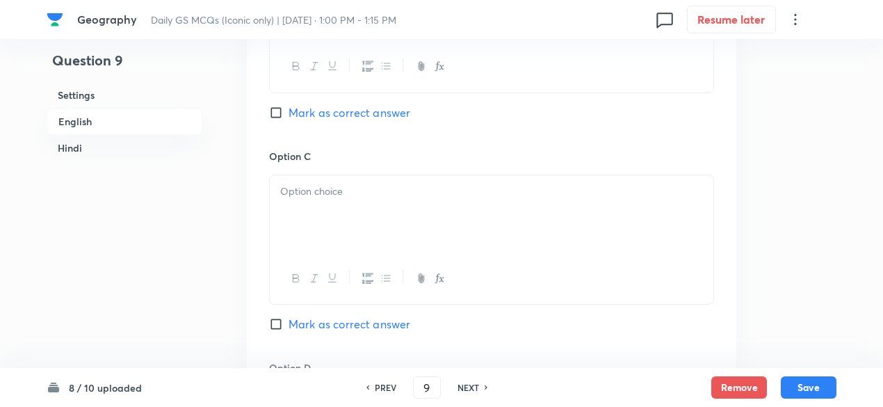
scroll to position [1072, 0]
click at [332, 211] on div at bounding box center [491, 213] width 443 height 78
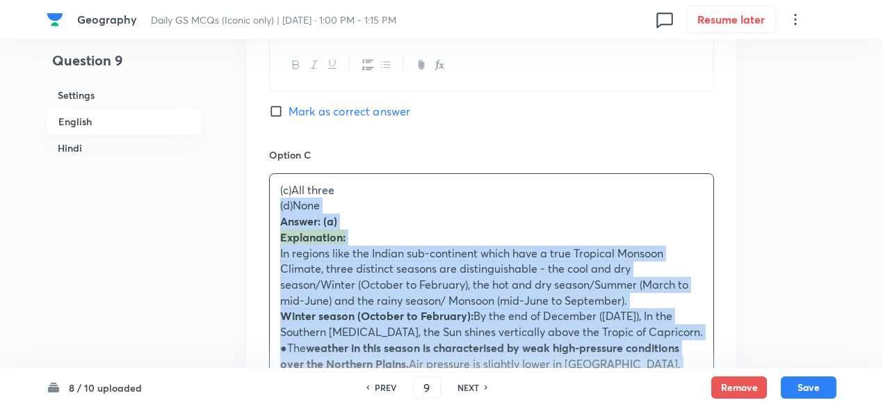
drag, startPoint x: 270, startPoint y: 190, endPoint x: 268, endPoint y: 160, distance: 29.9
click at [257, 182] on div "Option A Only one Marked as correct Option B Only two Mark as correct answer Op…" at bounding box center [491, 308] width 489 height 1212
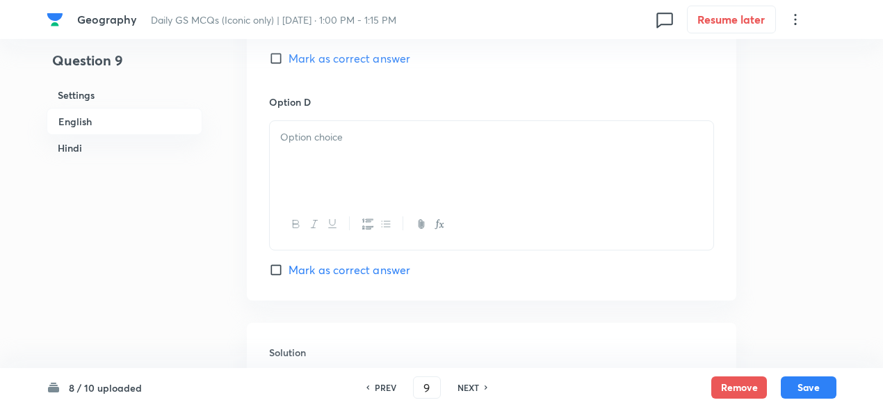
scroll to position [1349, 0]
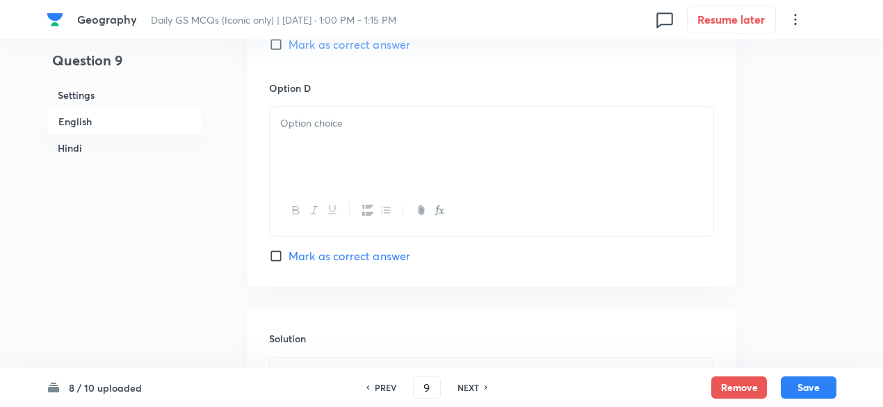
click at [347, 151] on div at bounding box center [491, 146] width 443 height 78
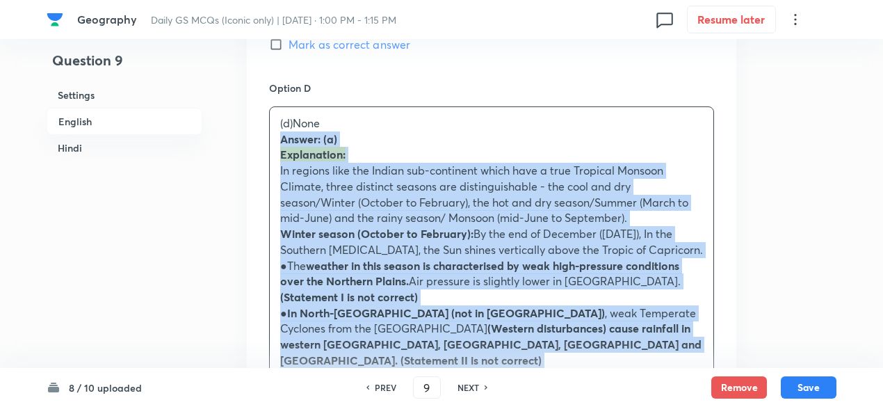
drag, startPoint x: 270, startPoint y: 133, endPoint x: 259, endPoint y: 129, distance: 12.5
click at [259, 129] on div "Option A Only one Marked as correct Option B Only two Mark as correct answer Op…" at bounding box center [491, 22] width 489 height 1197
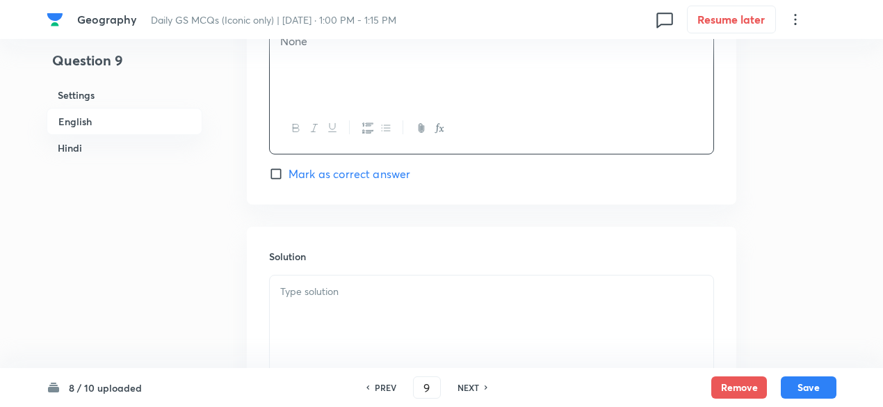
scroll to position [1488, 0]
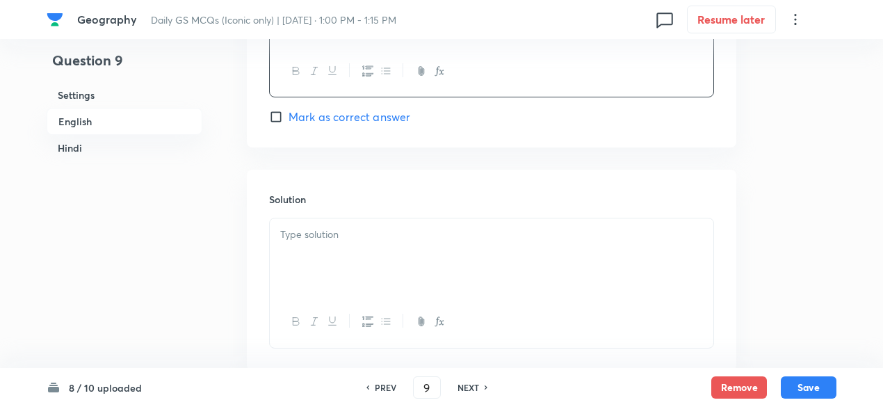
click at [354, 240] on div at bounding box center [491, 257] width 443 height 78
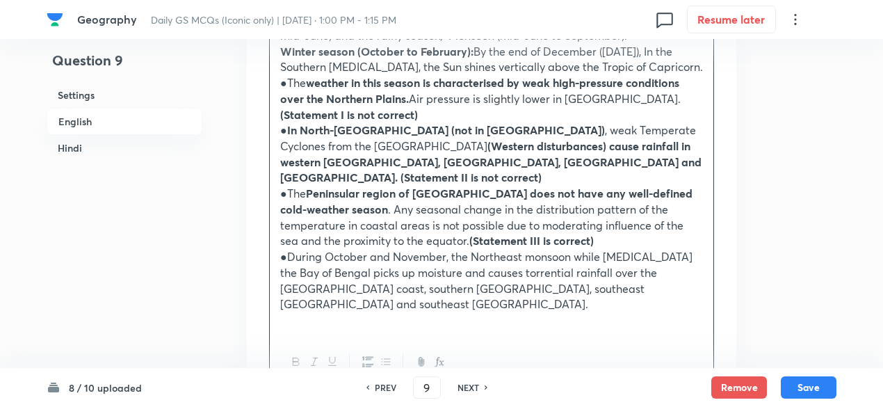
click at [124, 126] on h6 "English" at bounding box center [125, 121] width 156 height 27
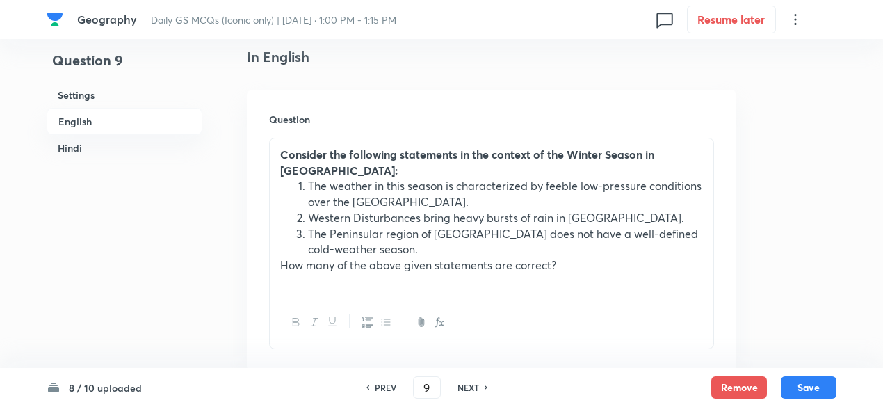
scroll to position [655, 0]
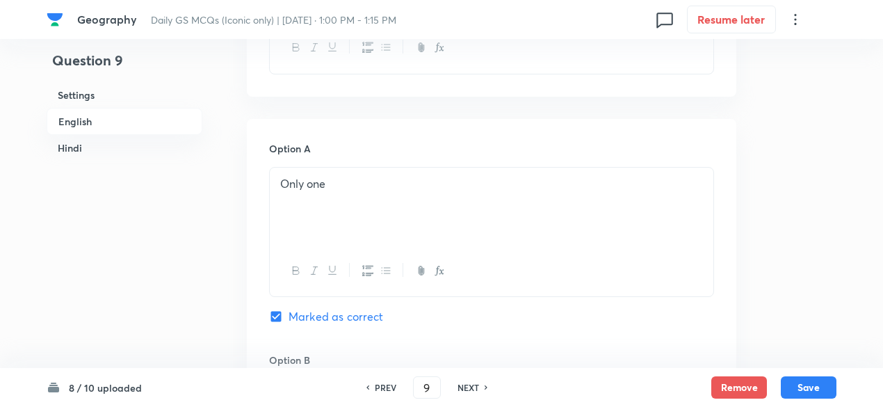
click at [122, 156] on h6 "Hindi" at bounding box center [125, 148] width 156 height 26
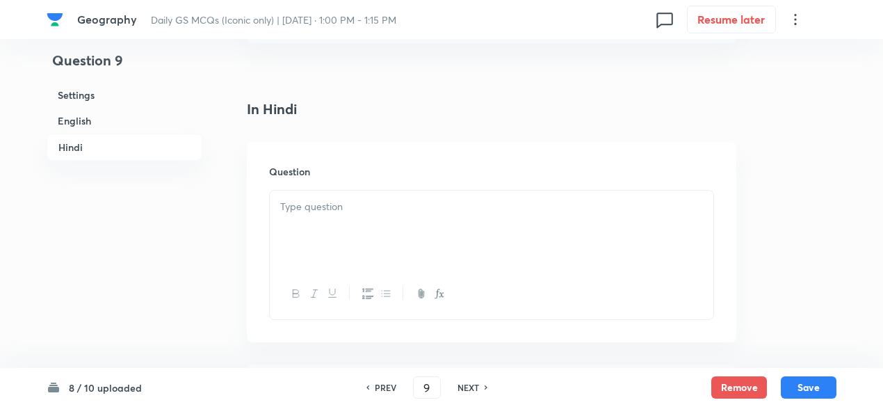
click at [358, 190] on div at bounding box center [491, 229] width 443 height 78
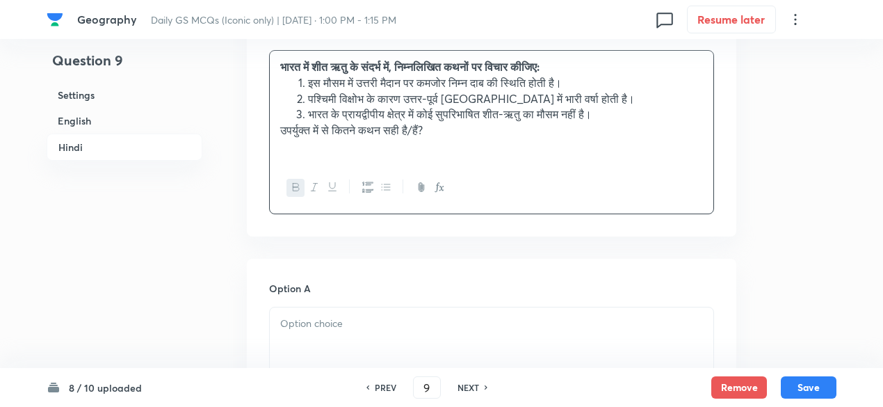
scroll to position [2342, 0]
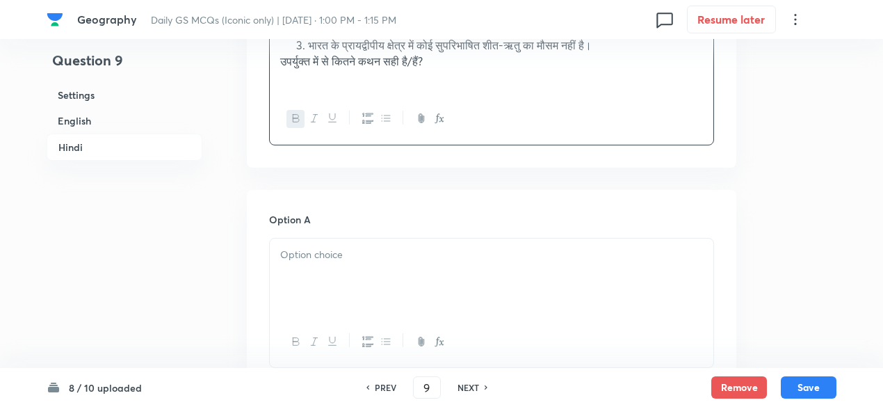
click at [315, 247] on p at bounding box center [491, 255] width 422 height 16
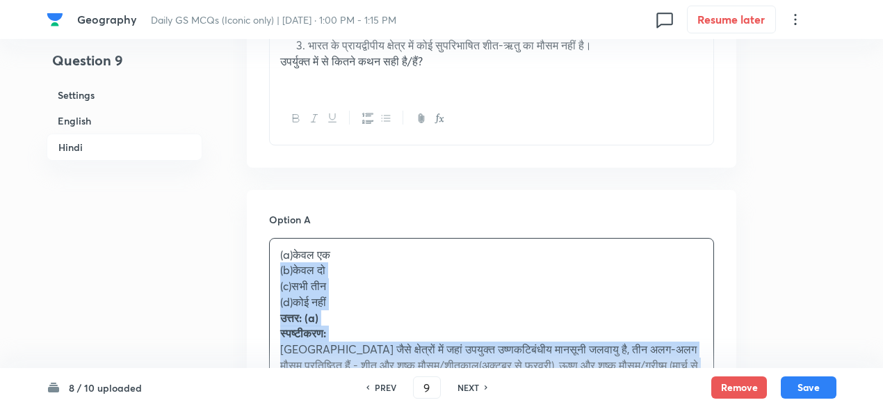
drag, startPoint x: 278, startPoint y: 221, endPoint x: 265, endPoint y: 222, distance: 12.5
drag, startPoint x: 265, startPoint y: 222, endPoint x: 267, endPoint y: 207, distance: 14.7
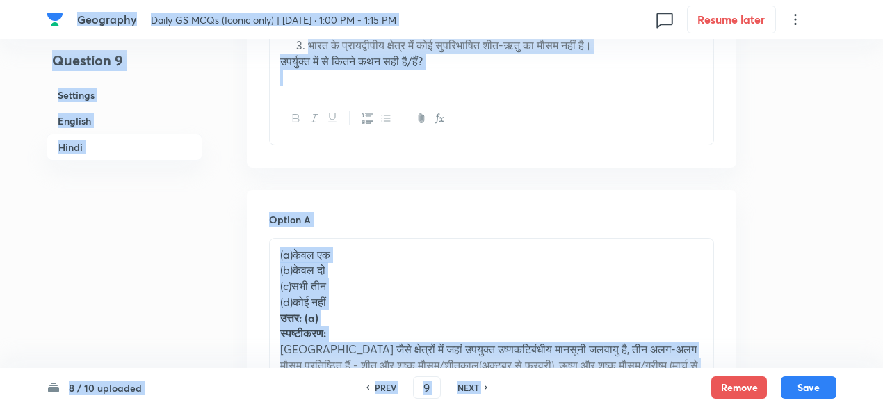
click at [374, 262] on p "(b)केवल दो" at bounding box center [491, 270] width 422 height 16
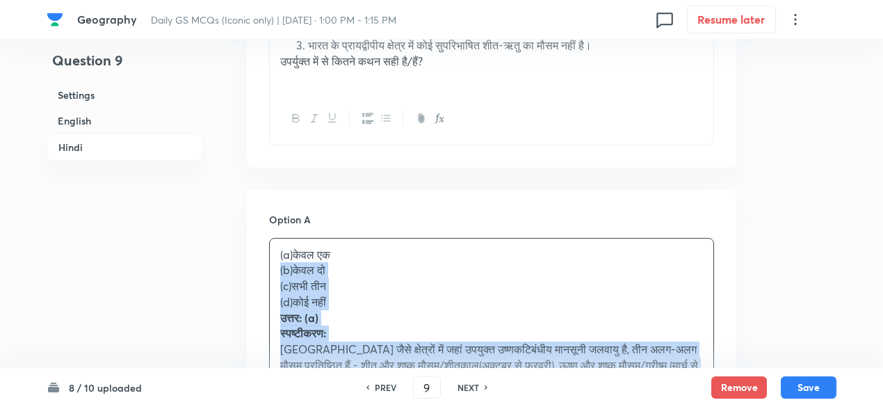
drag, startPoint x: 283, startPoint y: 229, endPoint x: 251, endPoint y: 220, distance: 33.2
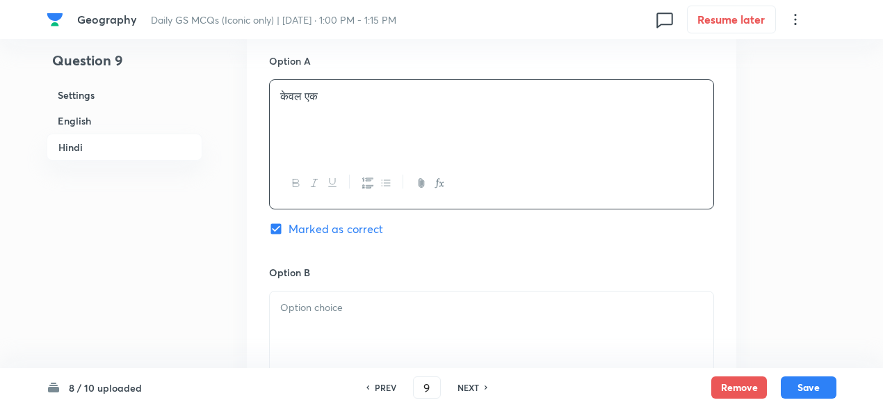
scroll to position [2550, 0]
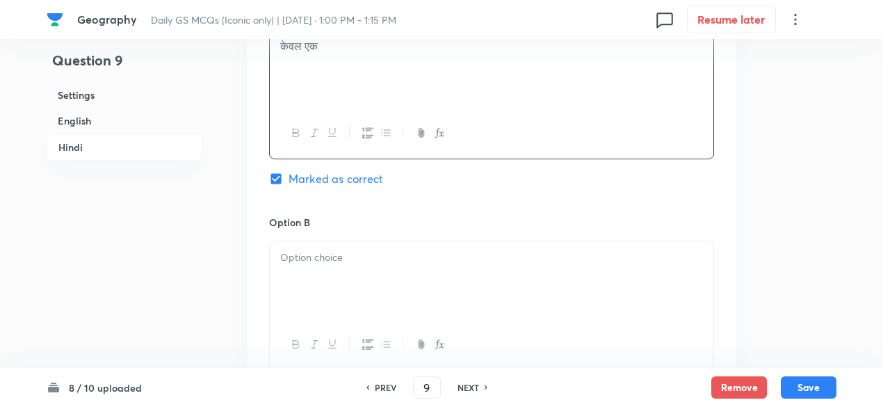
click at [336, 258] on div at bounding box center [491, 280] width 443 height 78
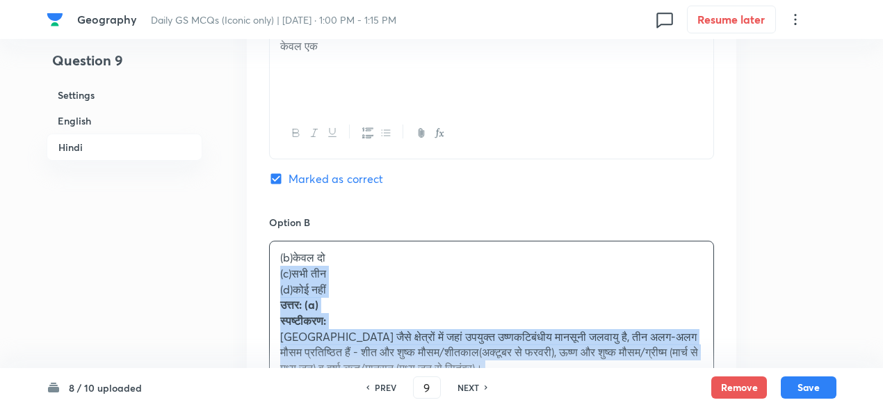
drag, startPoint x: 270, startPoint y: 234, endPoint x: 256, endPoint y: 226, distance: 15.6
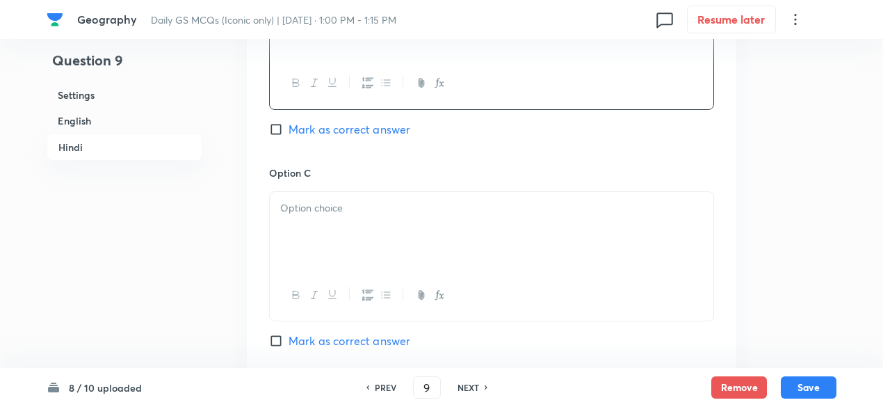
scroll to position [2828, 0]
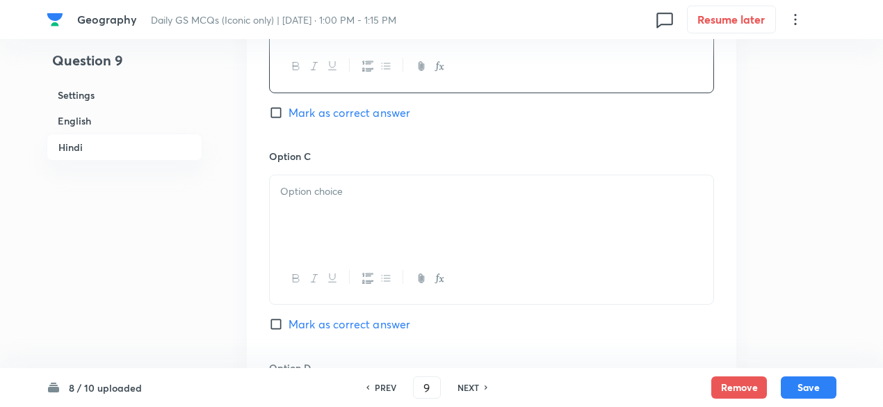
click at [334, 175] on div at bounding box center [491, 214] width 443 height 78
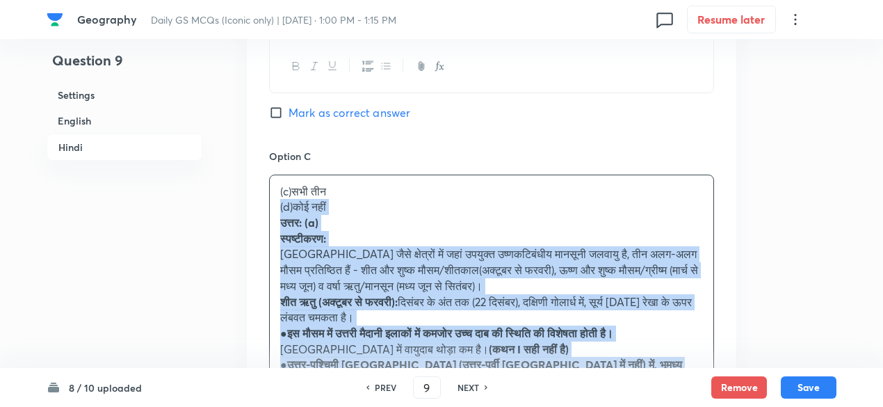
drag, startPoint x: 272, startPoint y: 161, endPoint x: 264, endPoint y: 158, distance: 8.8
click at [264, 158] on div "Option A केवल एक Marked as correct Option B केवल दो Mark as correct answer Opti…" at bounding box center [491, 285] width 489 height 1165
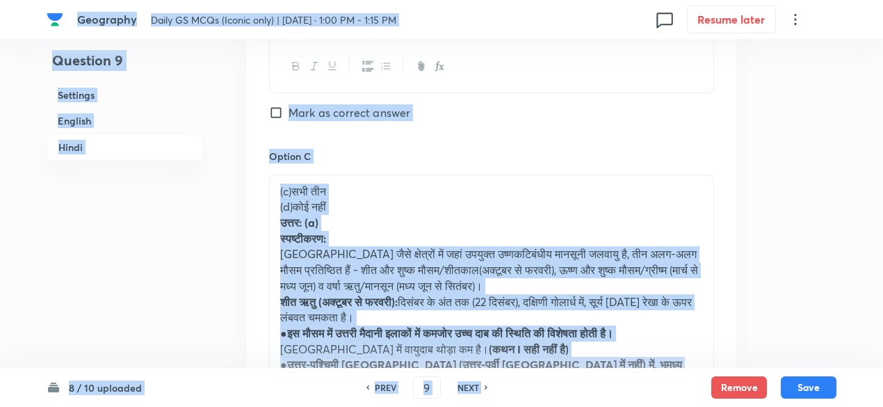
click at [422, 199] on p "(d)कोई नहीं" at bounding box center [491, 207] width 422 height 16
click at [411, 215] on p "उत्तर: (a)" at bounding box center [491, 223] width 422 height 16
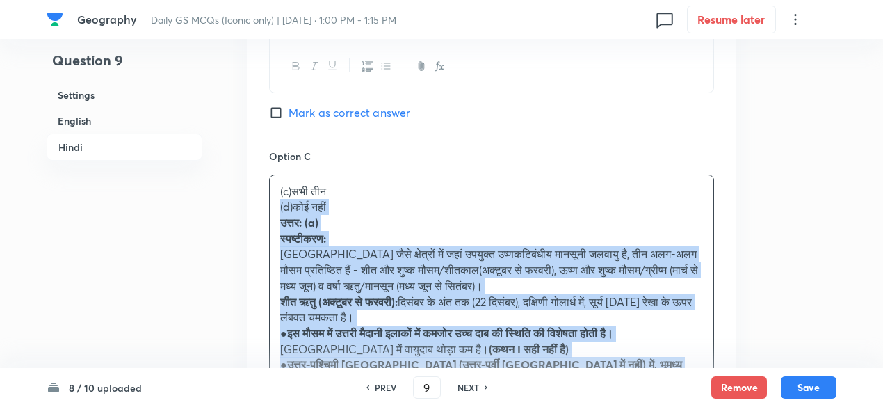
drag, startPoint x: 294, startPoint y: 170, endPoint x: 254, endPoint y: 156, distance: 42.0
click at [254, 156] on div "Option A केवल एक Marked as correct Option B केवल दो Mark as correct answer Opti…" at bounding box center [491, 285] width 489 height 1165
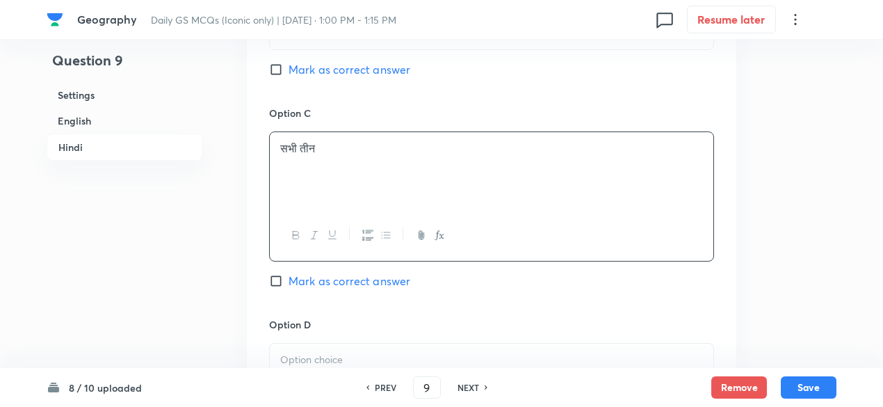
scroll to position [3037, 0]
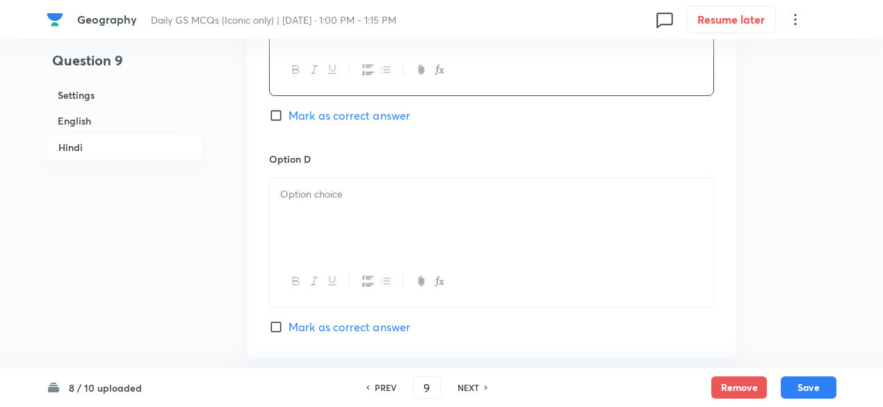
click at [328, 178] on div at bounding box center [491, 217] width 443 height 78
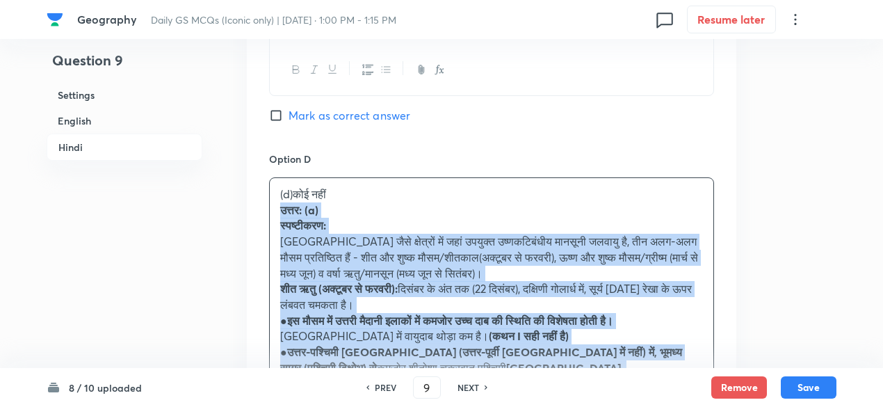
drag, startPoint x: 279, startPoint y: 167, endPoint x: 283, endPoint y: 158, distance: 9.7
click at [277, 178] on div "(d)कोई नहीं उत्तर: (a) स्पष्टीकरण: भारतीय उपमहाद्वीप जैसे क्षेत्रों में जहां उप…" at bounding box center [491, 360] width 443 height 364
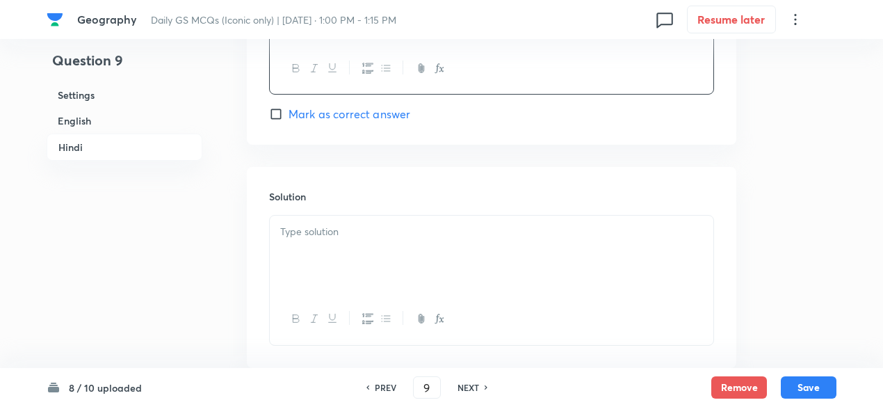
scroll to position [3282, 0]
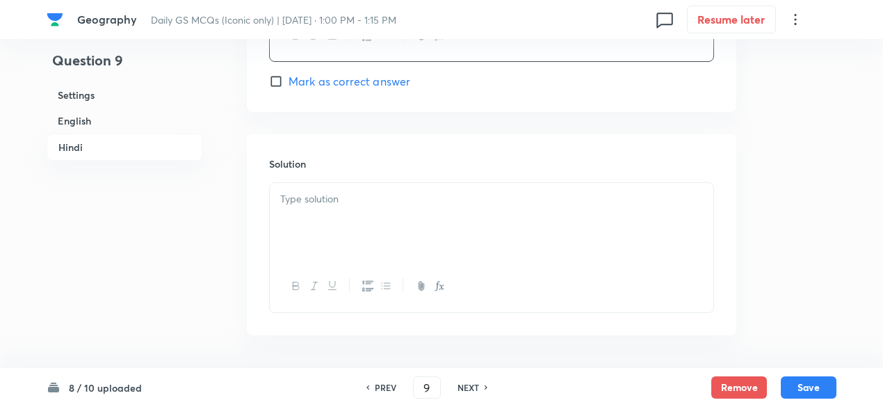
click at [345, 187] on div at bounding box center [491, 222] width 443 height 78
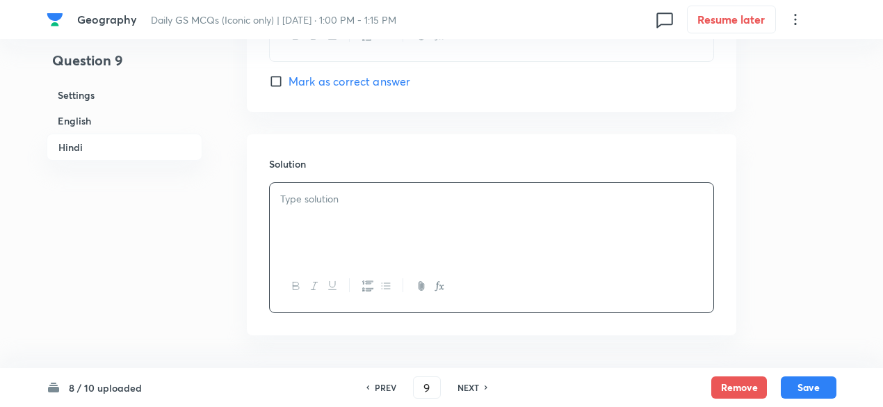
click at [345, 187] on div at bounding box center [491, 222] width 443 height 78
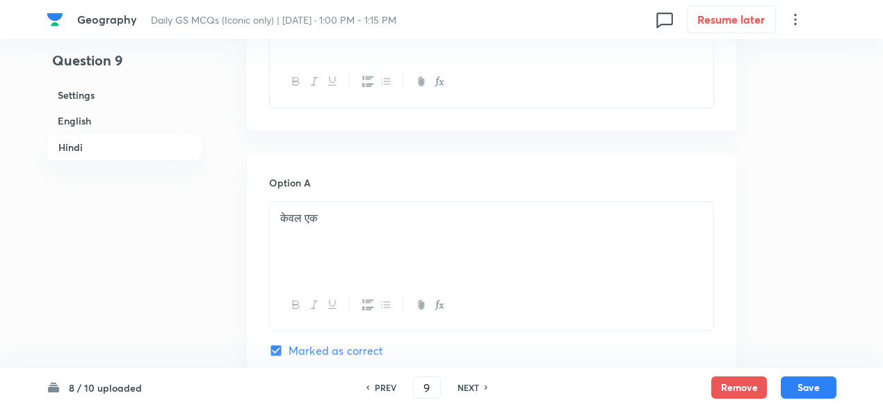
click at [108, 115] on h6 "English" at bounding box center [125, 121] width 156 height 26
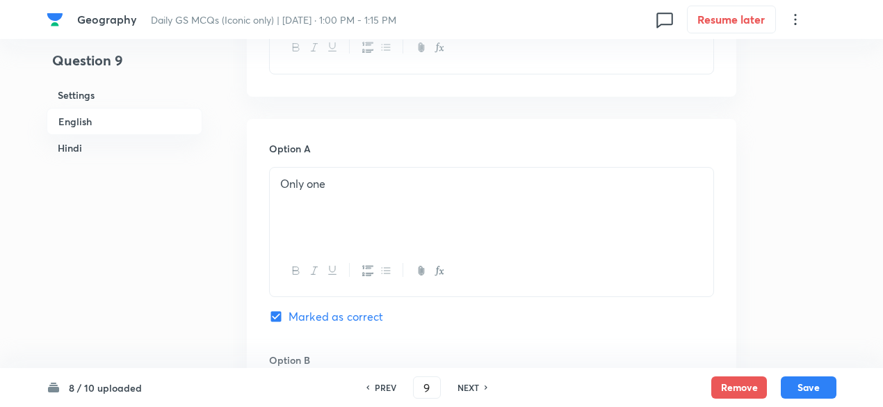
click at [119, 151] on h6 "Hindi" at bounding box center [125, 148] width 156 height 26
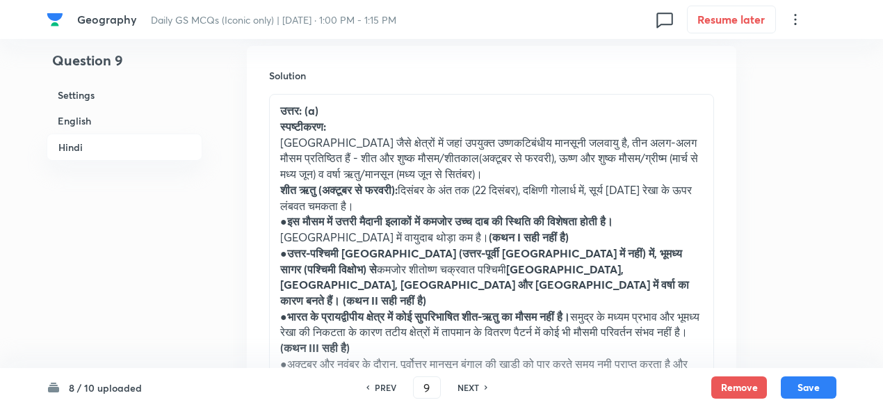
scroll to position [3520, 0]
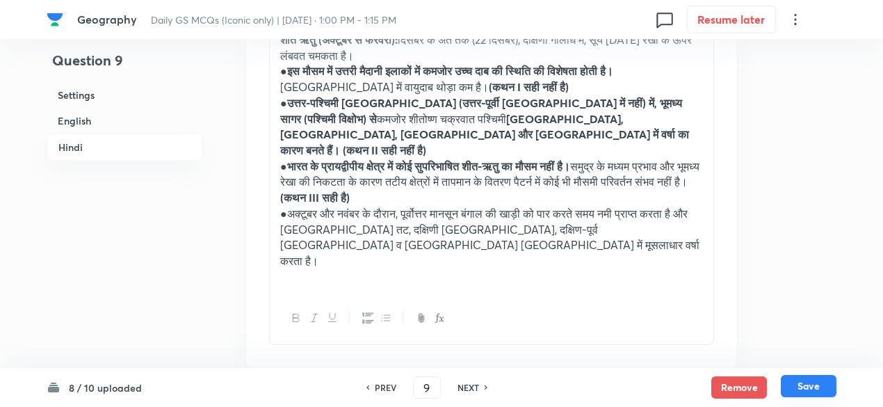
click at [818, 393] on button "Save" at bounding box center [808, 386] width 56 height 22
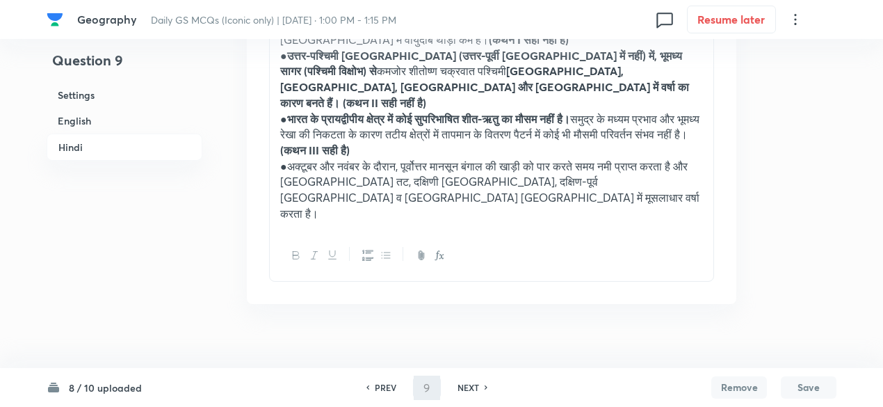
scroll to position [3458, 0]
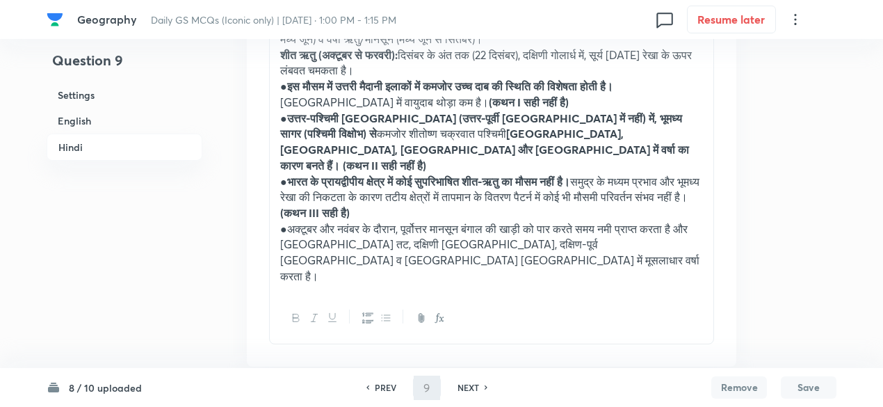
type input "10"
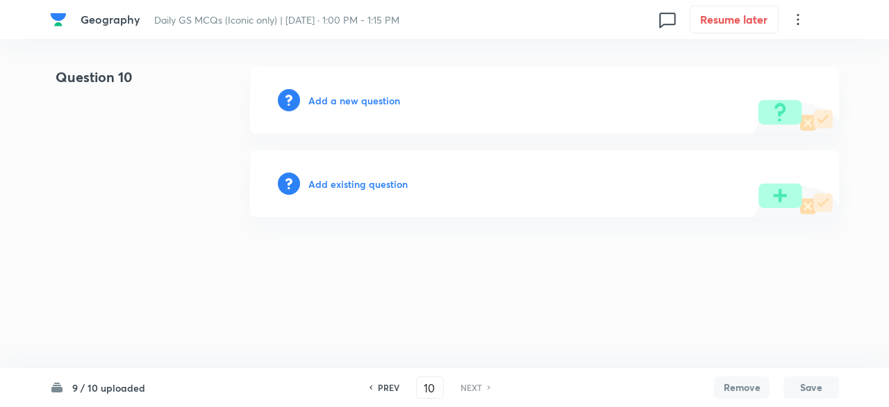
click at [379, 102] on h6 "Add a new question" at bounding box center [355, 100] width 92 height 15
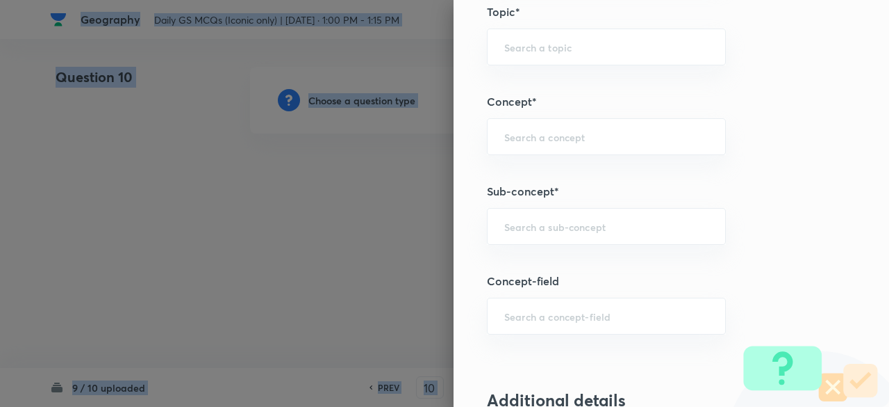
scroll to position [834, 0]
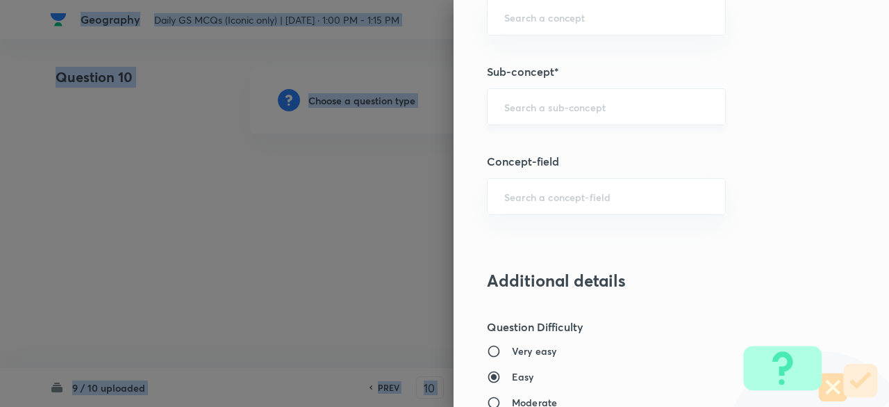
click at [605, 116] on div "​" at bounding box center [606, 106] width 239 height 37
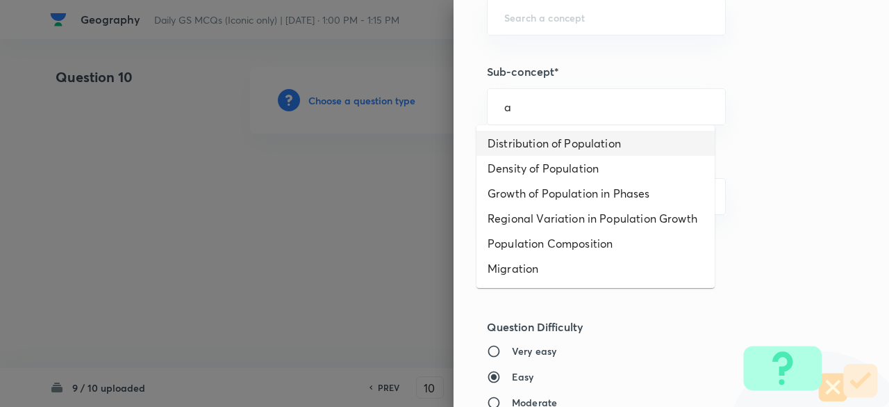
click at [596, 145] on li "Distribution of Population" at bounding box center [596, 143] width 238 height 25
type input "Distribution of Population"
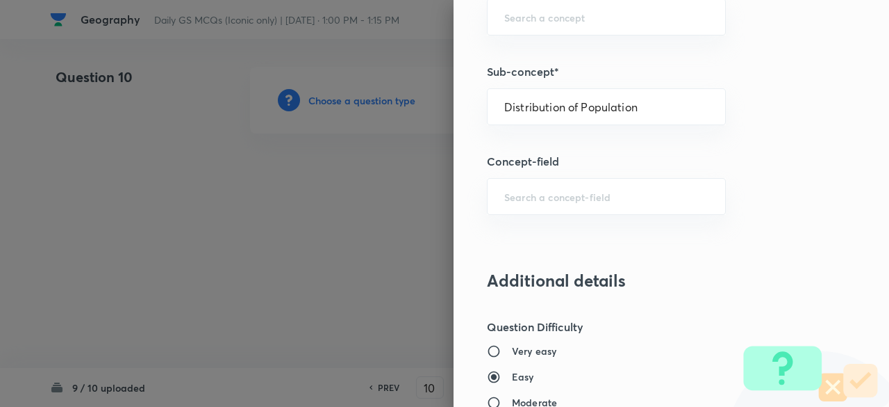
type input "Geography"
type input "Human Geography"
type input "Population:Growth and Composition"
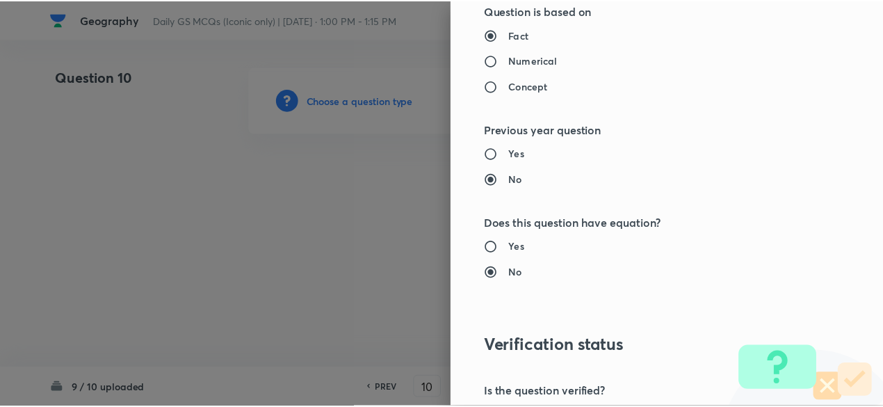
scroll to position [1484, 0]
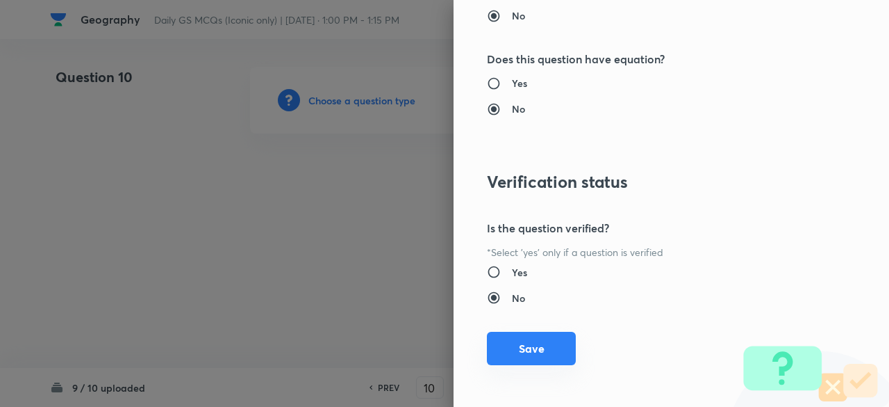
click at [530, 345] on button "Save" at bounding box center [531, 347] width 89 height 33
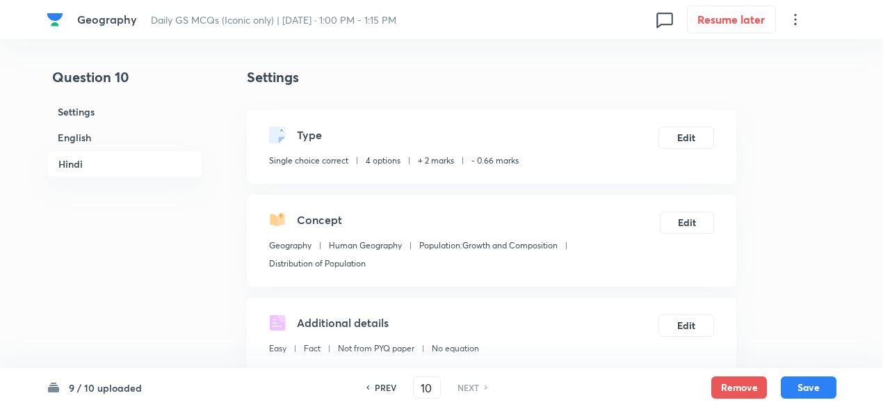
click at [140, 136] on h6 "English" at bounding box center [125, 137] width 156 height 26
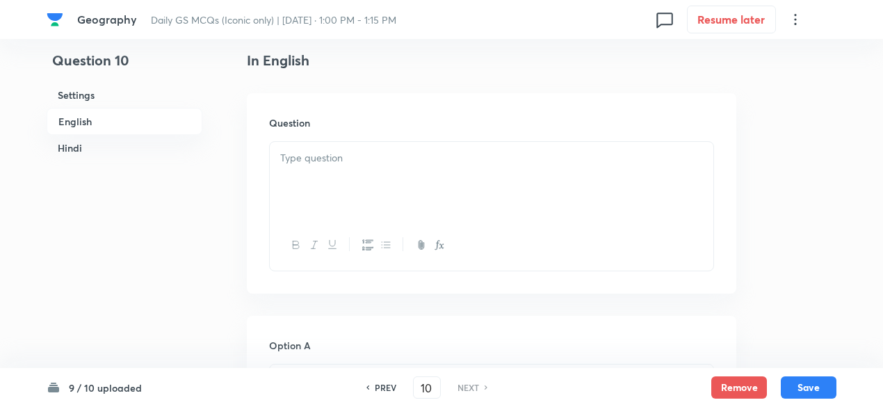
click at [364, 169] on div at bounding box center [491, 181] width 443 height 78
click at [392, 177] on div at bounding box center [491, 181] width 443 height 78
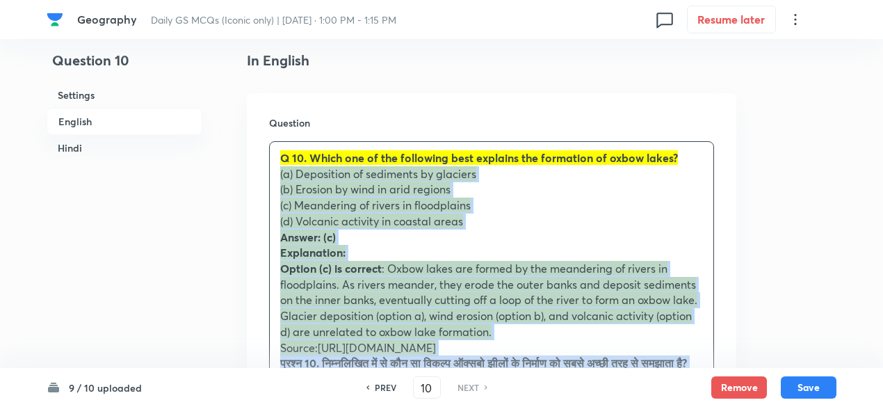
drag, startPoint x: 288, startPoint y: 231, endPoint x: 261, endPoint y: 176, distance: 61.5
click at [259, 176] on div "Question Q 10. Which one of the following best explains the formation of oxbow …" at bounding box center [491, 360] width 489 height 534
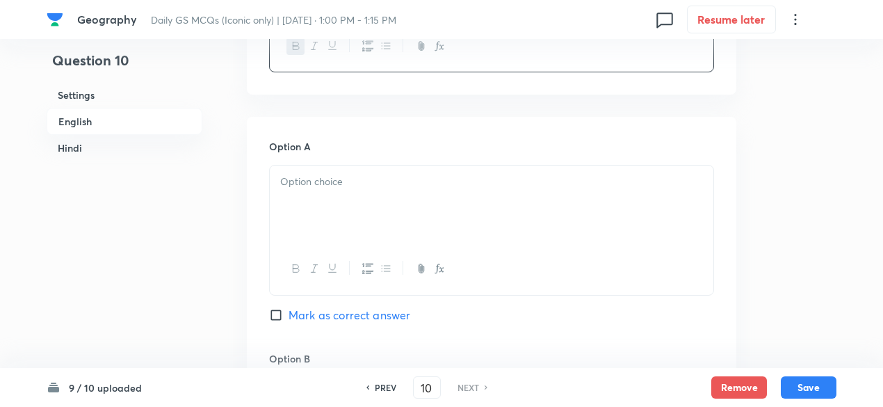
scroll to position [585, 0]
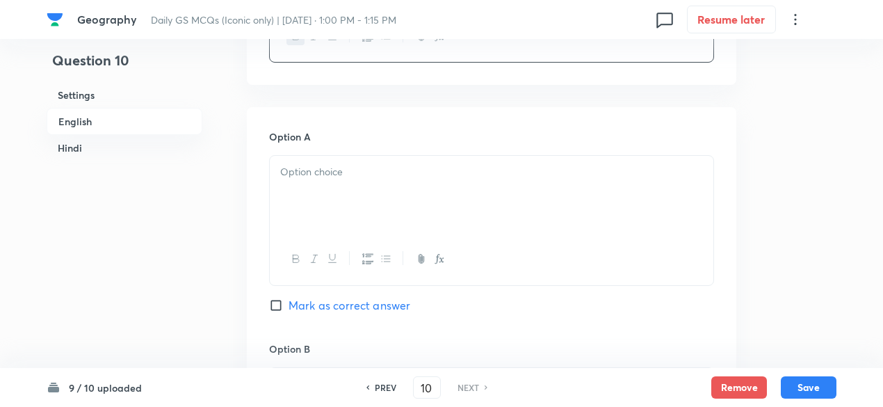
click at [332, 184] on div at bounding box center [491, 195] width 443 height 78
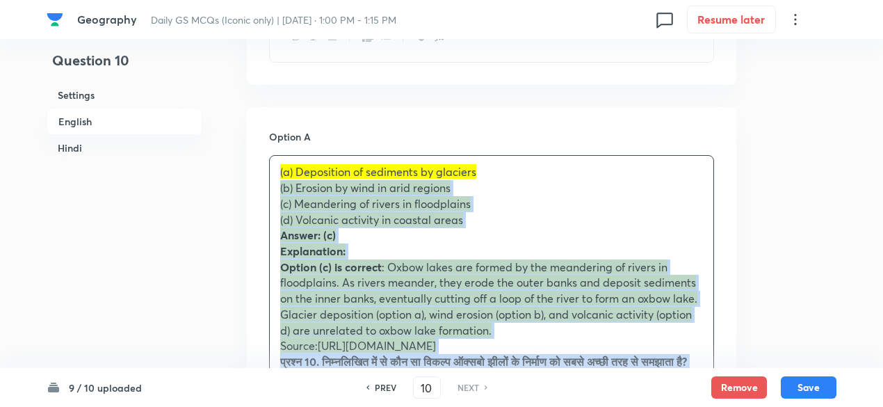
drag, startPoint x: 258, startPoint y: 184, endPoint x: 249, endPoint y: 181, distance: 9.7
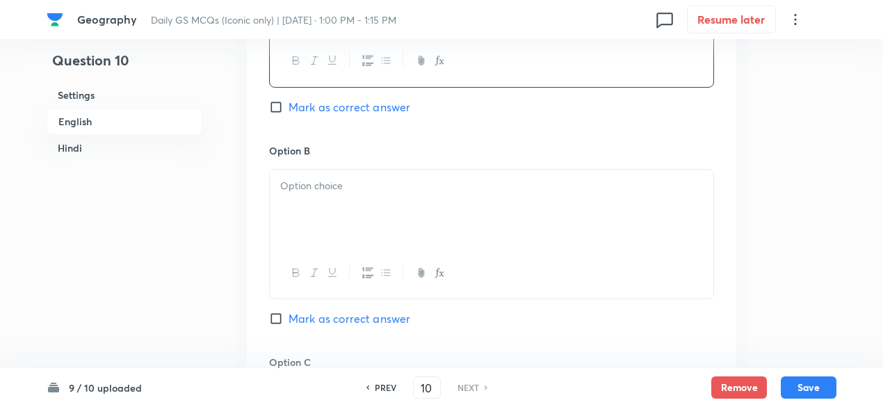
scroll to position [794, 0]
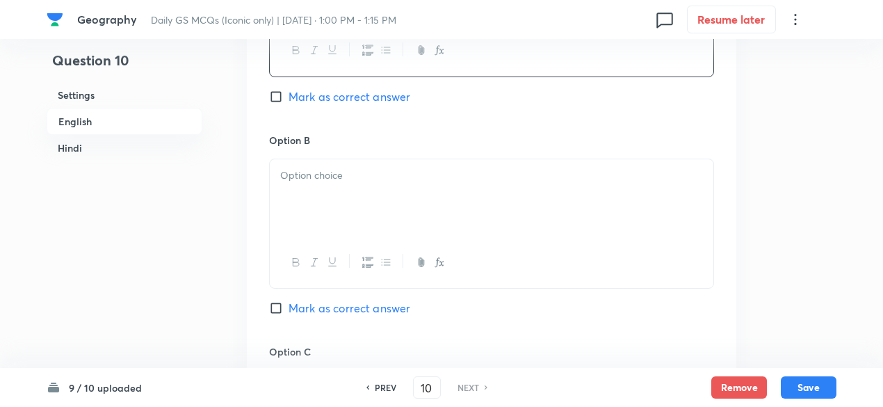
click at [338, 198] on div at bounding box center [491, 198] width 443 height 78
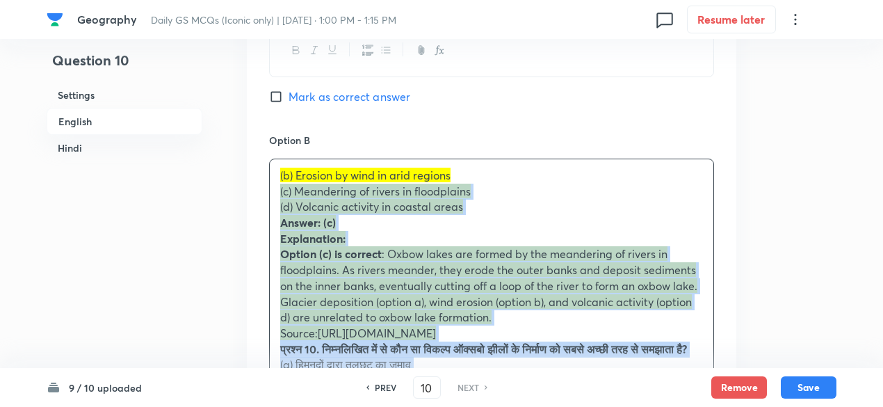
drag, startPoint x: 274, startPoint y: 210, endPoint x: 257, endPoint y: 184, distance: 30.6
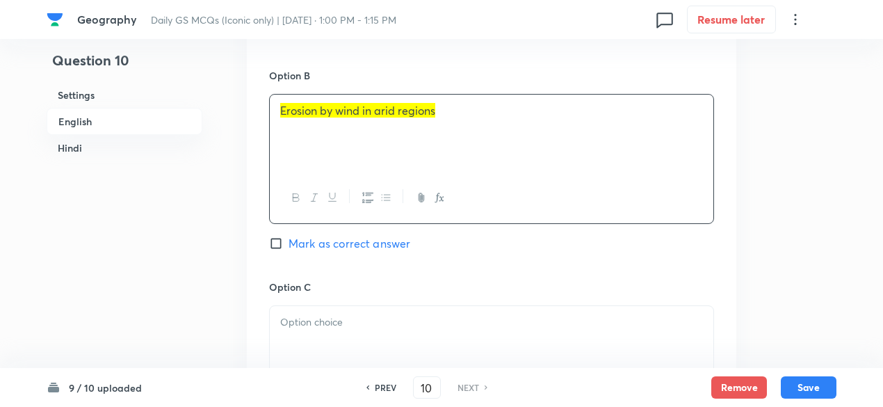
scroll to position [1002, 0]
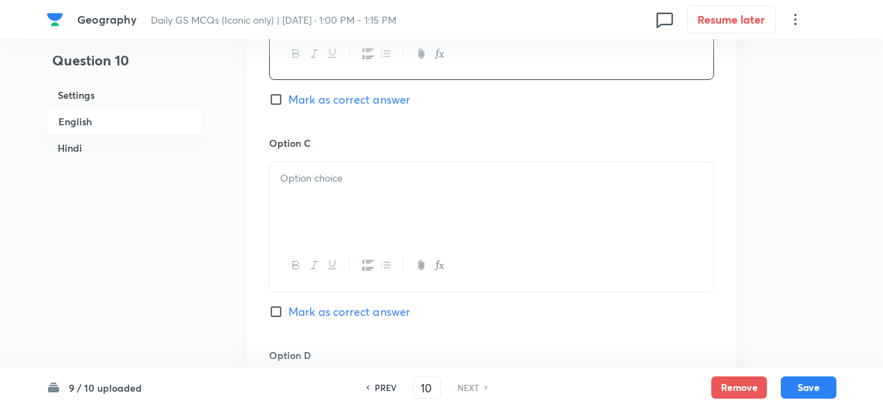
click at [328, 198] on div at bounding box center [491, 201] width 443 height 78
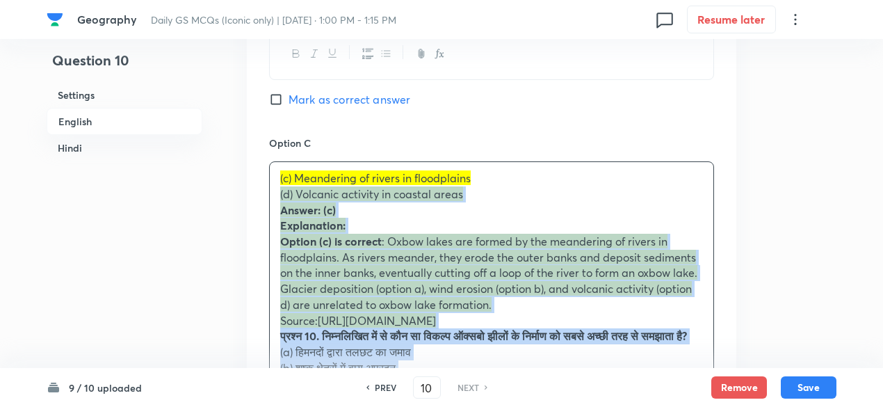
click at [260, 195] on div "Option A Deposition of sediments by glaciers Mark as correct answer Option B Er…" at bounding box center [491, 264] width 489 height 1149
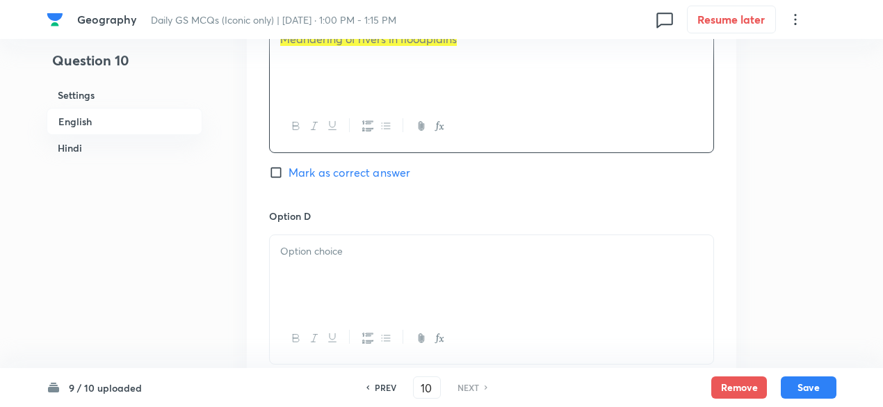
click at [360, 177] on span "Mark as correct answer" at bounding box center [349, 172] width 122 height 17
click at [288, 177] on input "Mark as correct answer" at bounding box center [278, 172] width 19 height 14
checkbox input "true"
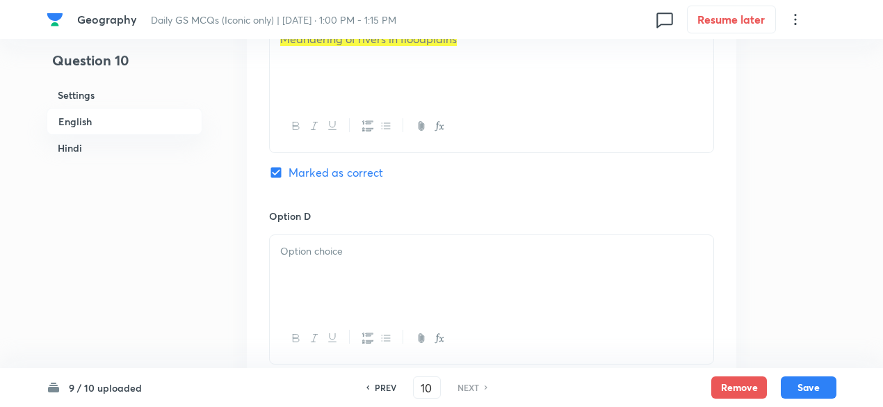
checkbox input "true"
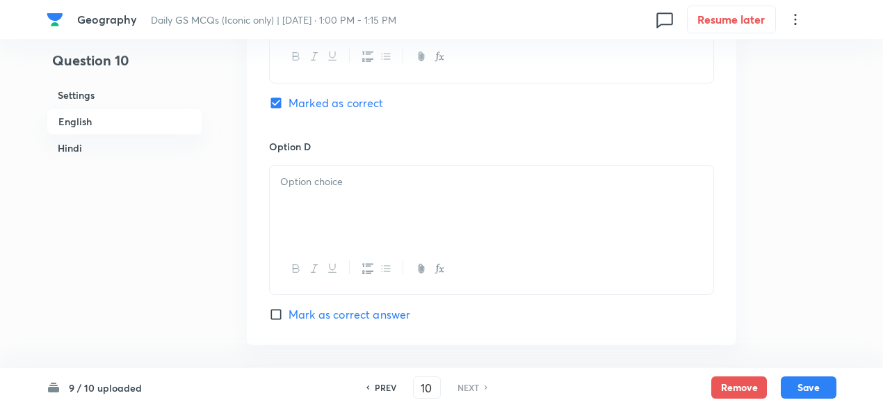
click at [355, 195] on div at bounding box center [491, 204] width 443 height 78
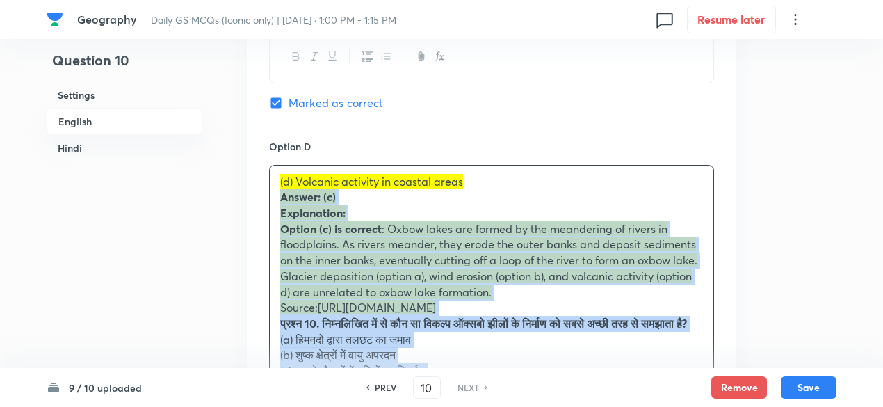
drag, startPoint x: 293, startPoint y: 200, endPoint x: 255, endPoint y: 195, distance: 38.5
click at [254, 195] on div "Option A Deposition of sediments by glaciers Mark as correct answer Option B Er…" at bounding box center [491, 48] width 489 height 1133
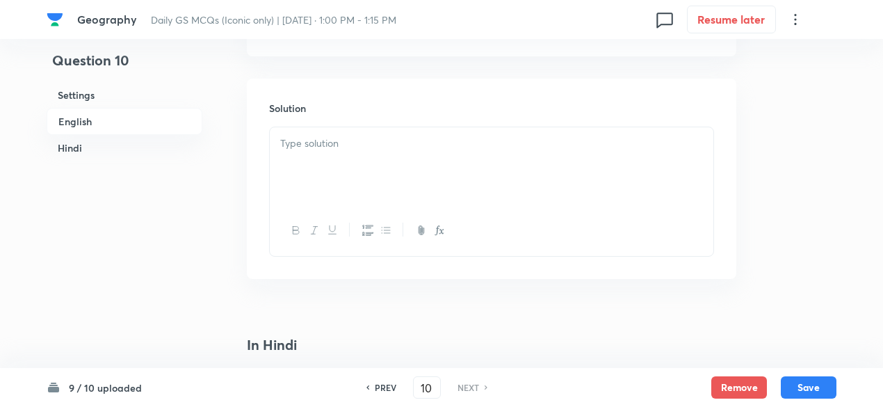
scroll to position [1558, 0]
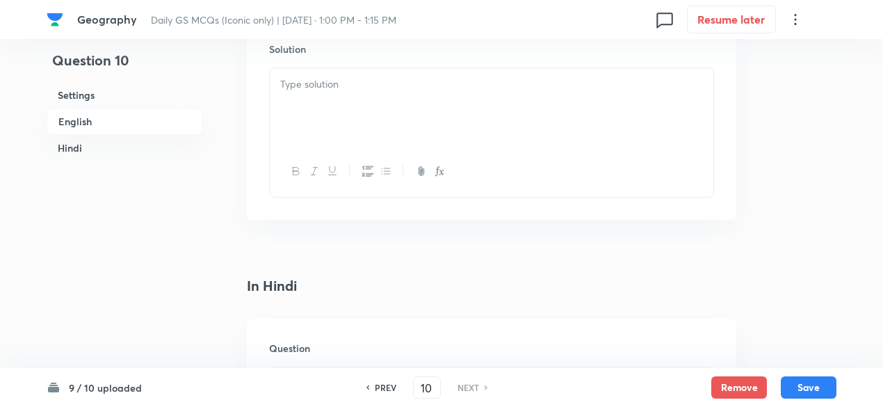
click at [350, 85] on p at bounding box center [491, 84] width 422 height 16
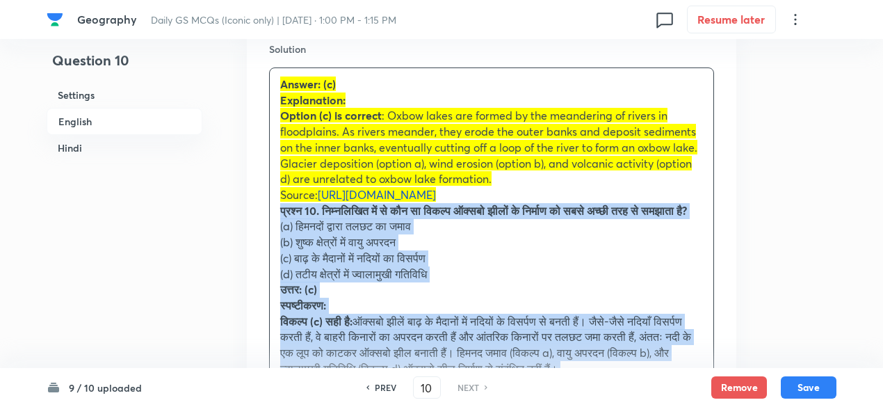
drag, startPoint x: 294, startPoint y: 211, endPoint x: 259, endPoint y: 211, distance: 34.8
click at [259, 211] on div "Solution Answer: (c) Explanation: Option (c) is correct : Oxbow lakes are forme…" at bounding box center [491, 246] width 489 height 455
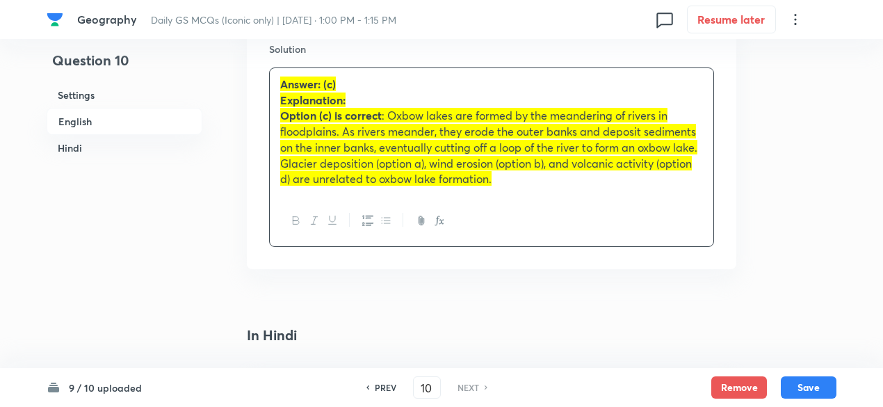
click at [131, 110] on h6 "English" at bounding box center [125, 121] width 156 height 27
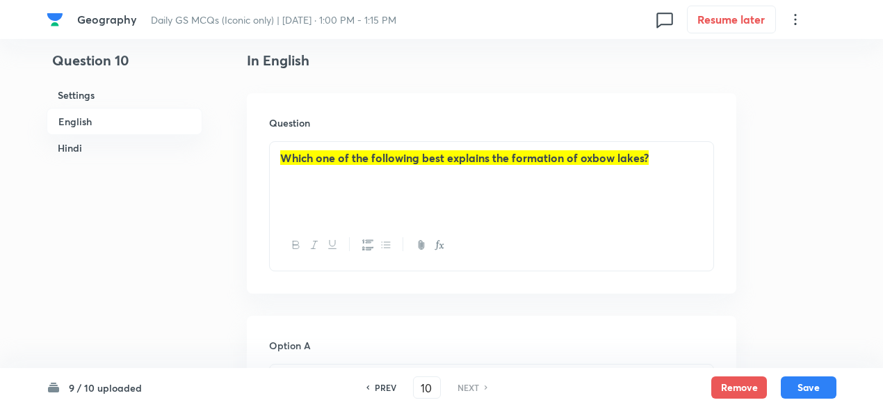
click at [116, 121] on h6 "English" at bounding box center [125, 121] width 156 height 27
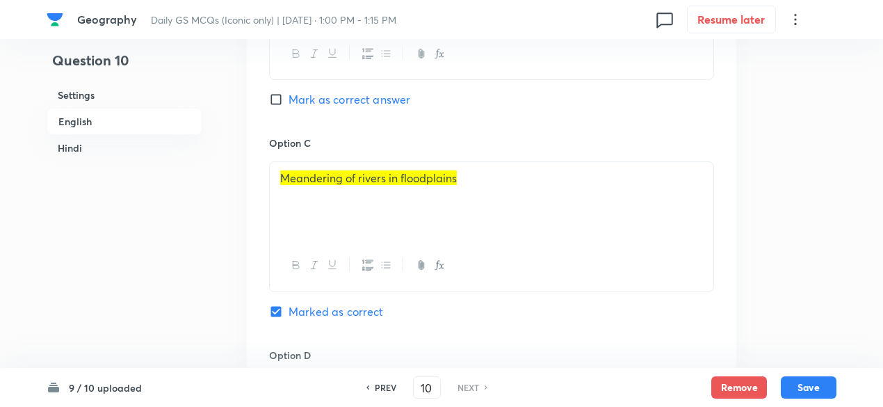
click at [84, 157] on h6 "Hindi" at bounding box center [125, 148] width 156 height 26
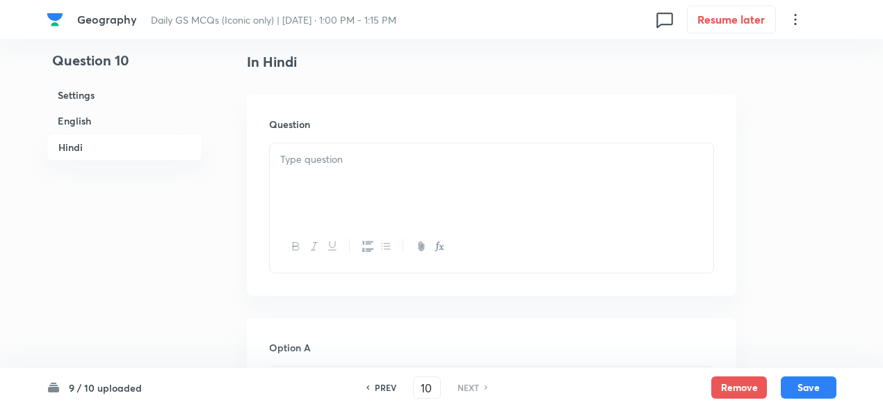
click at [316, 188] on div at bounding box center [491, 182] width 443 height 78
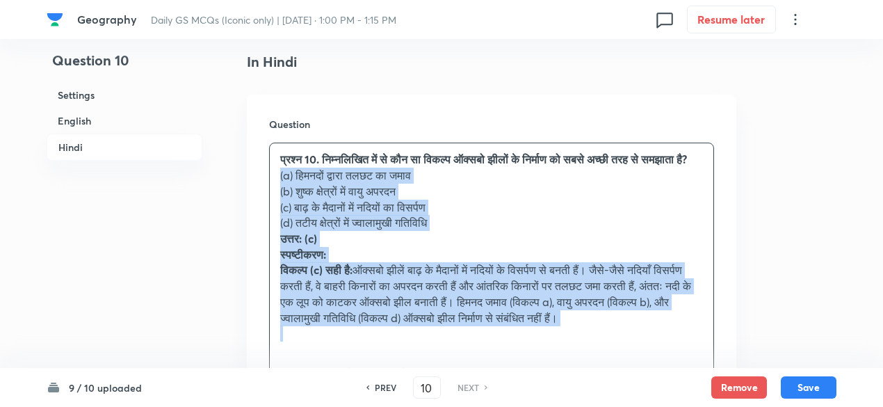
drag, startPoint x: 281, startPoint y: 212, endPoint x: 254, endPoint y: 188, distance: 36.9
click at [254, 188] on div "Question प्रश्न 10. निम्नलिखित में से कौन सा विकल्प ऑक्सबो झीलों के निर्माण को …" at bounding box center [491, 259] width 489 height 329
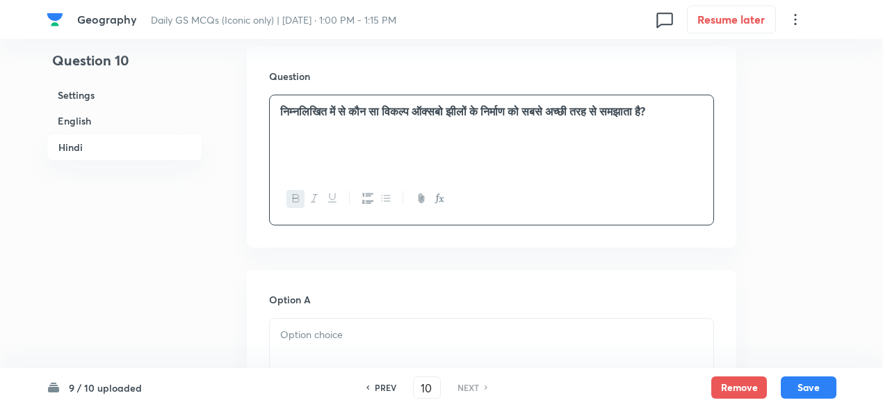
scroll to position [2040, 0]
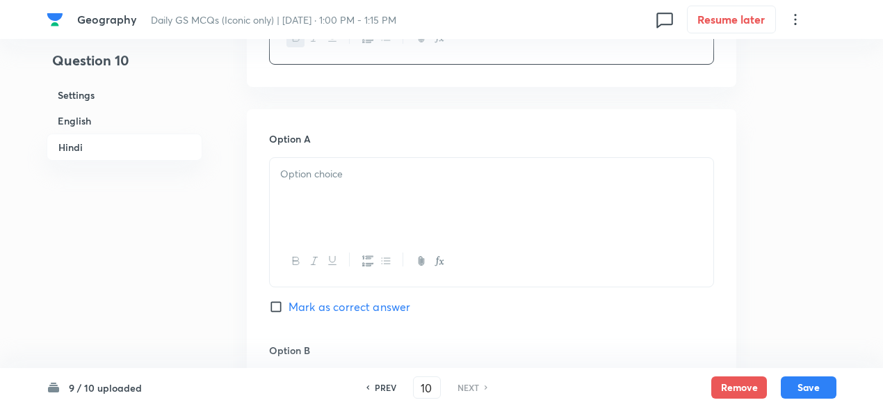
click at [345, 194] on div at bounding box center [491, 197] width 443 height 78
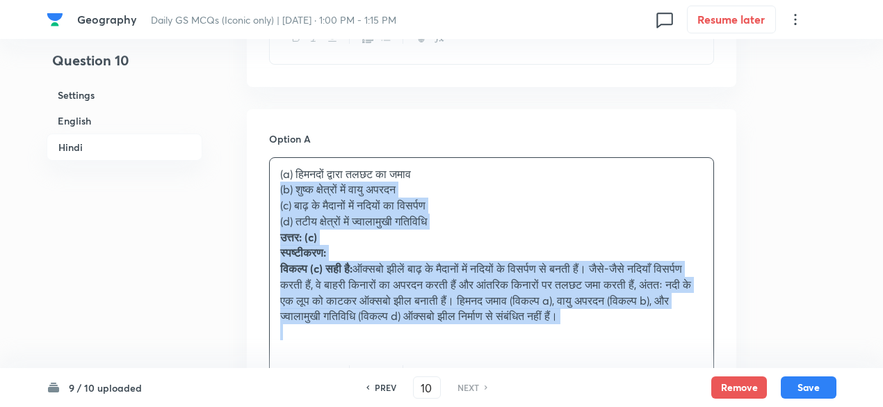
drag, startPoint x: 289, startPoint y: 197, endPoint x: 263, endPoint y: 187, distance: 27.5
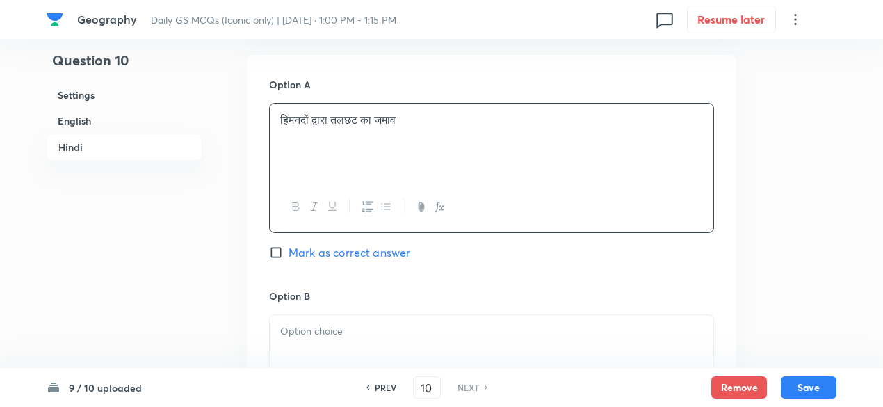
scroll to position [2178, 0]
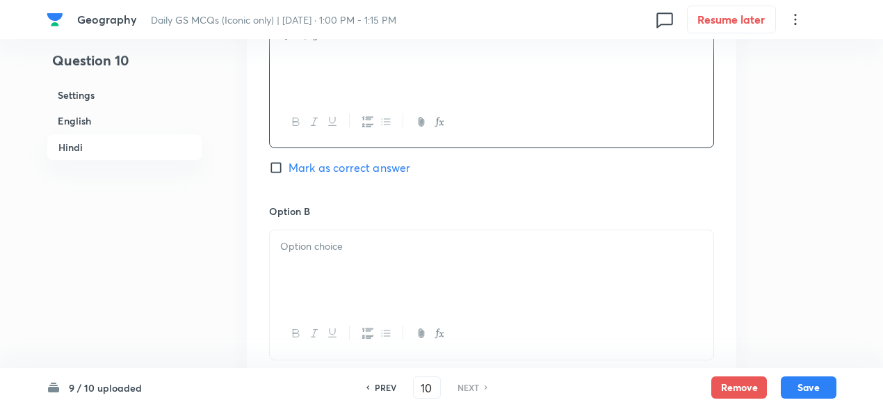
click at [356, 249] on p at bounding box center [491, 246] width 422 height 16
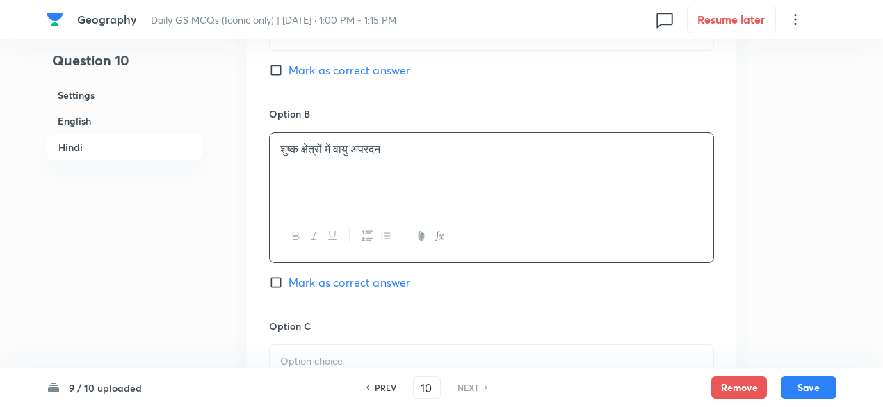
scroll to position [2456, 0]
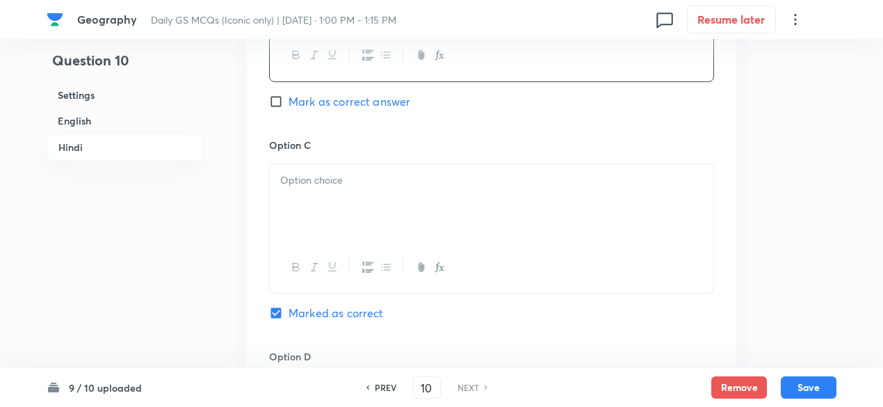
click at [335, 190] on div at bounding box center [491, 203] width 443 height 78
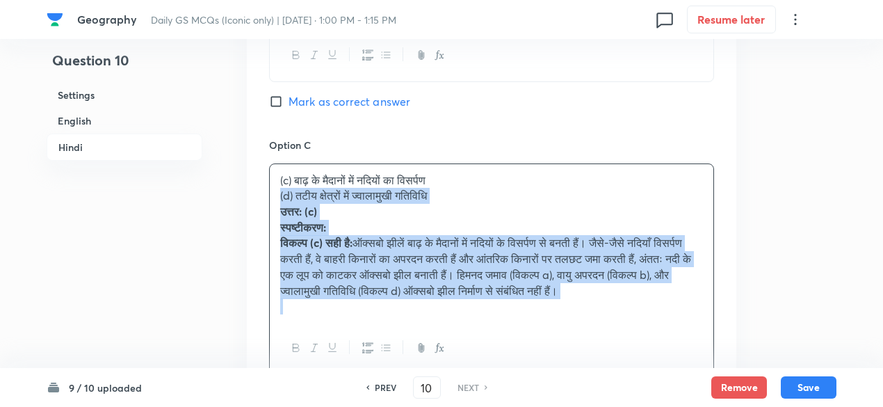
drag, startPoint x: 275, startPoint y: 199, endPoint x: 261, endPoint y: 190, distance: 17.0
click at [261, 190] on div "Option A हिमनदों द्वारा तलछट का जमाव Mark as correct answer Option B शुष्क क्षे…" at bounding box center [491, 164] width 489 height 944
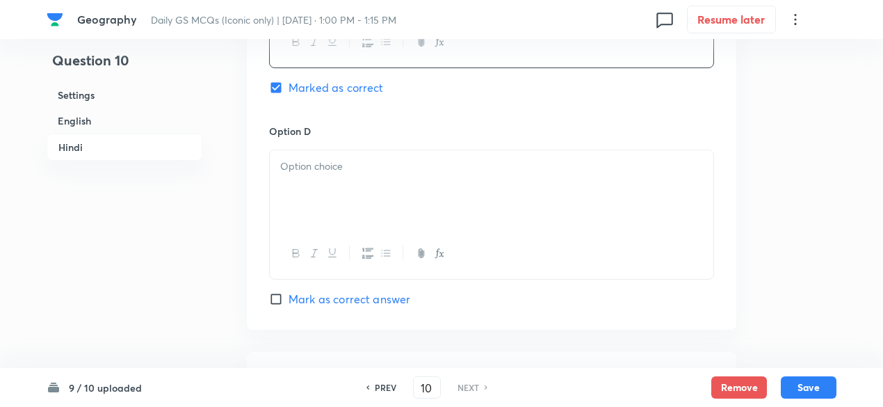
scroll to position [2734, 0]
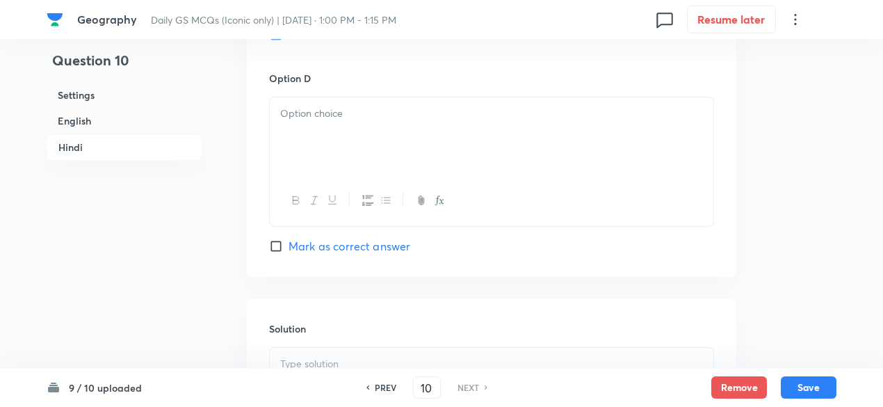
click at [336, 136] on div at bounding box center [491, 136] width 443 height 78
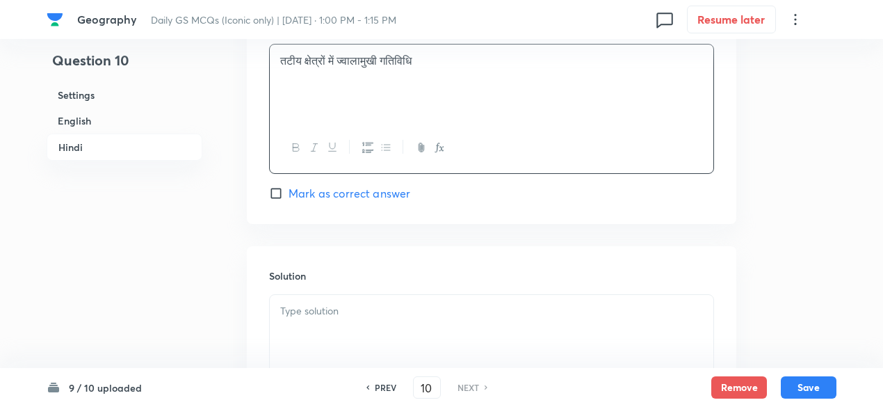
scroll to position [2873, 0]
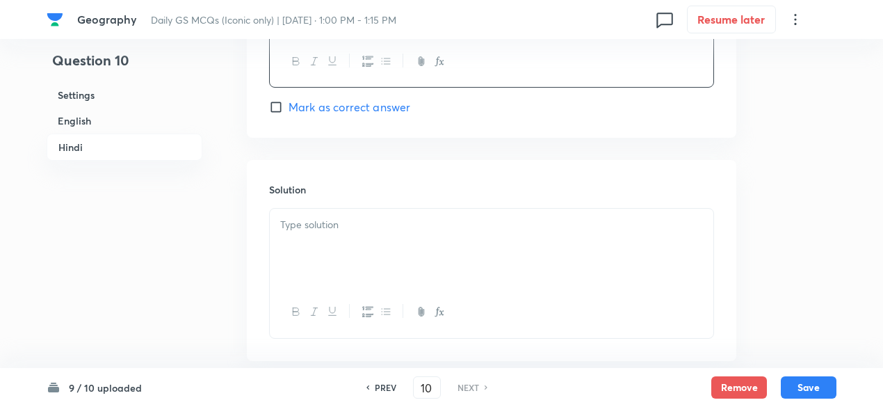
drag, startPoint x: 322, startPoint y: 198, endPoint x: 337, endPoint y: 245, distance: 49.7
click at [327, 215] on div "Solution" at bounding box center [491, 260] width 489 height 200
click at [339, 245] on div at bounding box center [491, 247] width 443 height 78
click at [345, 238] on div at bounding box center [491, 247] width 443 height 78
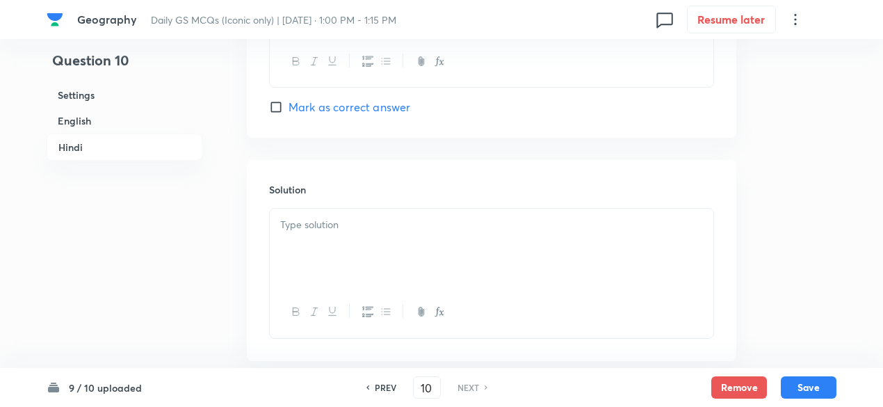
click at [345, 238] on div at bounding box center [491, 247] width 443 height 78
click at [343, 233] on div at bounding box center [491, 247] width 443 height 78
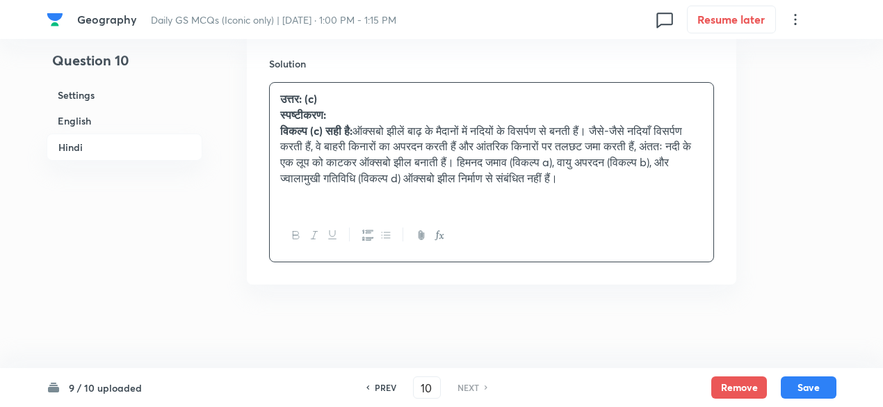
scroll to position [3012, 0]
click at [815, 388] on button "Save" at bounding box center [808, 386] width 56 height 22
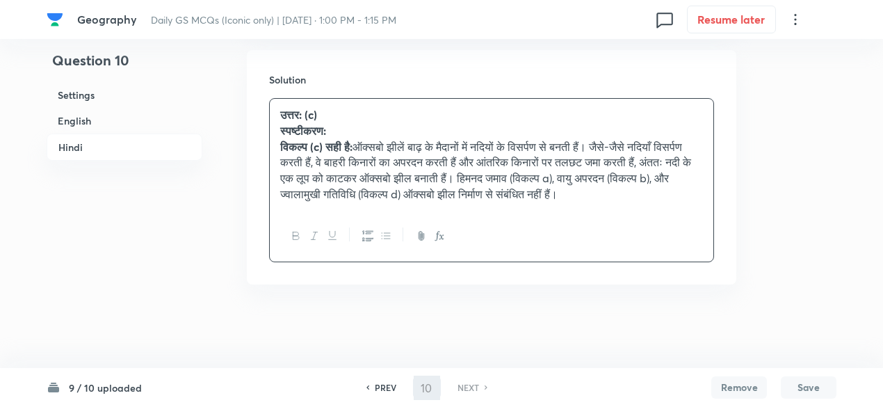
checkbox input "false"
checkbox input "true"
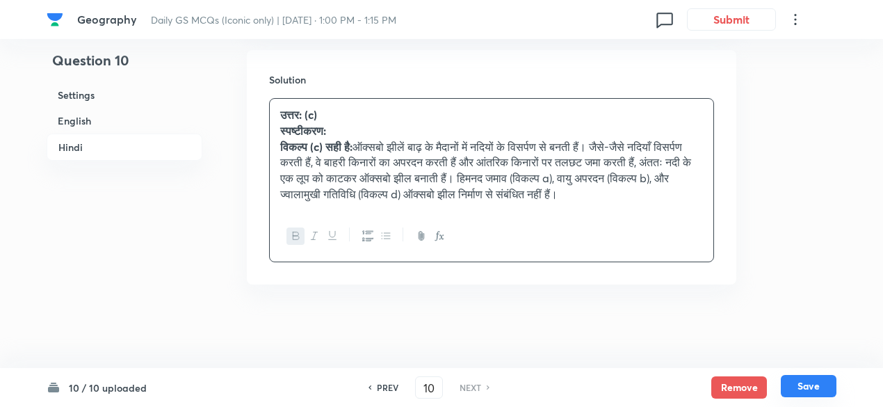
click at [815, 388] on button "Save" at bounding box center [808, 386] width 56 height 22
checkbox input "false"
checkbox input "true"
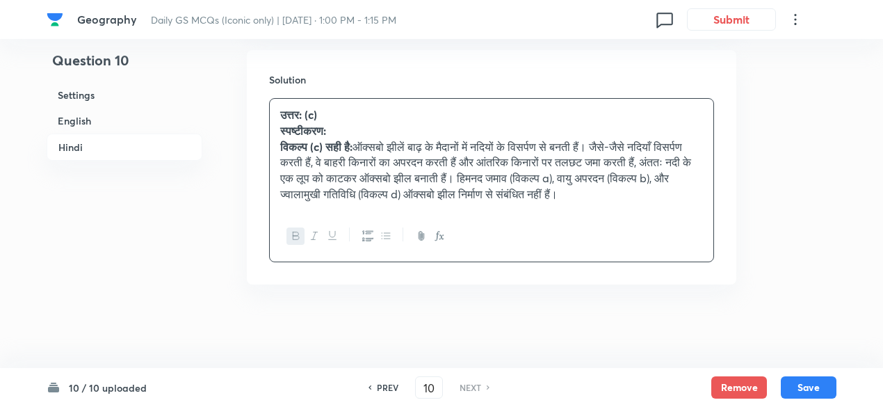
checkbox input "true"
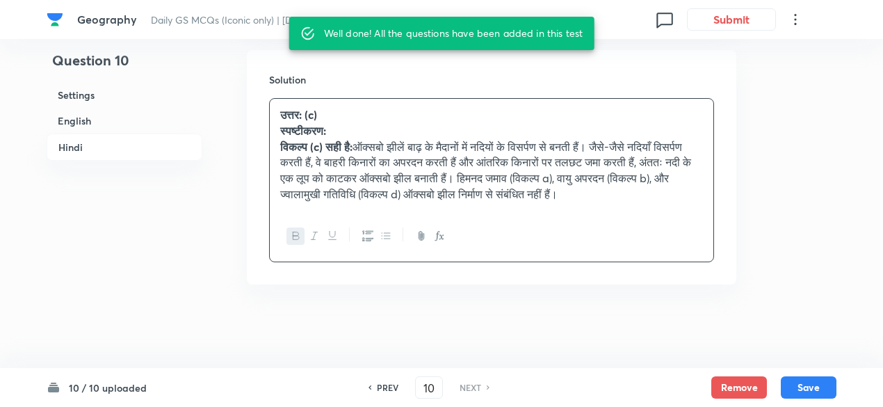
scroll to position [2946, 0]
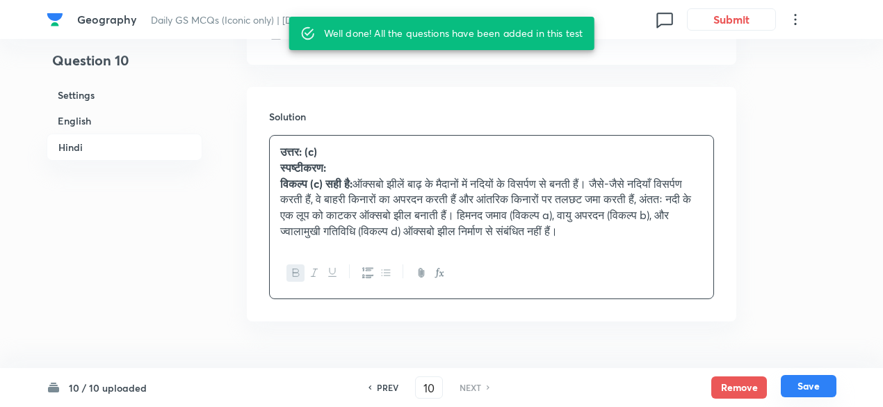
click at [804, 385] on button "Save" at bounding box center [808, 386] width 56 height 22
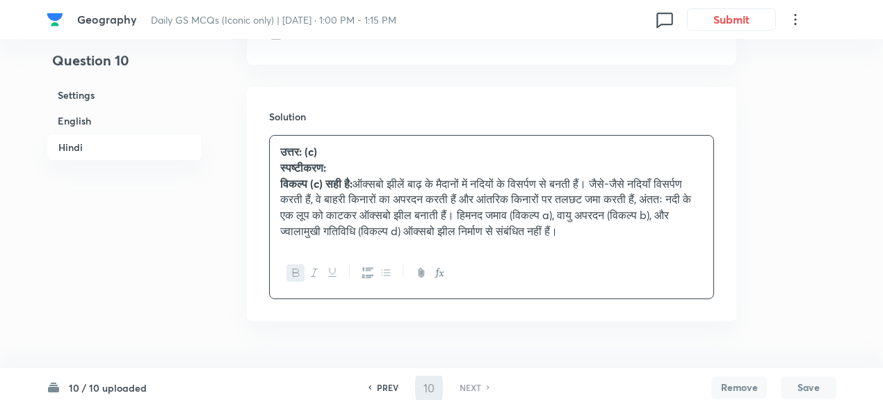
checkbox input "false"
checkbox input "true"
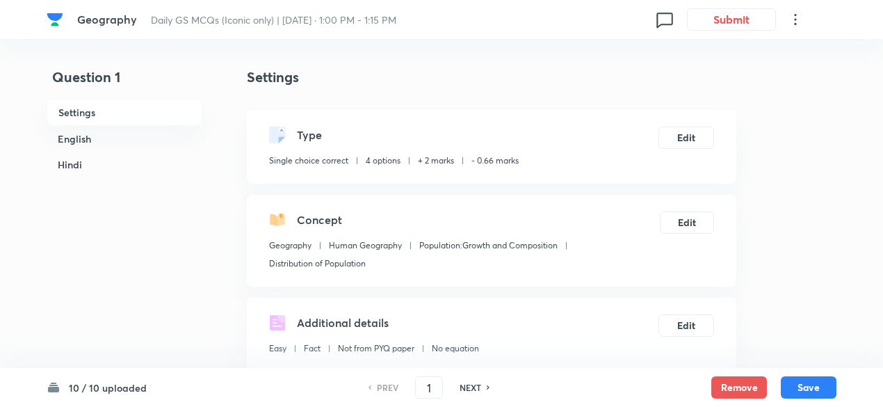
click at [85, 147] on h6 "English" at bounding box center [125, 139] width 156 height 26
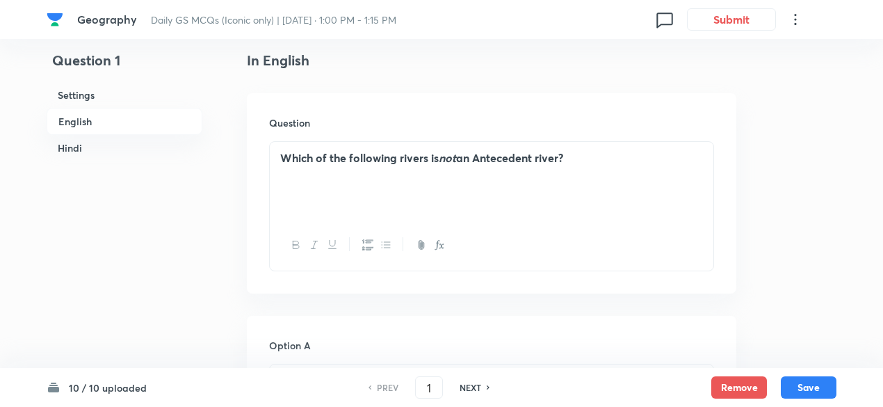
click at [83, 150] on h6 "Hindi" at bounding box center [125, 148] width 156 height 26
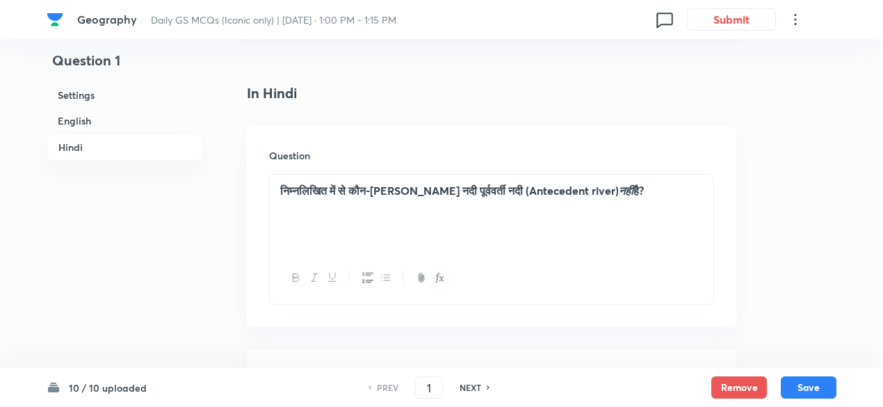
click at [92, 123] on h6 "English" at bounding box center [125, 121] width 156 height 26
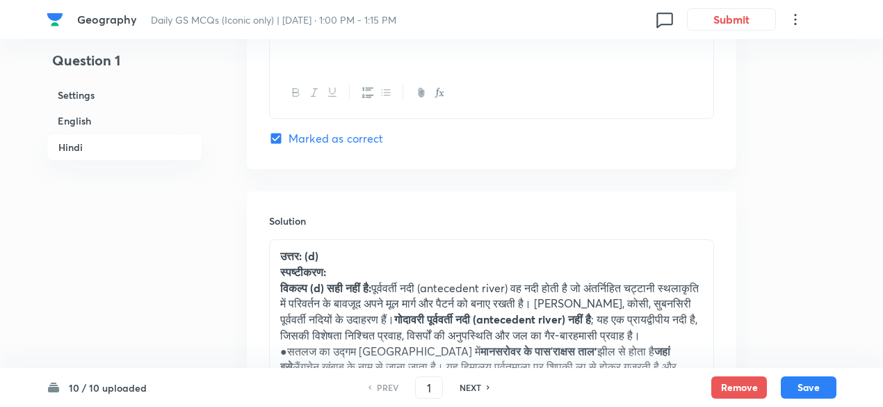
scroll to position [3017, 0]
click at [466, 391] on h6 "NEXT" at bounding box center [470, 387] width 22 height 13
type input "2"
checkbox input "false"
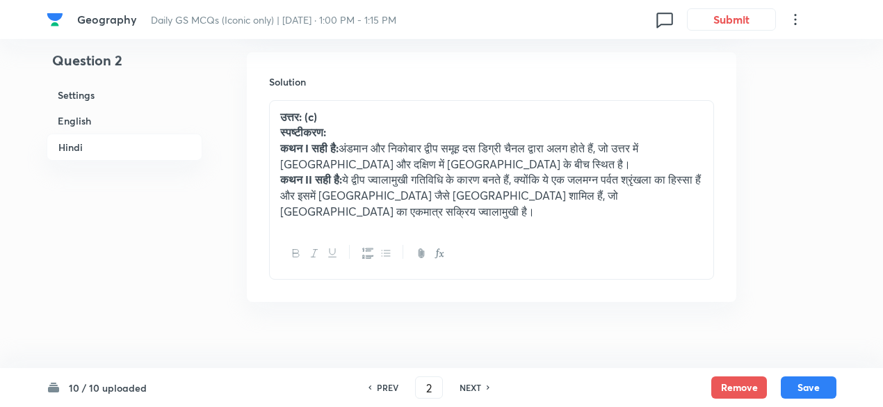
checkbox input "true"
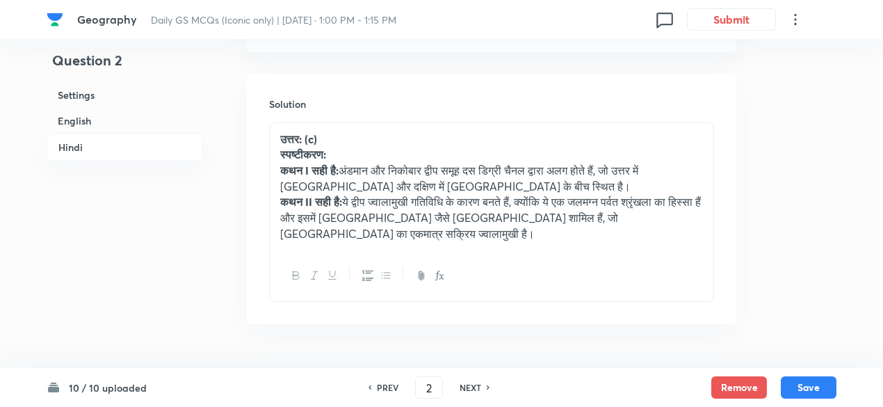
scroll to position [3031, 0]
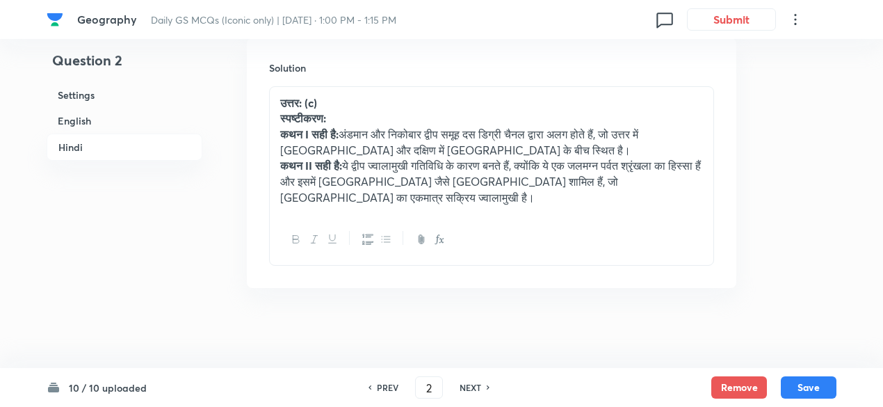
click at [467, 391] on h6 "NEXT" at bounding box center [470, 387] width 22 height 13
type input "3"
checkbox input "false"
checkbox input "true"
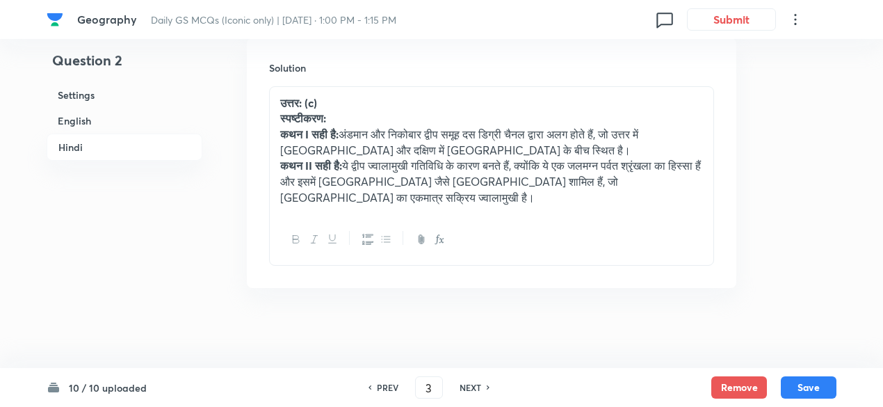
checkbox input "true"
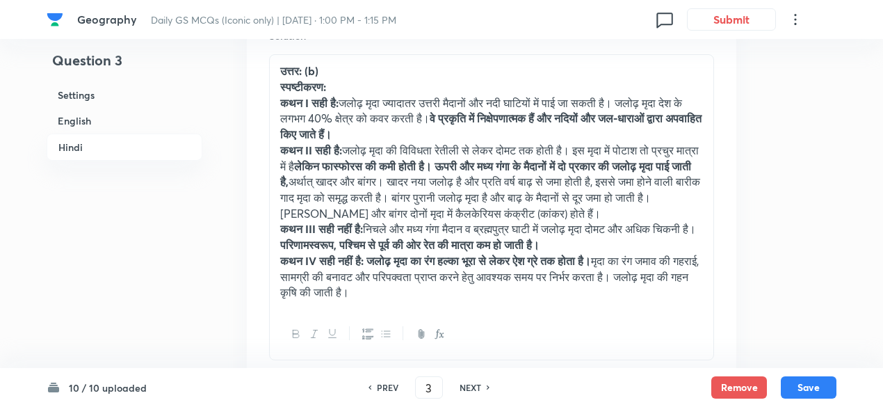
scroll to position [3379, 0]
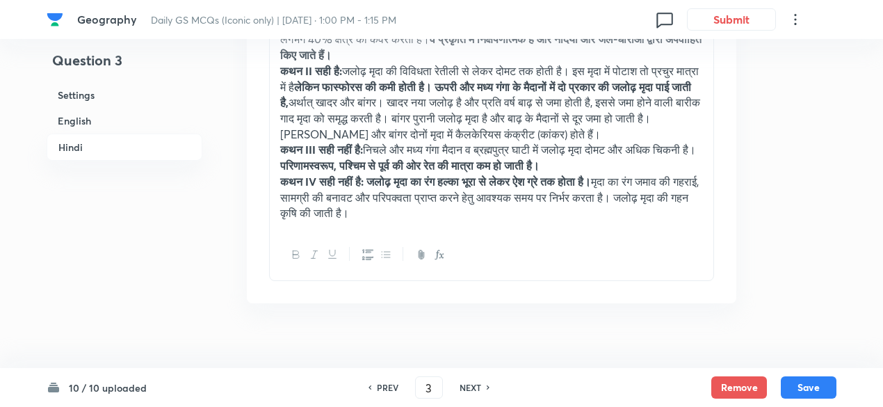
click at [479, 388] on div "NEXT" at bounding box center [472, 387] width 37 height 13
type input "4"
checkbox input "false"
checkbox input "true"
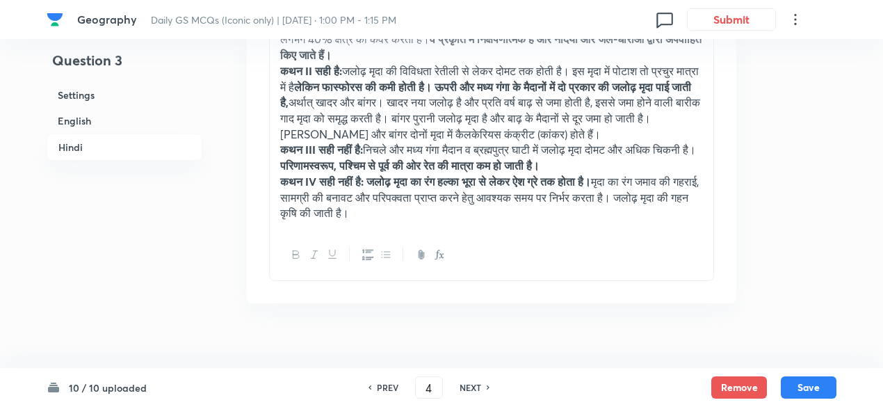
checkbox input "true"
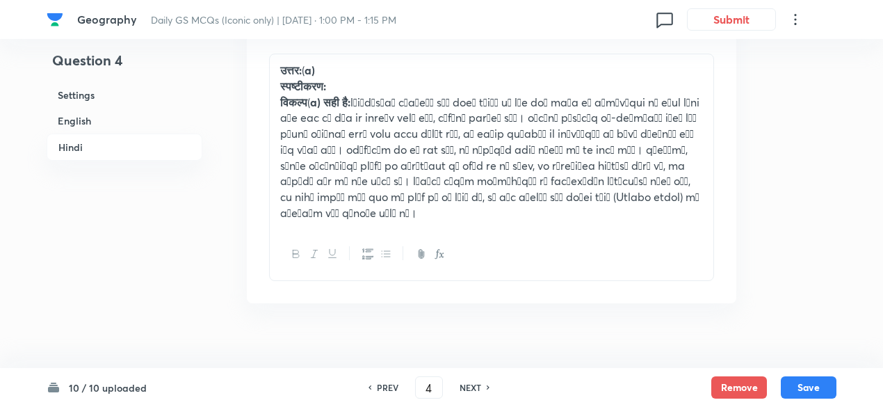
click at [479, 389] on h6 "NEXT" at bounding box center [470, 387] width 22 height 13
type input "5"
checkbox input "false"
checkbox input "true"
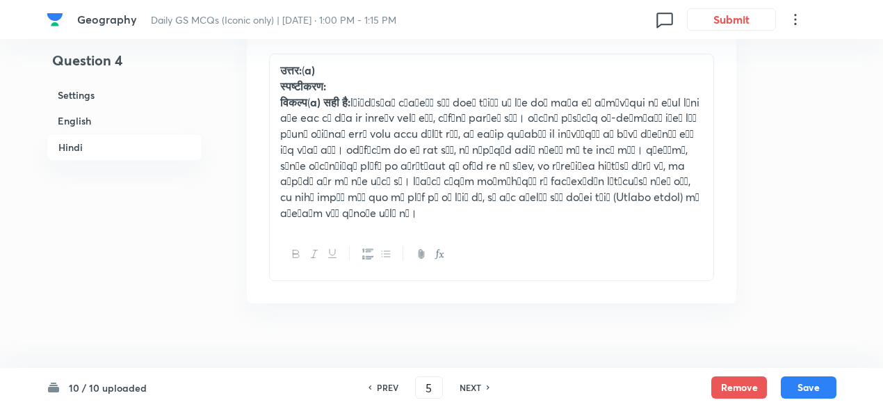
checkbox input "true"
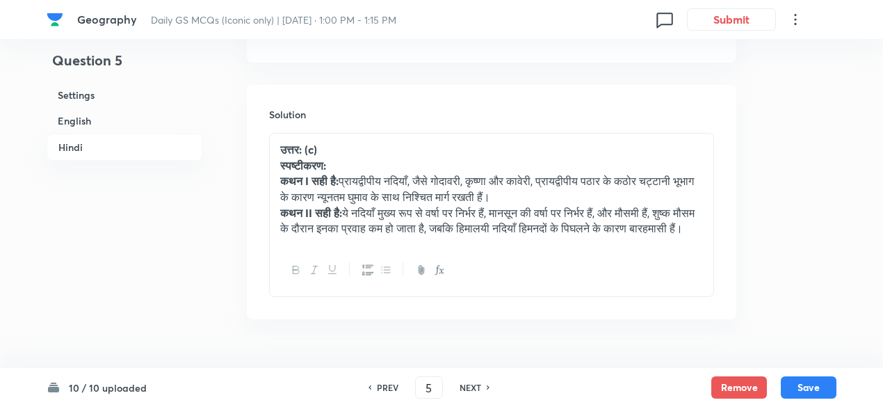
scroll to position [3016, 0]
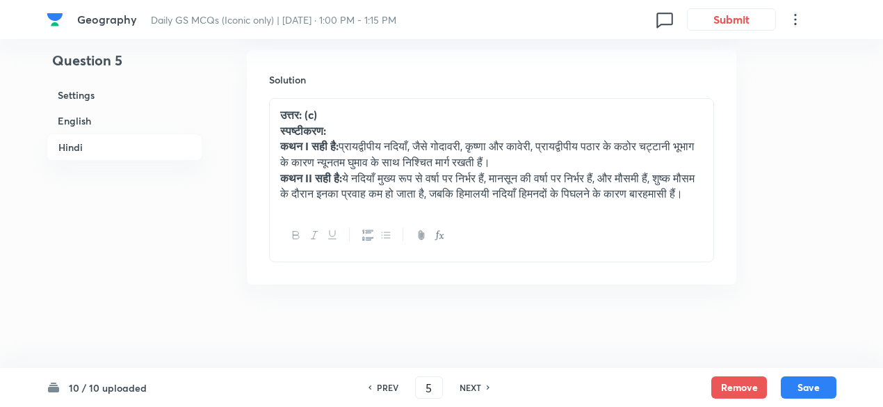
click at [479, 389] on h6 "NEXT" at bounding box center [470, 387] width 22 height 13
type input "6"
checkbox input "false"
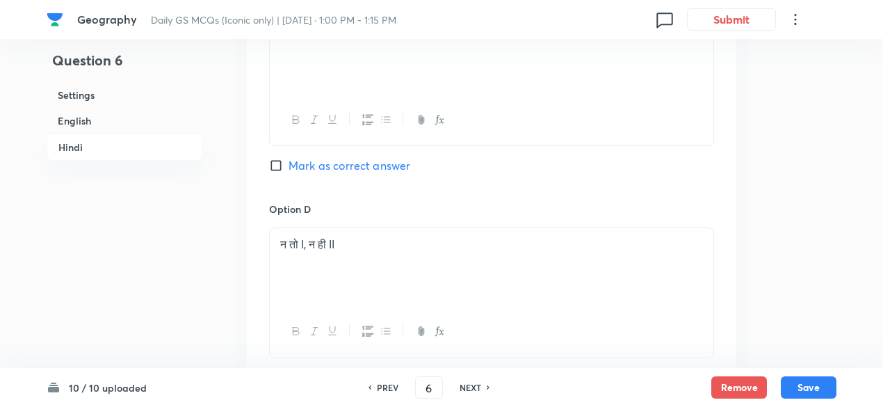
checkbox input "true"
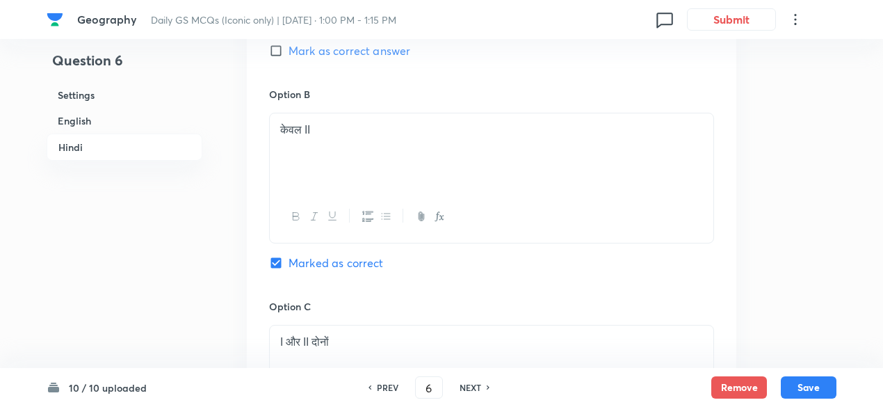
scroll to position [2738, 0]
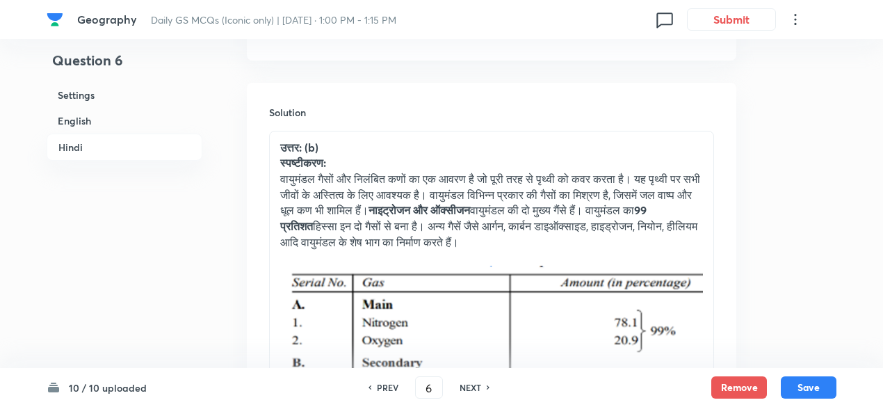
click at [478, 389] on h6 "NEXT" at bounding box center [470, 387] width 22 height 13
type input "7"
checkbox input "false"
checkbox input "true"
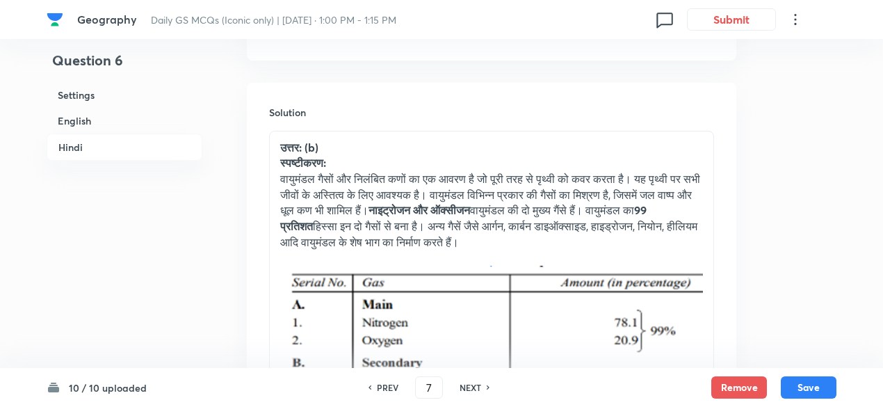
checkbox input "true"
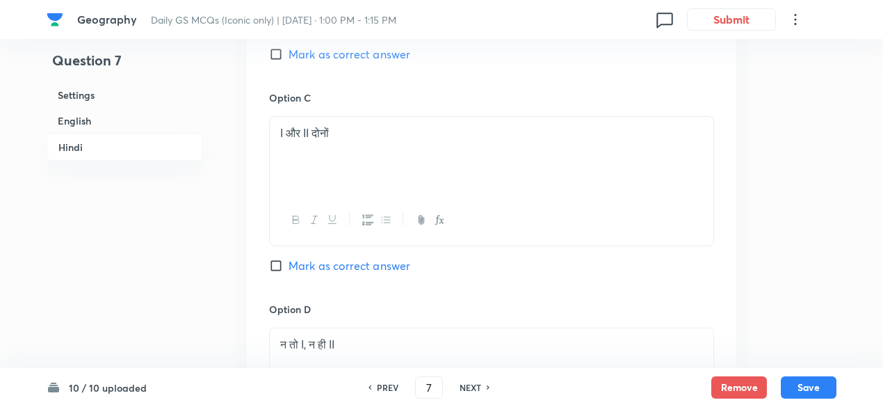
scroll to position [3051, 0]
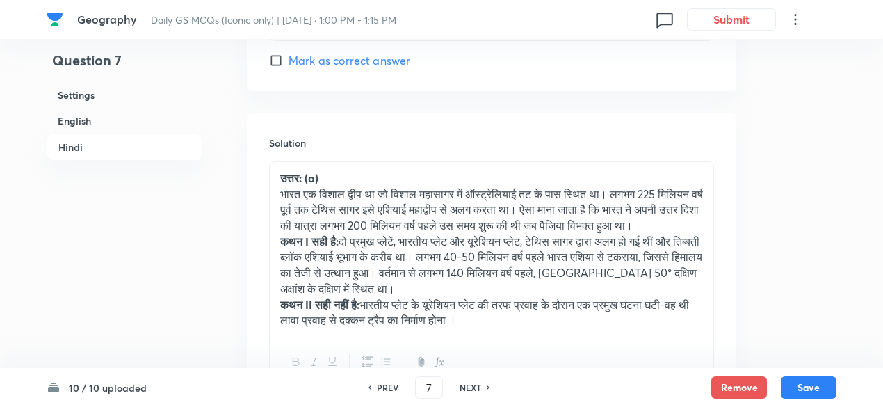
click at [478, 388] on h6 "NEXT" at bounding box center [470, 387] width 22 height 13
type input "8"
checkbox input "false"
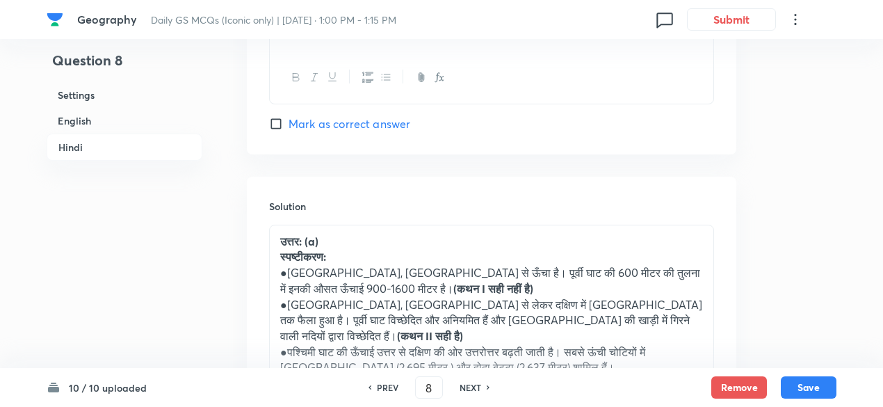
checkbox input "true"
click at [478, 388] on h6 "NEXT" at bounding box center [470, 387] width 22 height 13
type input "9"
click at [478, 388] on h6 "NEXT" at bounding box center [470, 387] width 22 height 13
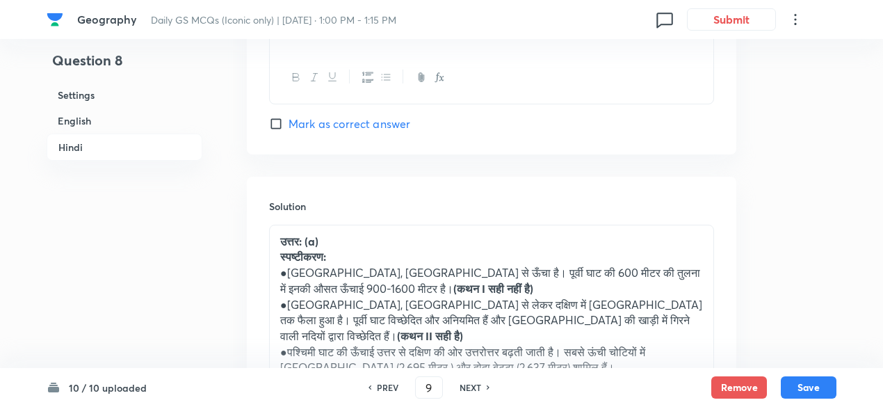
checkbox input "false"
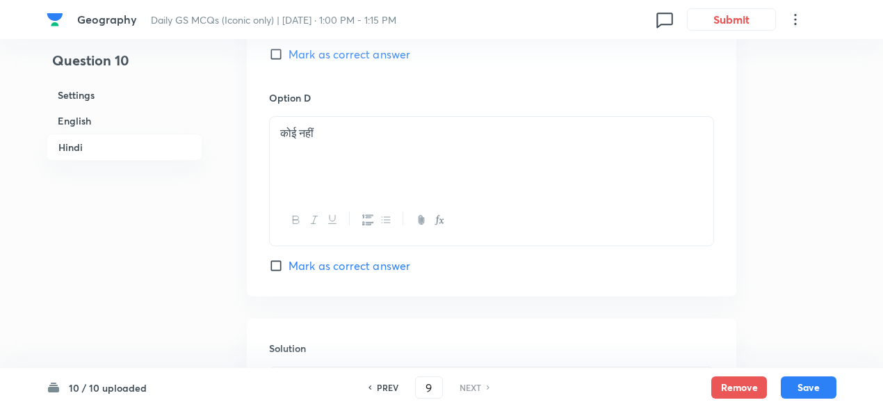
checkbox input "true"
type input "10"
checkbox input "false"
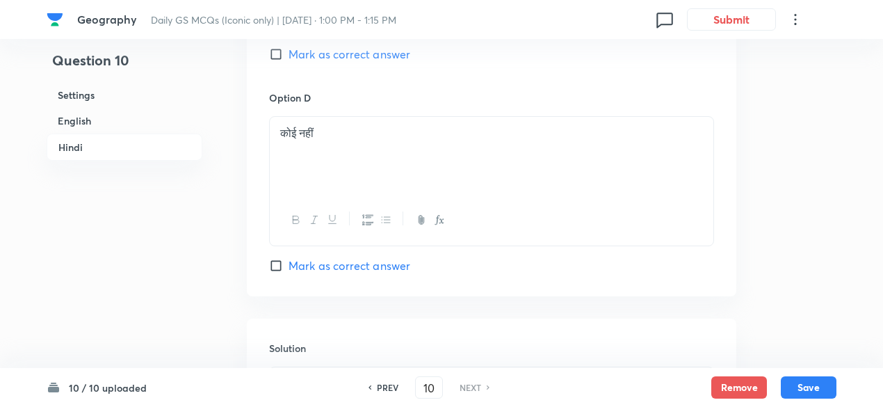
checkbox input "true"
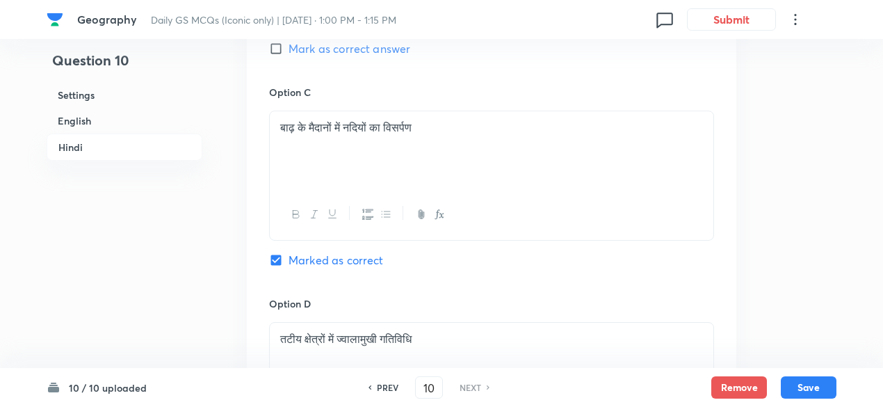
scroll to position [2996, 0]
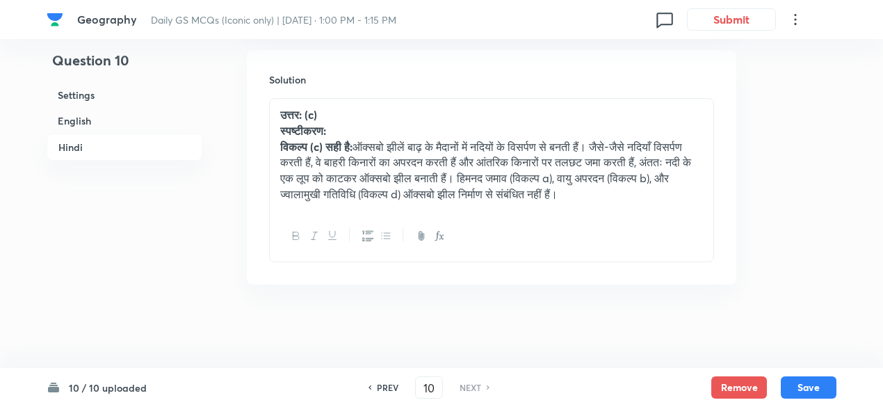
click at [392, 388] on h6 "PREV" at bounding box center [388, 387] width 22 height 13
type input "9"
checkbox input "false"
checkbox input "true"
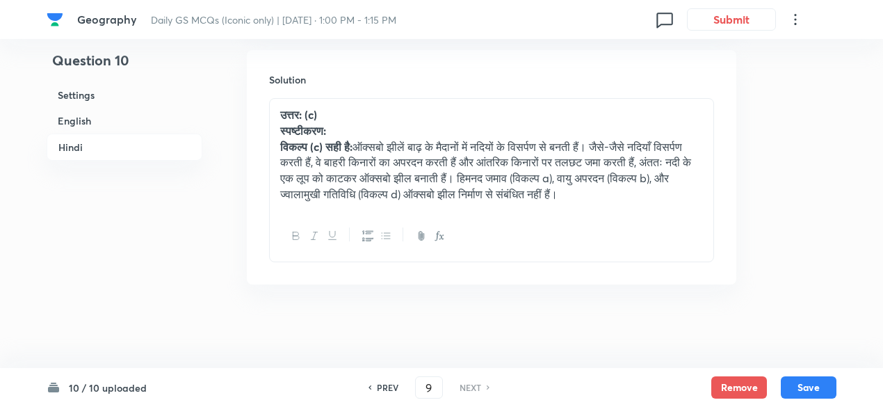
checkbox input "true"
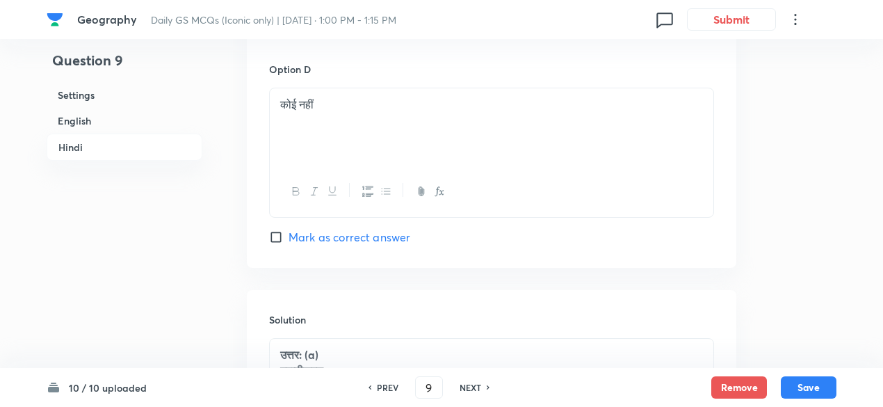
scroll to position [3204, 0]
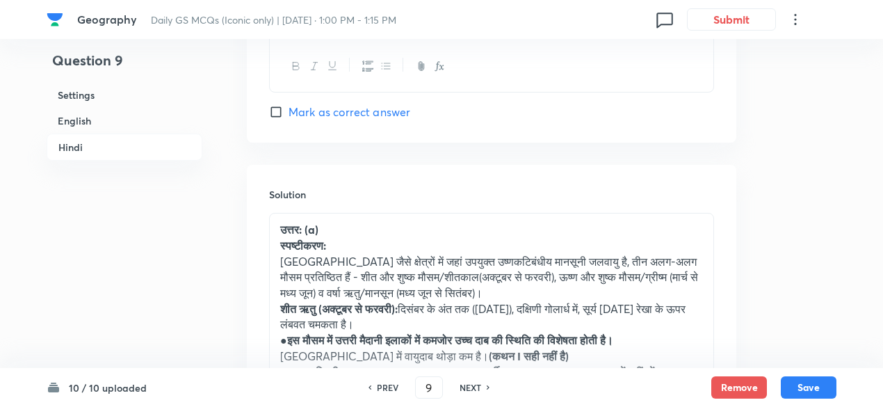
click at [392, 388] on h6 "PREV" at bounding box center [388, 387] width 22 height 13
type input "8"
checkbox input "false"
checkbox input "true"
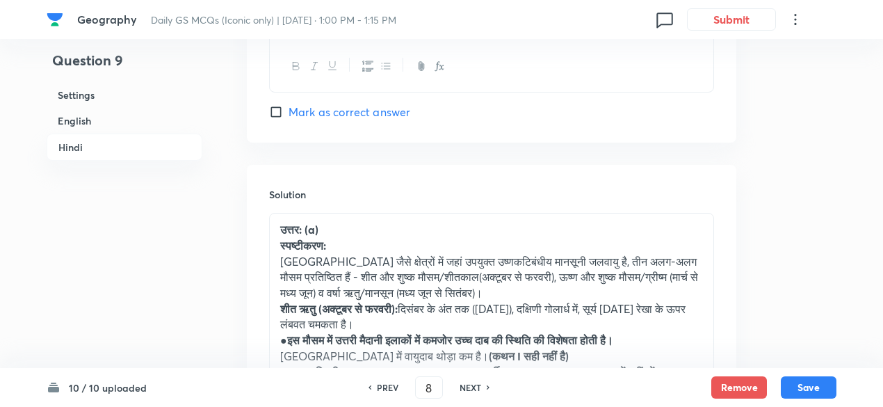
checkbox input "true"
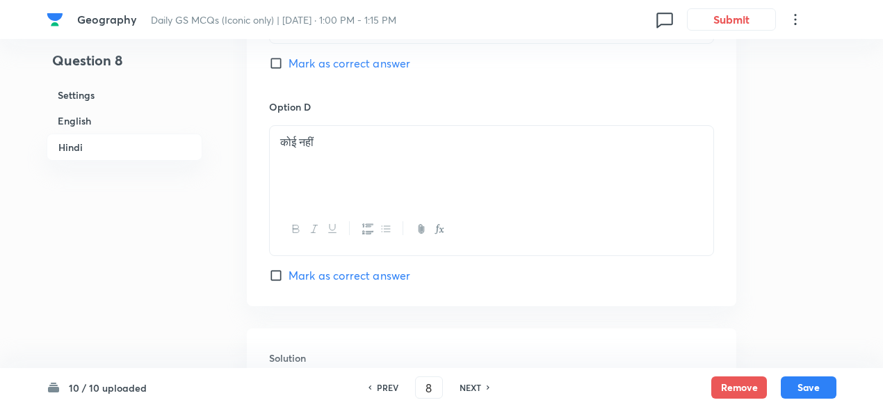
scroll to position [3065, 0]
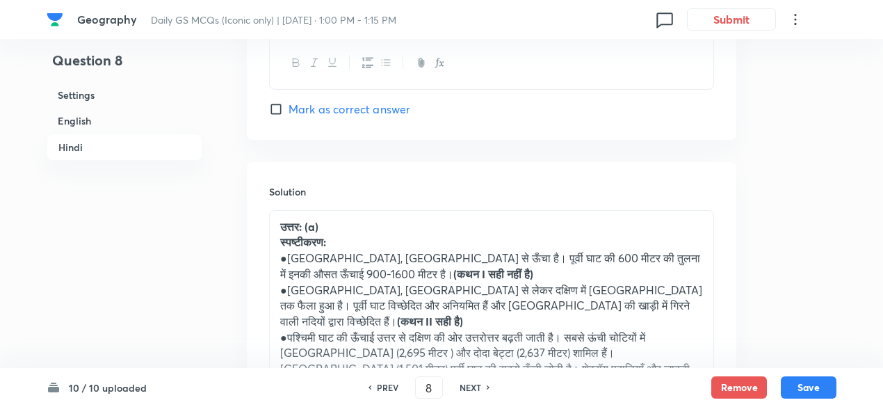
click at [392, 388] on h6 "PREV" at bounding box center [388, 387] width 22 height 13
type input "7"
checkbox input "false"
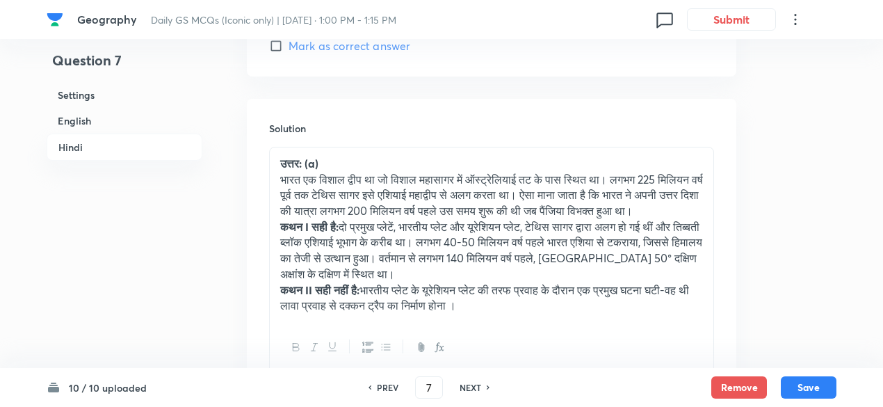
checkbox input "true"
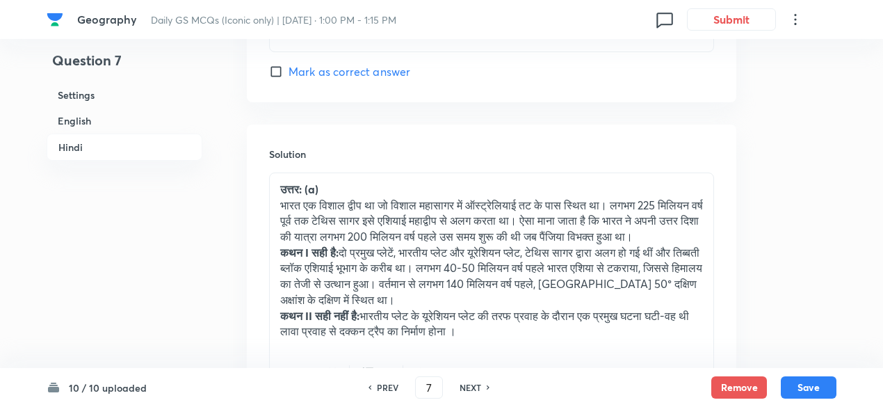
scroll to position [3135, 0]
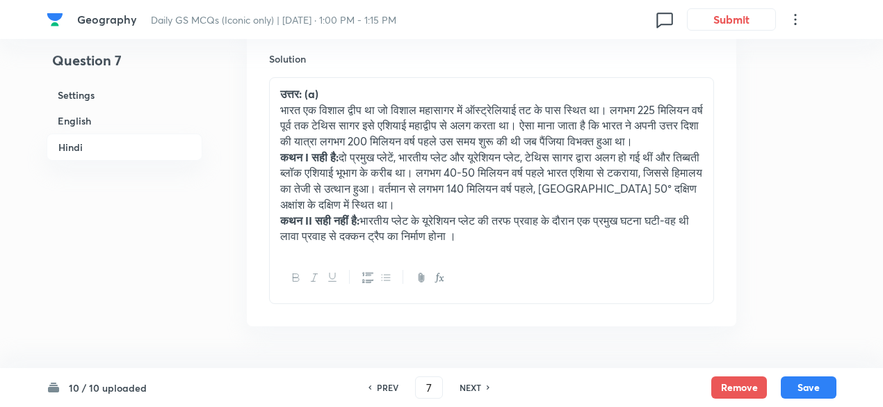
click at [391, 388] on h6 "PREV" at bounding box center [388, 387] width 22 height 13
type input "6"
checkbox input "false"
checkbox input "true"
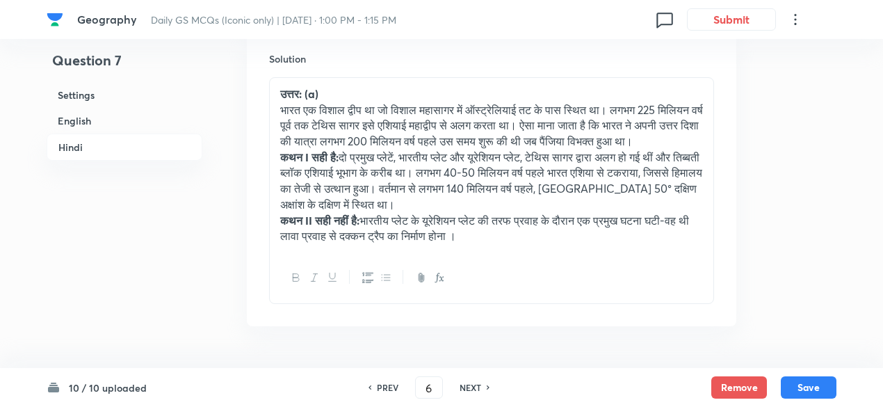
checkbox input "true"
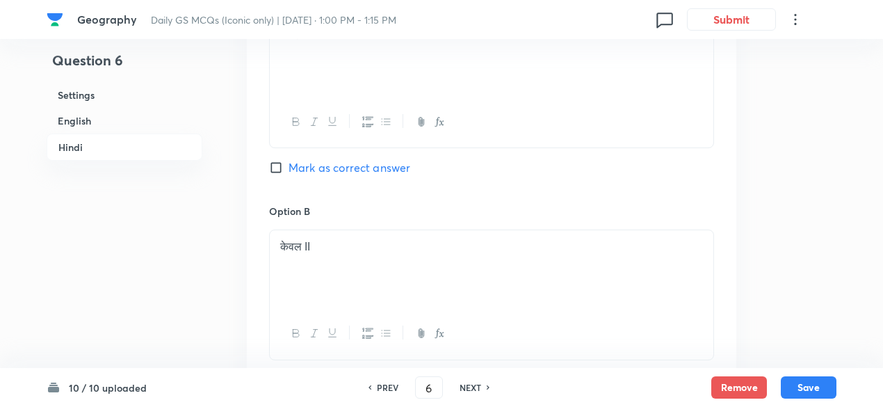
scroll to position [2648, 0]
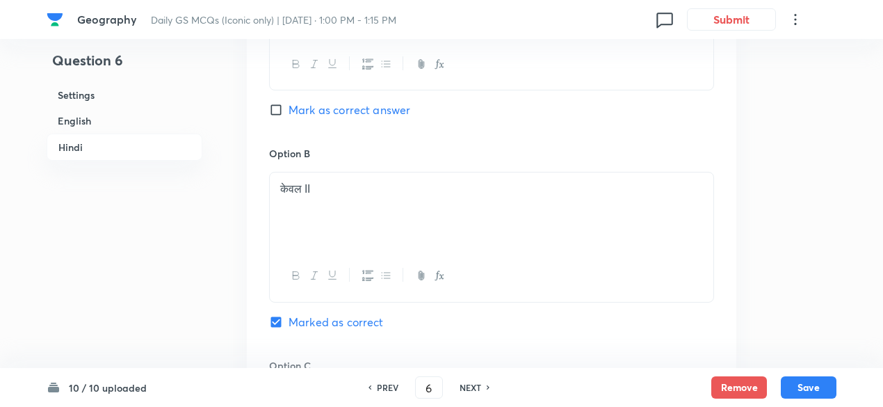
click at [391, 388] on h6 "PREV" at bounding box center [388, 387] width 22 height 13
type input "5"
checkbox input "false"
checkbox input "true"
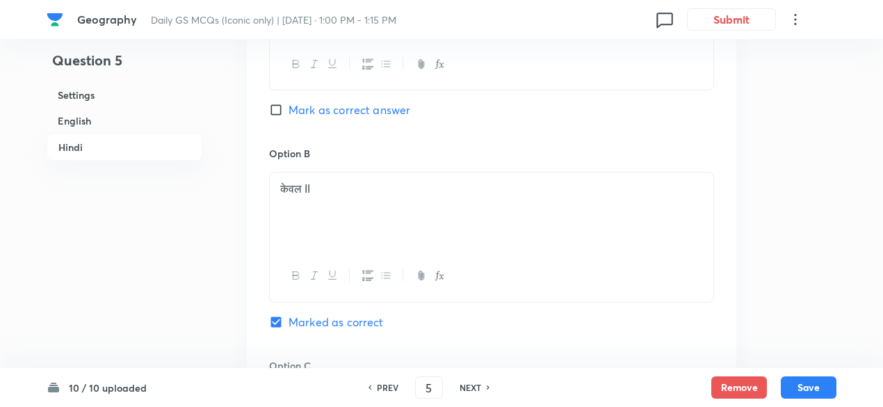
checkbox input "true"
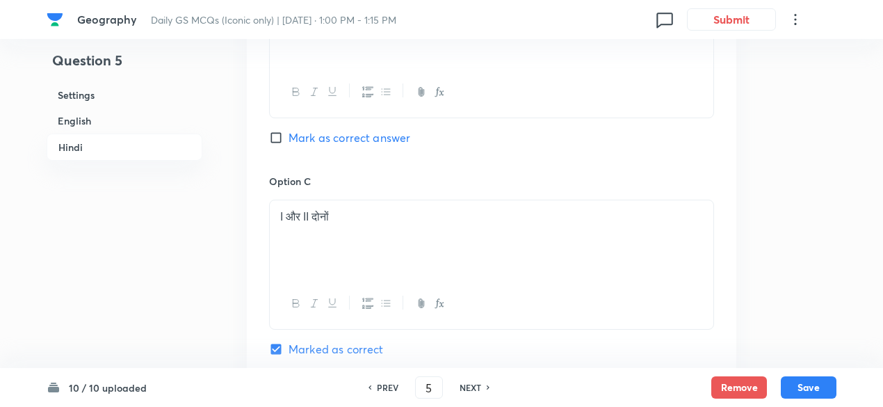
scroll to position [2926, 0]
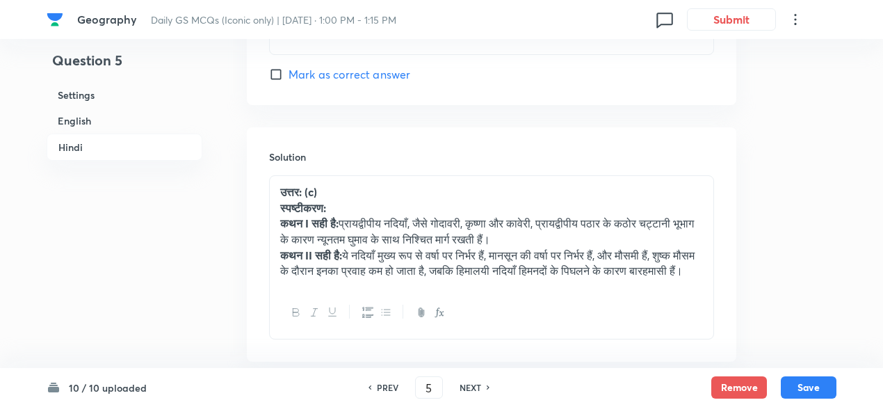
click at [391, 388] on h6 "PREV" at bounding box center [388, 387] width 22 height 13
type input "4"
checkbox input "false"
checkbox input "true"
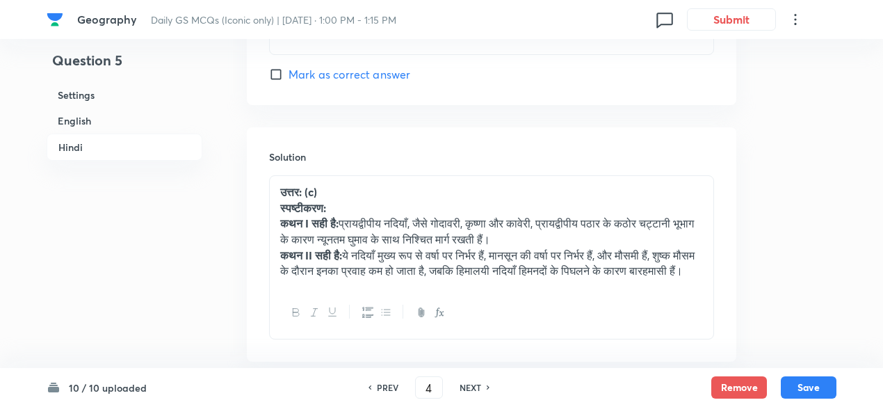
checkbox input "true"
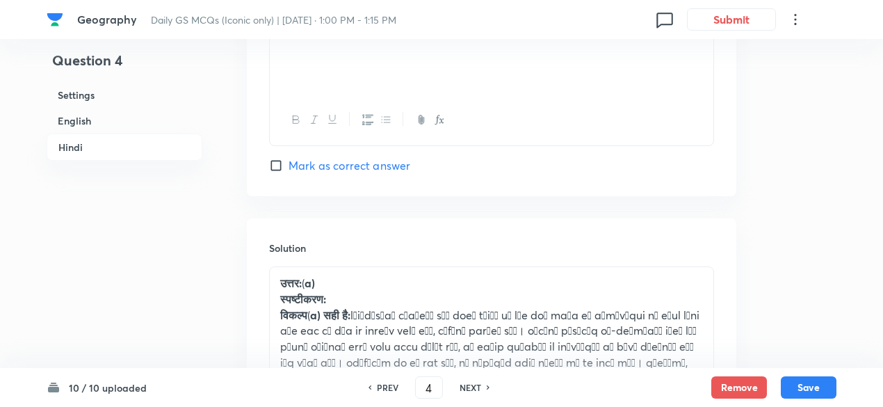
scroll to position [2996, 0]
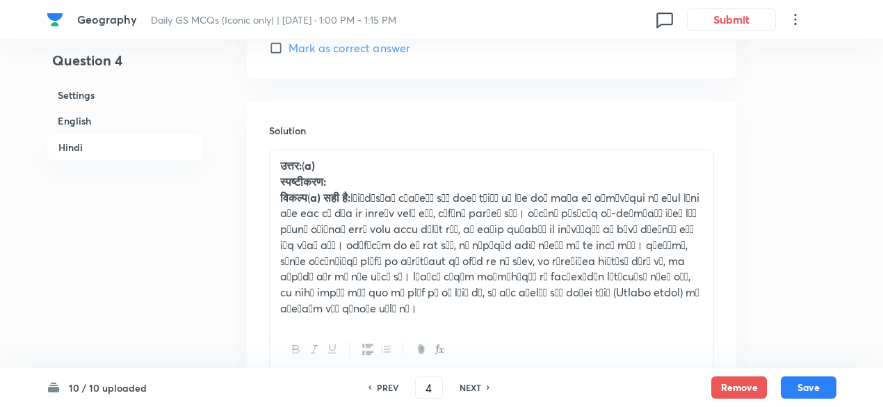
click at [391, 387] on h6 "PREV" at bounding box center [388, 387] width 22 height 13
type input "3"
checkbox input "false"
checkbox input "true"
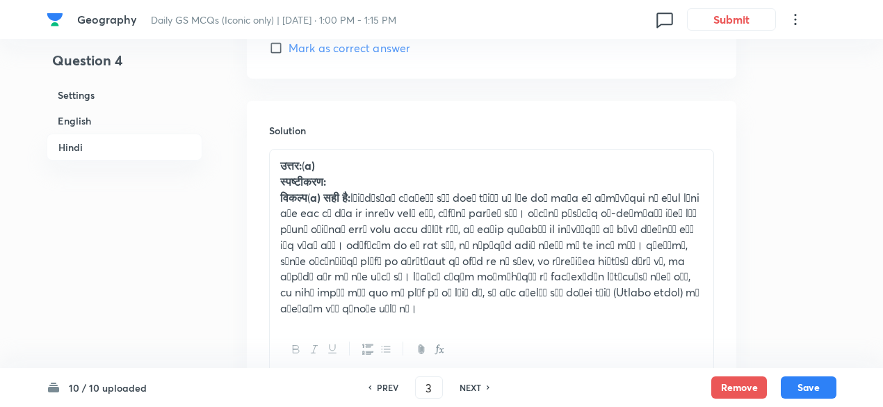
checkbox input "true"
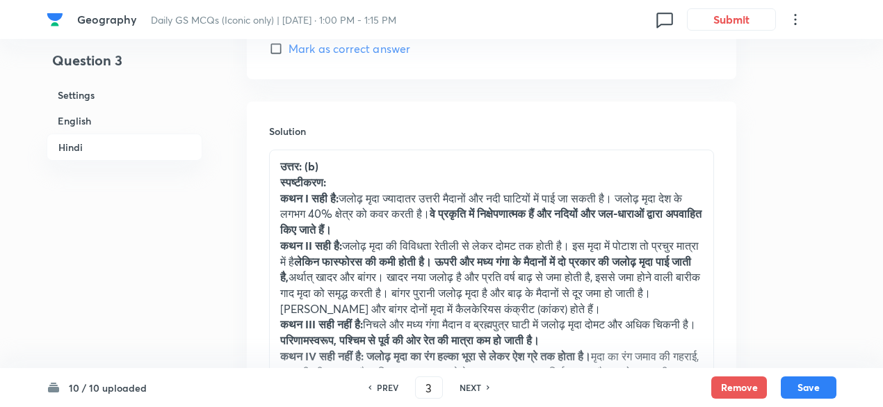
click at [391, 387] on h6 "PREV" at bounding box center [388, 387] width 22 height 13
type input "2"
checkbox input "false"
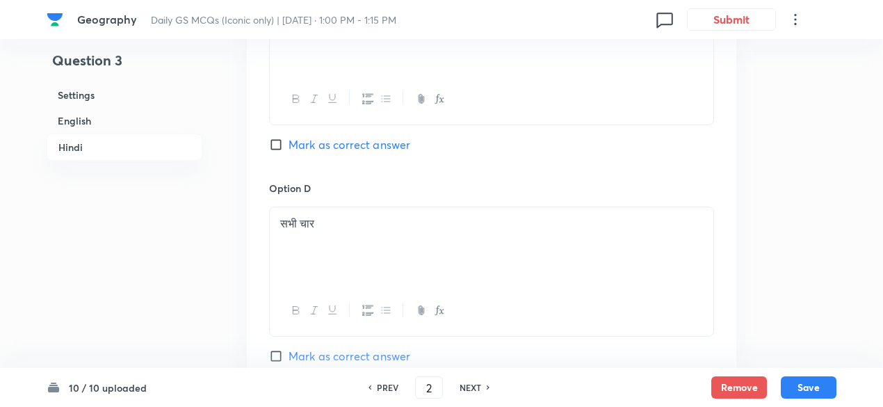
checkbox input "true"
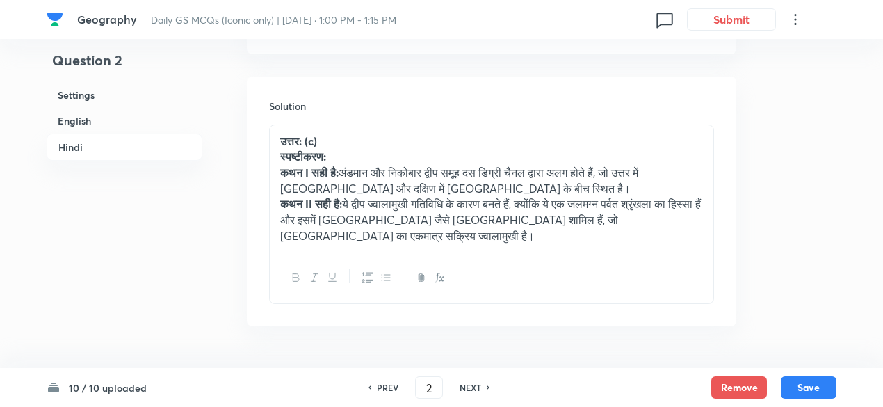
scroll to position [3031, 0]
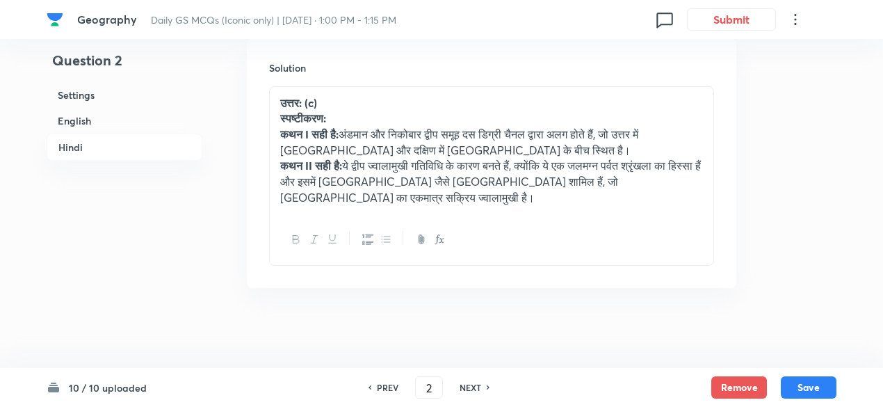
click at [391, 387] on h6 "PREV" at bounding box center [388, 387] width 22 height 13
type input "1"
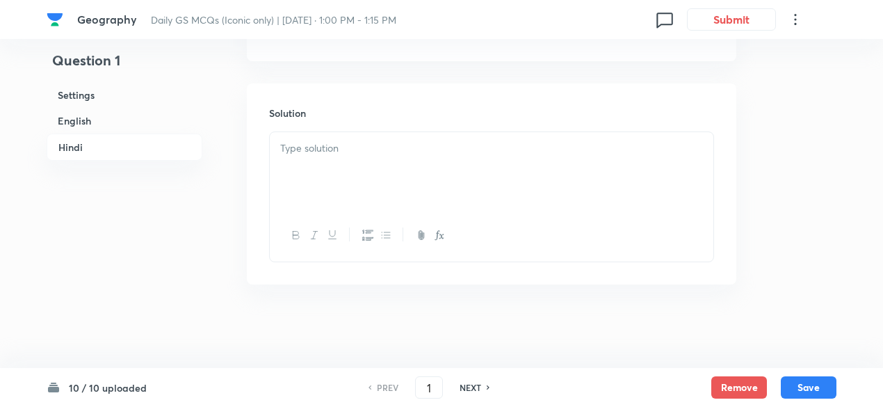
checkbox input "false"
checkbox input "true"
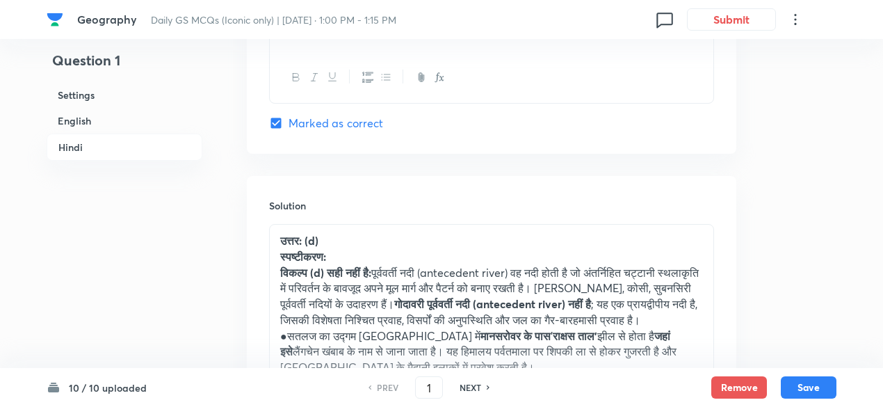
click at [470, 385] on h6 "NEXT" at bounding box center [470, 387] width 22 height 13
type input "2"
checkbox input "false"
checkbox input "true"
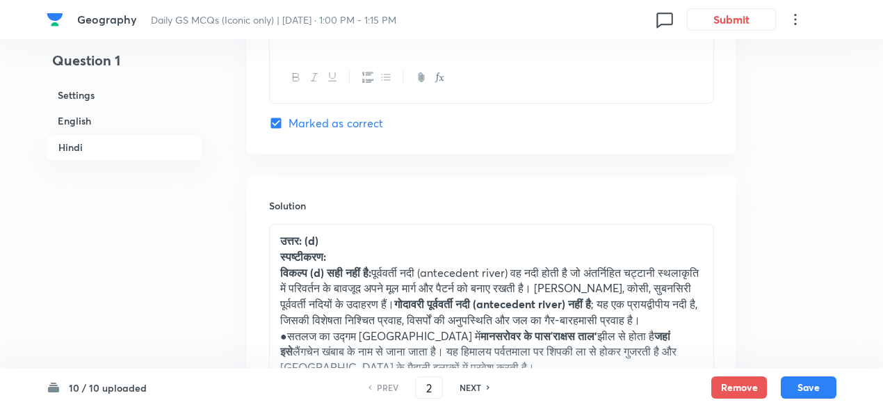
checkbox input "true"
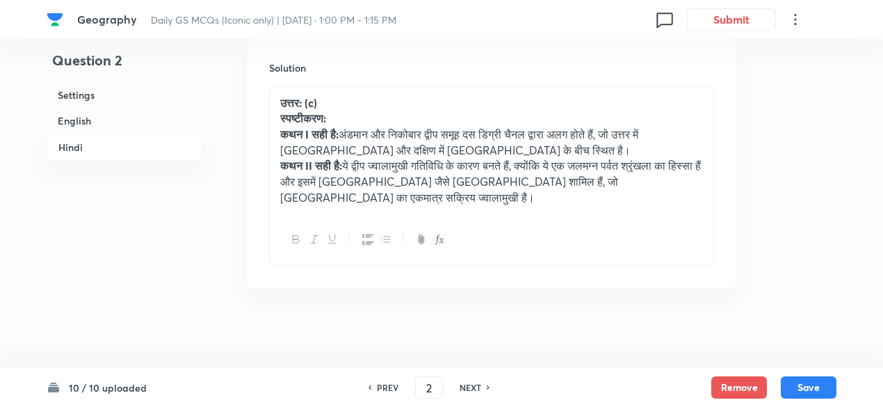
click at [469, 386] on h6 "NEXT" at bounding box center [470, 387] width 22 height 13
type input "3"
checkbox input "false"
checkbox input "true"
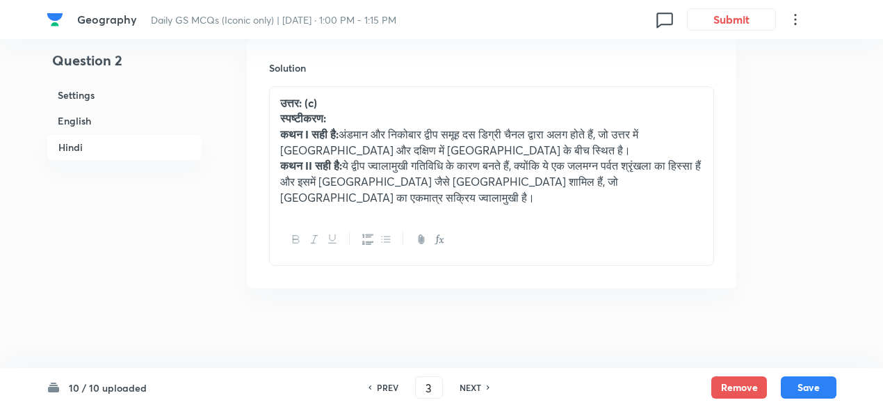
checkbox input "true"
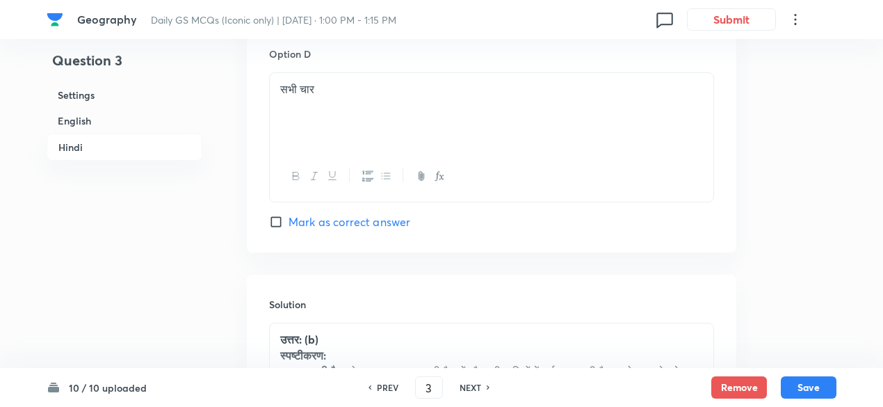
click at [469, 386] on h6 "NEXT" at bounding box center [470, 387] width 22 height 13
type input "4"
click at [469, 386] on h6 "NEXT" at bounding box center [470, 387] width 22 height 13
checkbox input "false"
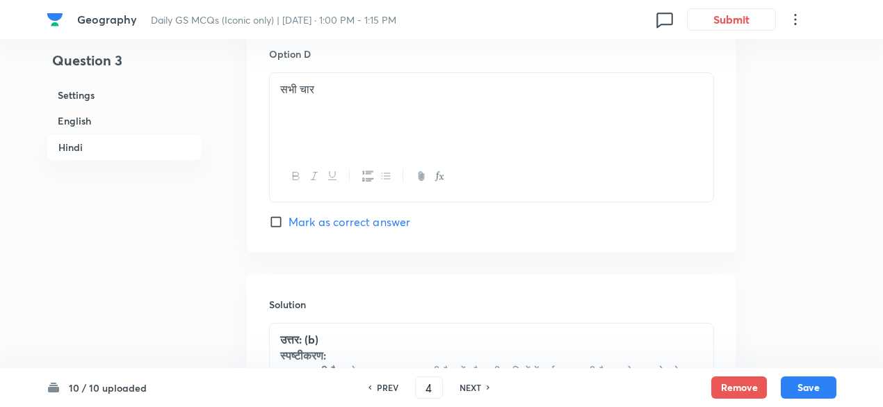
checkbox input "true"
type input "5"
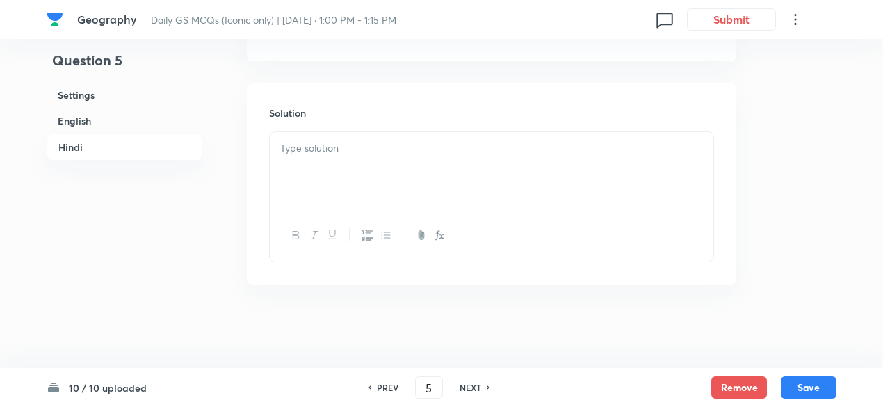
checkbox input "false"
checkbox input "true"
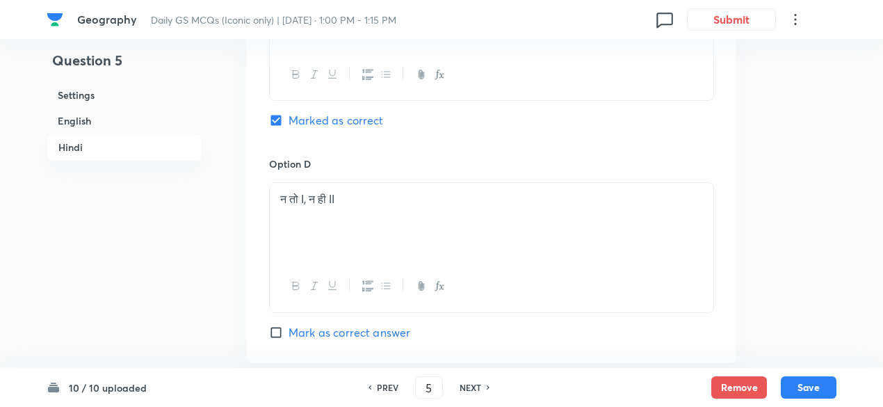
scroll to position [3016, 0]
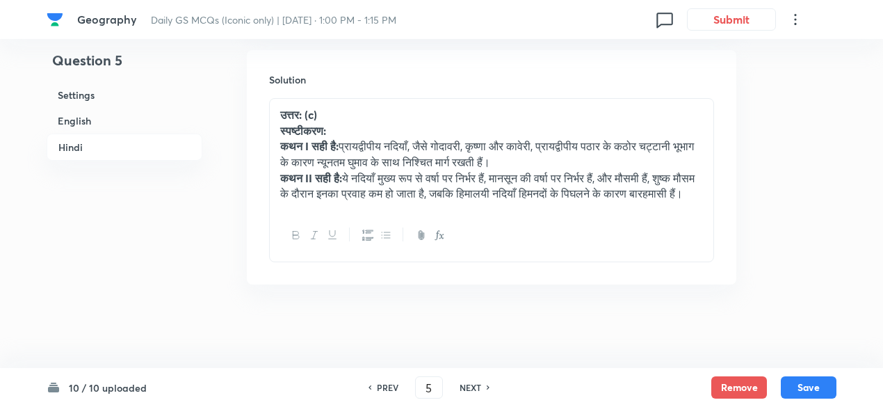
click at [469, 386] on h6 "NEXT" at bounding box center [470, 387] width 22 height 13
type input "6"
click at [469, 386] on h6 "NEXT" at bounding box center [470, 387] width 22 height 13
checkbox input "false"
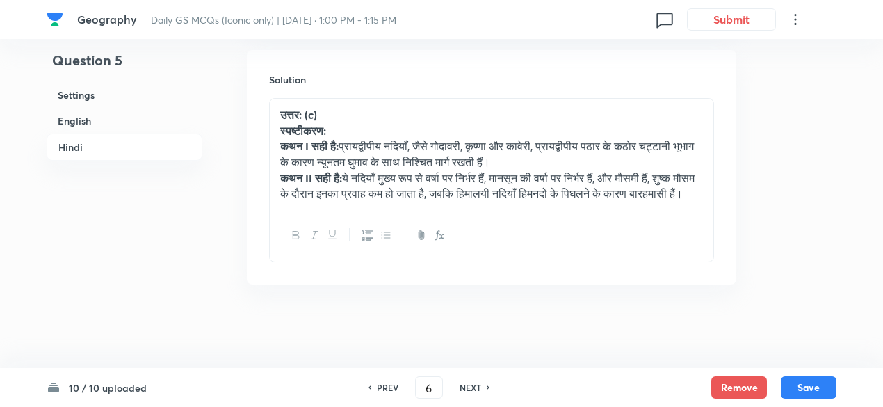
checkbox input "true"
type input "7"
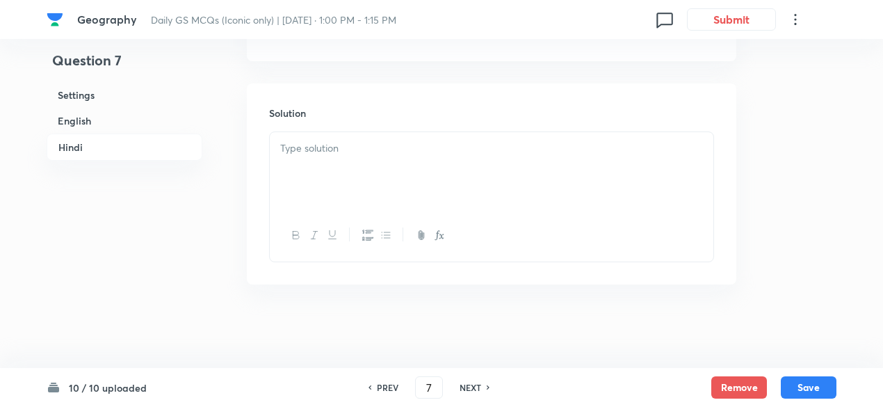
checkbox input "false"
checkbox input "true"
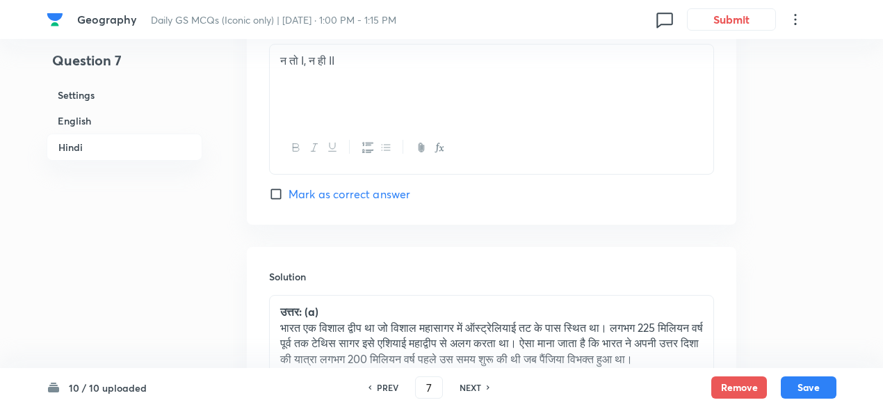
scroll to position [3085, 0]
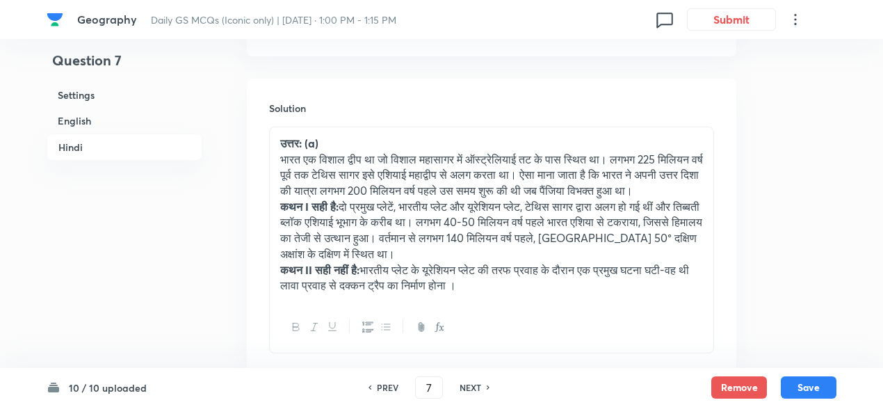
click at [468, 386] on h6 "NEXT" at bounding box center [470, 387] width 22 height 13
type input "8"
click at [468, 386] on h6 "NEXT" at bounding box center [470, 387] width 22 height 13
checkbox input "false"
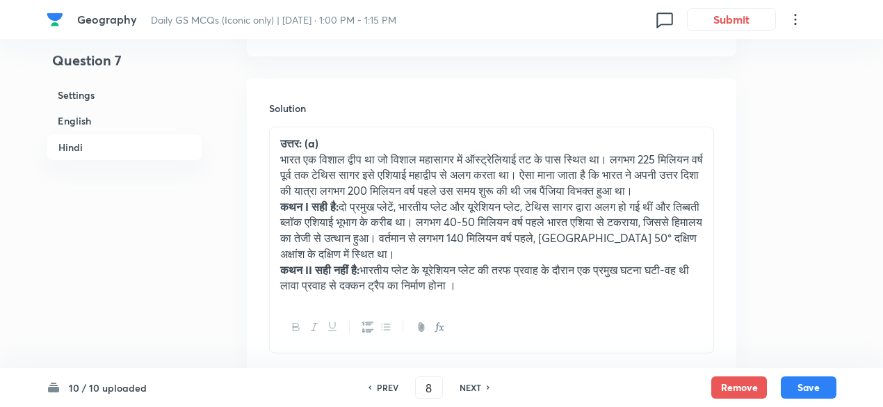
checkbox input "true"
type input "9"
checkbox input "false"
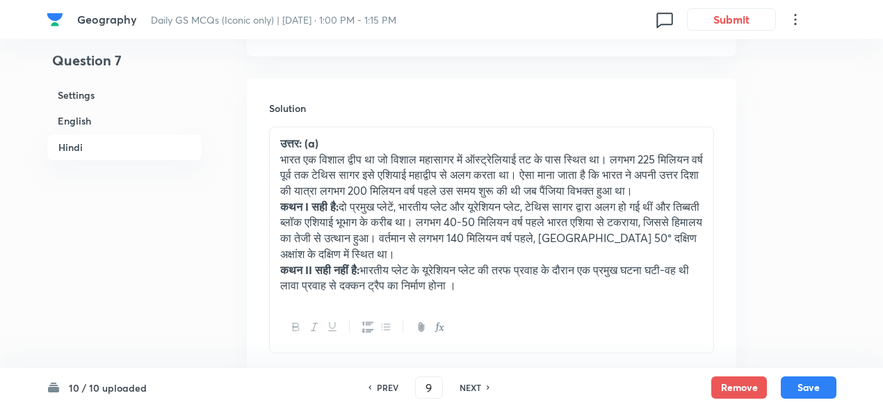
checkbox input "true"
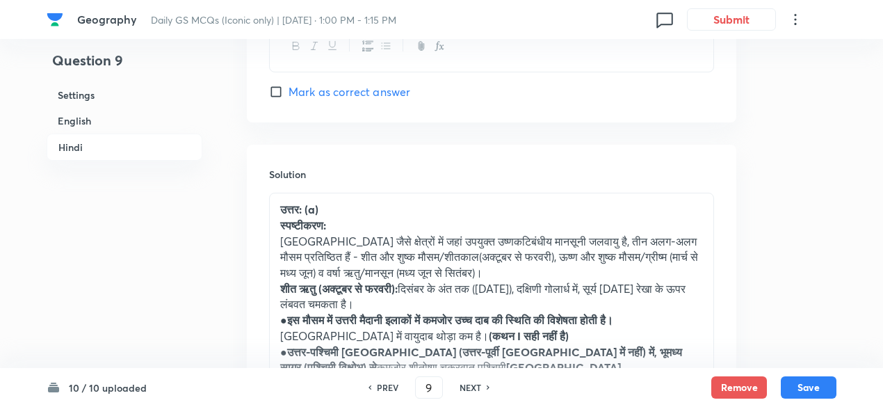
click at [468, 386] on h6 "NEXT" at bounding box center [470, 387] width 22 height 13
type input "10"
checkbox input "false"
checkbox input "true"
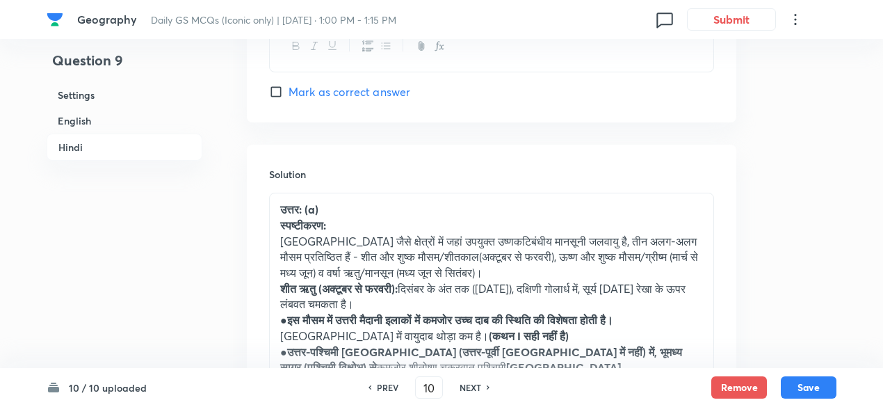
checkbox input "true"
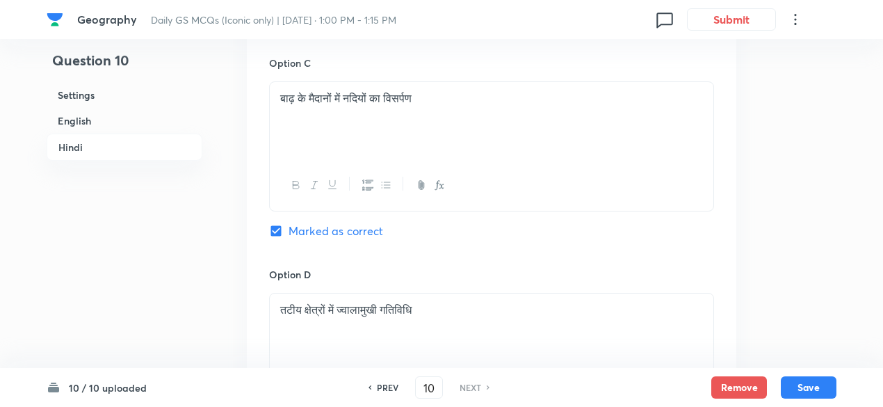
scroll to position [2509, 0]
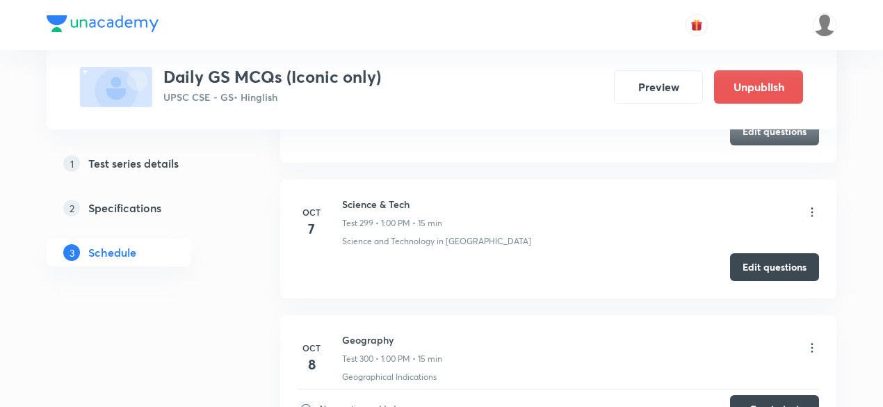
click at [471, 98] on div "Daily GS MCQs (Iconic only) UPSC CSE - GS • Hinglish Preview Unpublish" at bounding box center [441, 87] width 723 height 40
click at [442, 84] on div "Daily GS MCQs (Iconic only) UPSC CSE - GS • Hinglish Preview Unpublish" at bounding box center [441, 87] width 723 height 40
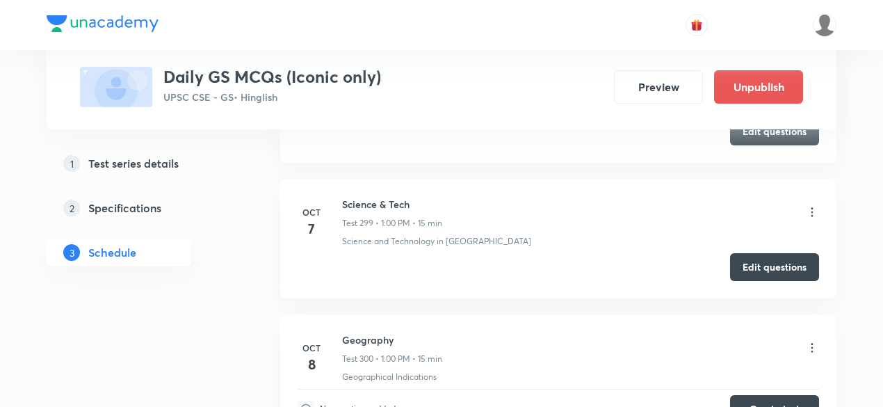
click at [442, 84] on div "Daily GS MCQs (Iconic only) UPSC CSE - GS • Hinglish Preview Unpublish" at bounding box center [441, 87] width 723 height 40
click at [408, 103] on div "Daily GS MCQs (Iconic only) UPSC CSE - GS • Hinglish Preview Unpublish" at bounding box center [441, 87] width 723 height 40
